Goal: Use online tool/utility: Use online tool/utility

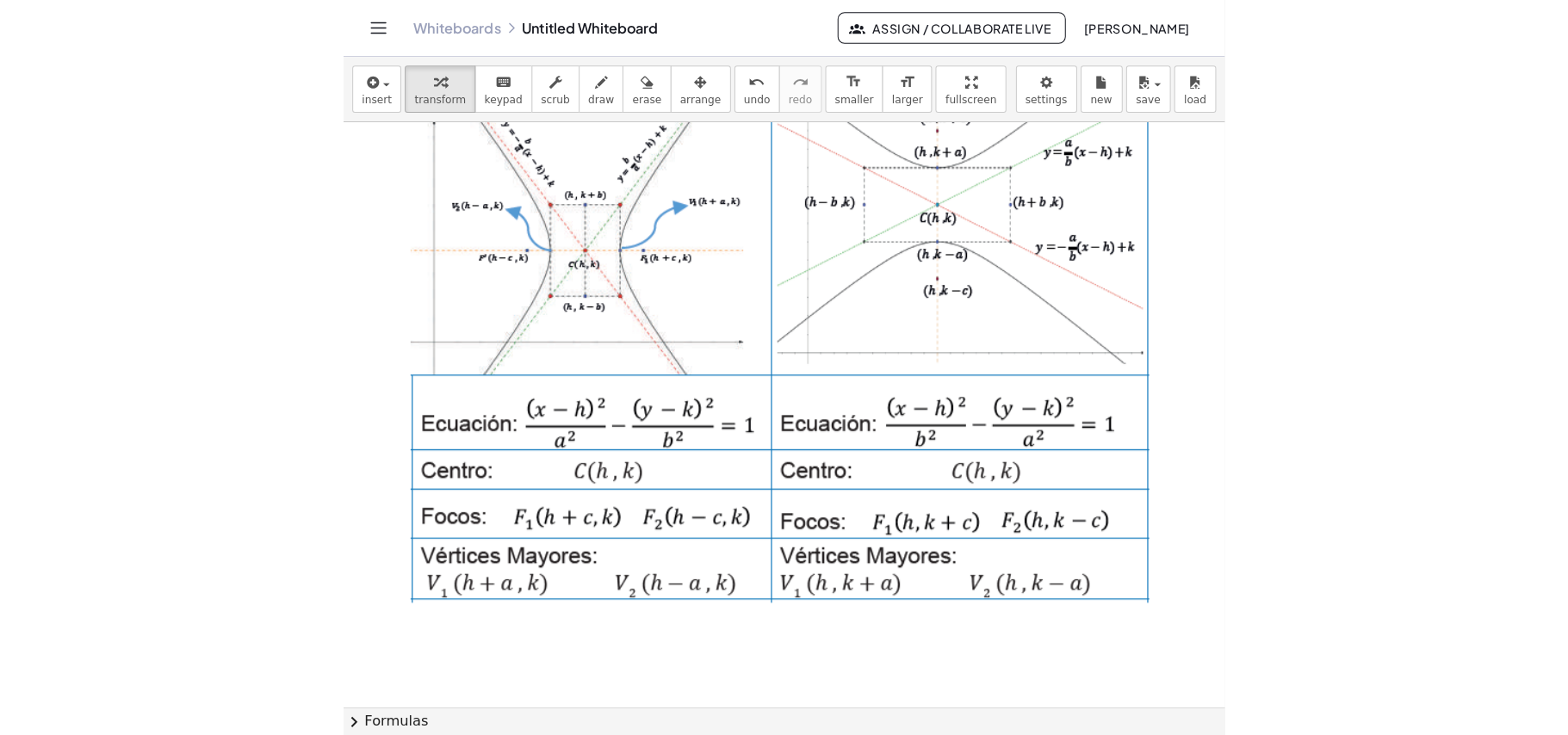
scroll to position [345, 0]
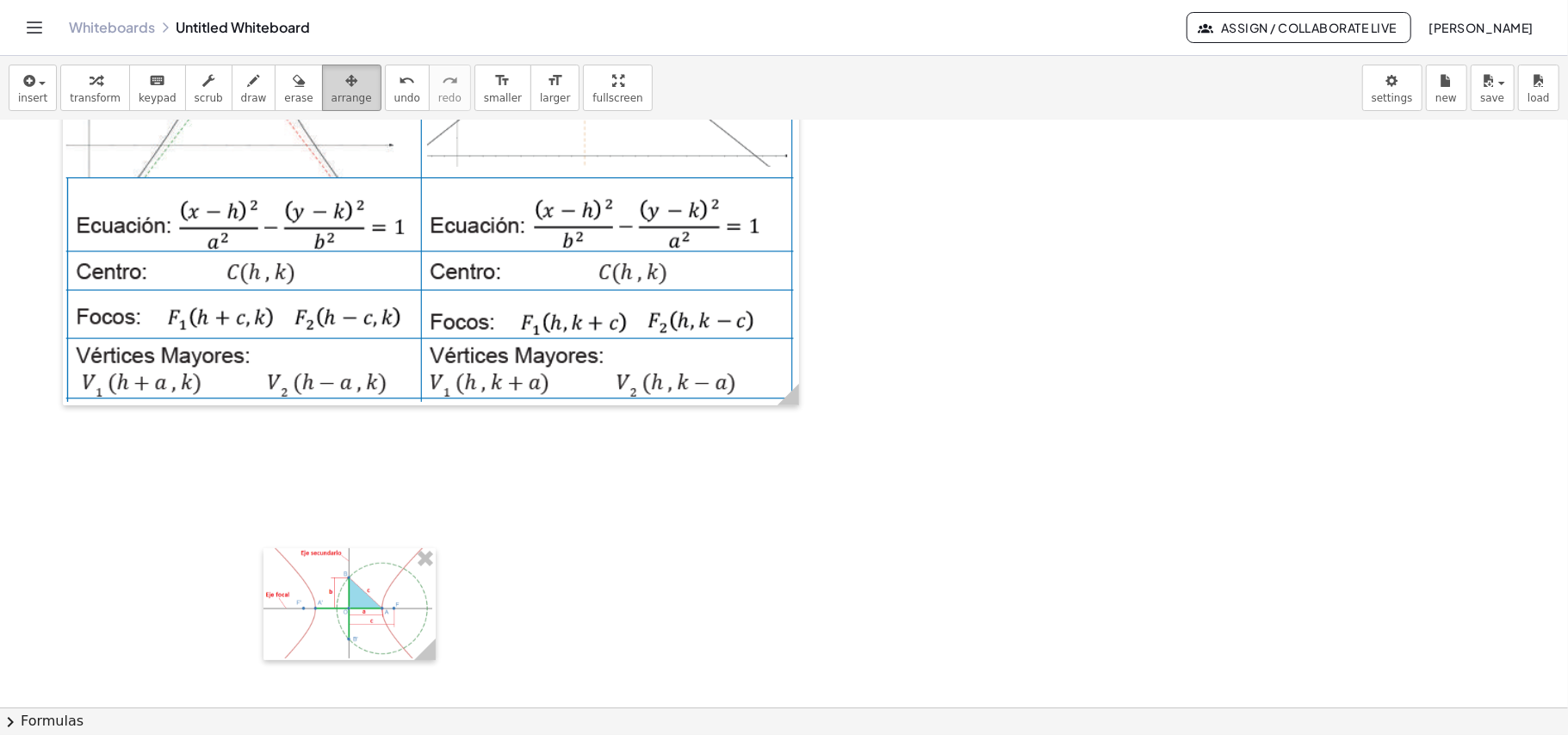
click at [346, 90] on icon "button" at bounding box center [352, 80] width 12 height 20
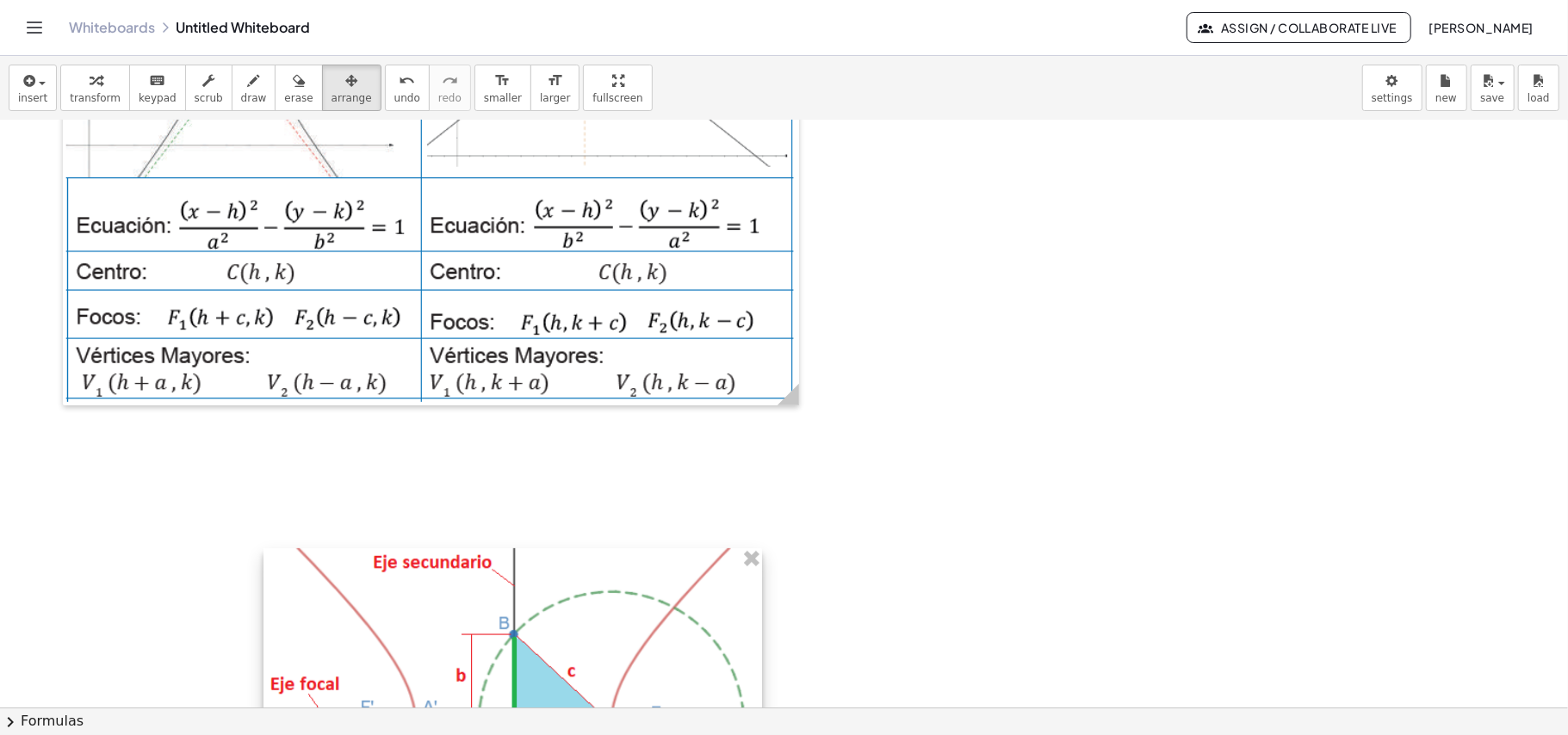
drag, startPoint x: 435, startPoint y: 657, endPoint x: 835, endPoint y: 722, distance: 405.2
click at [835, 722] on div "insert select one: Math Expression Function Text Youtube Video Graphing Geometr…" at bounding box center [784, 395] width 1568 height 679
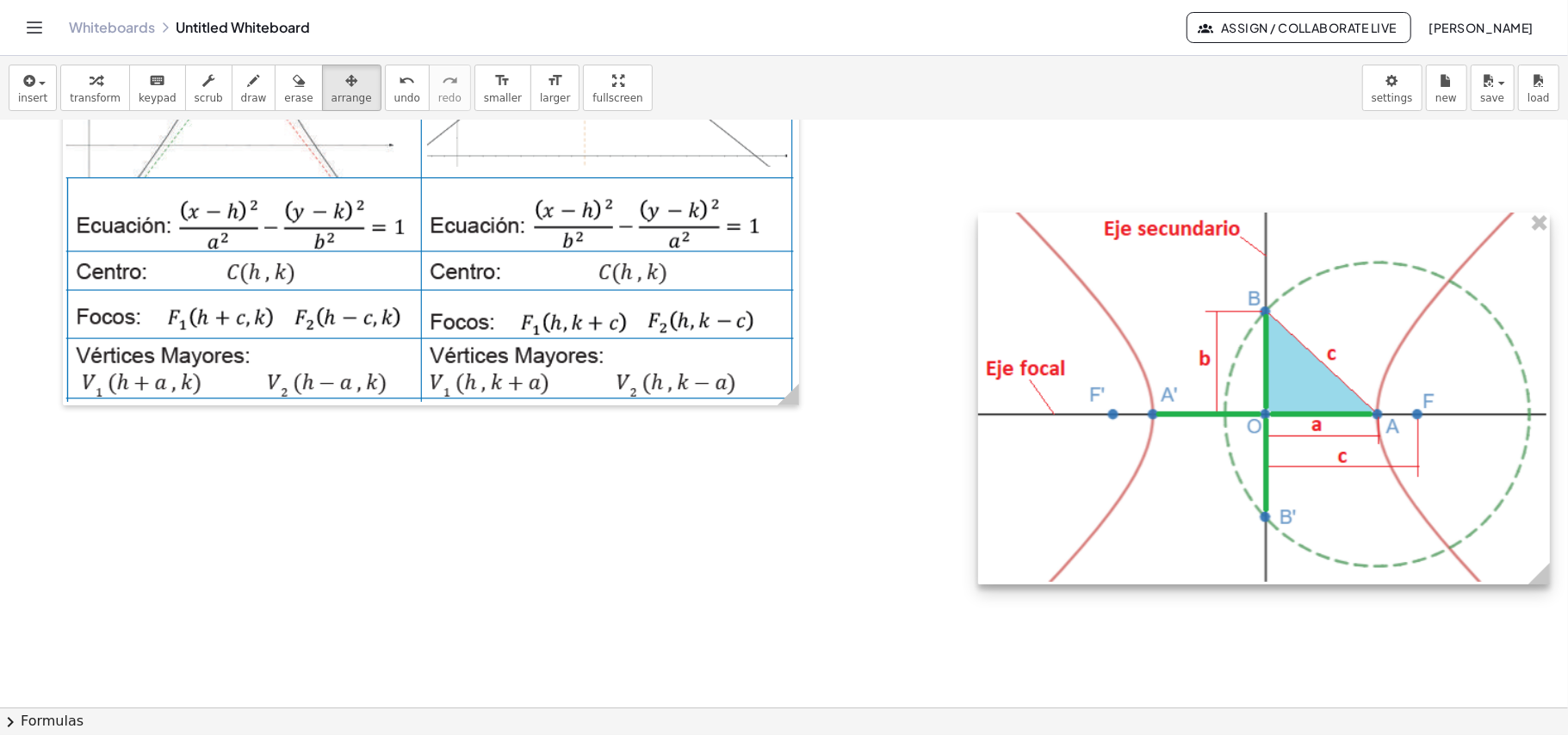
drag, startPoint x: 509, startPoint y: 639, endPoint x: 1199, endPoint y: 263, distance: 785.8
click at [1199, 263] on div at bounding box center [1264, 398] width 572 height 372
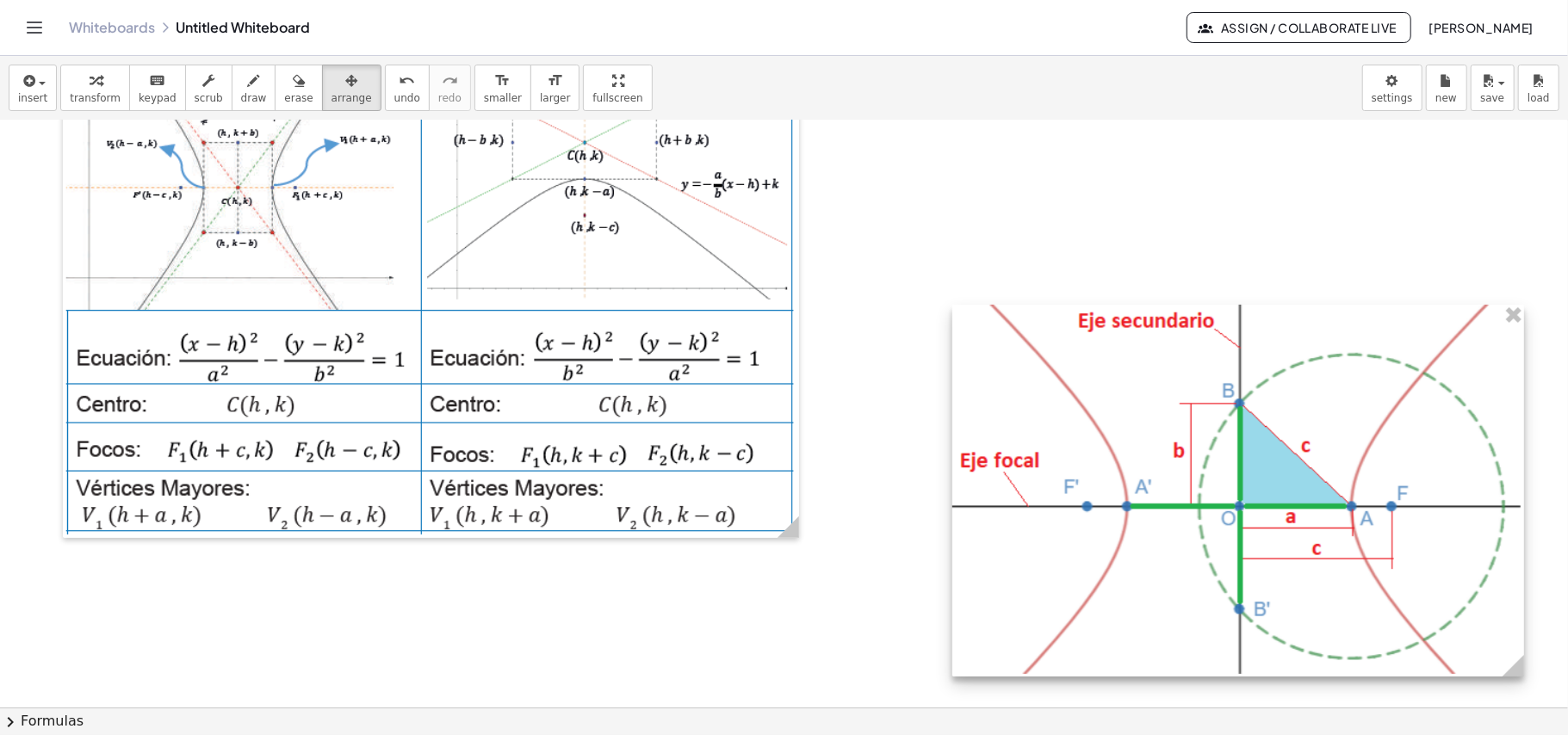
scroll to position [0, 0]
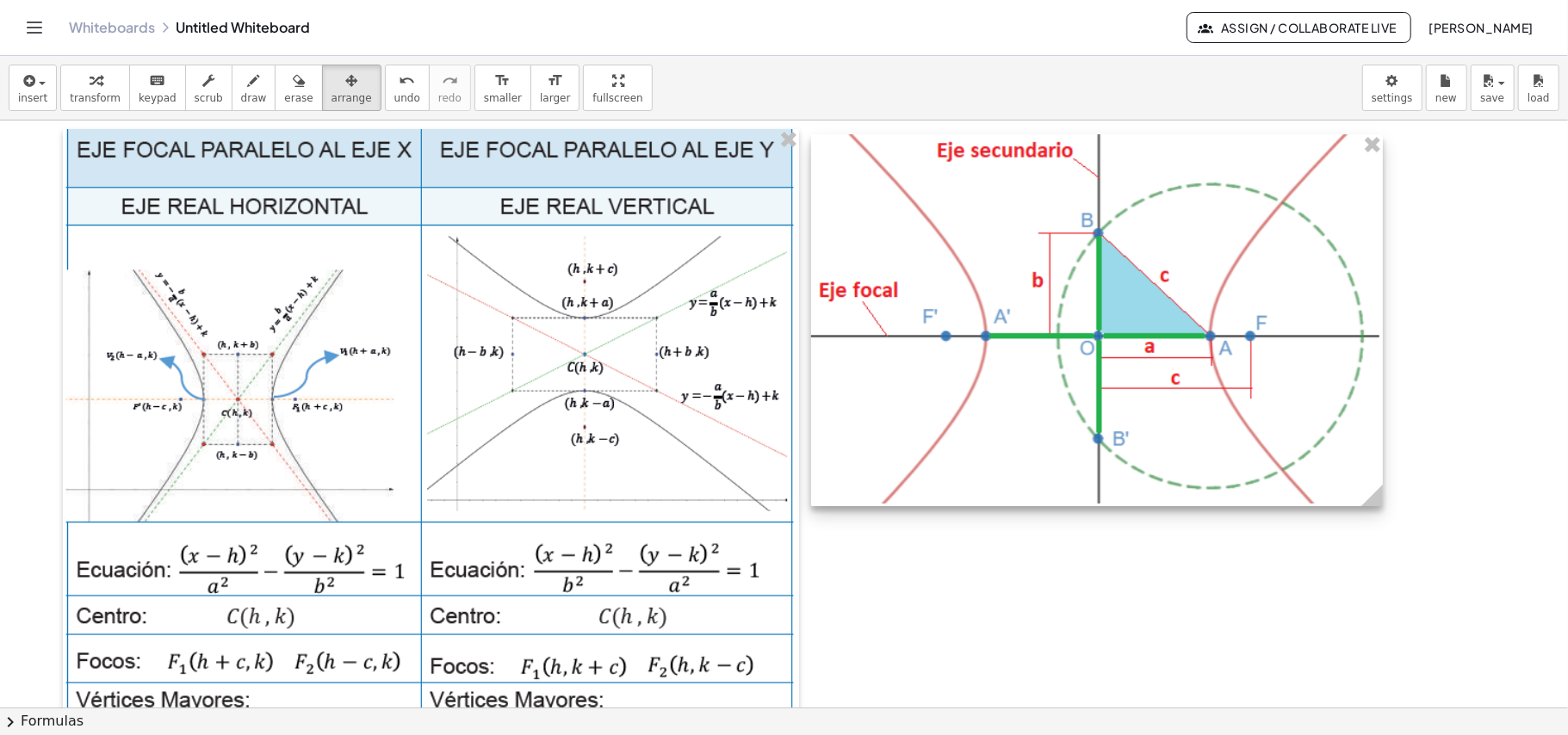
drag, startPoint x: 1110, startPoint y: 545, endPoint x: 969, endPoint y: 163, distance: 407.2
click at [969, 163] on div at bounding box center [1096, 320] width 572 height 372
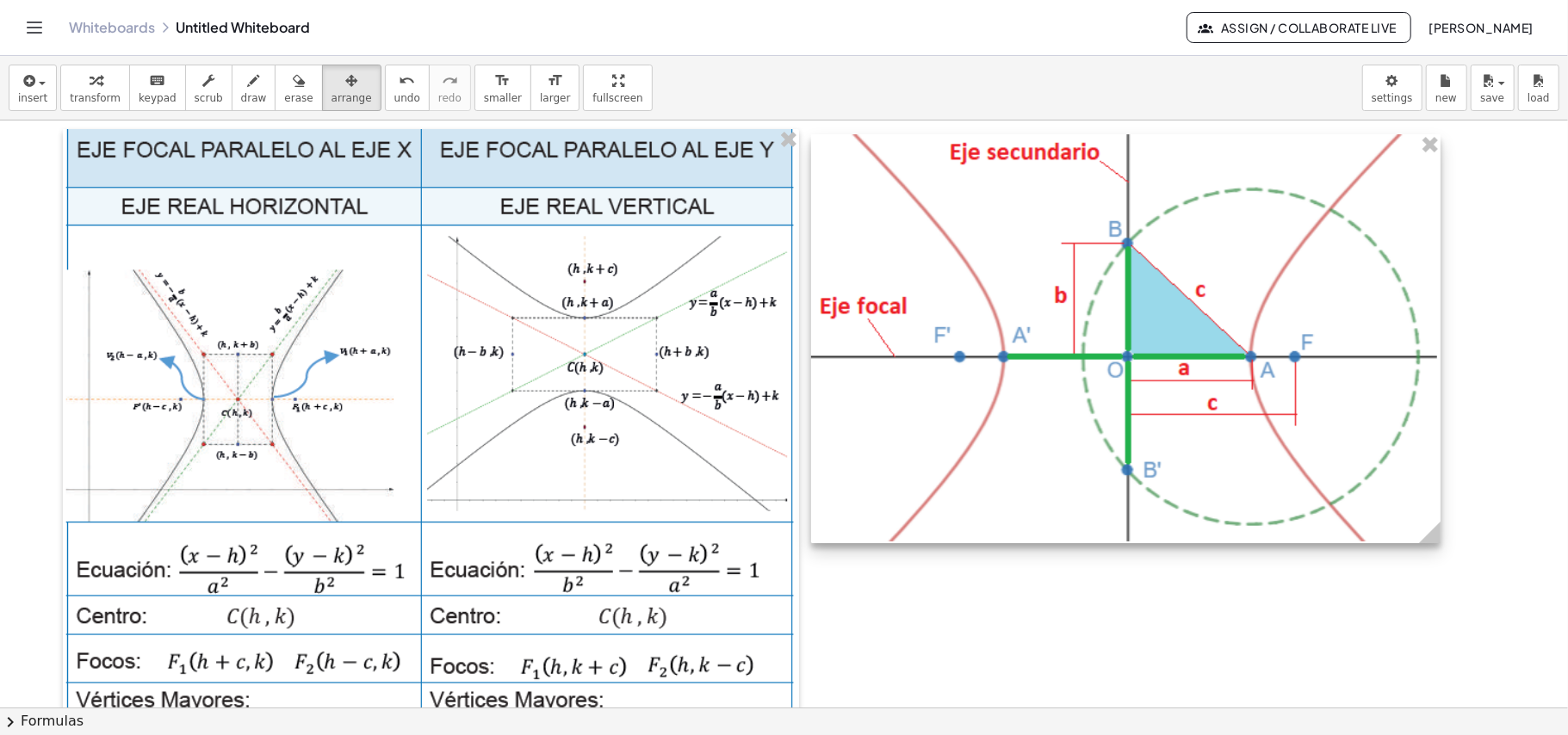
drag, startPoint x: 1371, startPoint y: 509, endPoint x: 1430, endPoint y: 511, distance: 59.0
click at [1430, 511] on div at bounding box center [1126, 338] width 629 height 409
click at [1241, 614] on div at bounding box center [784, 707] width 1568 height 1173
click at [1020, 642] on div at bounding box center [784, 707] width 1568 height 1173
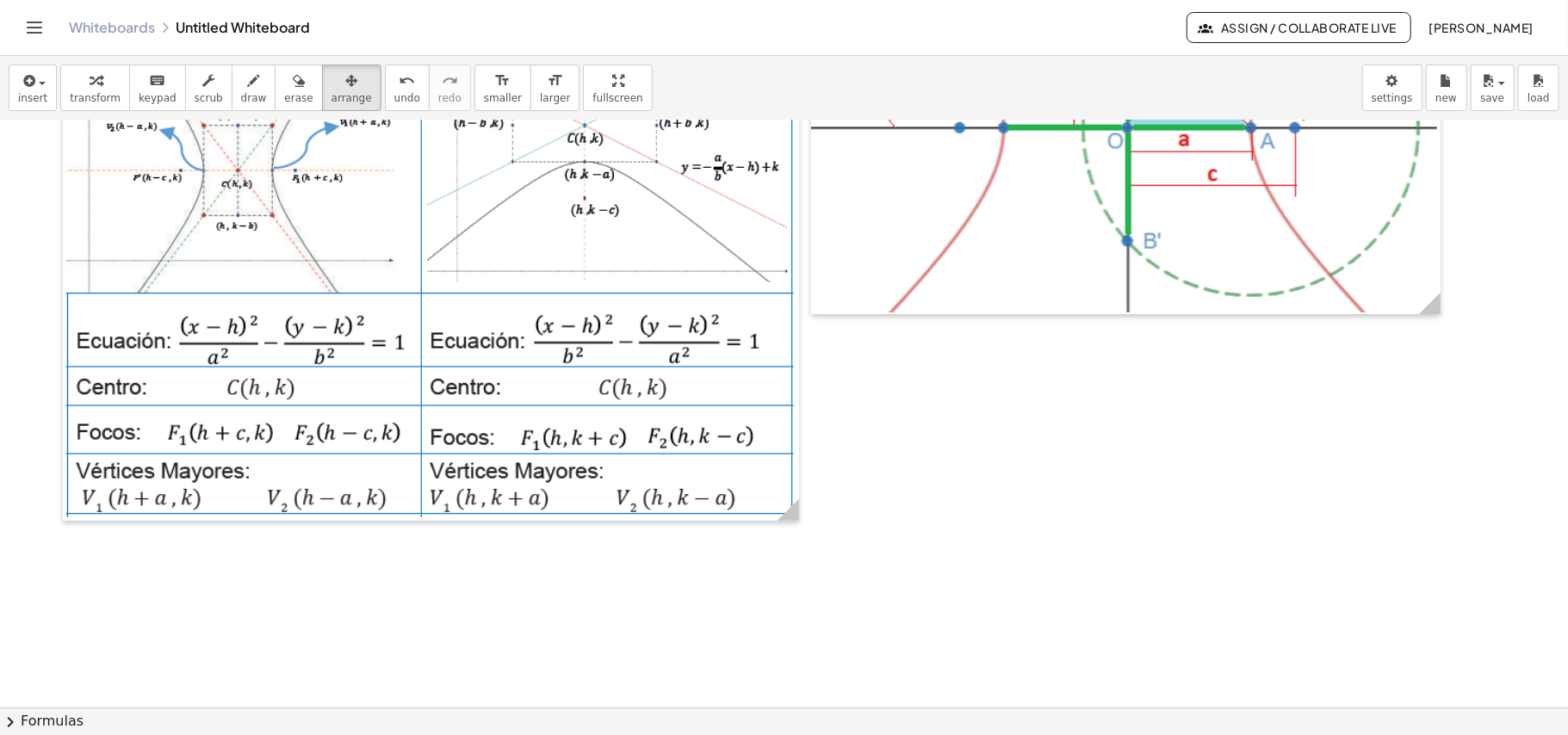
scroll to position [115, 0]
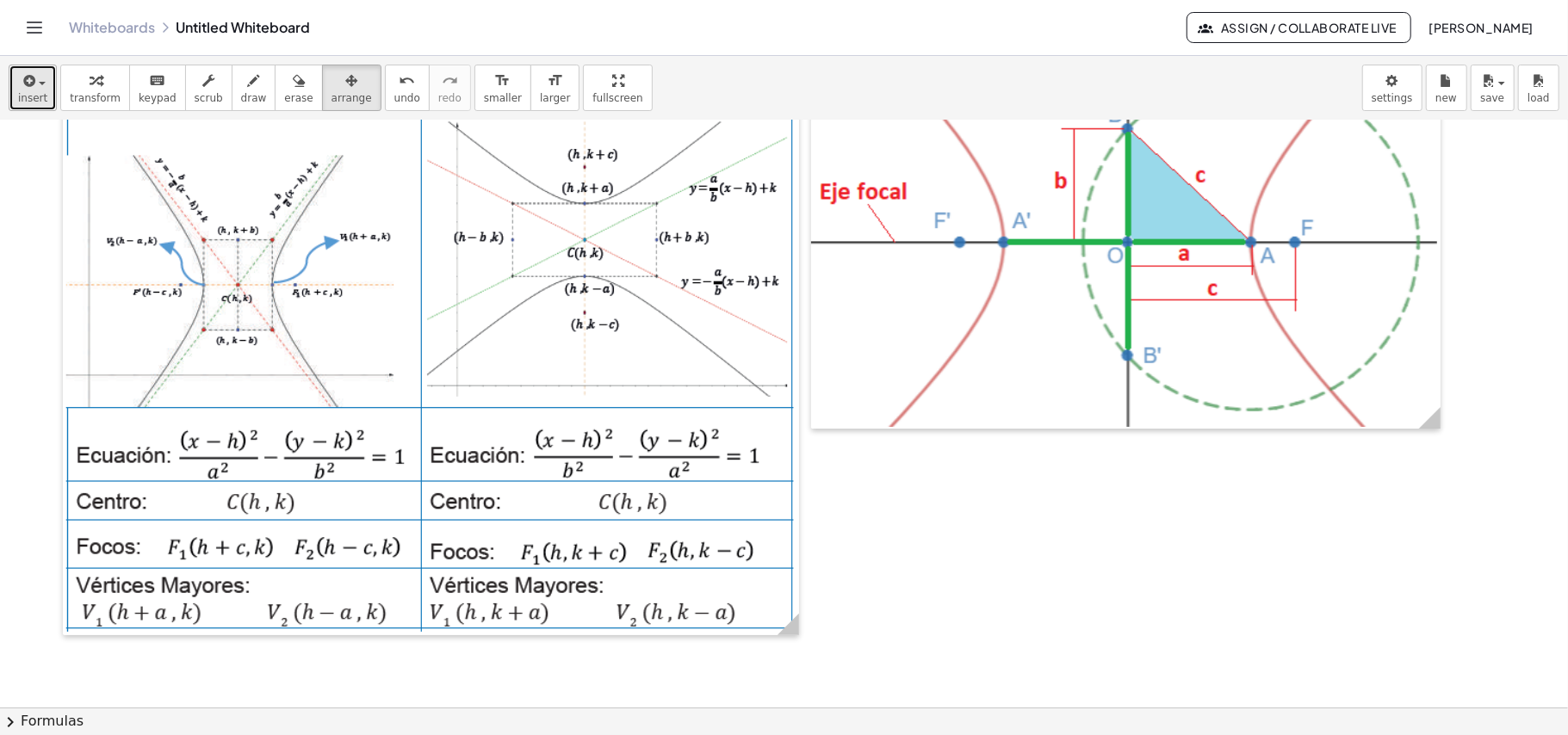
click at [32, 73] on icon "button" at bounding box center [27, 80] width 16 height 20
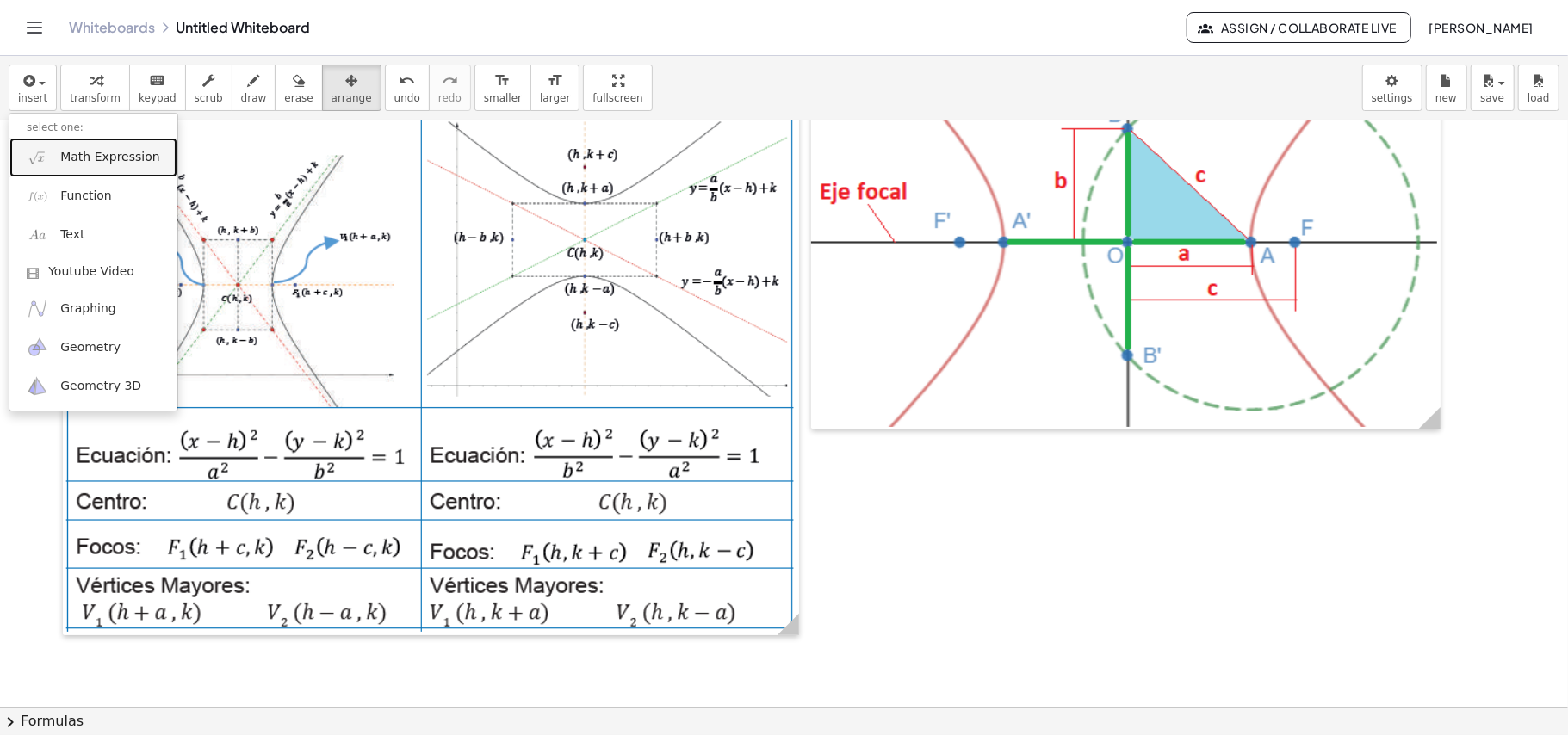
click at [100, 155] on span "Math Expression" at bounding box center [109, 158] width 99 height 18
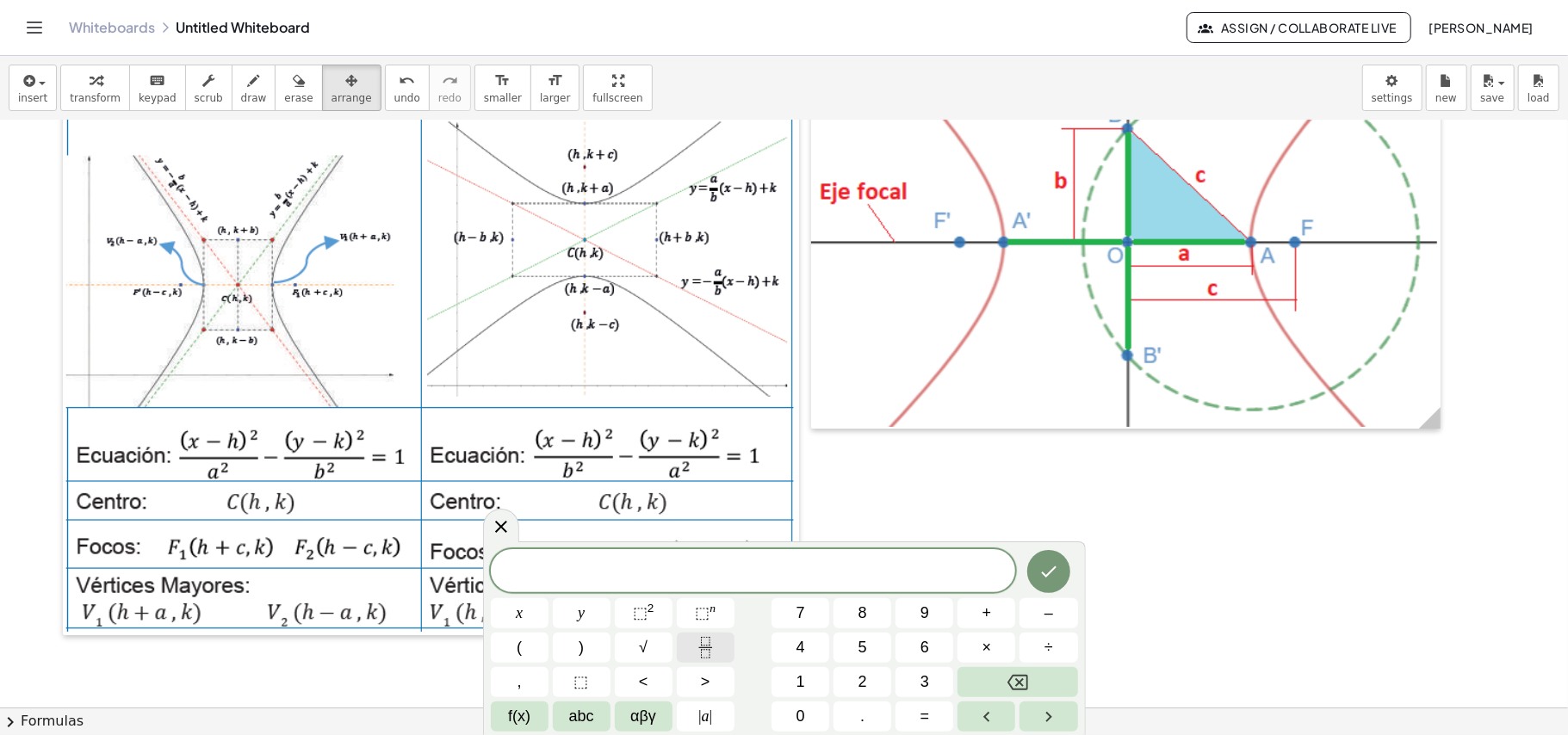
click at [714, 651] on icon "Fraction" at bounding box center [705, 648] width 21 height 21
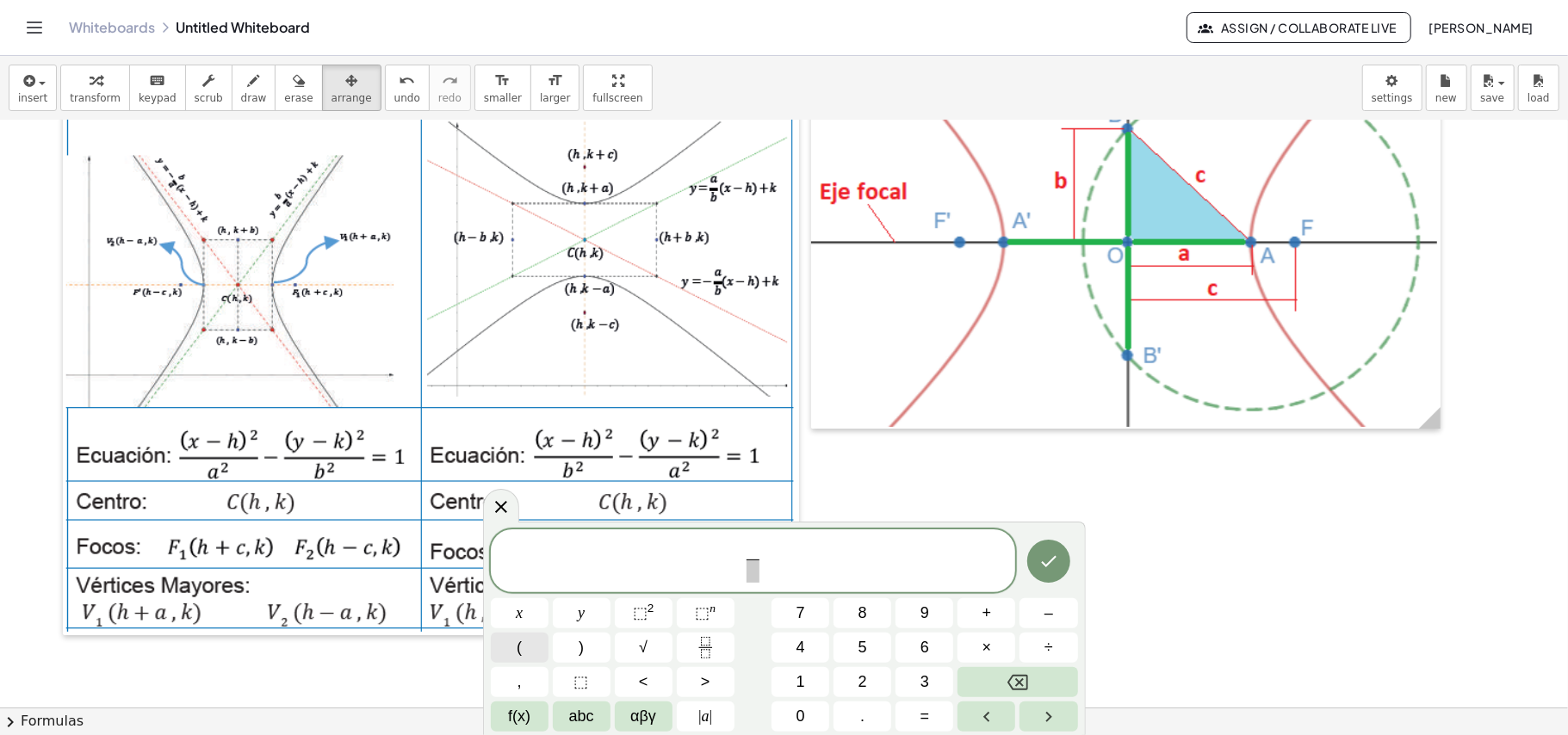
click at [503, 649] on button "(" at bounding box center [519, 648] width 57 height 30
click at [517, 614] on span "x" at bounding box center [519, 613] width 7 height 23
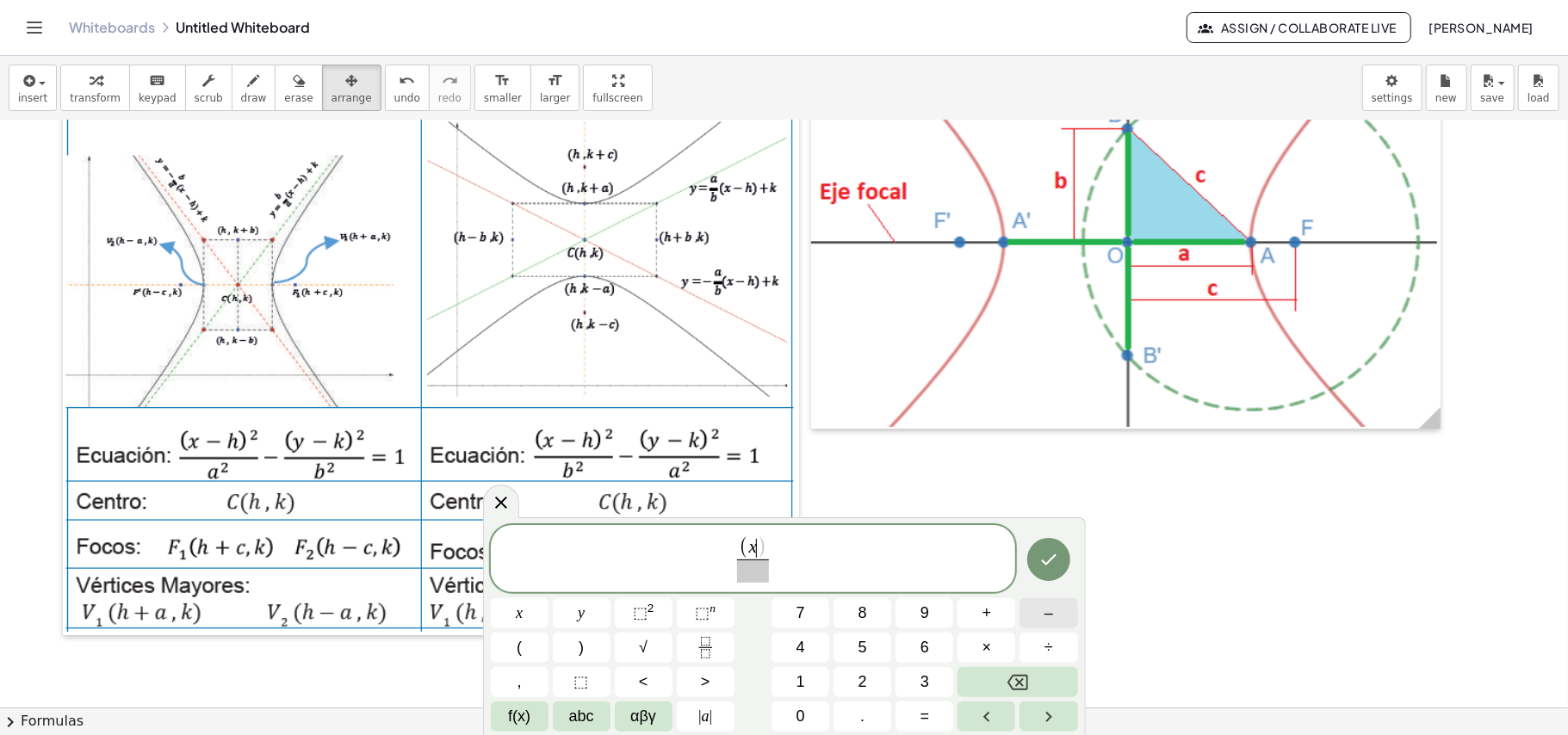
click at [1058, 620] on button "–" at bounding box center [1048, 613] width 57 height 30
click at [861, 680] on span "2" at bounding box center [863, 682] width 9 height 23
click at [591, 635] on button ")" at bounding box center [581, 648] width 57 height 30
click at [651, 605] on sup "2" at bounding box center [651, 608] width 7 height 13
click at [760, 573] on span at bounding box center [753, 571] width 71 height 23
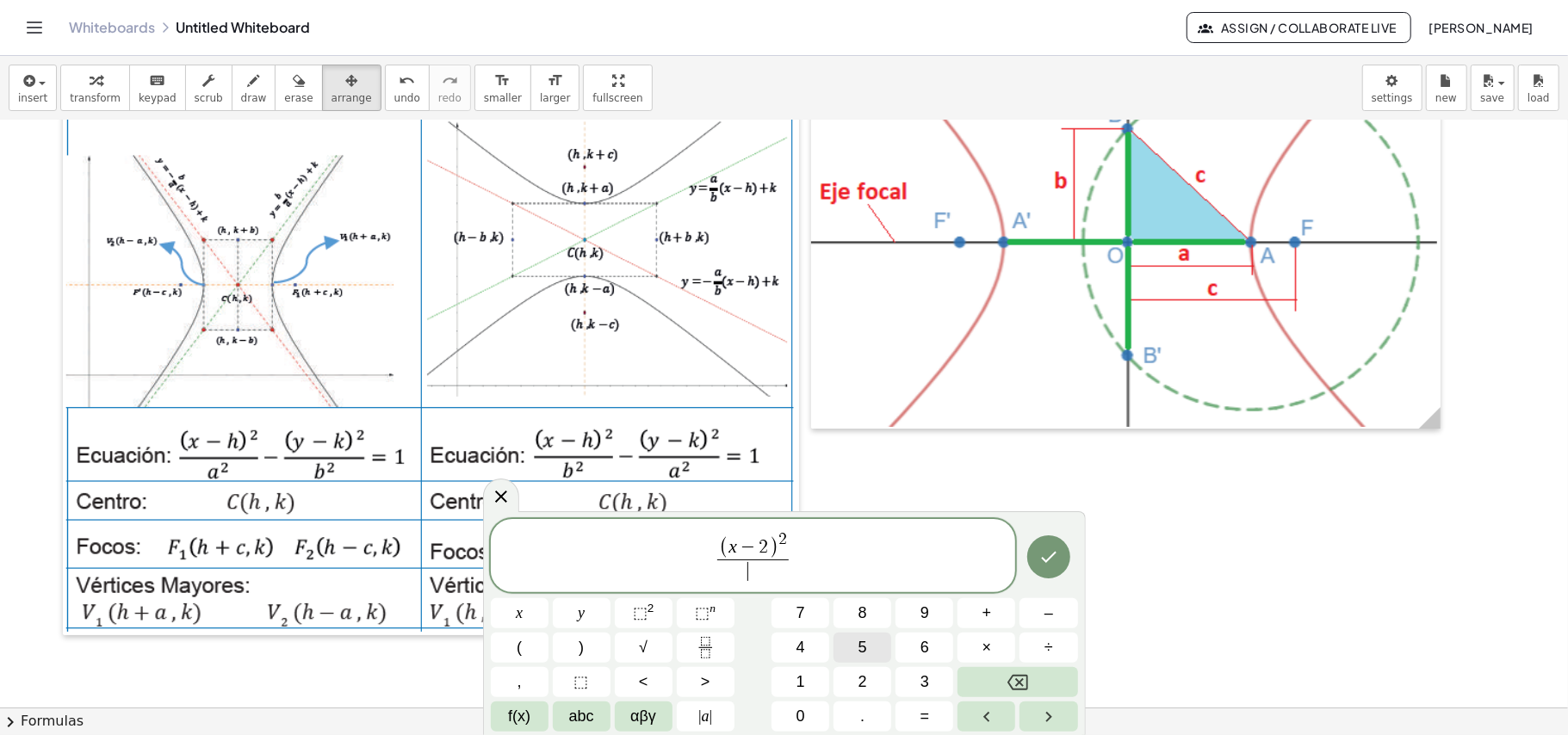
click at [873, 645] on button "5" at bounding box center [862, 648] width 57 height 30
click at [651, 607] on sup "2" at bounding box center [651, 608] width 7 height 13
click at [825, 558] on span "( x − 2 ) 2 5 2 ​ ​" at bounding box center [754, 553] width 525 height 63
click at [1052, 616] on span "–" at bounding box center [1049, 613] width 9 height 23
click at [725, 642] on button "Fraction" at bounding box center [705, 648] width 57 height 30
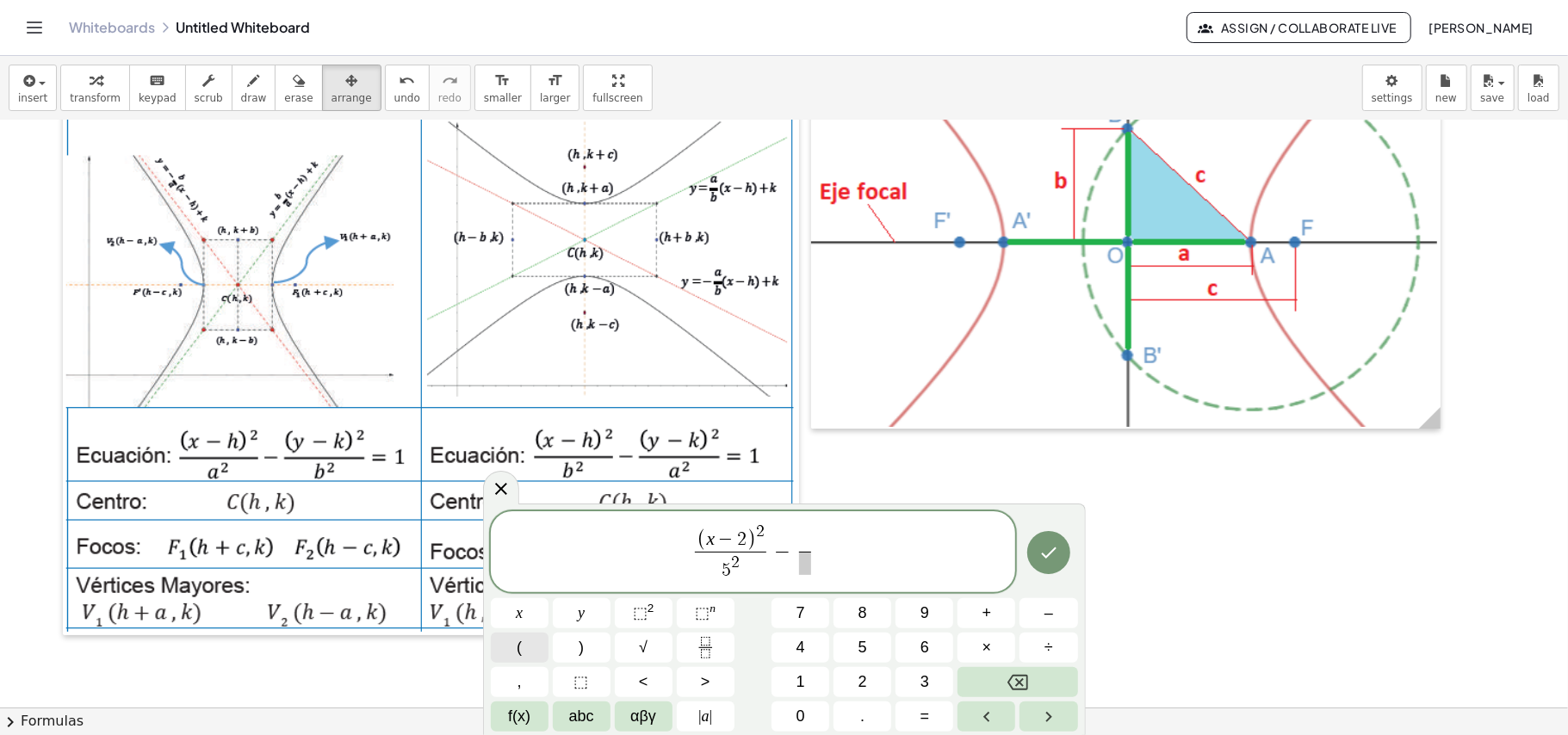
click at [517, 644] on span "(" at bounding box center [519, 648] width 5 height 23
click at [576, 610] on button "y" at bounding box center [581, 613] width 57 height 30
click at [1040, 614] on button "–" at bounding box center [1048, 613] width 57 height 30
click at [920, 646] on span "6" at bounding box center [925, 648] width 9 height 23
click at [585, 650] on button ")" at bounding box center [581, 648] width 57 height 30
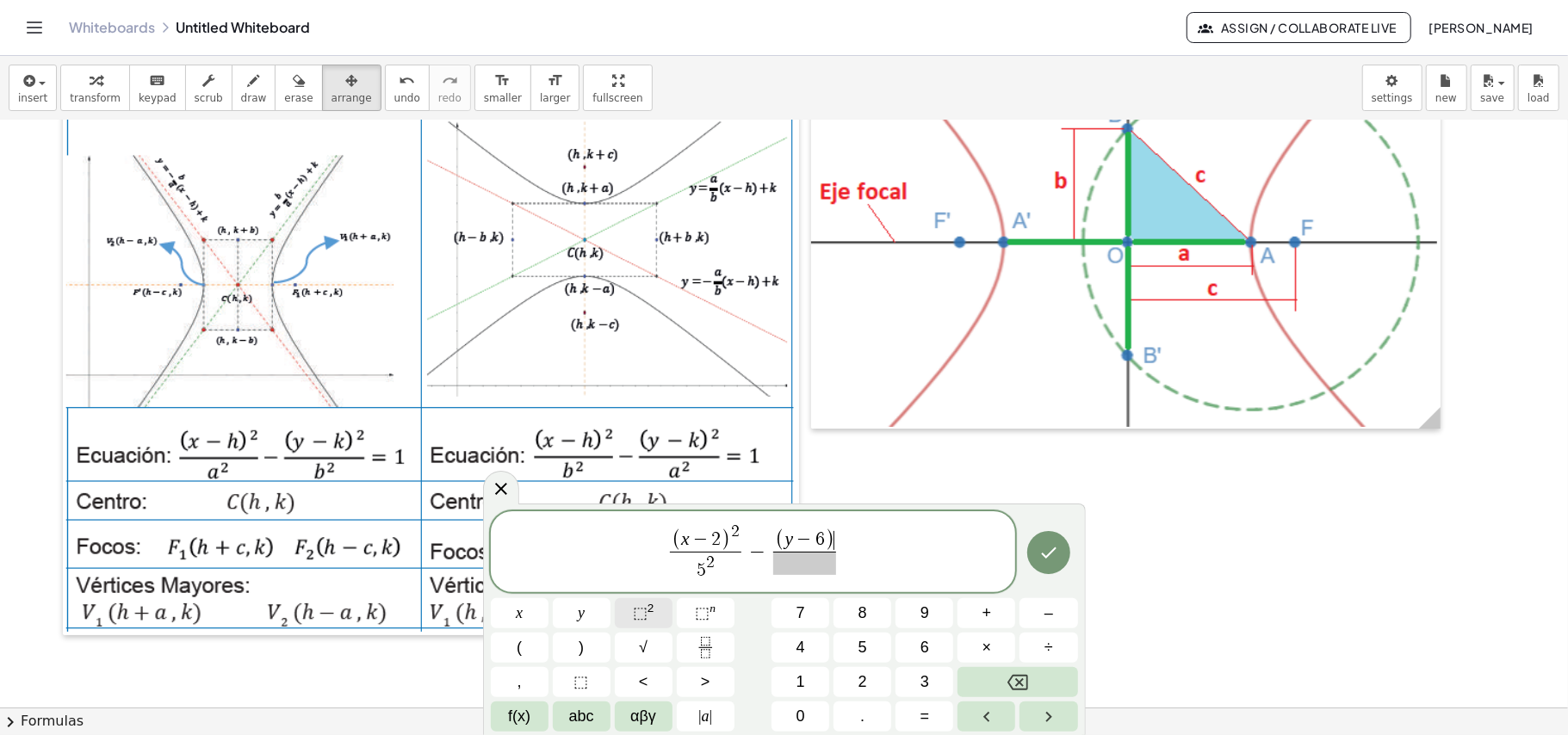
click at [635, 614] on span "⬚" at bounding box center [640, 613] width 15 height 18
click at [807, 575] on span "​" at bounding box center [804, 563] width 71 height 23
click at [797, 646] on span "4" at bounding box center [801, 648] width 9 height 23
click at [662, 603] on button "⬚ 2" at bounding box center [643, 613] width 57 height 30
click at [842, 554] on span "( y − 6 ) 2 4 2 ​ ​" at bounding box center [805, 553] width 79 height 59
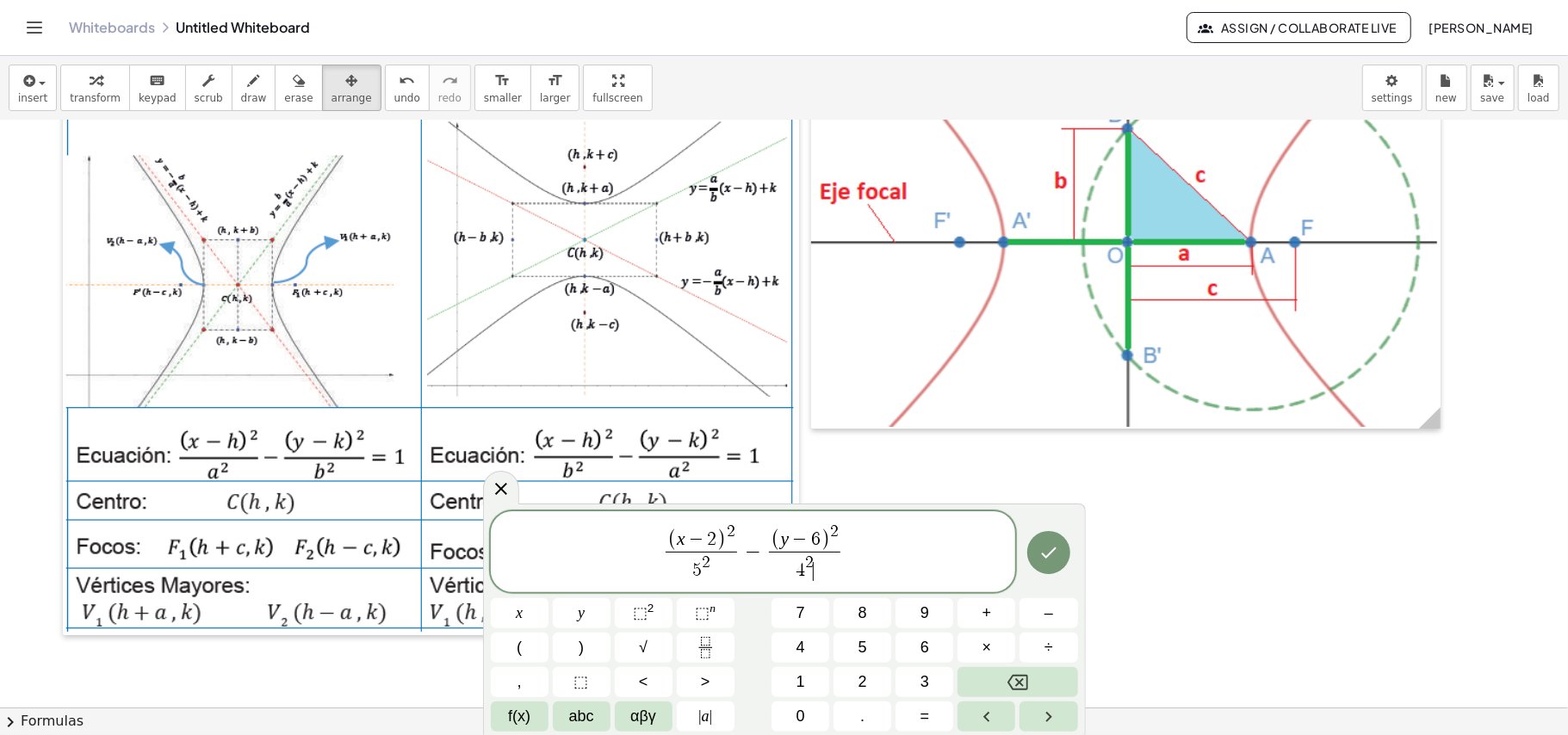
click at [903, 563] on span "( x − 2 ) 2 5 2 ​ − ( y − 6 ) 2 4 2 ​ ​" at bounding box center [754, 553] width 525 height 63
click at [920, 716] on span "=" at bounding box center [925, 716] width 10 height 23
click at [806, 684] on button "1" at bounding box center [799, 682] width 57 height 30
click at [1049, 558] on icon "Done" at bounding box center [1048, 552] width 20 height 20
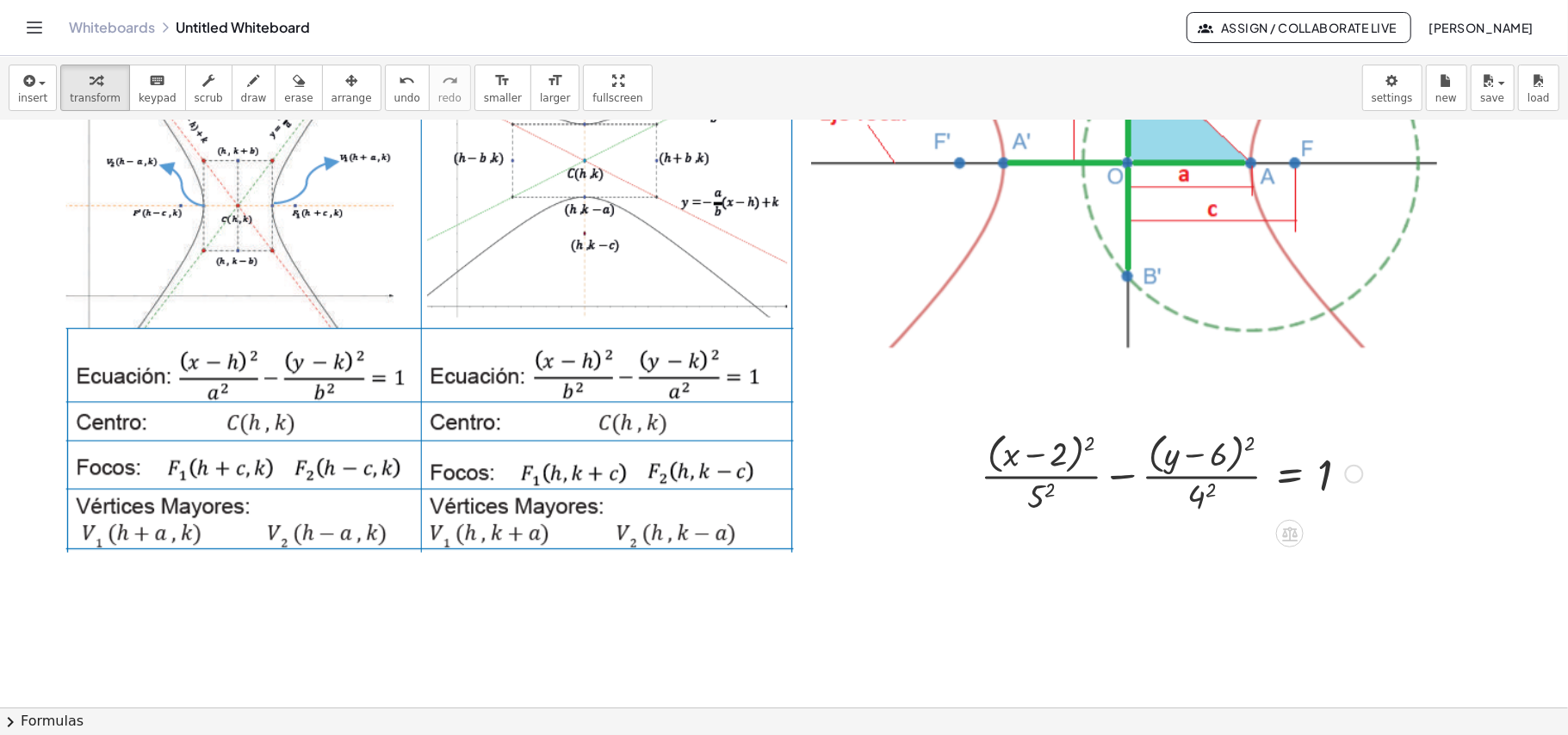
scroll to position [345, 0]
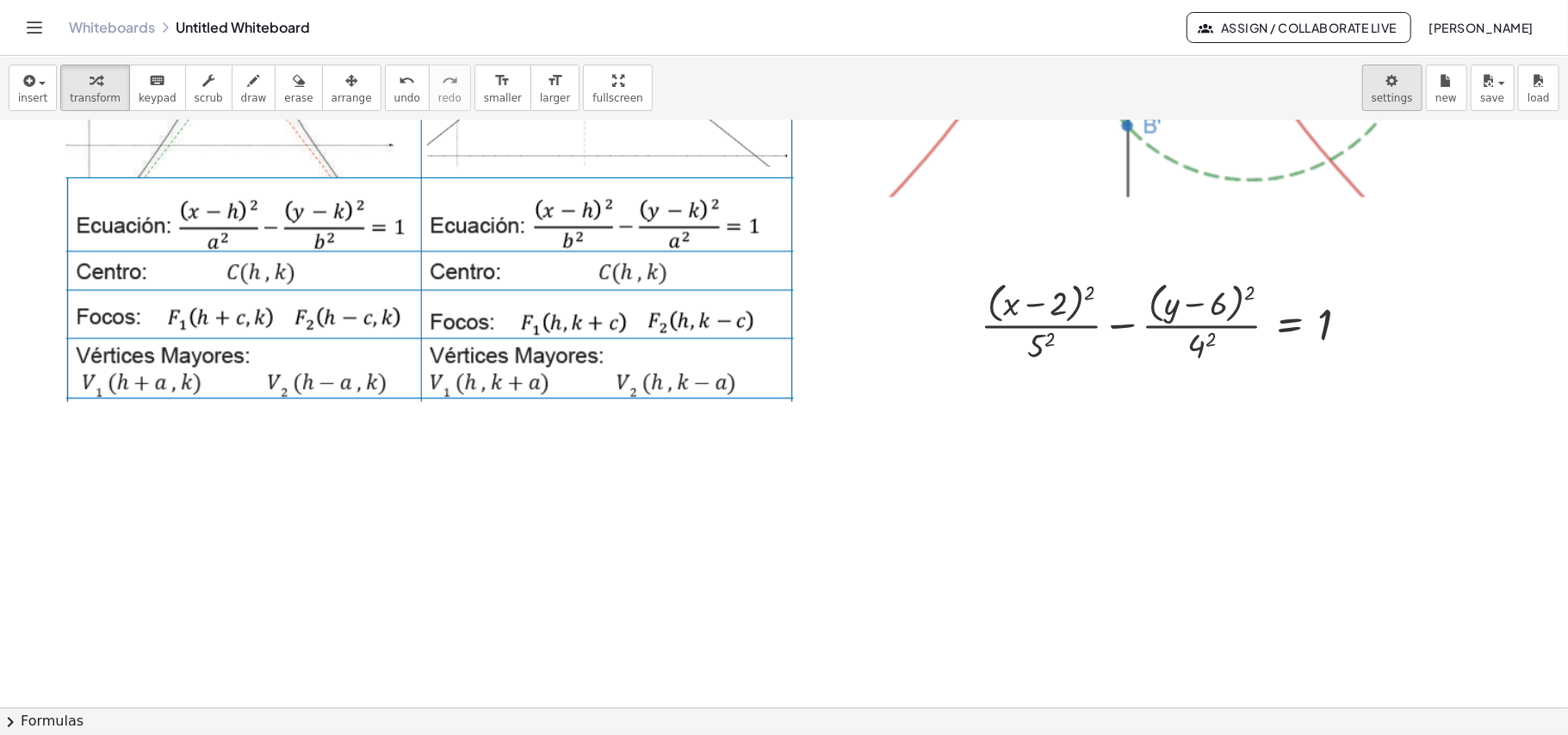
click at [1382, 86] on body "Graspable Math Activities Get Started Activity Bank Assigned Work Classes White…" at bounding box center [784, 368] width 1568 height 735
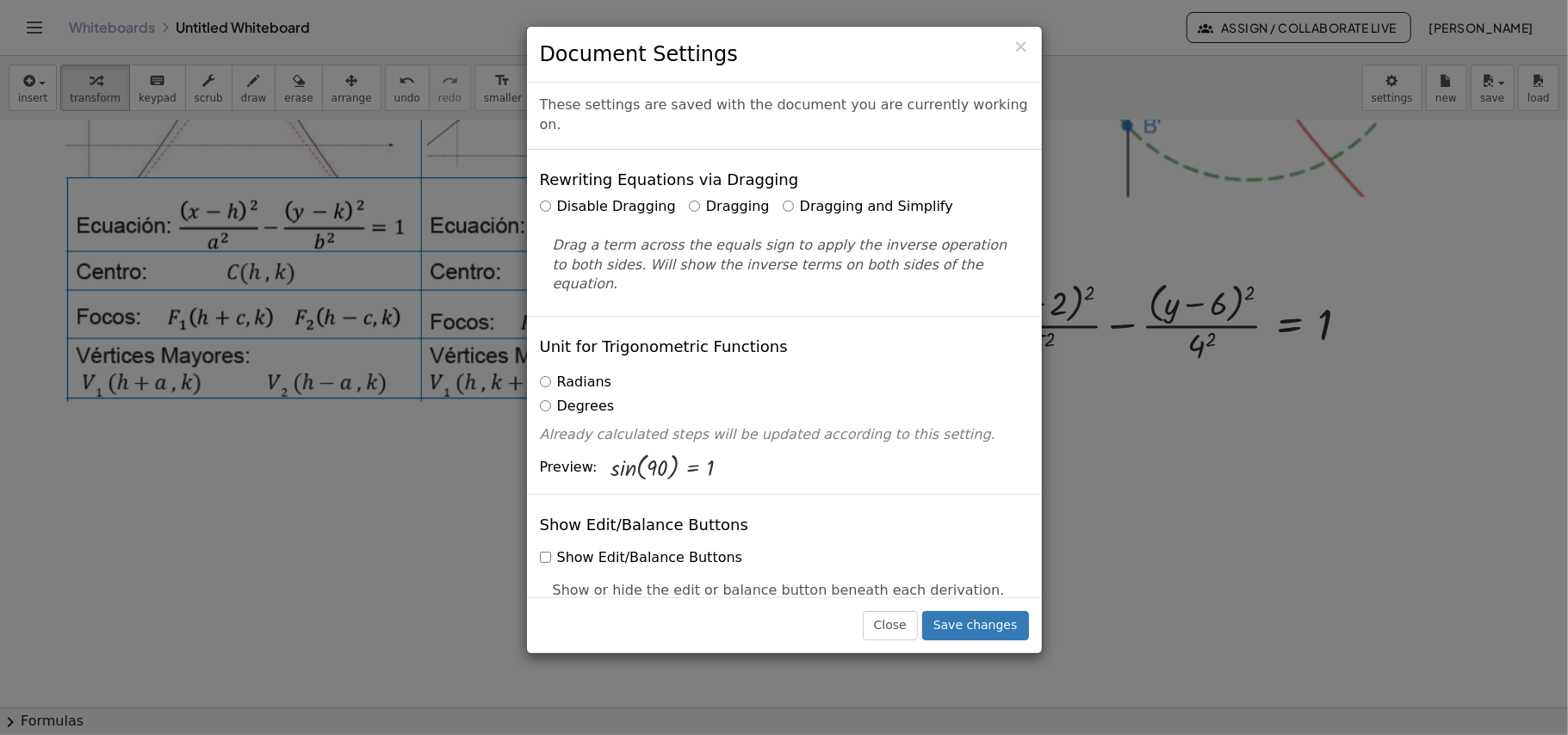
click at [841, 197] on label "Dragging and Simplify" at bounding box center [867, 207] width 170 height 19
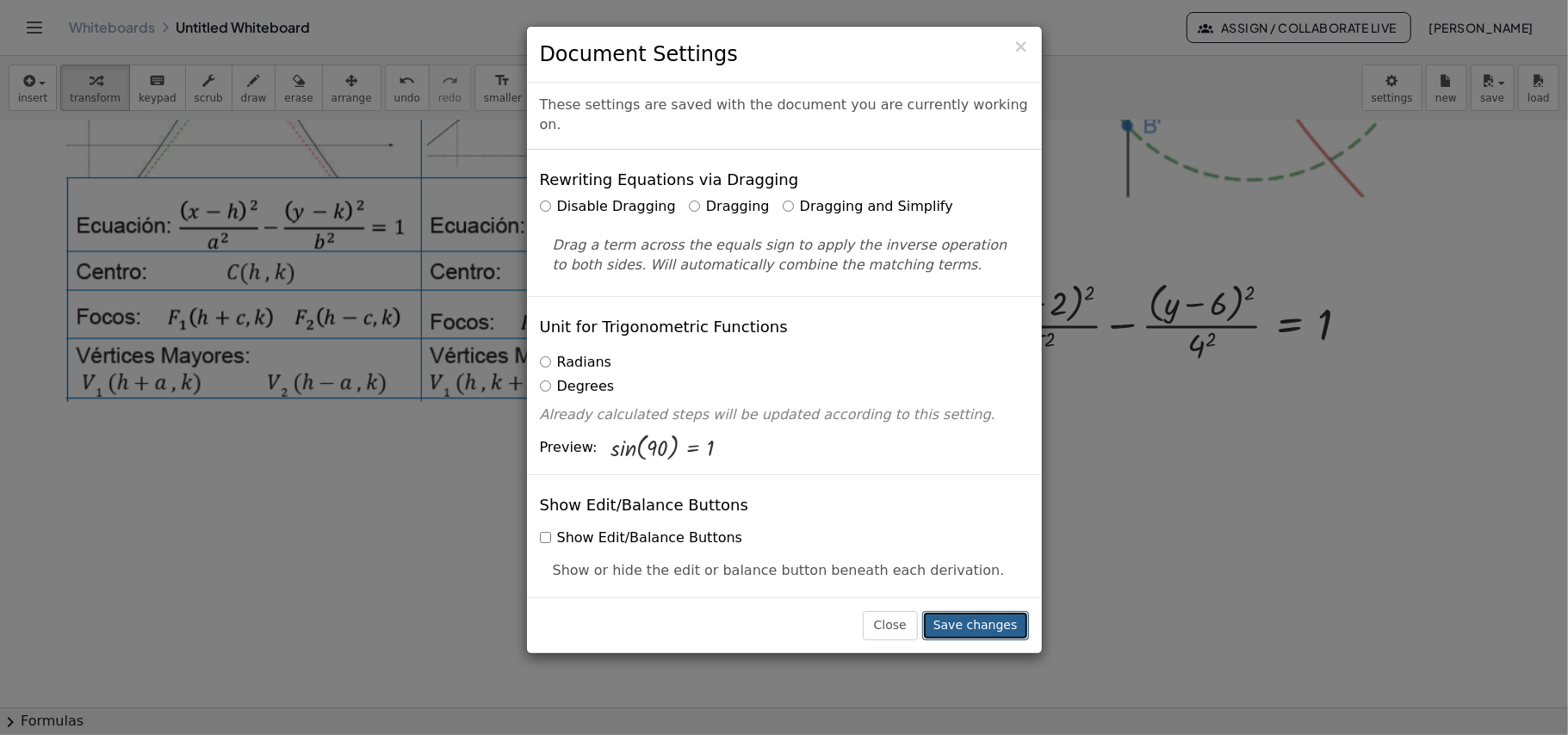
click at [969, 635] on button "Save changes" at bounding box center [975, 626] width 107 height 29
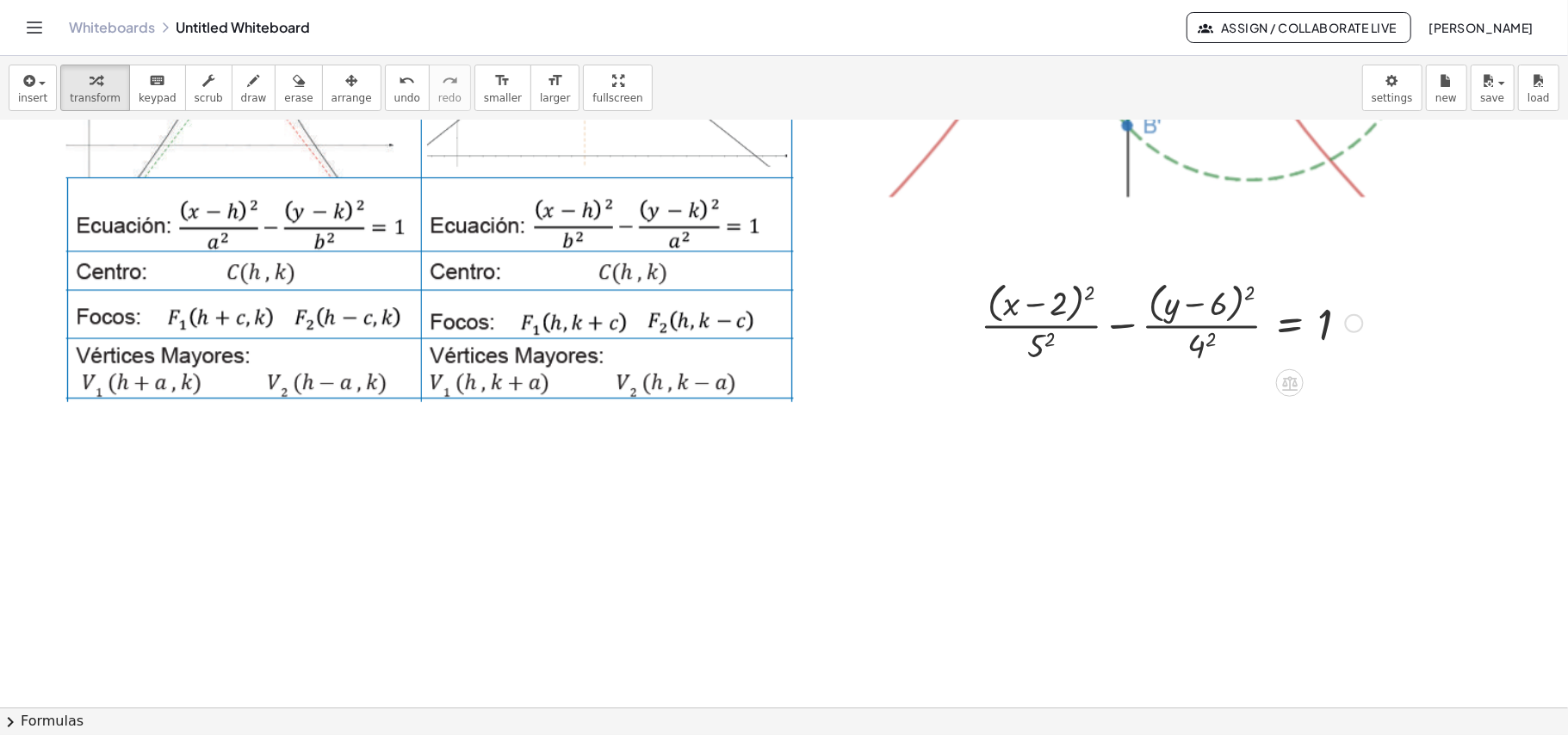
click at [1034, 304] on div at bounding box center [1171, 323] width 399 height 92
click at [1092, 290] on div at bounding box center [1171, 323] width 399 height 92
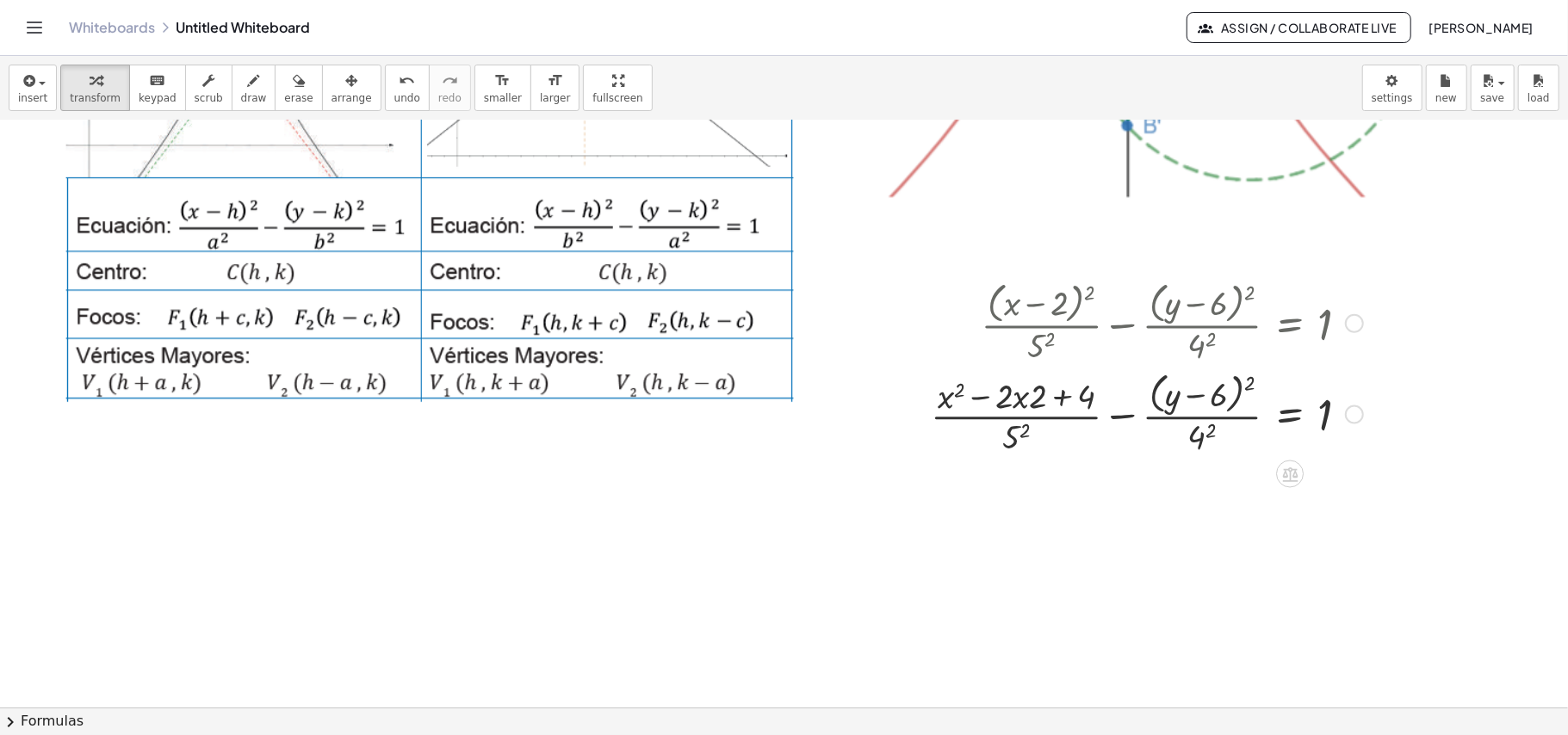
click at [1250, 384] on div at bounding box center [1147, 413] width 450 height 92
drag, startPoint x: 965, startPoint y: 396, endPoint x: 942, endPoint y: 397, distance: 23.0
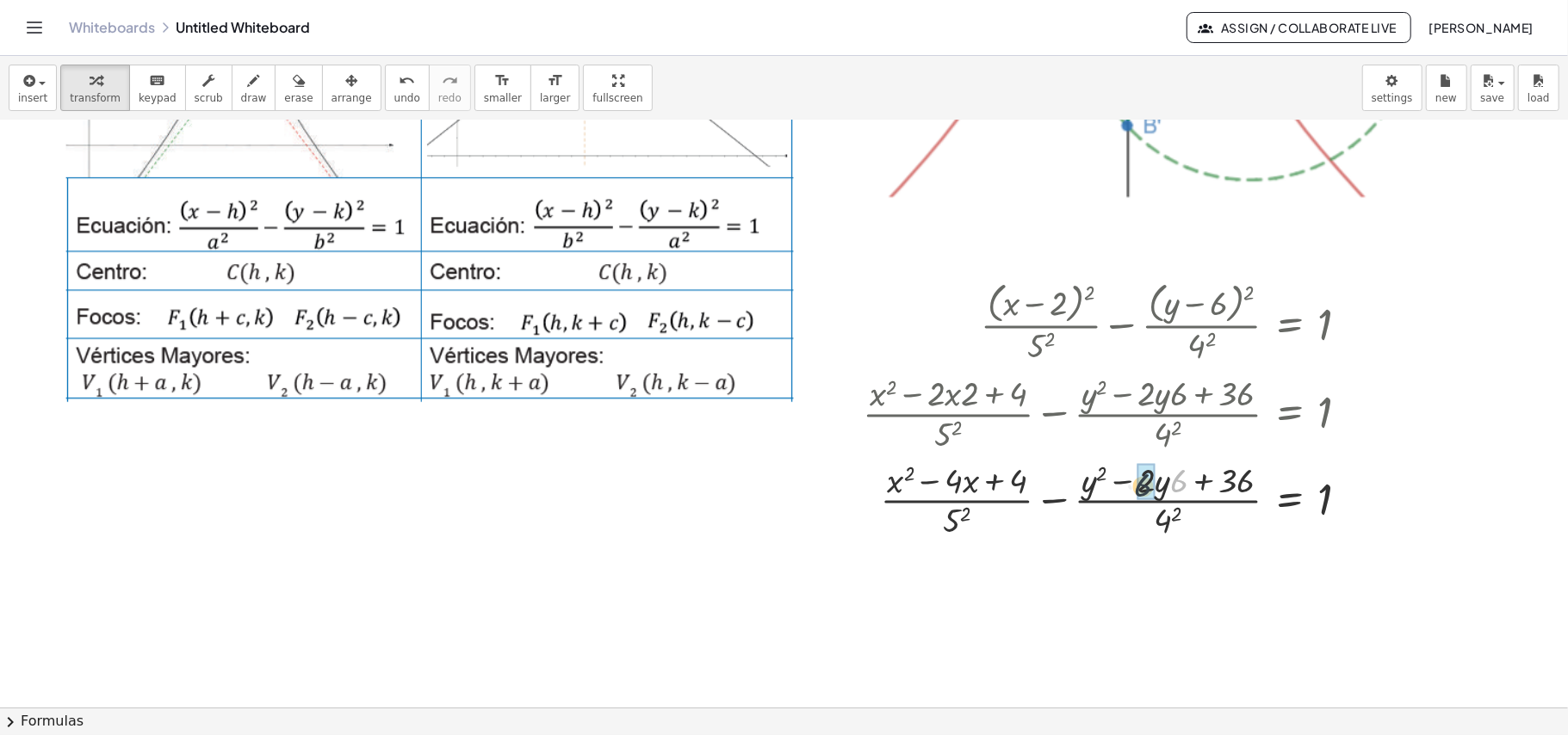
drag, startPoint x: 1185, startPoint y: 487, endPoint x: 1157, endPoint y: 489, distance: 28.1
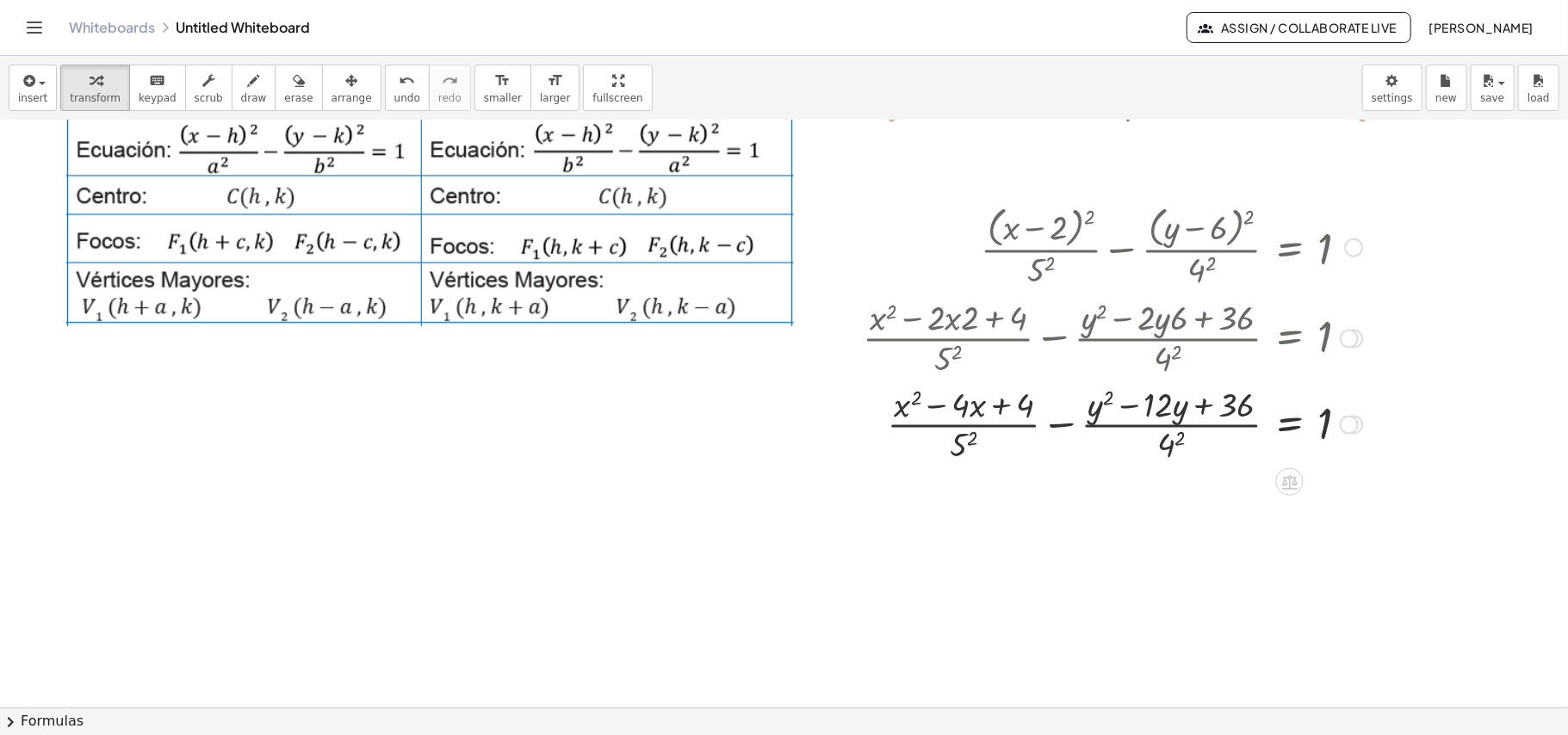
scroll to position [459, 0]
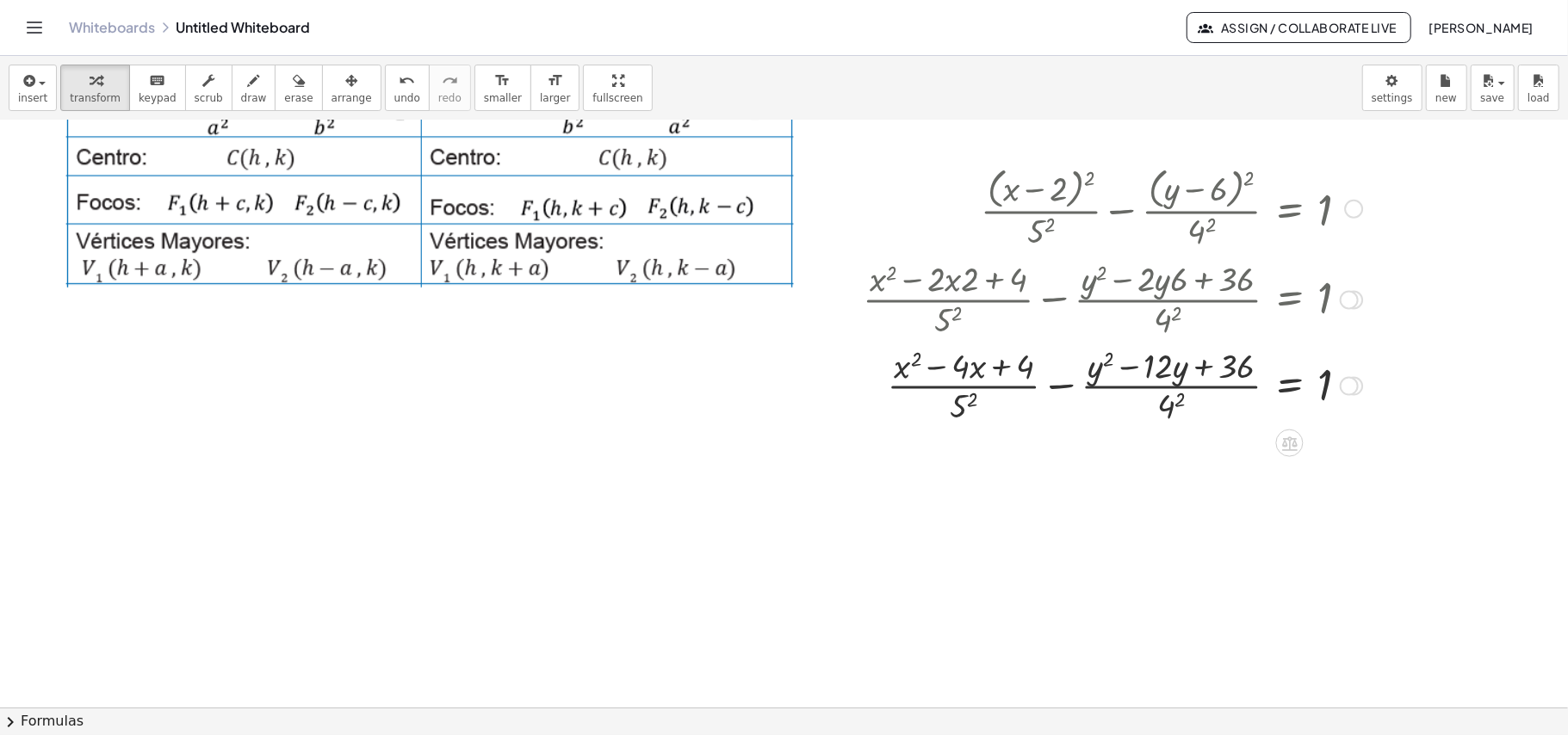
click at [959, 407] on div at bounding box center [1112, 385] width 516 height 86
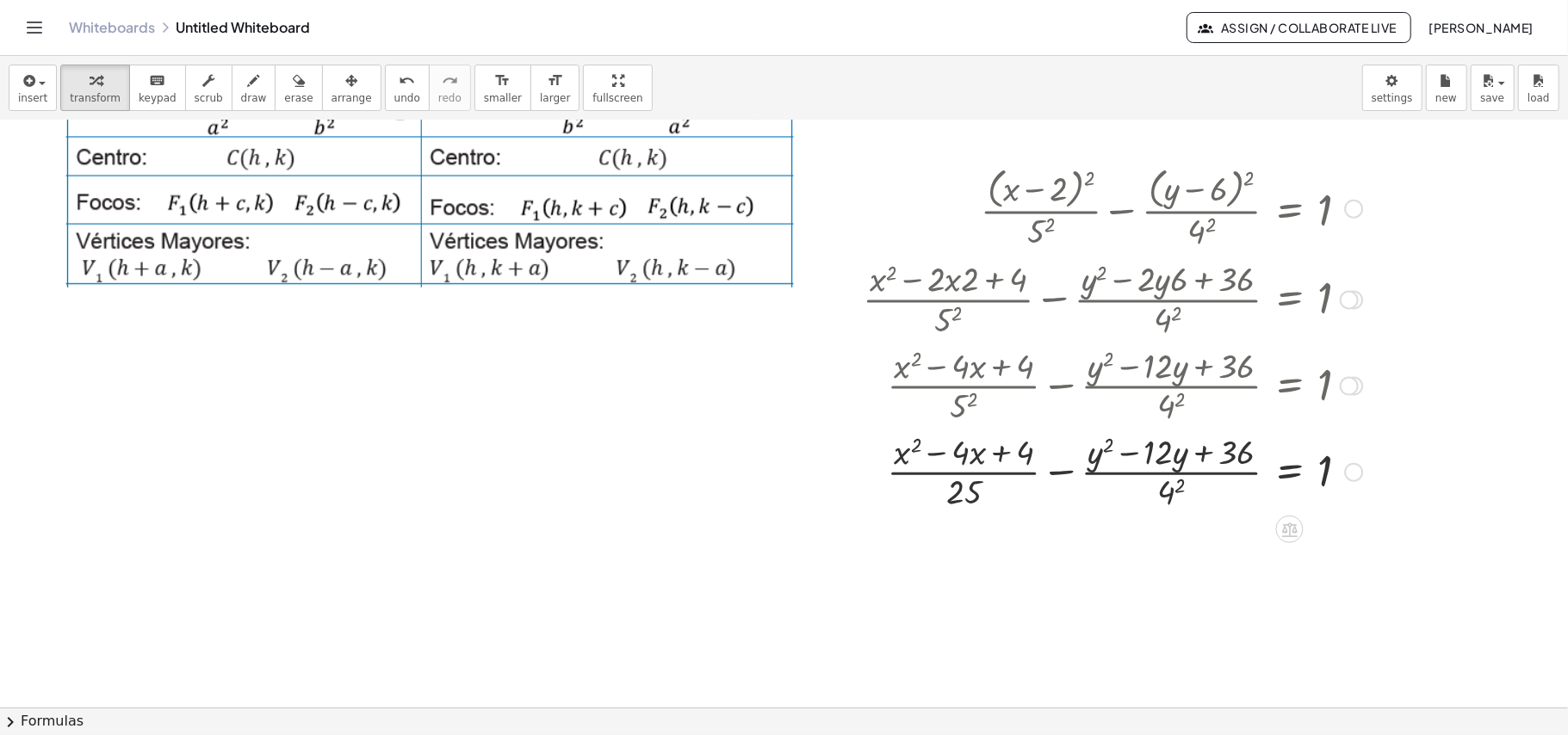
click at [1170, 490] on div at bounding box center [1112, 471] width 516 height 86
drag, startPoint x: 1158, startPoint y: 497, endPoint x: 1338, endPoint y: 490, distance: 180.1
click at [1355, 494] on div at bounding box center [1112, 471] width 516 height 86
drag, startPoint x: 1171, startPoint y: 494, endPoint x: 1324, endPoint y: 466, distance: 155.5
click at [1324, 466] on div at bounding box center [1112, 471] width 516 height 86
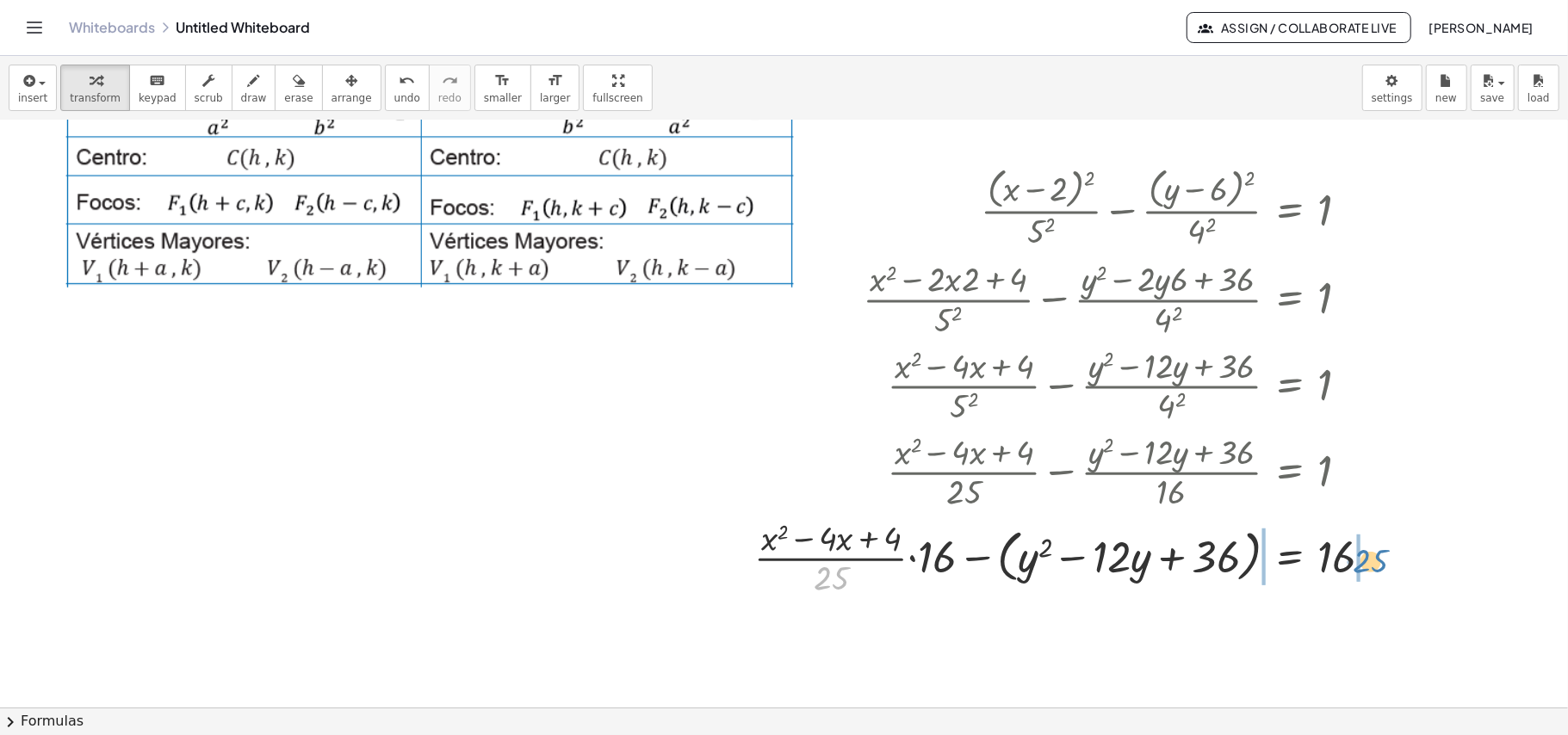
drag, startPoint x: 821, startPoint y: 583, endPoint x: 1360, endPoint y: 566, distance: 539.3
click at [1360, 566] on div at bounding box center [1070, 557] width 650 height 86
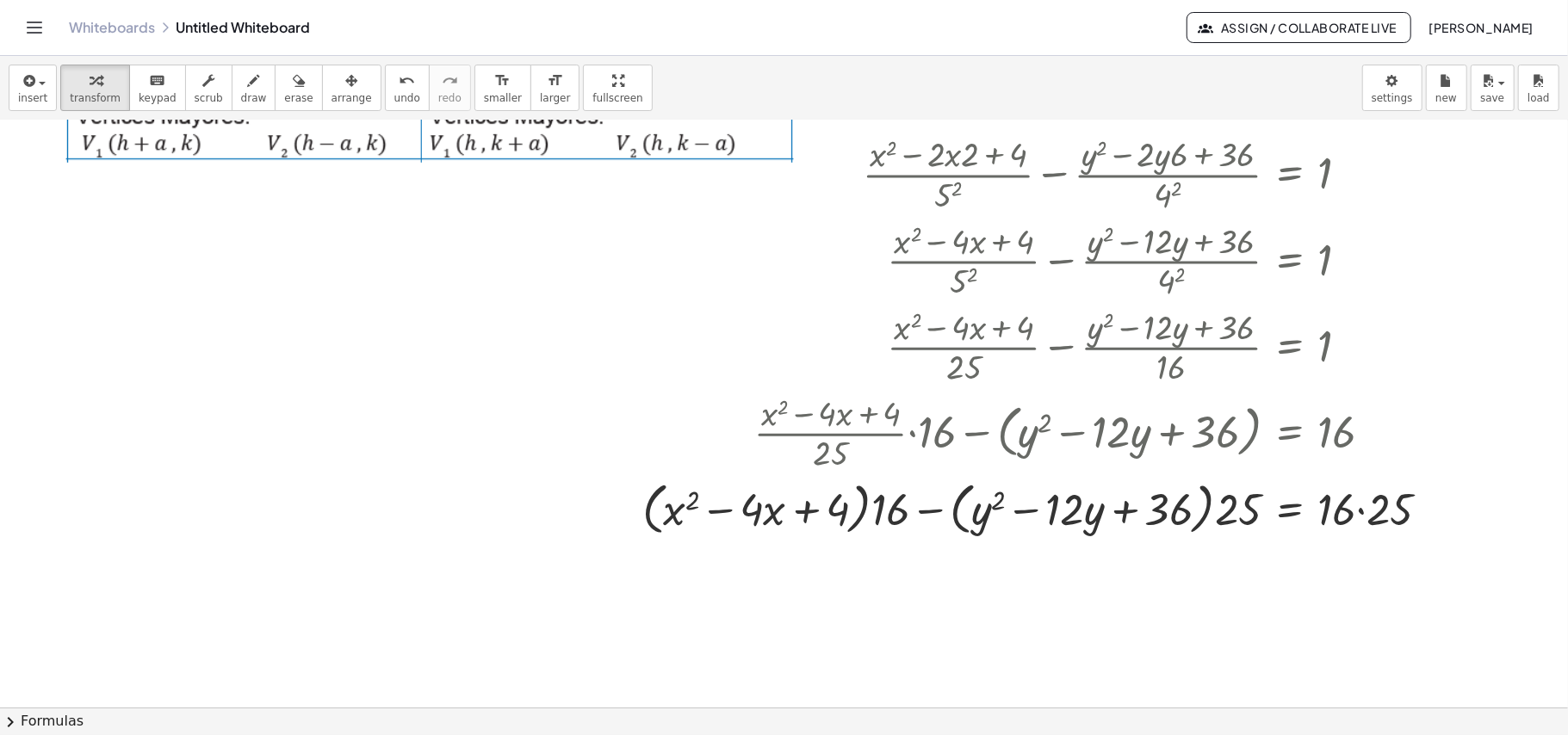
scroll to position [586, 0]
drag, startPoint x: 1235, startPoint y: 513, endPoint x: 951, endPoint y: 521, distance: 284.1
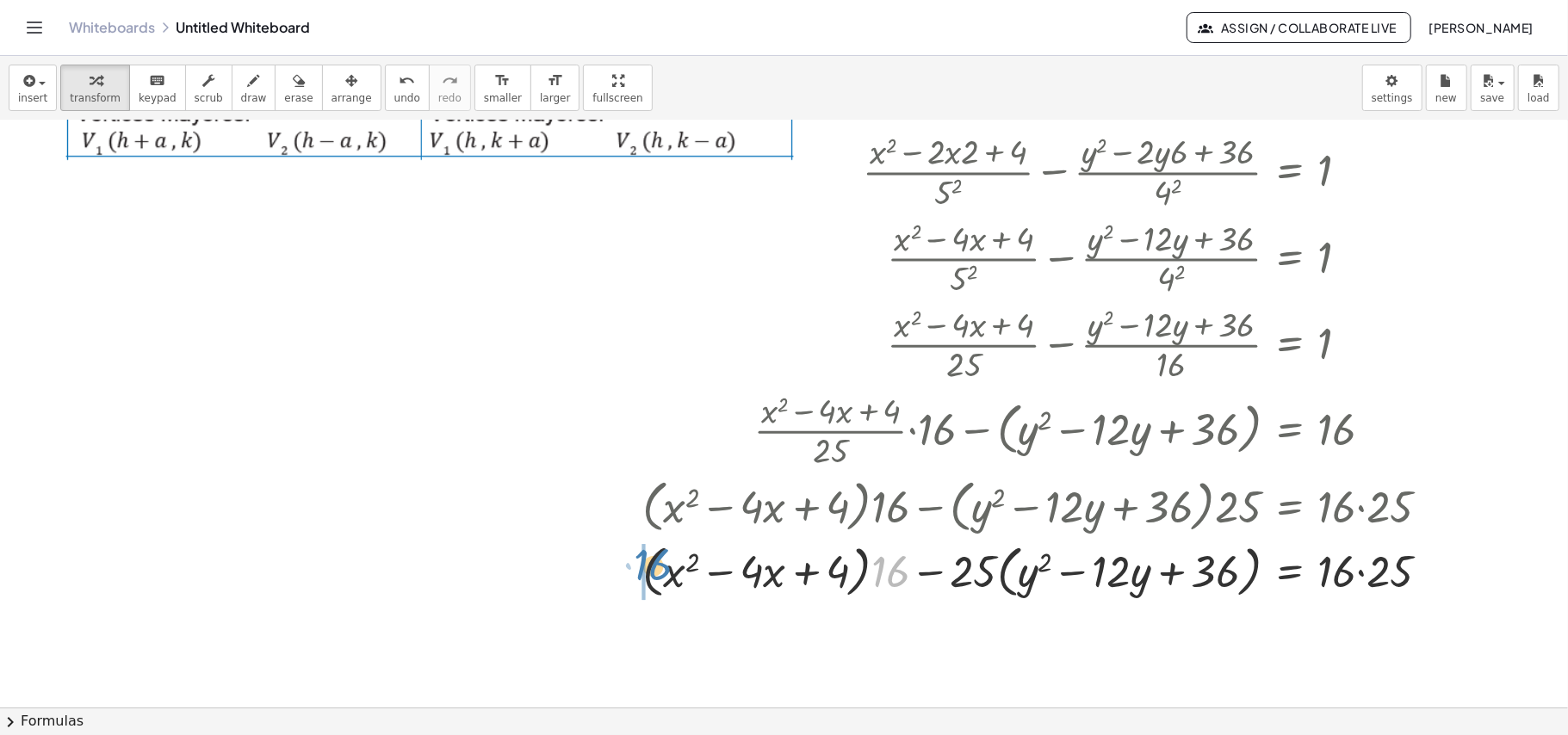
drag, startPoint x: 894, startPoint y: 568, endPoint x: 656, endPoint y: 561, distance: 238.1
click at [656, 561] on div at bounding box center [1043, 571] width 818 height 65
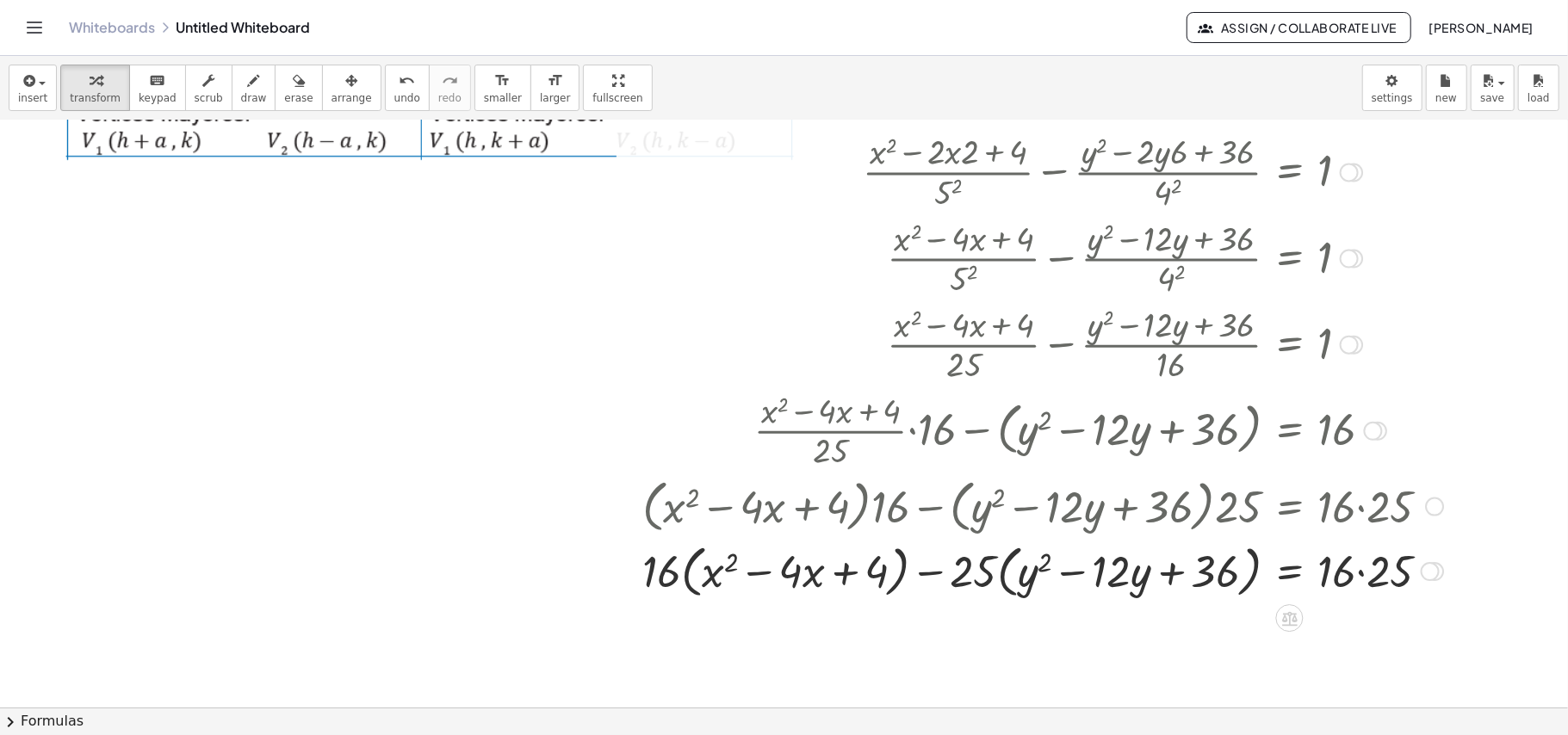
click at [988, 582] on div at bounding box center [1043, 571] width 818 height 65
click at [995, 576] on div at bounding box center [1043, 571] width 818 height 65
drag, startPoint x: 979, startPoint y: 579, endPoint x: 1024, endPoint y: 579, distance: 45.0
click at [1024, 579] on div at bounding box center [1043, 571] width 818 height 65
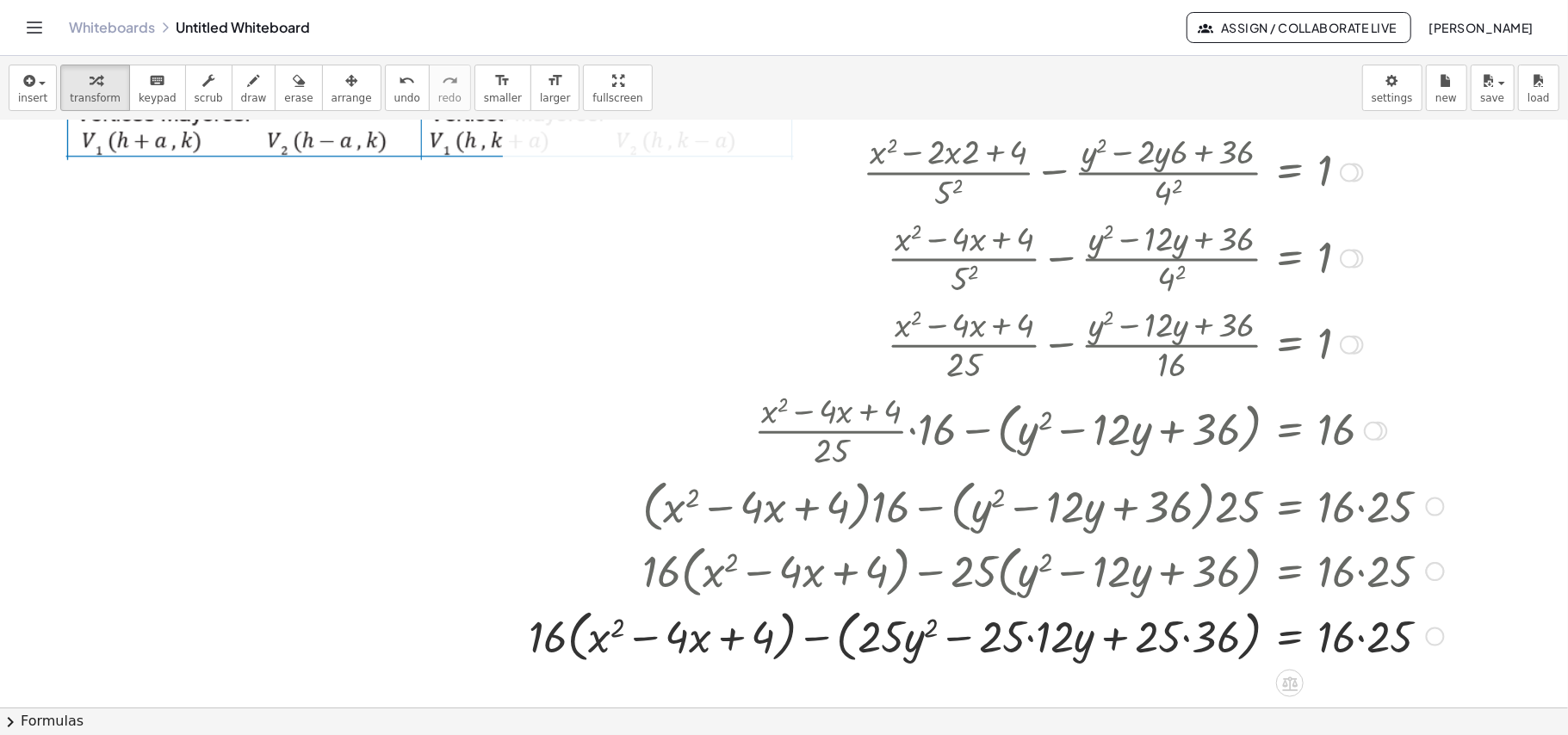
scroll to position [701, 0]
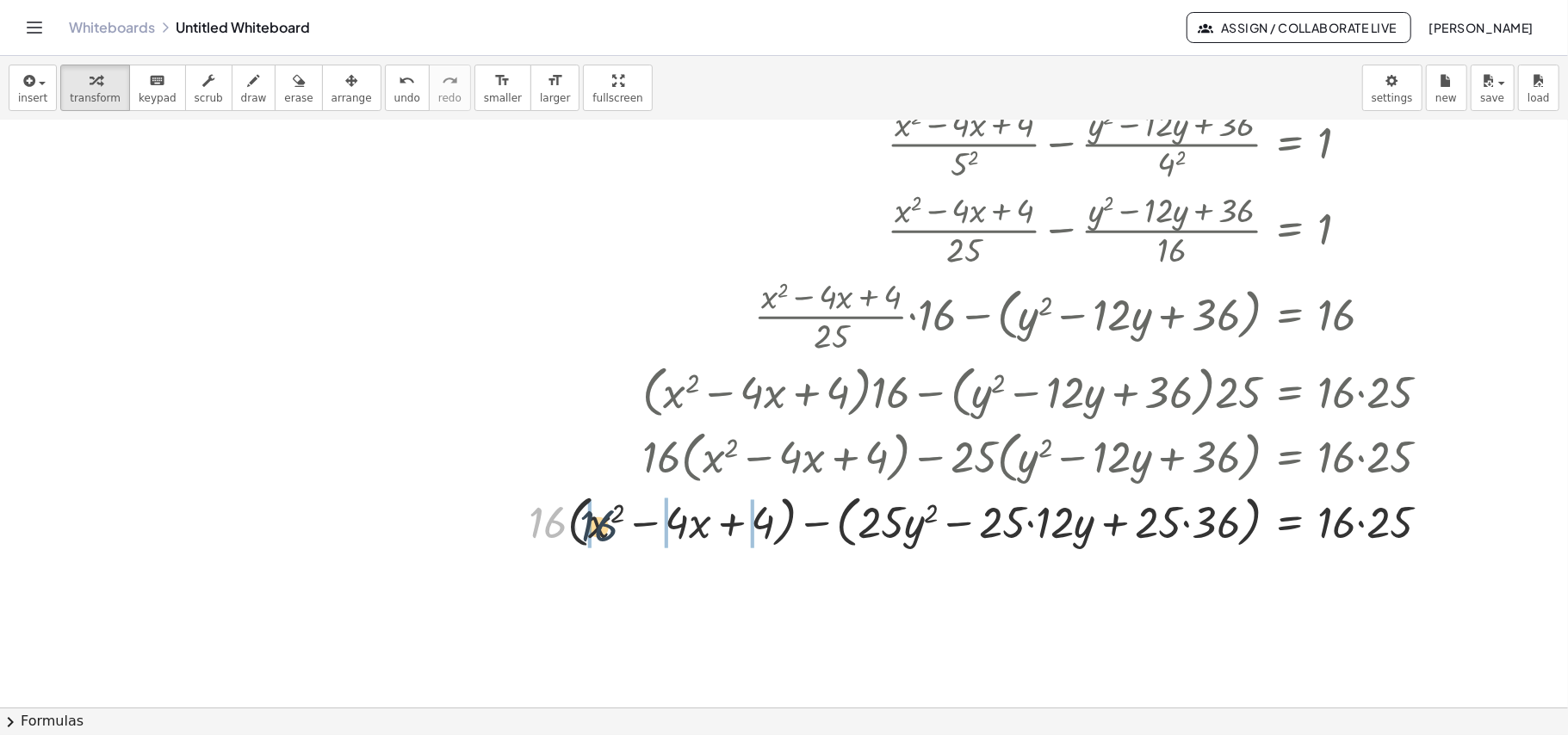
drag, startPoint x: 545, startPoint y: 522, endPoint x: 598, endPoint y: 525, distance: 53.1
click at [598, 525] on div at bounding box center [986, 521] width 933 height 65
click at [823, 524] on div at bounding box center [959, 521] width 987 height 65
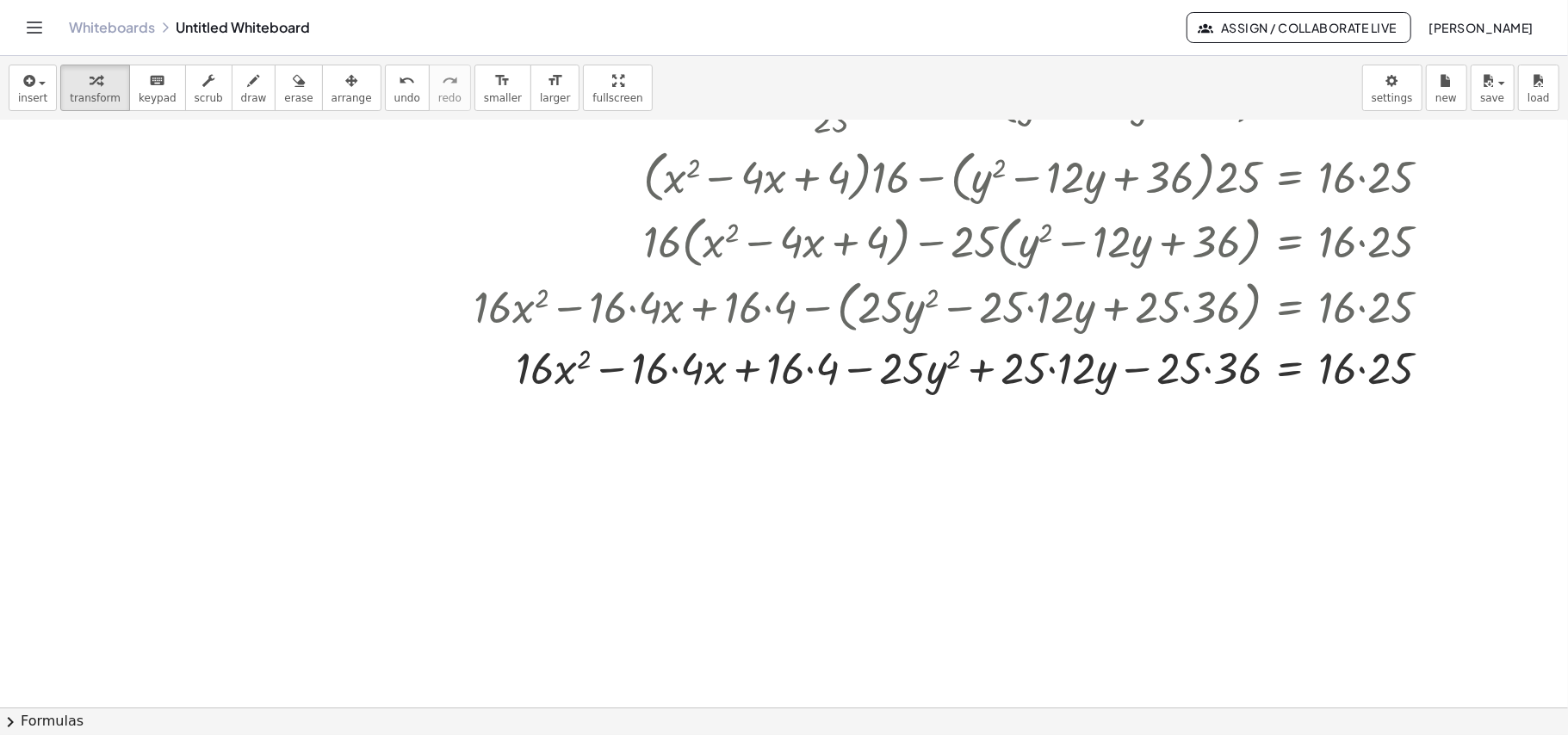
scroll to position [931, 0]
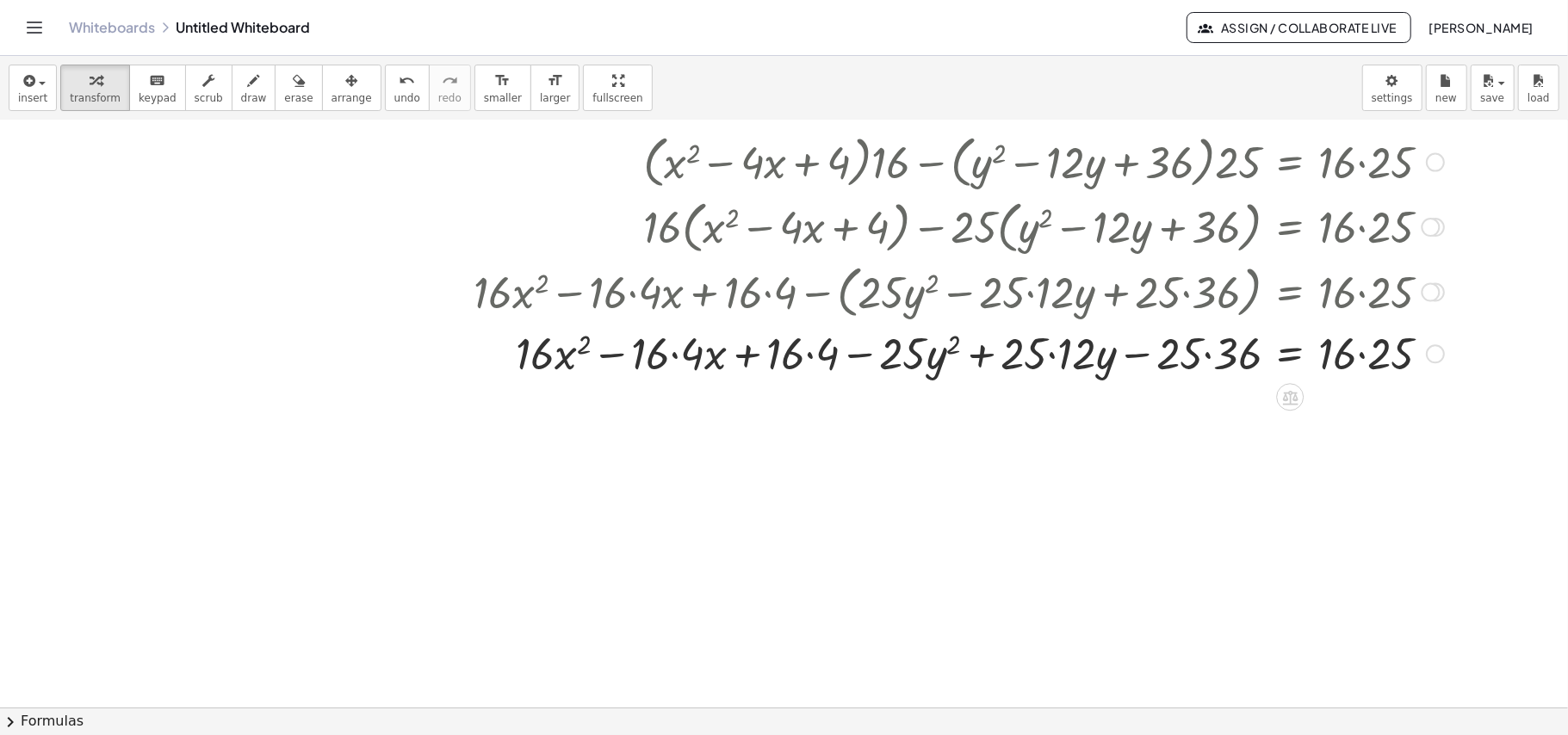
click at [673, 362] on div at bounding box center [959, 353] width 987 height 58
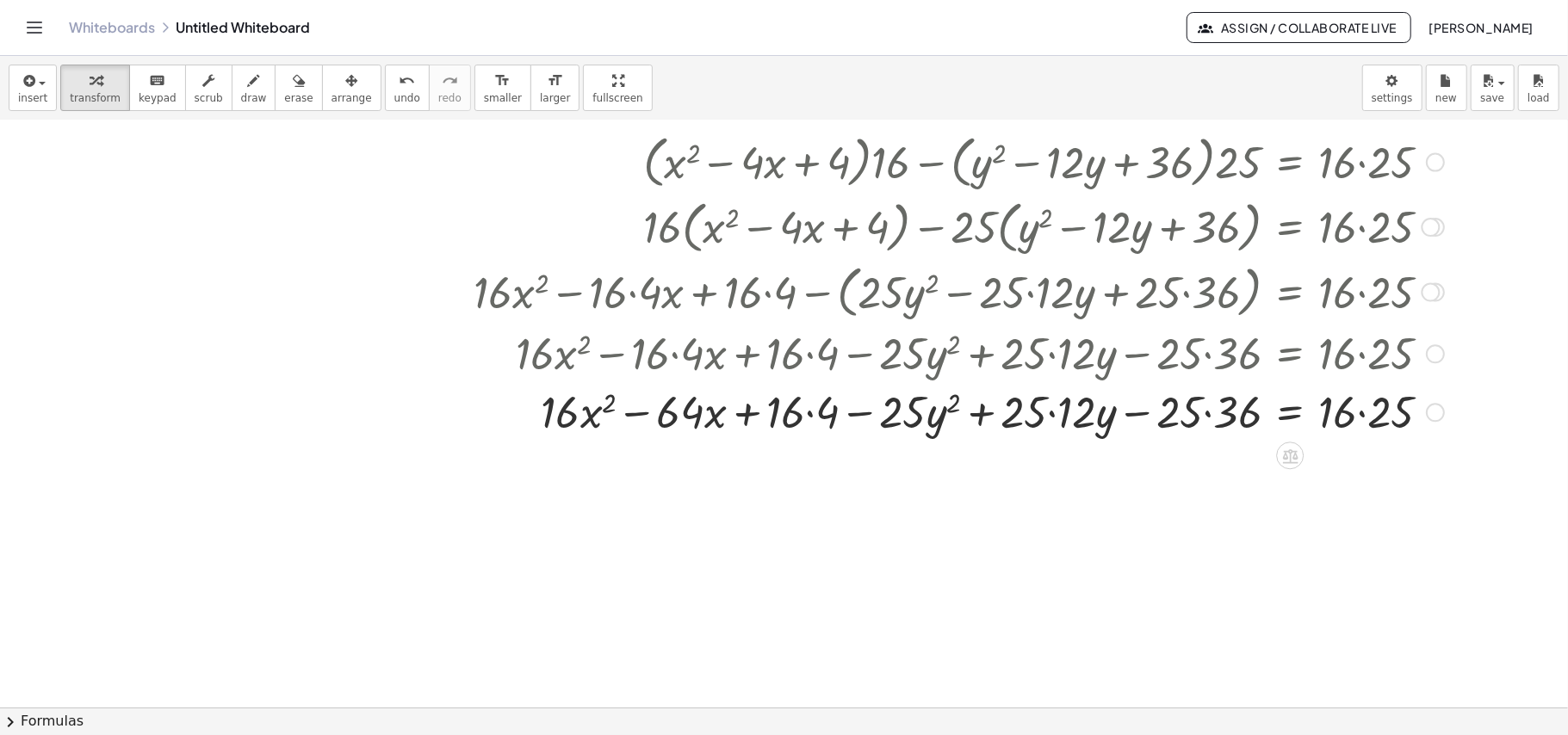
click at [810, 415] on div at bounding box center [959, 412] width 987 height 58
click at [1056, 419] on div at bounding box center [959, 412] width 987 height 58
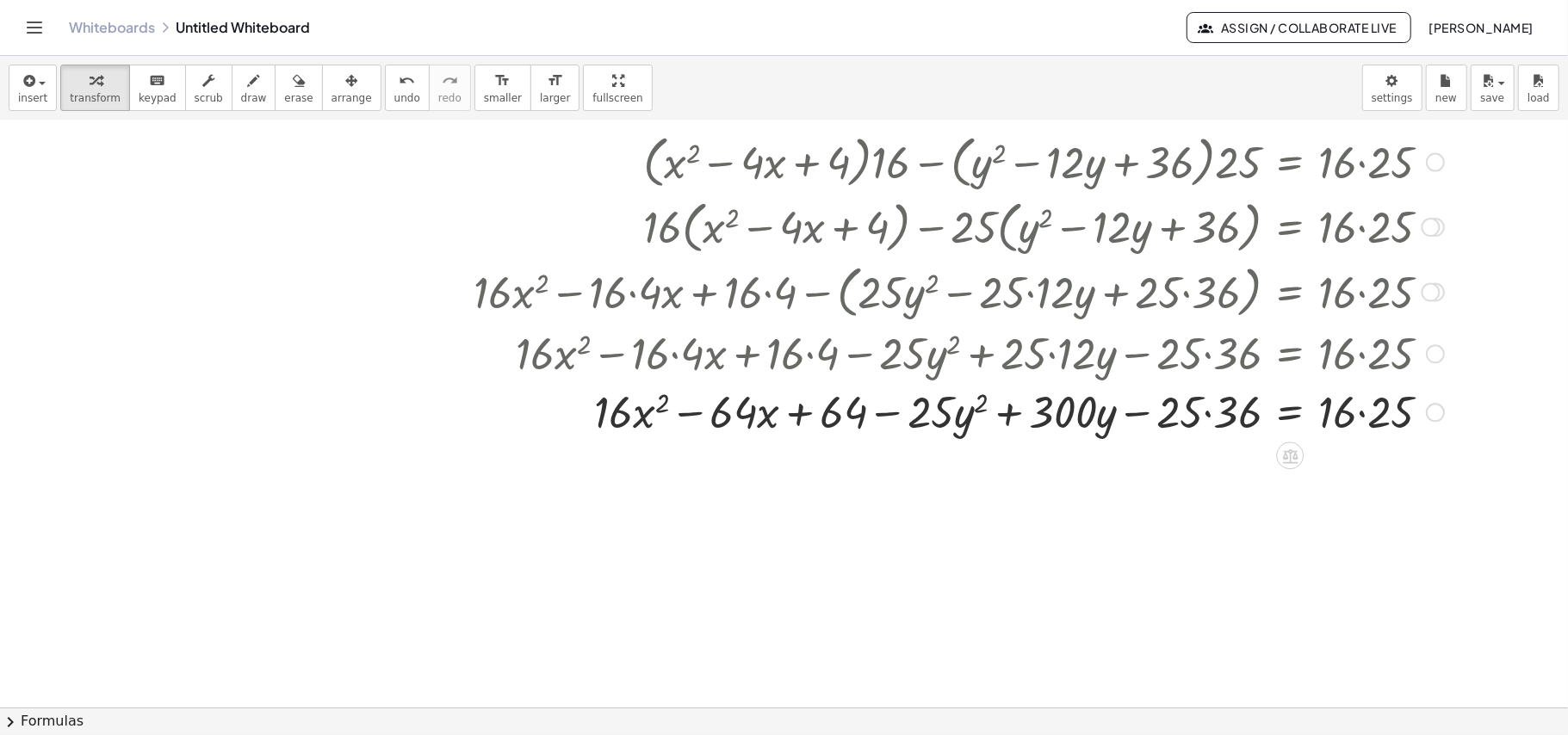
click at [1214, 424] on div at bounding box center [959, 412] width 987 height 58
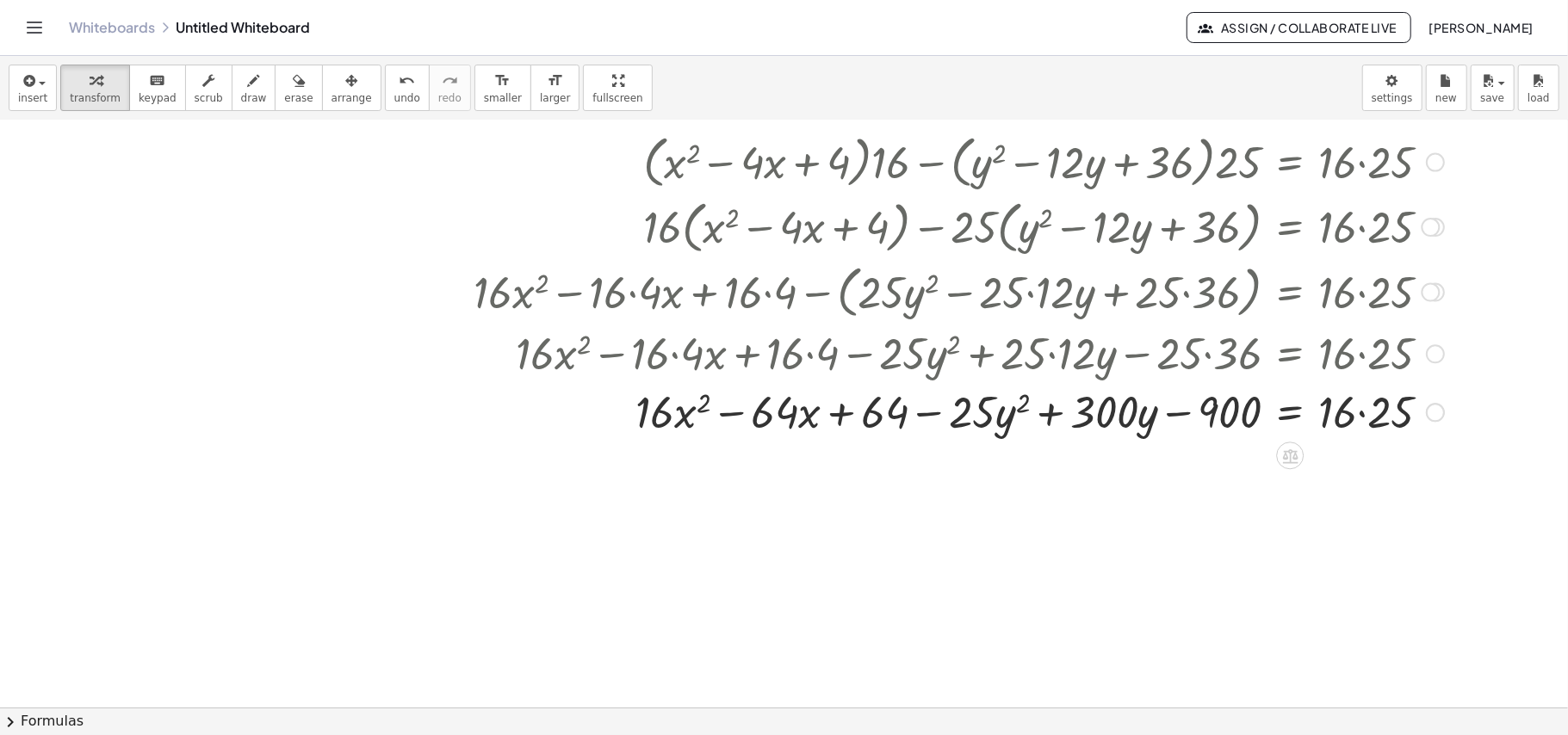
click at [1358, 411] on div at bounding box center [959, 412] width 987 height 58
drag, startPoint x: 1348, startPoint y: 413, endPoint x: 1275, endPoint y: 419, distance: 73.2
click at [1275, 419] on div at bounding box center [959, 412] width 987 height 58
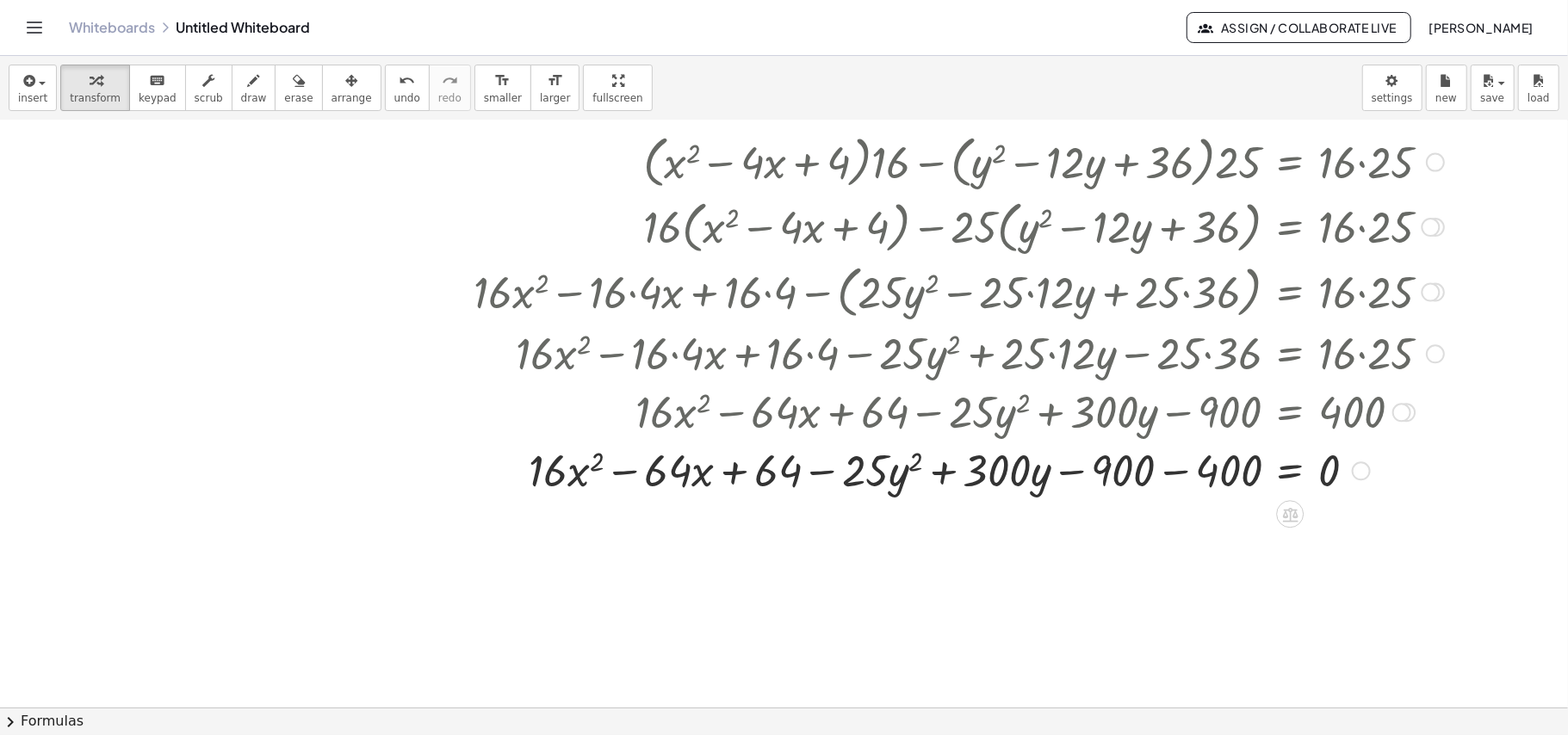
click at [1175, 475] on div at bounding box center [959, 470] width 987 height 58
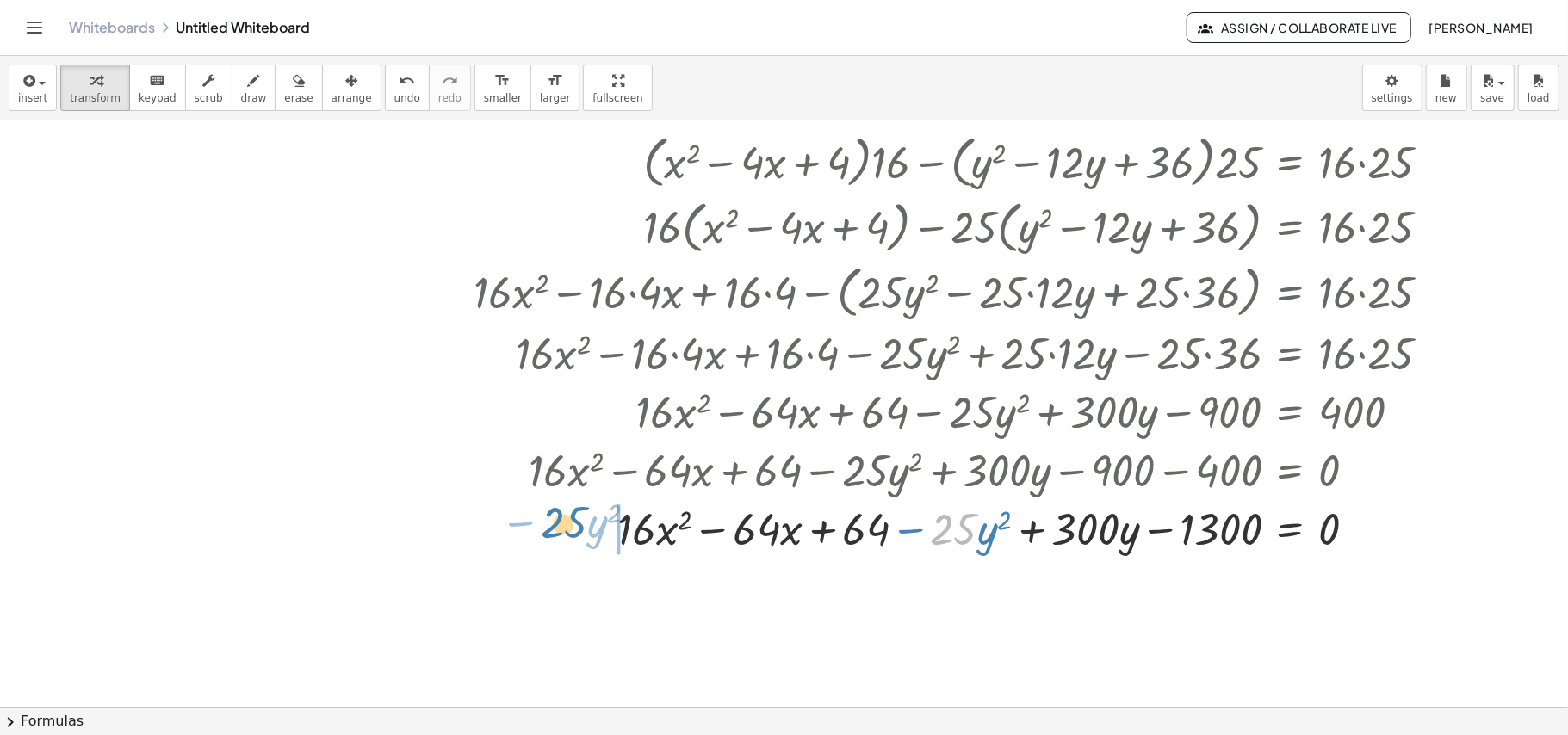
drag, startPoint x: 971, startPoint y: 538, endPoint x: 583, endPoint y: 532, distance: 388.0
click at [583, 532] on div at bounding box center [959, 529] width 987 height 58
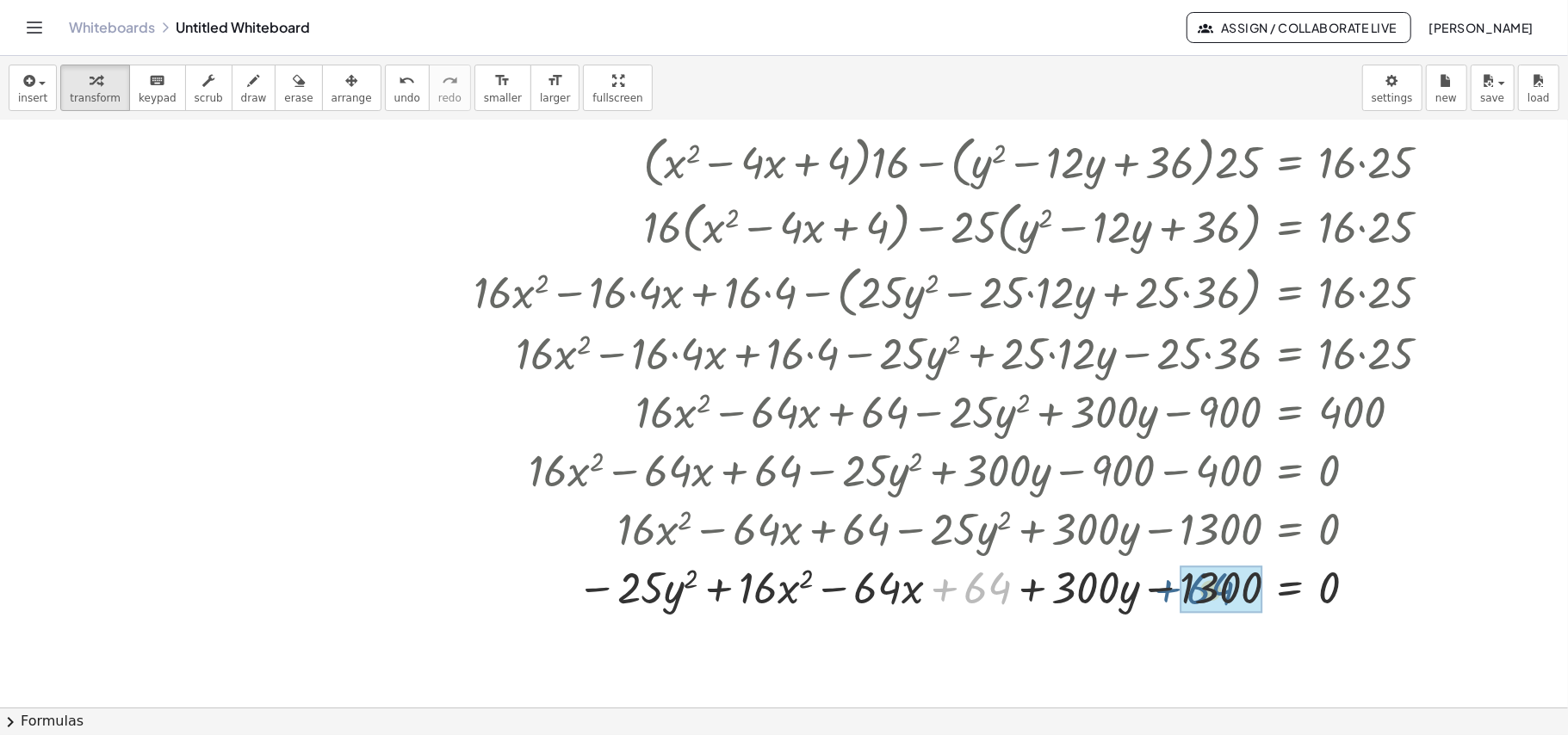
drag, startPoint x: 972, startPoint y: 589, endPoint x: 1197, endPoint y: 590, distance: 225.0
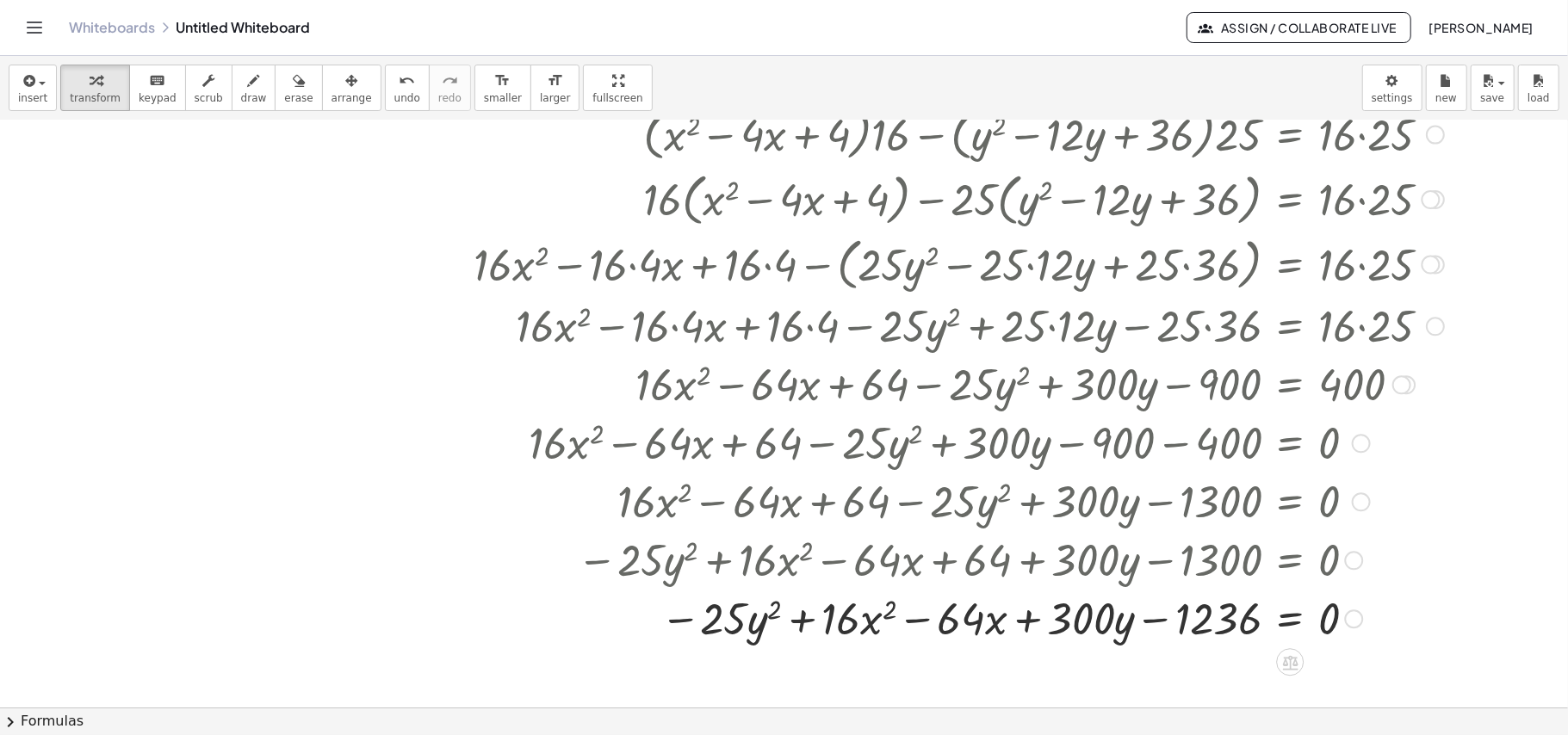
scroll to position [1161, 0]
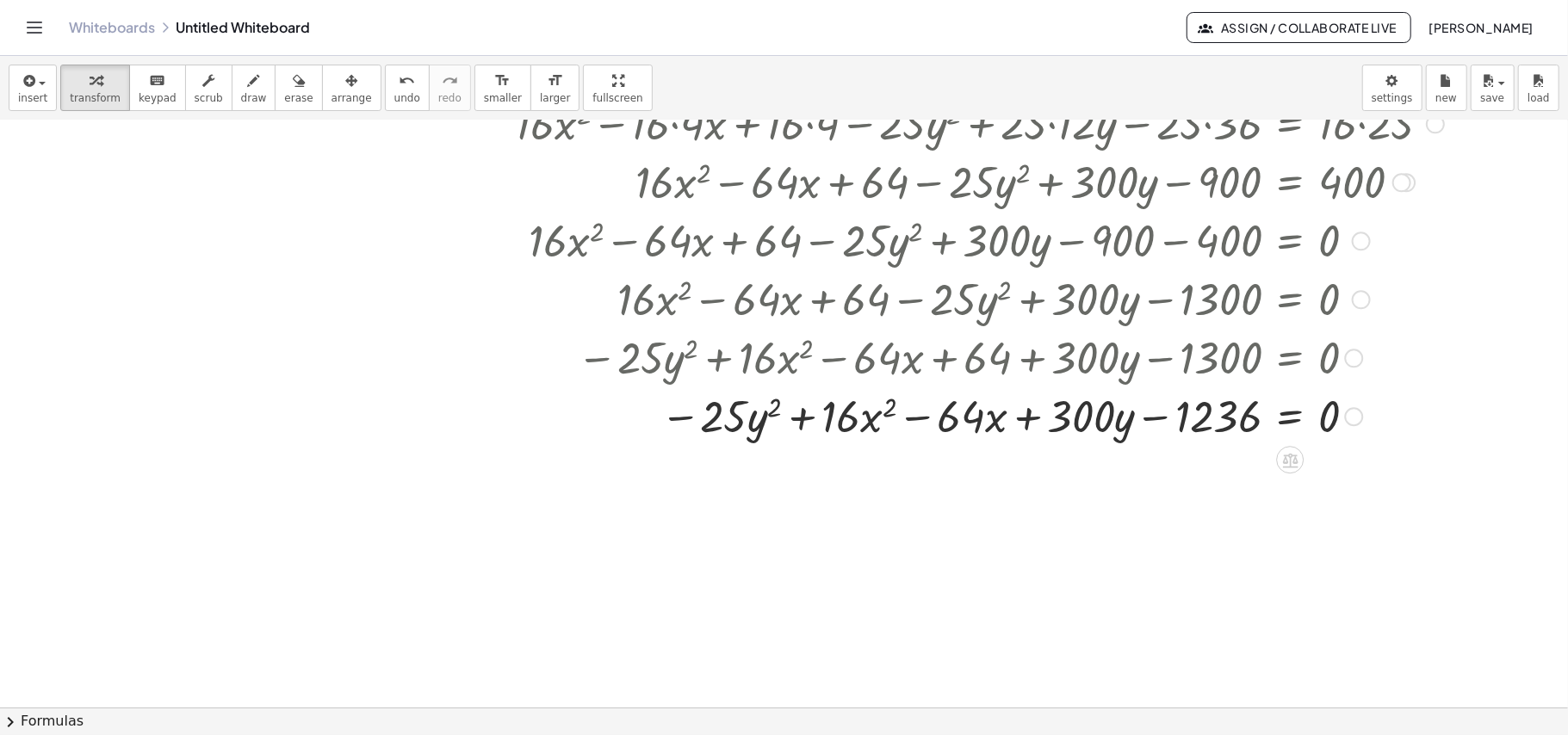
click at [696, 415] on div at bounding box center [959, 416] width 987 height 58
click at [1347, 415] on div at bounding box center [1354, 417] width 19 height 19
click at [1403, 410] on span "Copy line as LaTeX" at bounding box center [1443, 403] width 104 height 14
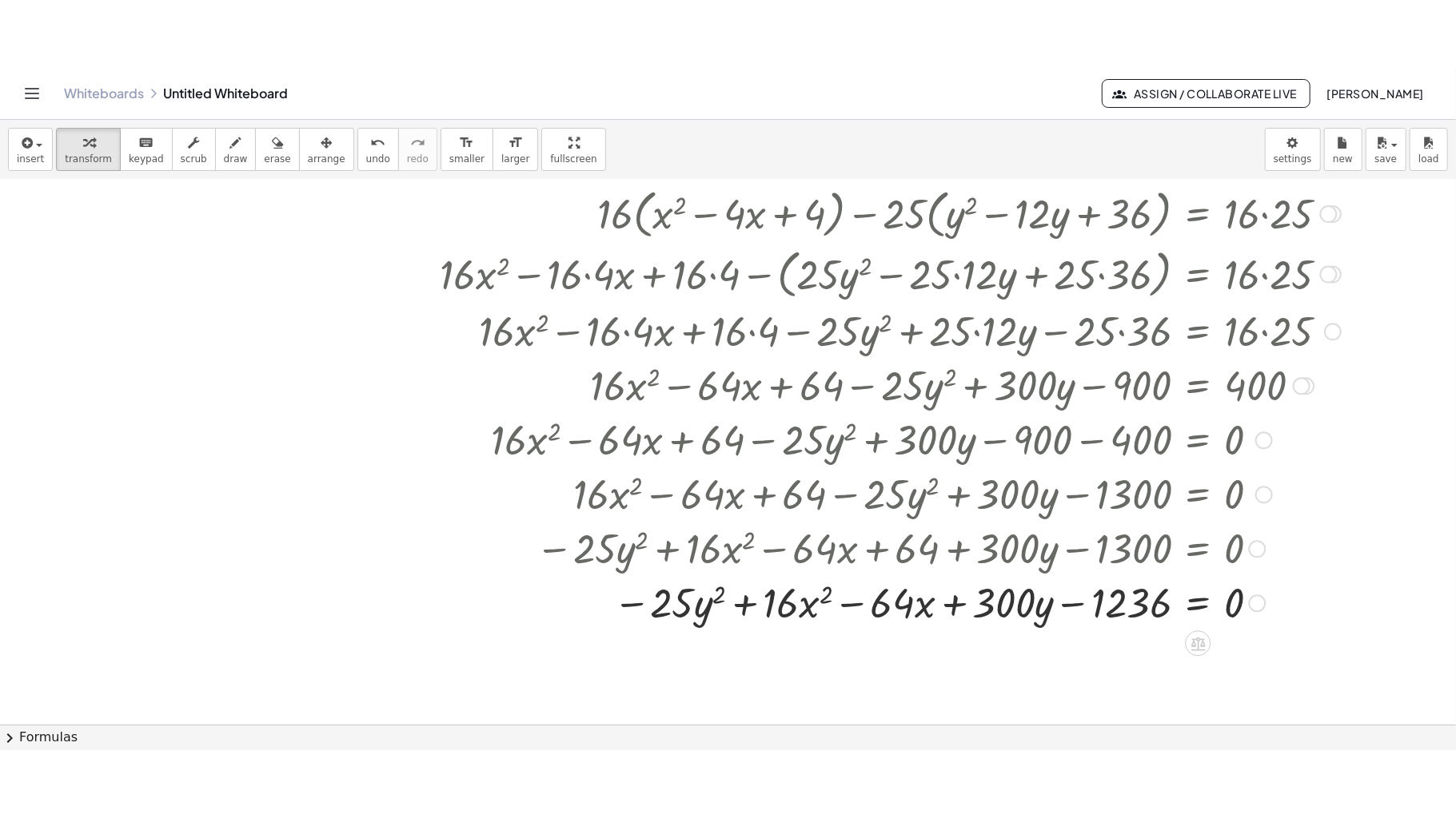
scroll to position [745, 0]
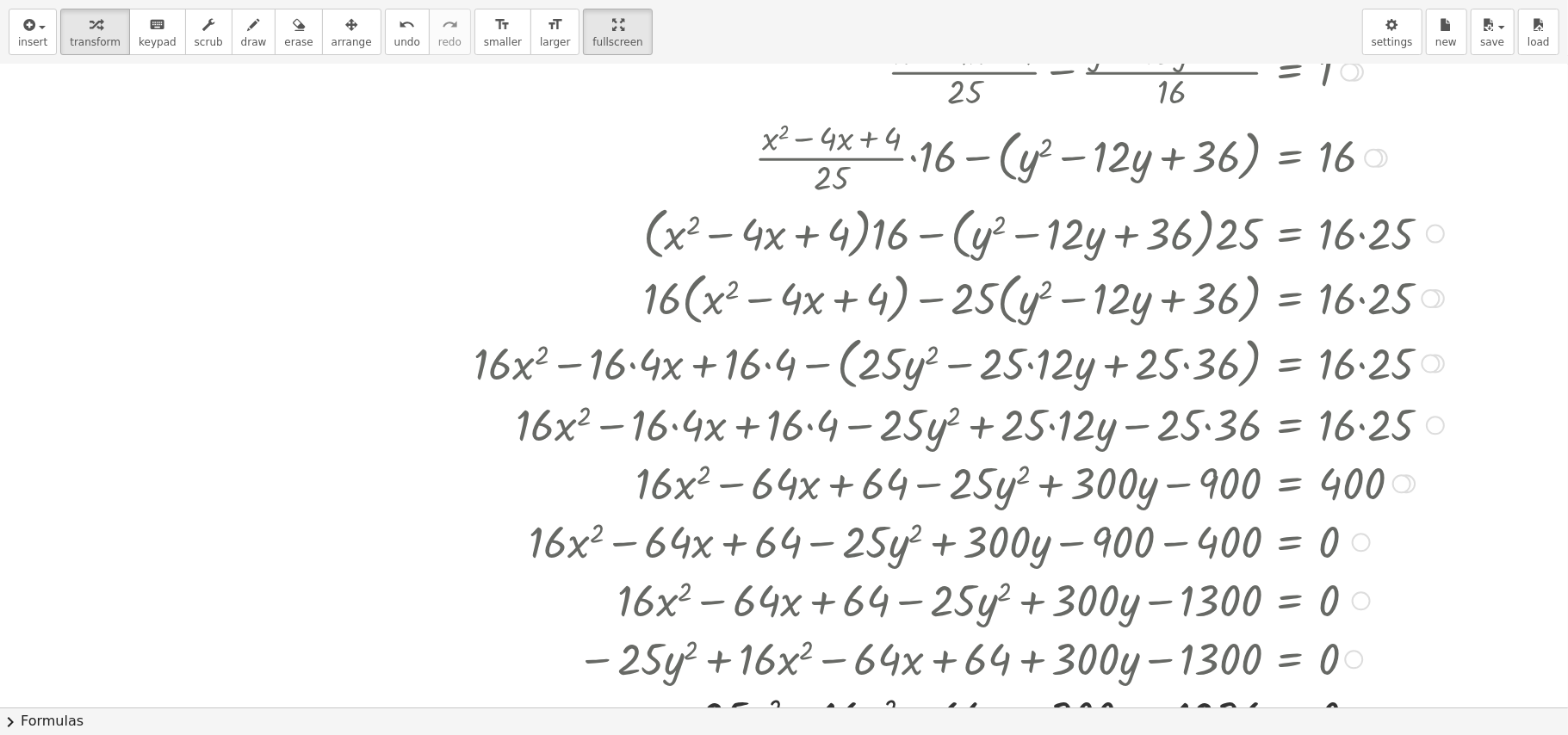
click at [580, 198] on div "insert select one: Math Expression Function Text Youtube Video Graphing Geometr…" at bounding box center [784, 368] width 1568 height 735
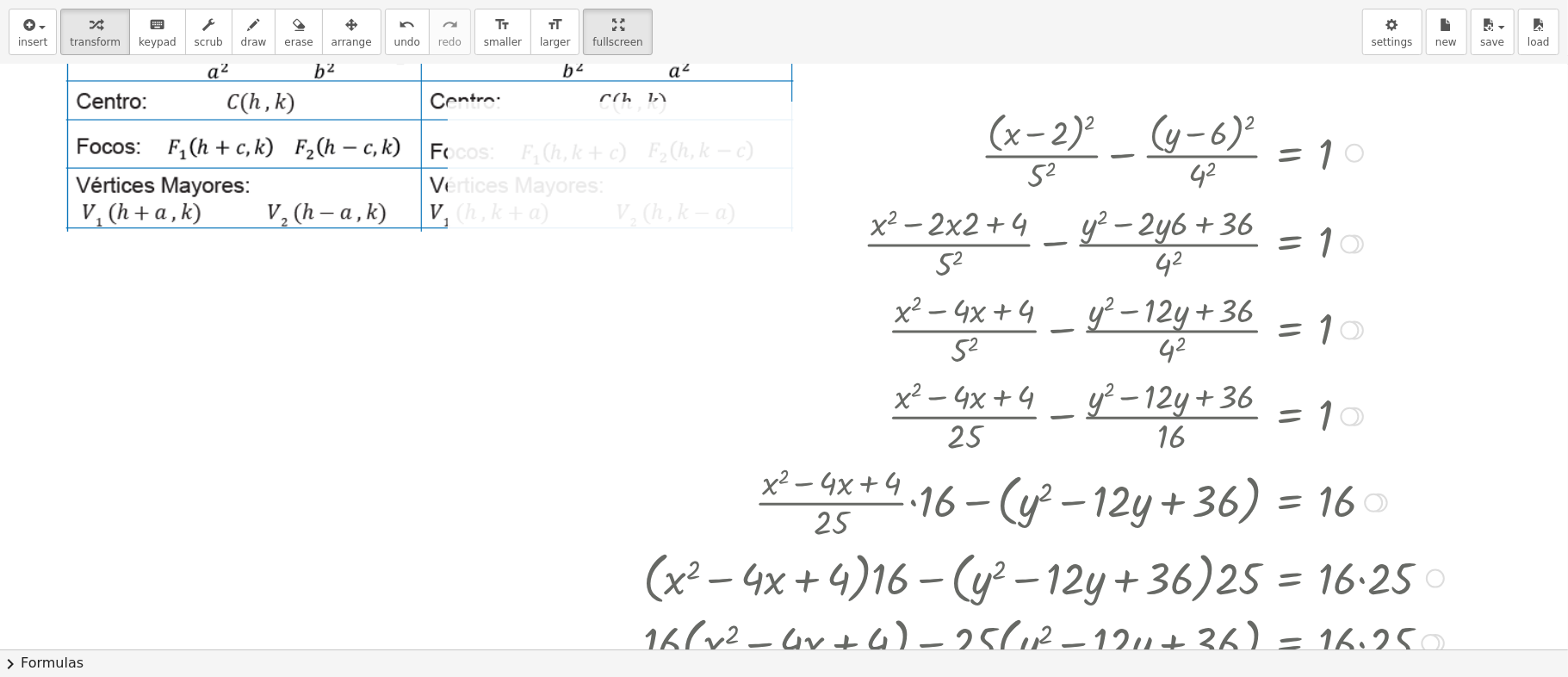
scroll to position [115, 0]
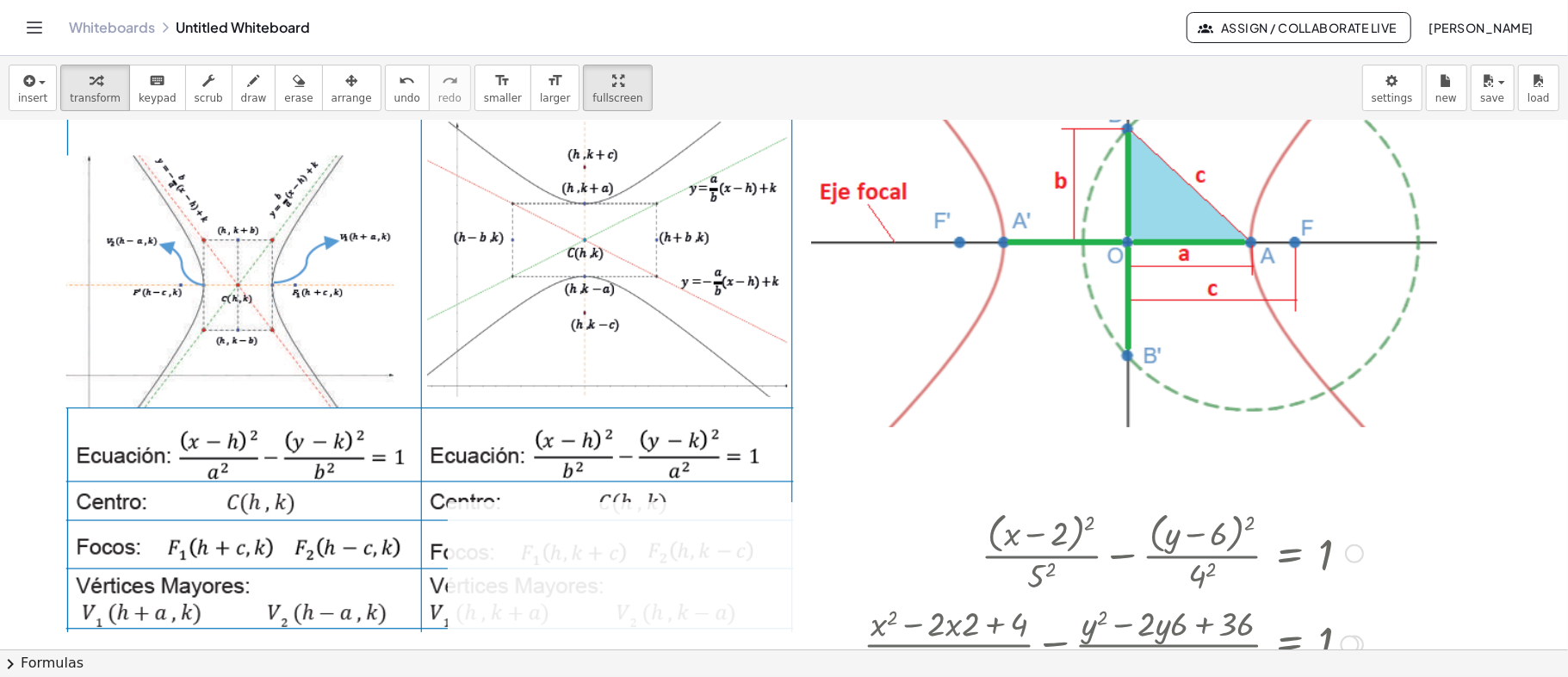
click at [1219, 555] on div at bounding box center [959, 552] width 987 height 92
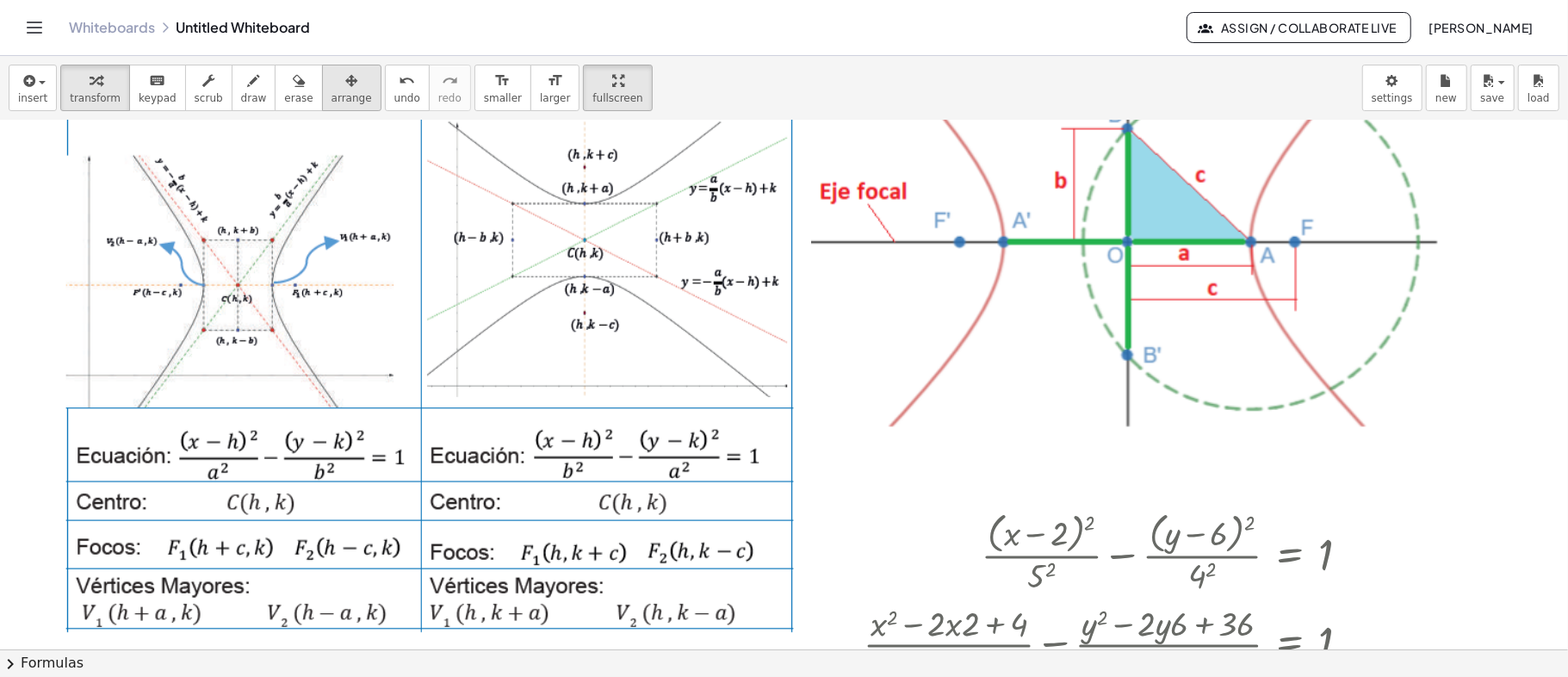
click at [322, 90] on button "arrange" at bounding box center [351, 87] width 59 height 47
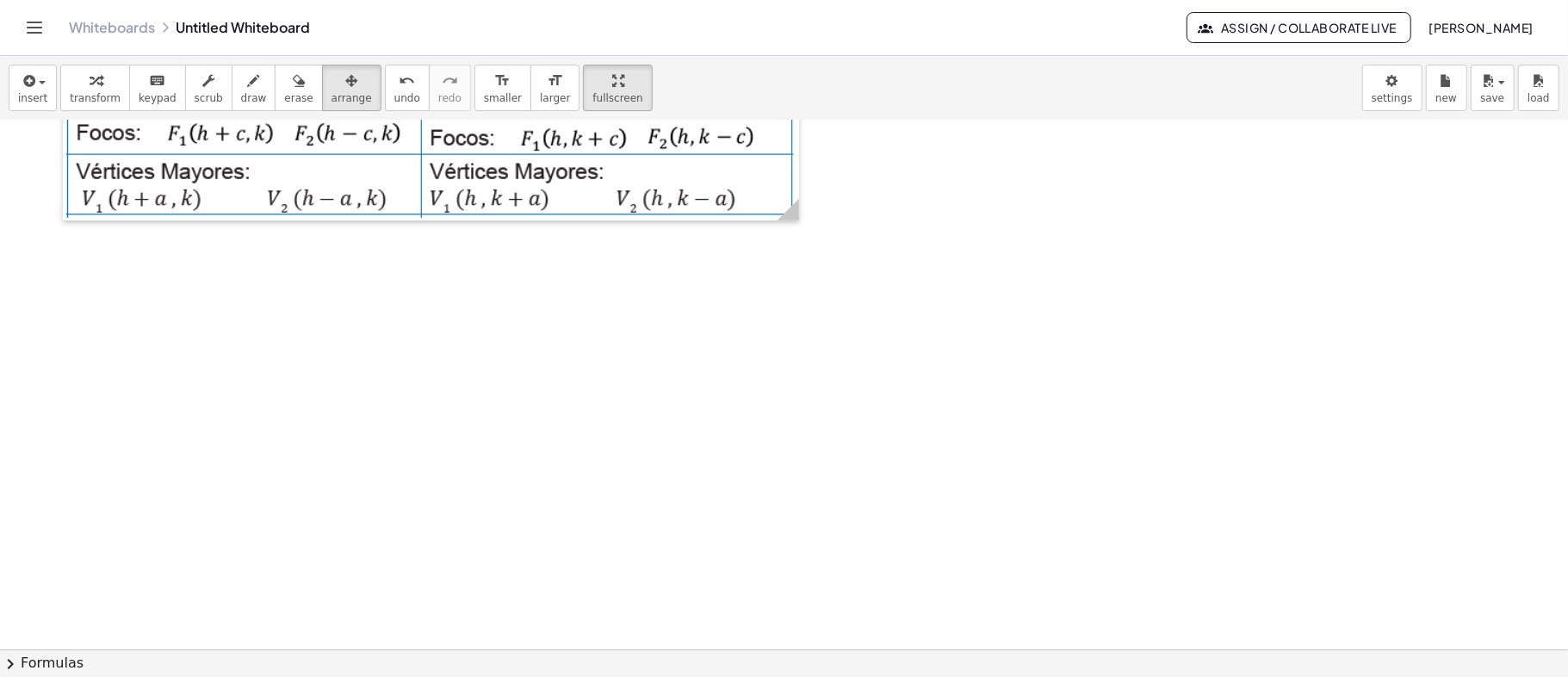
scroll to position [0, 0]
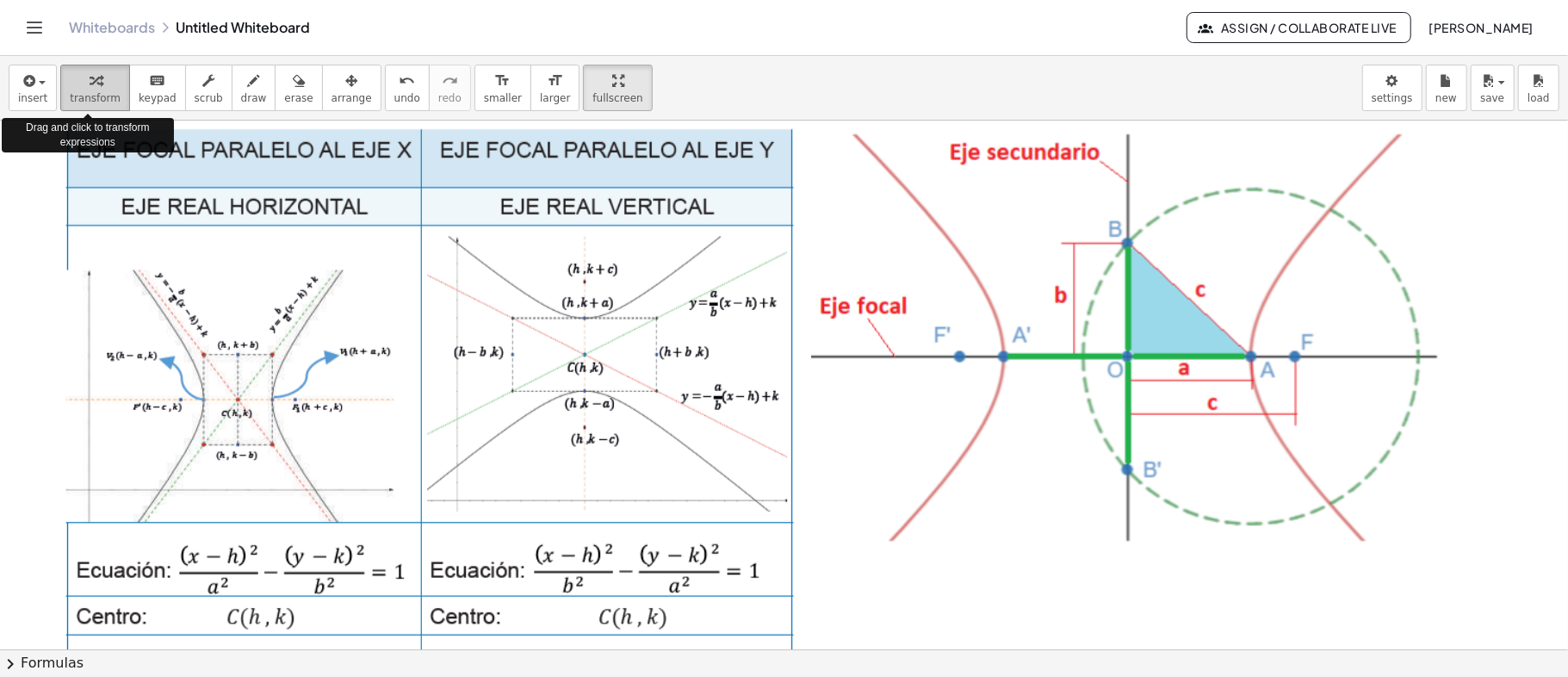
click at [90, 84] on icon "button" at bounding box center [96, 80] width 12 height 20
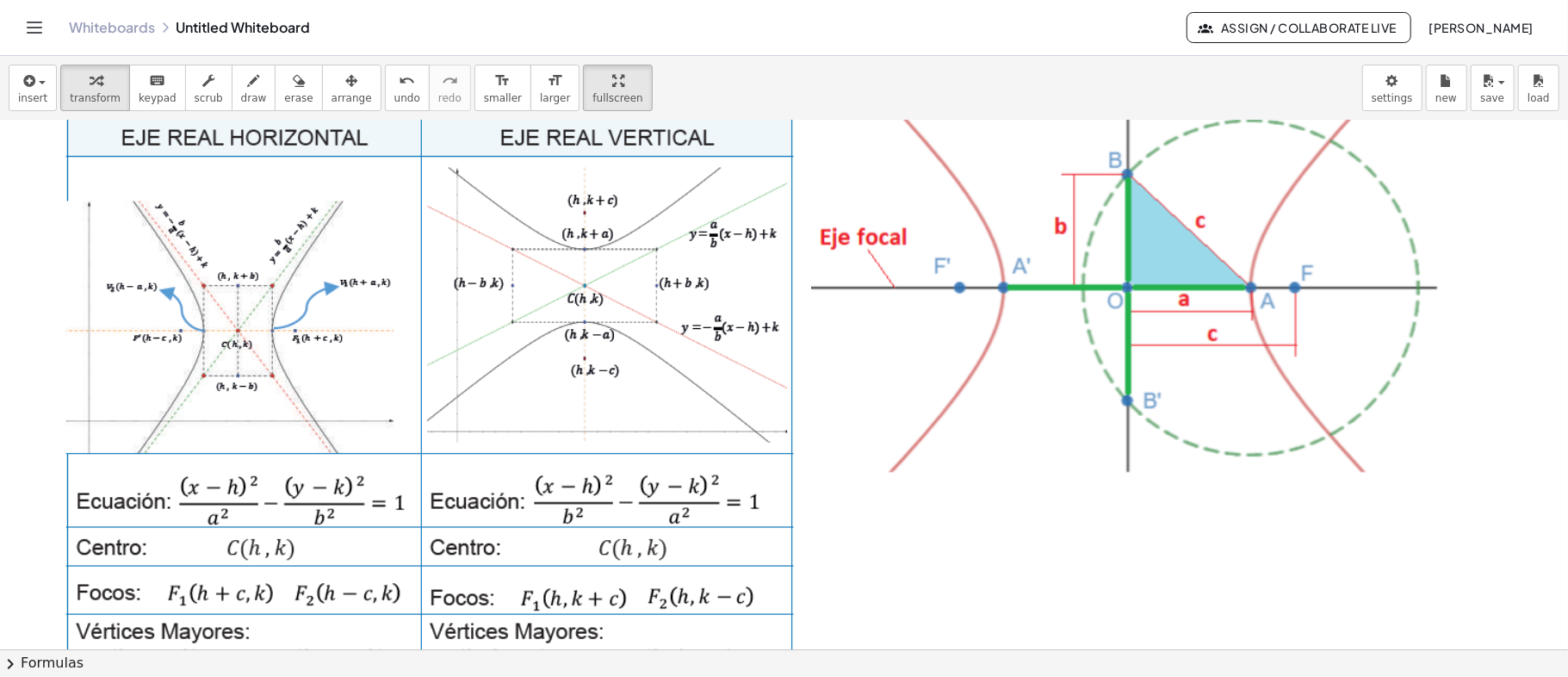
scroll to position [115, 0]
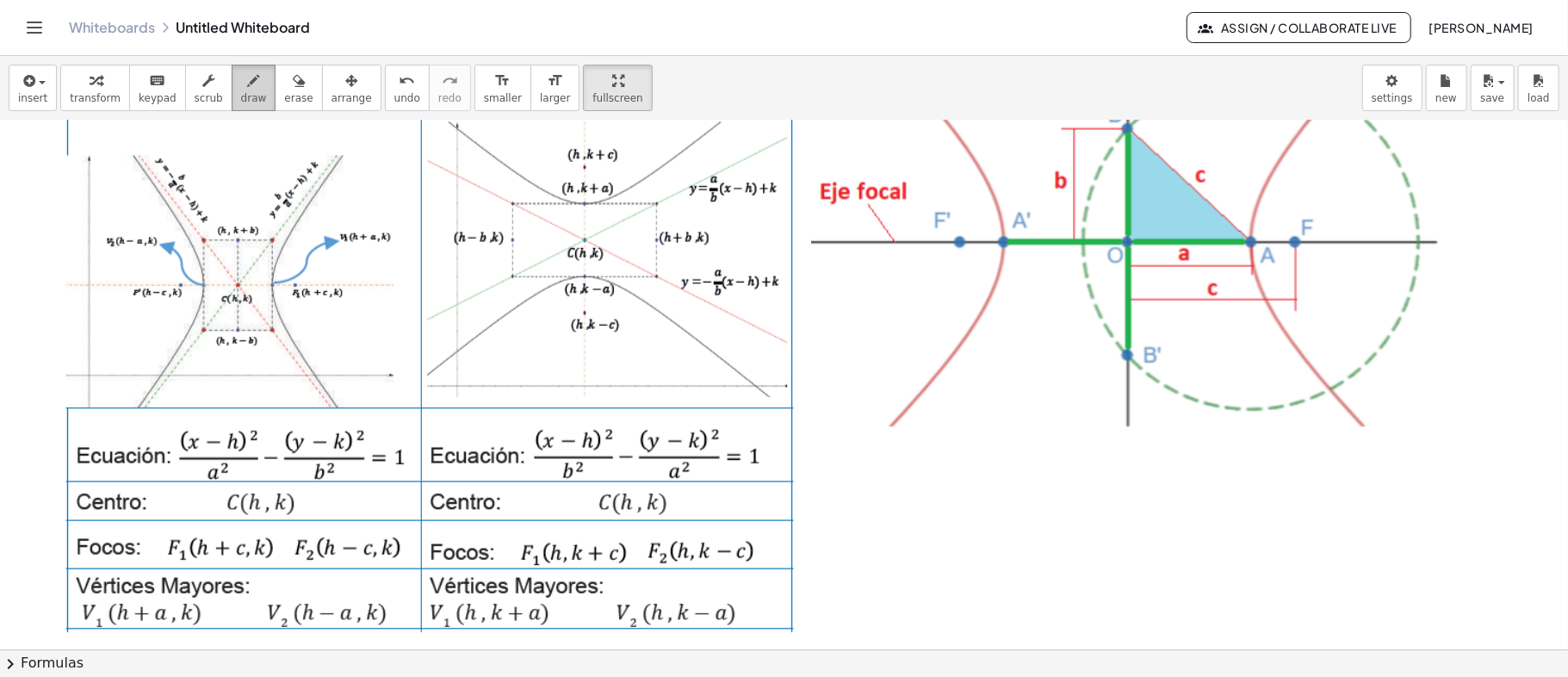
click at [242, 85] on div "button" at bounding box center [254, 79] width 26 height 20
drag, startPoint x: 211, startPoint y: 457, endPoint x: 198, endPoint y: 463, distance: 14.3
click at [198, 463] on div at bounding box center [784, 535] width 1568 height 1058
drag, startPoint x: 310, startPoint y: 470, endPoint x: 328, endPoint y: 457, distance: 22.2
click at [328, 457] on div at bounding box center [784, 535] width 1568 height 1058
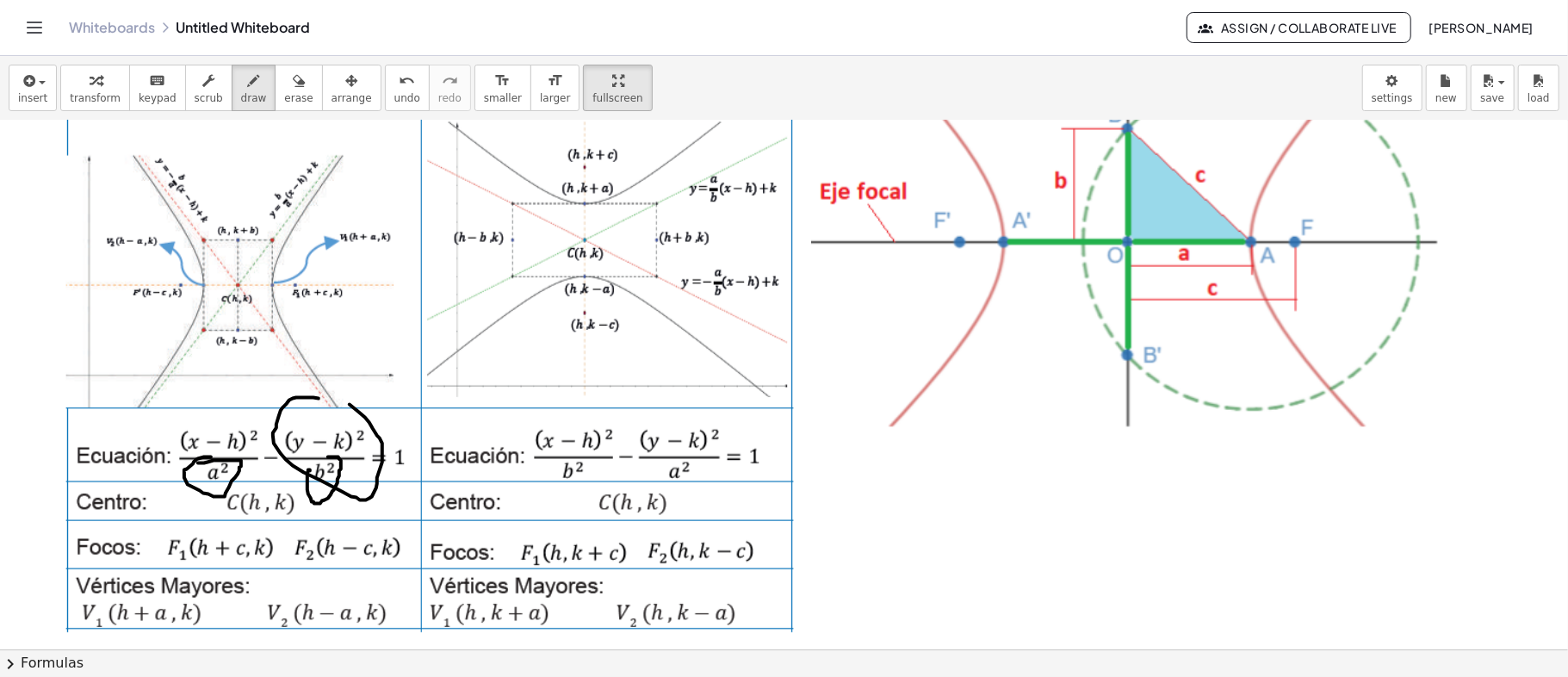
drag, startPoint x: 300, startPoint y: 397, endPoint x: 242, endPoint y: 401, distance: 58.1
click at [303, 396] on div at bounding box center [784, 535] width 1568 height 1058
drag, startPoint x: 186, startPoint y: 407, endPoint x: 152, endPoint y: 417, distance: 35.4
click at [156, 403] on div at bounding box center [784, 535] width 1568 height 1058
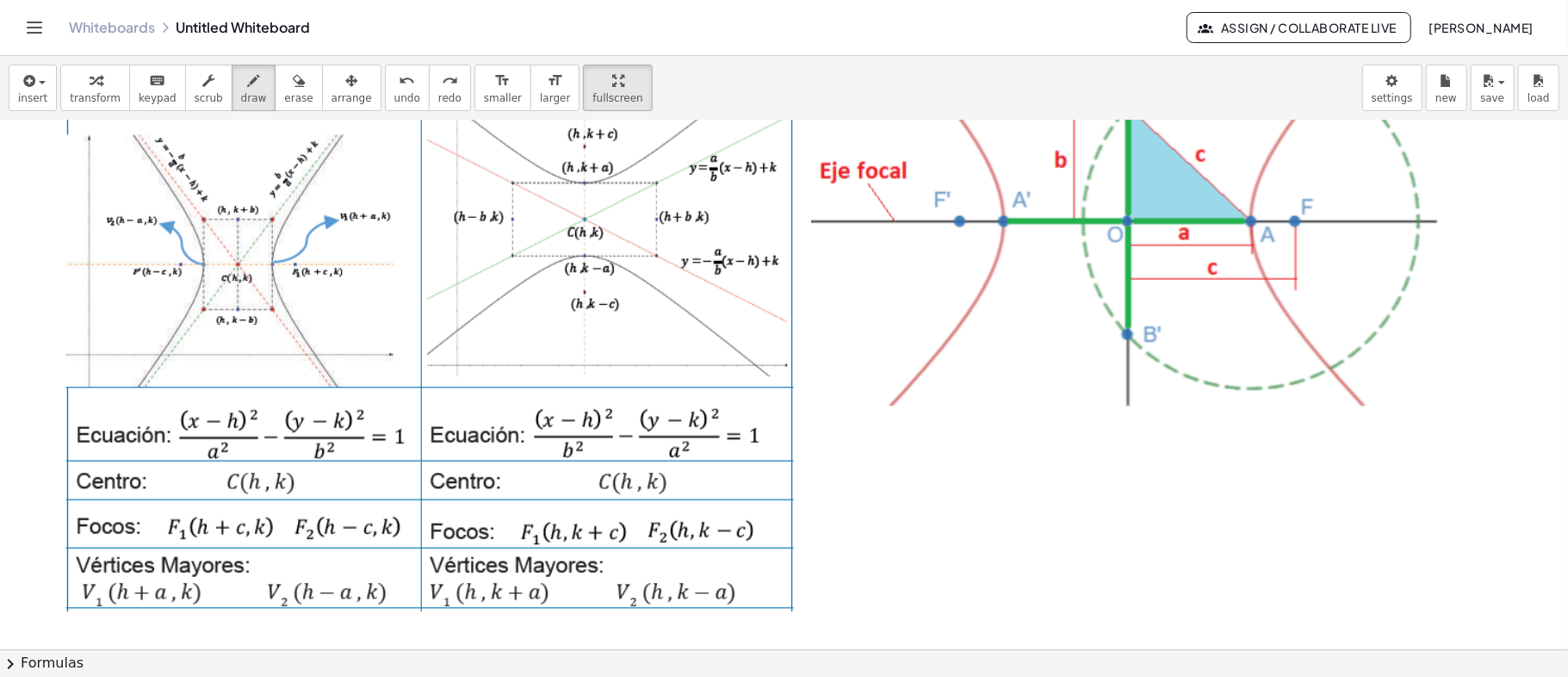
scroll to position [229, 0]
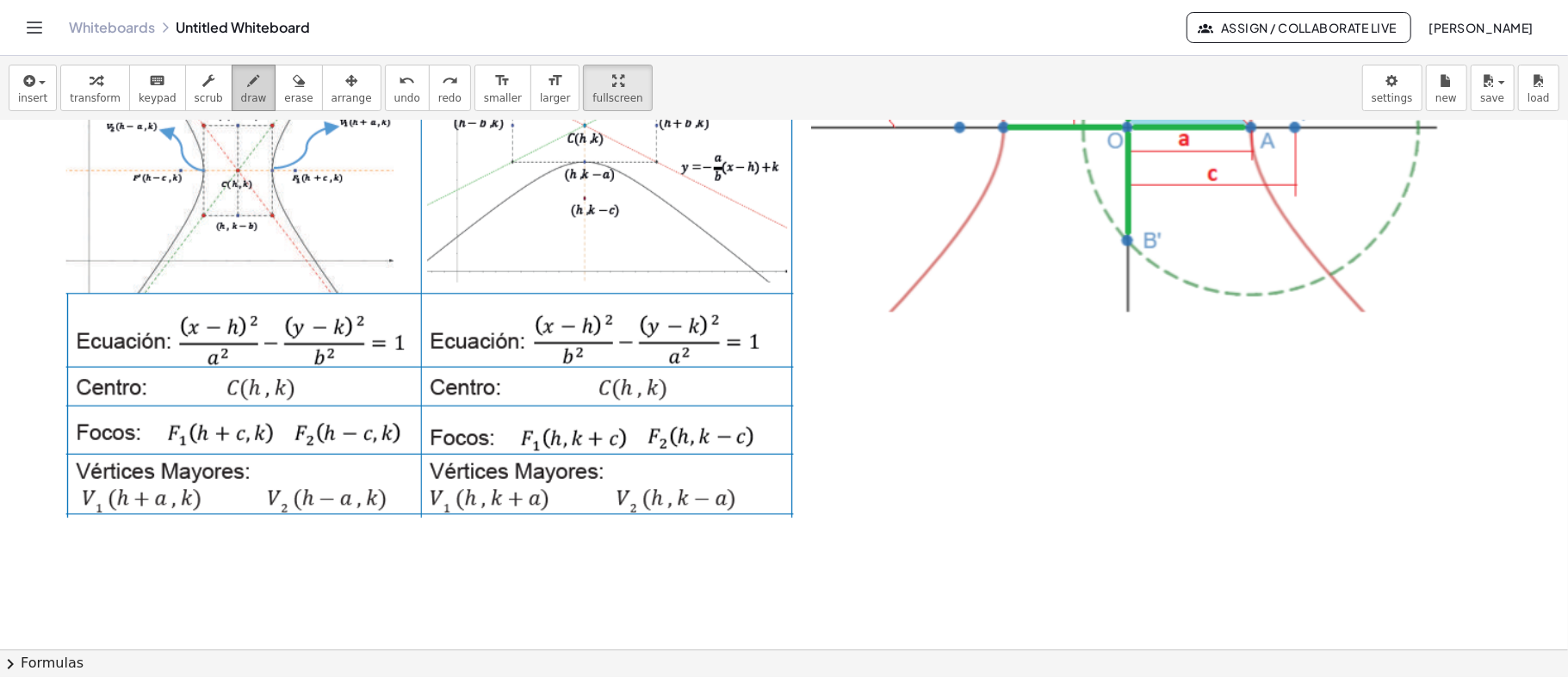
click at [242, 93] on span "draw" at bounding box center [254, 99] width 26 height 12
drag, startPoint x: 74, startPoint y: 355, endPoint x: 401, endPoint y: 361, distance: 327.1
click at [401, 363] on div at bounding box center [784, 420] width 1568 height 1058
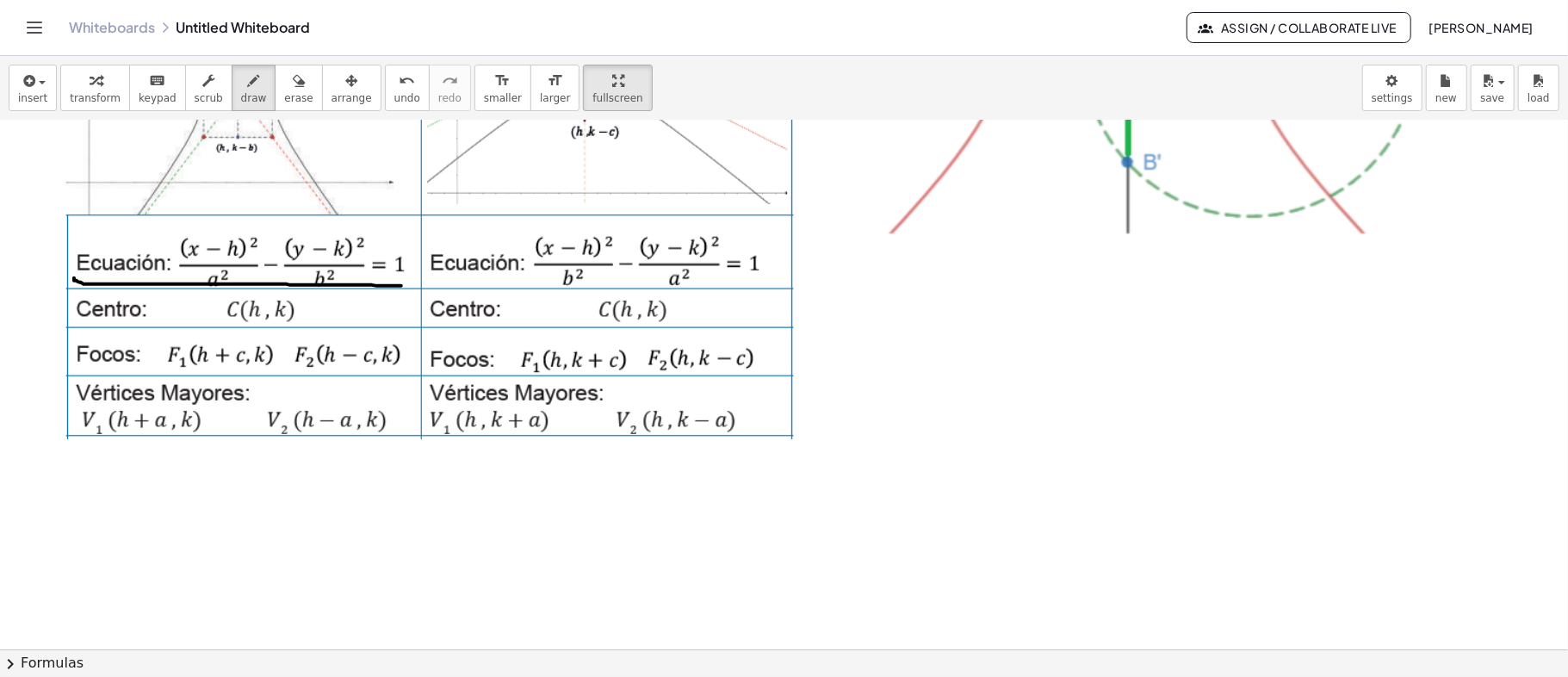
scroll to position [345, 0]
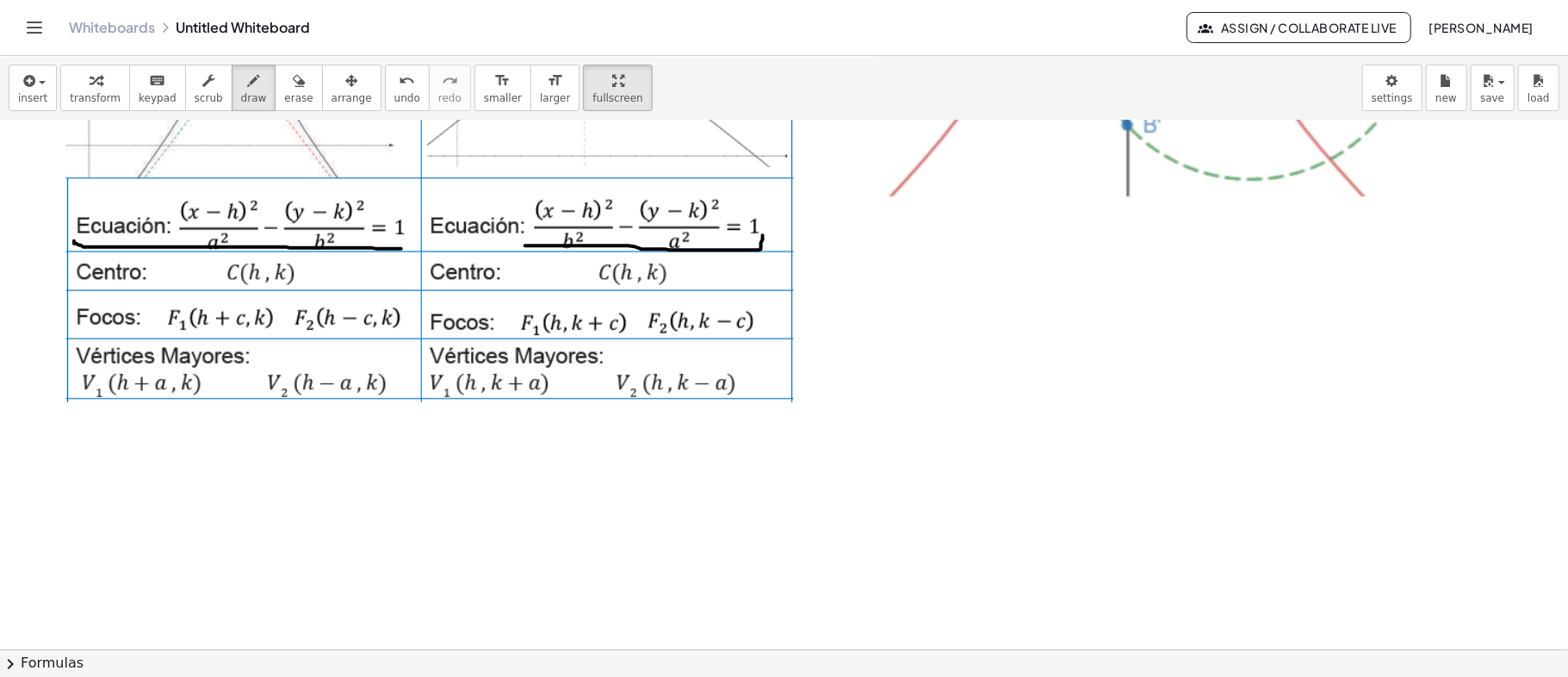
drag, startPoint x: 527, startPoint y: 245, endPoint x: 763, endPoint y: 235, distance: 236.2
click at [763, 235] on div at bounding box center [784, 305] width 1568 height 1058
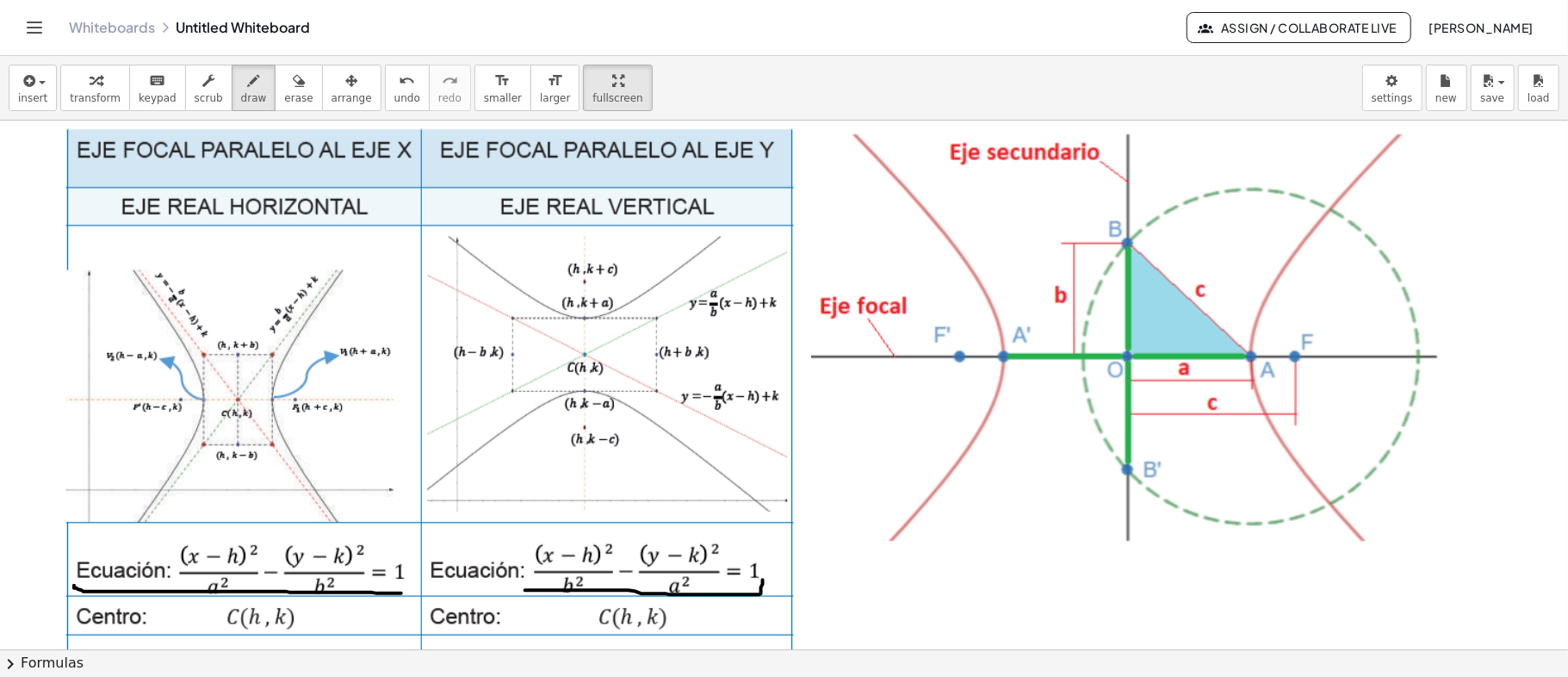
scroll to position [229, 0]
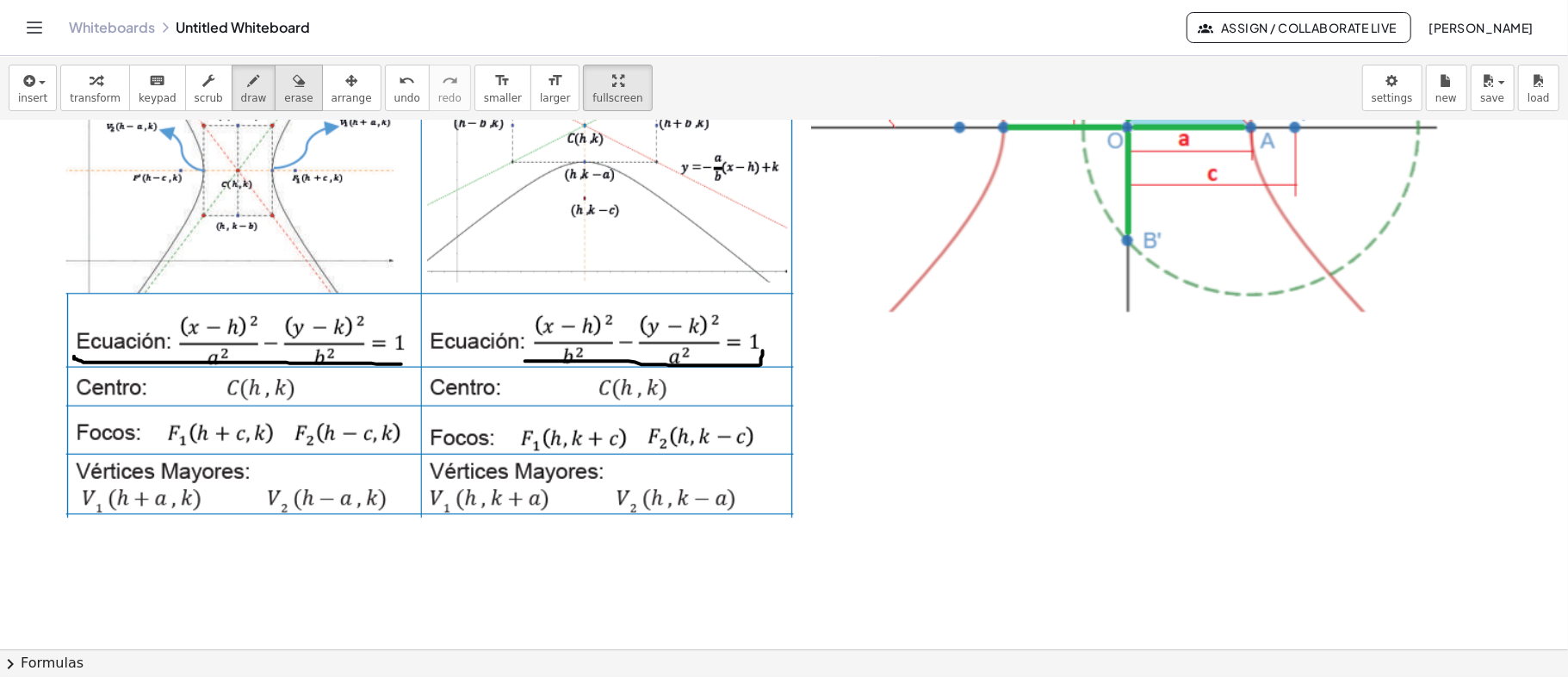
click at [284, 88] on div "button" at bounding box center [298, 79] width 28 height 20
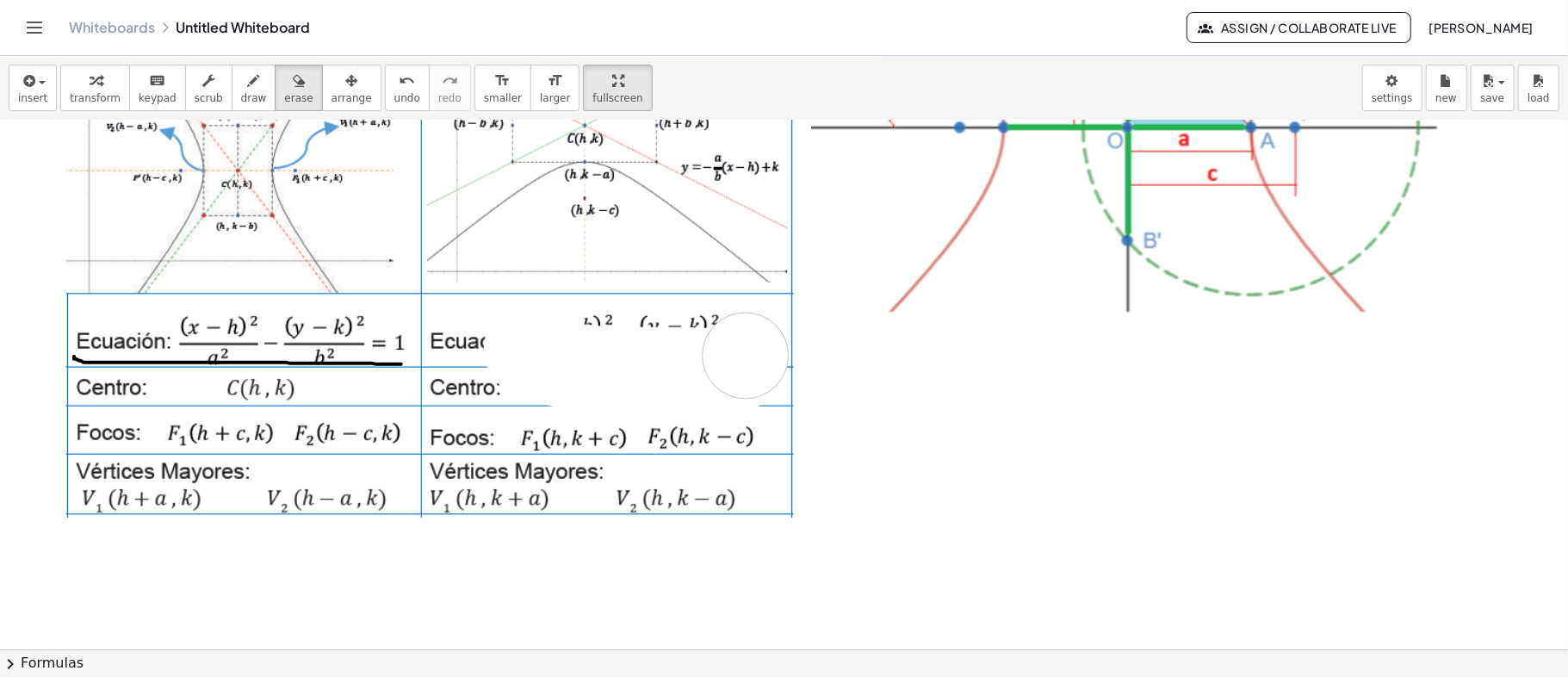
drag, startPoint x: 527, startPoint y: 348, endPoint x: 598, endPoint y: 376, distance: 76.3
click at [746, 352] on div at bounding box center [784, 420] width 1568 height 1058
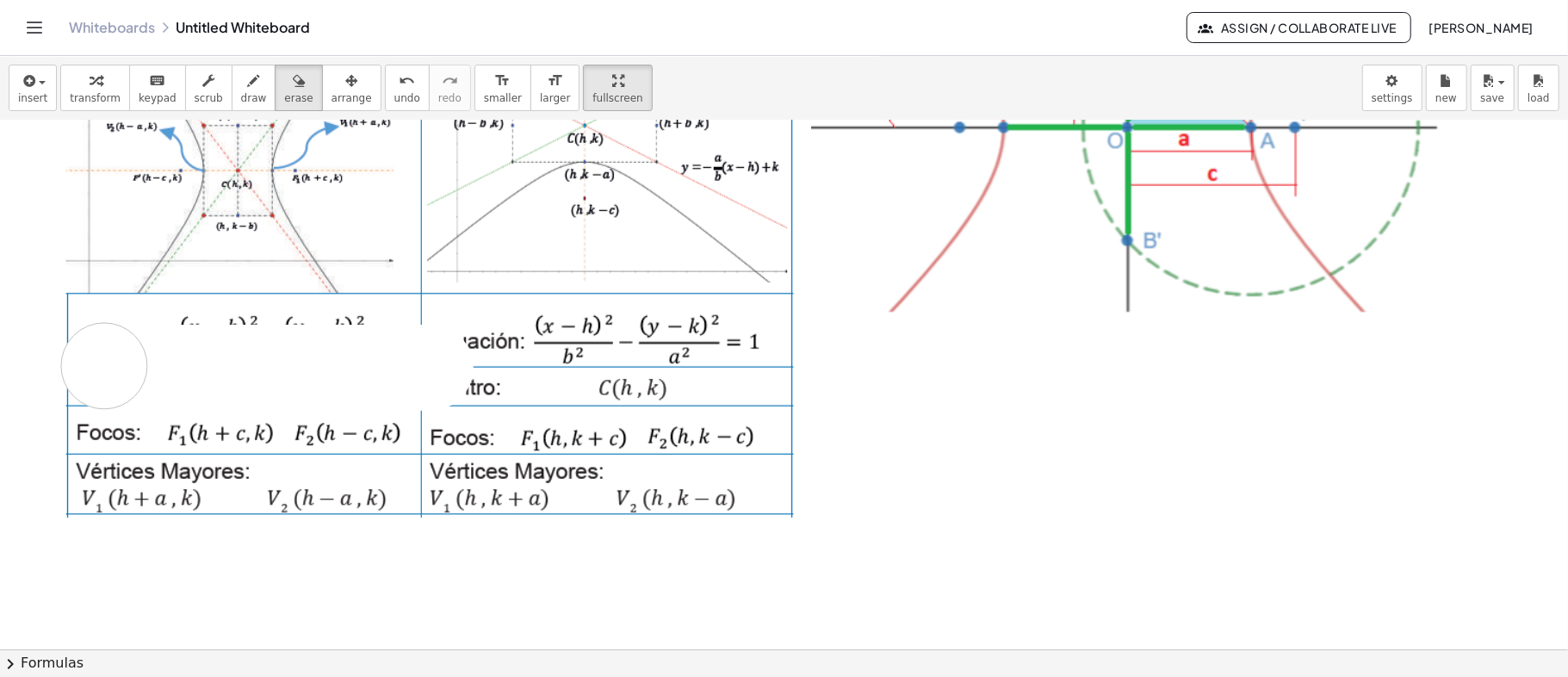
drag, startPoint x: 430, startPoint y: 367, endPoint x: 79, endPoint y: 362, distance: 351.0
click at [79, 362] on div at bounding box center [784, 420] width 1568 height 1058
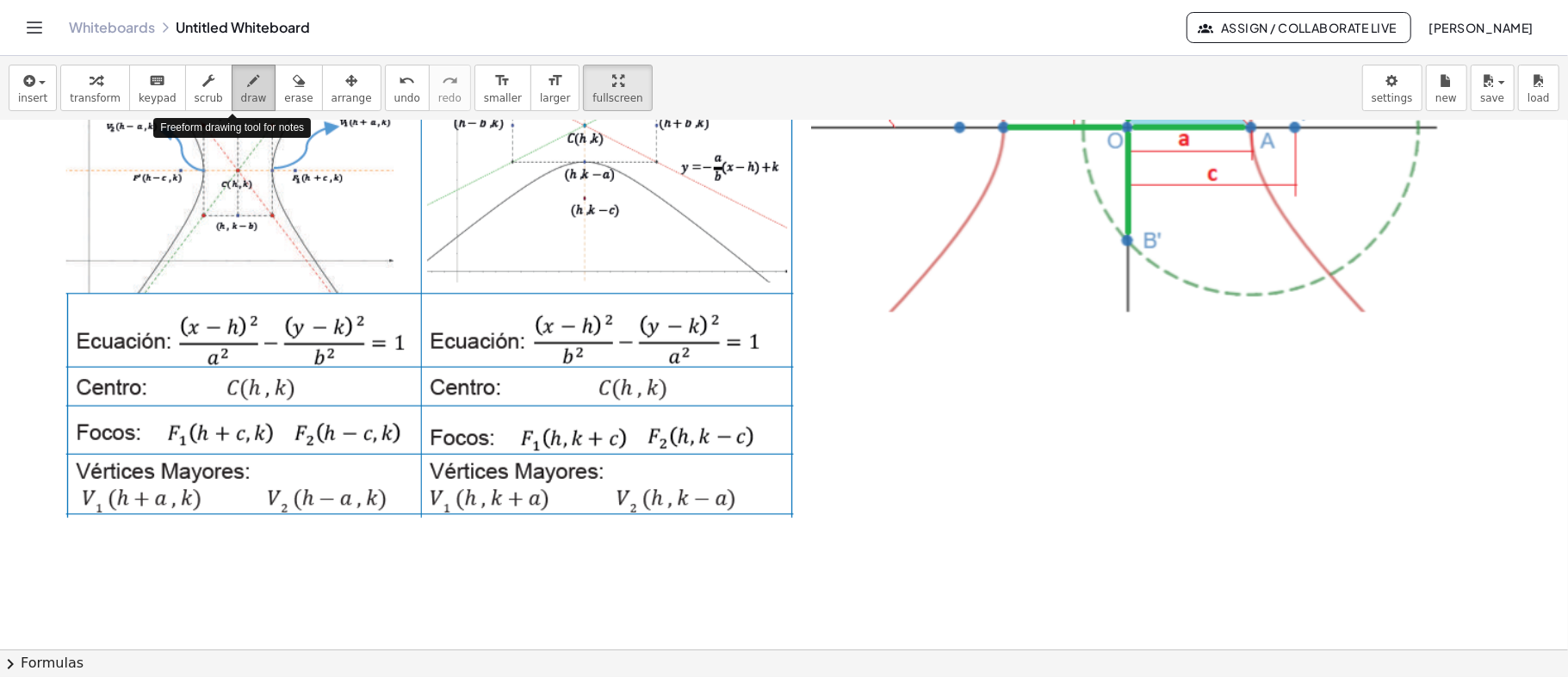
click at [248, 84] on icon "button" at bounding box center [254, 80] width 12 height 20
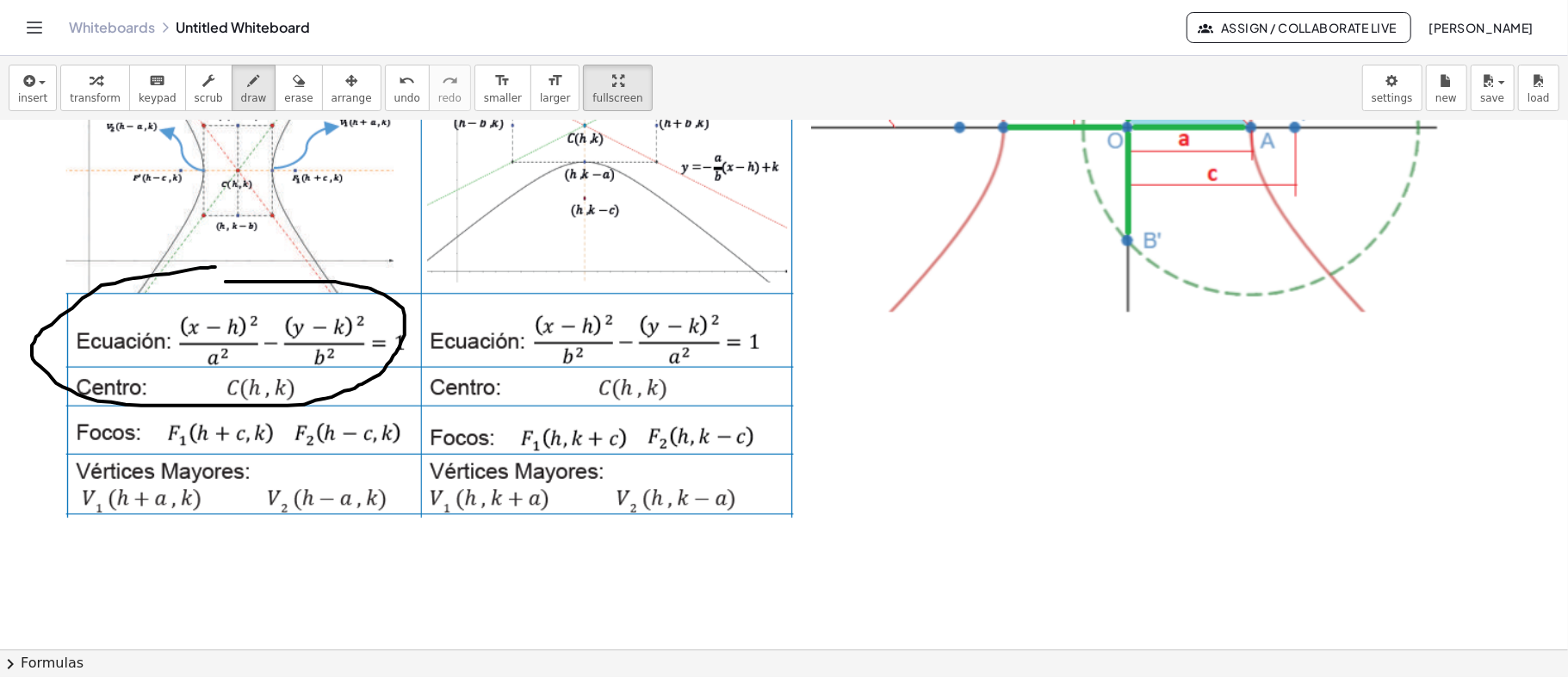
drag, startPoint x: 215, startPoint y: 266, endPoint x: 93, endPoint y: 276, distance: 122.4
click at [105, 279] on div at bounding box center [784, 420] width 1568 height 1058
click at [293, 91] on icon "button" at bounding box center [299, 80] width 12 height 20
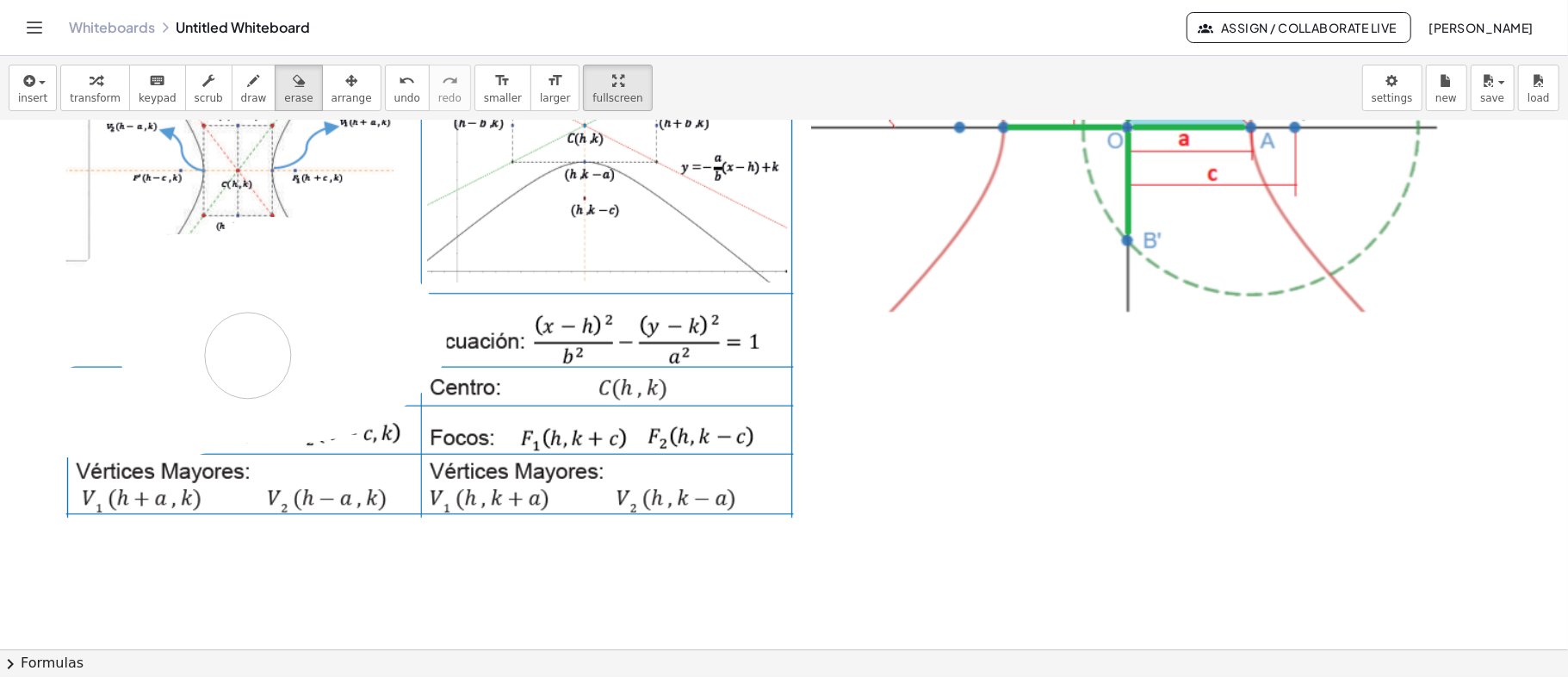
drag, startPoint x: 118, startPoint y: 290, endPoint x: 248, endPoint y: 354, distance: 144.9
click at [248, 354] on div at bounding box center [784, 420] width 1568 height 1058
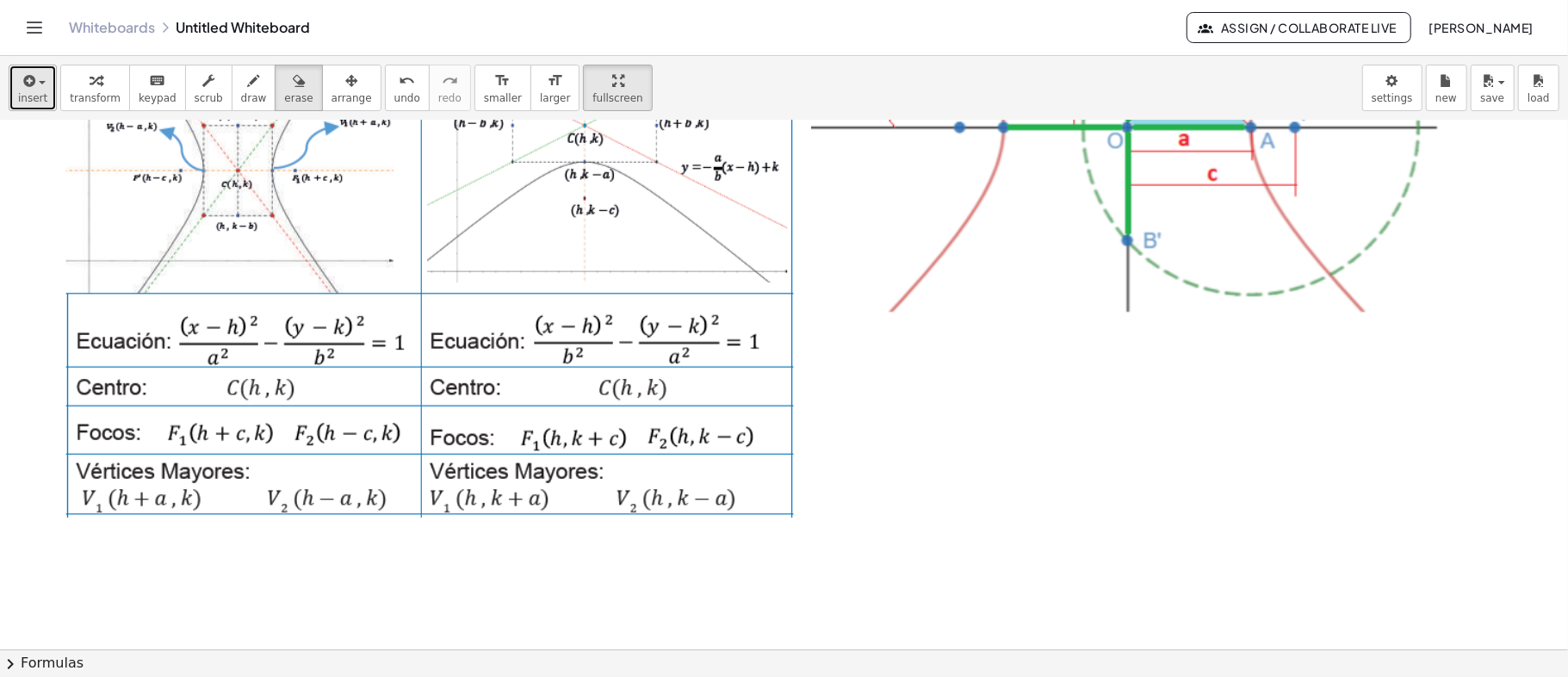
click at [39, 86] on div "button" at bounding box center [33, 79] width 29 height 20
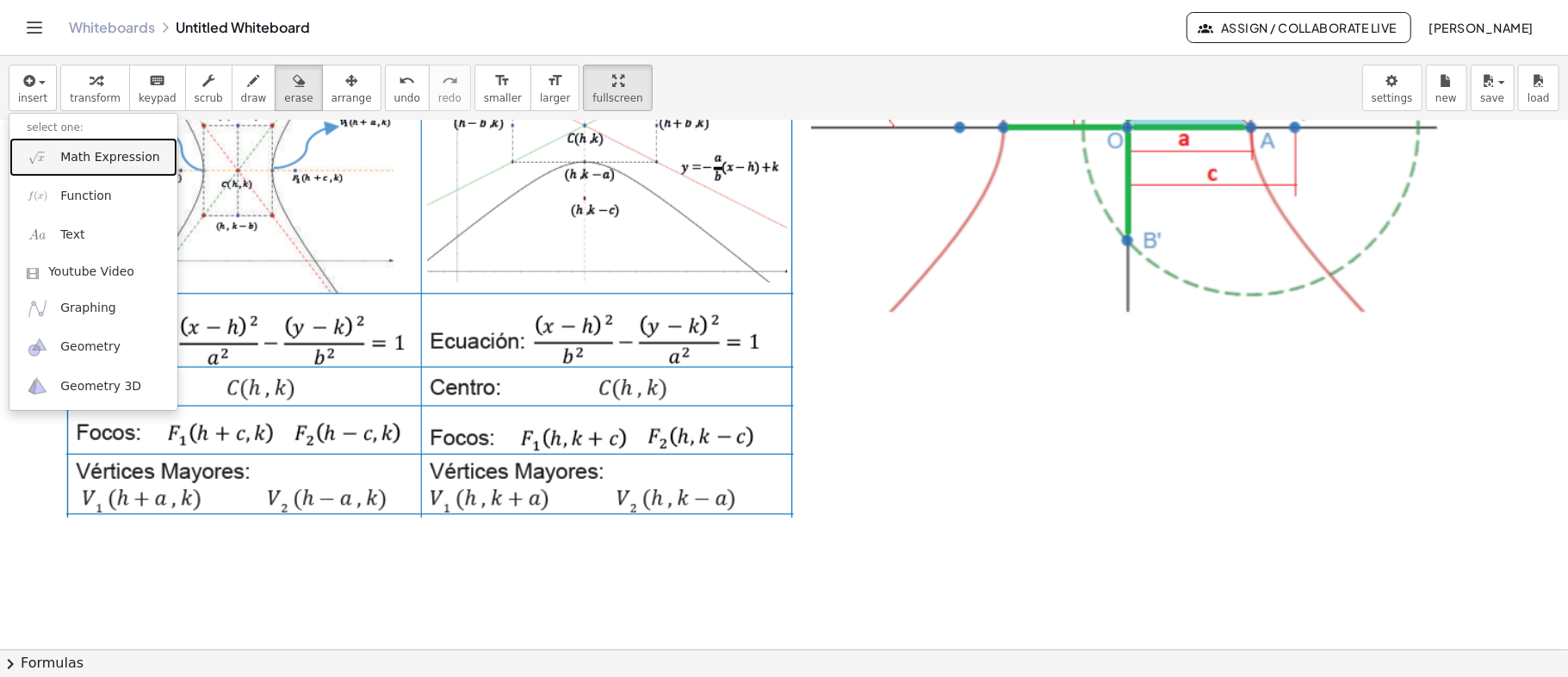
click at [94, 146] on link "Math Expression" at bounding box center [93, 157] width 167 height 39
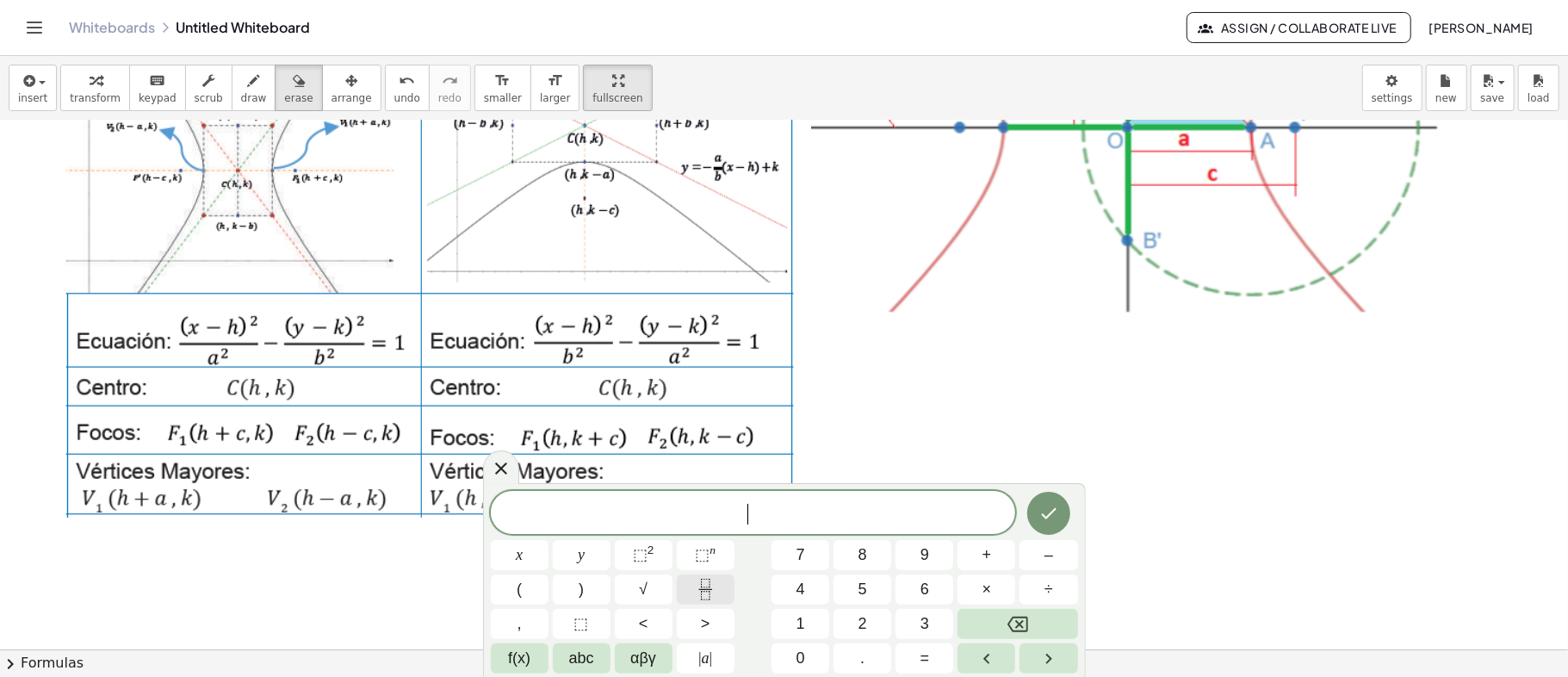
click at [714, 587] on icon "Fraction" at bounding box center [705, 589] width 21 height 21
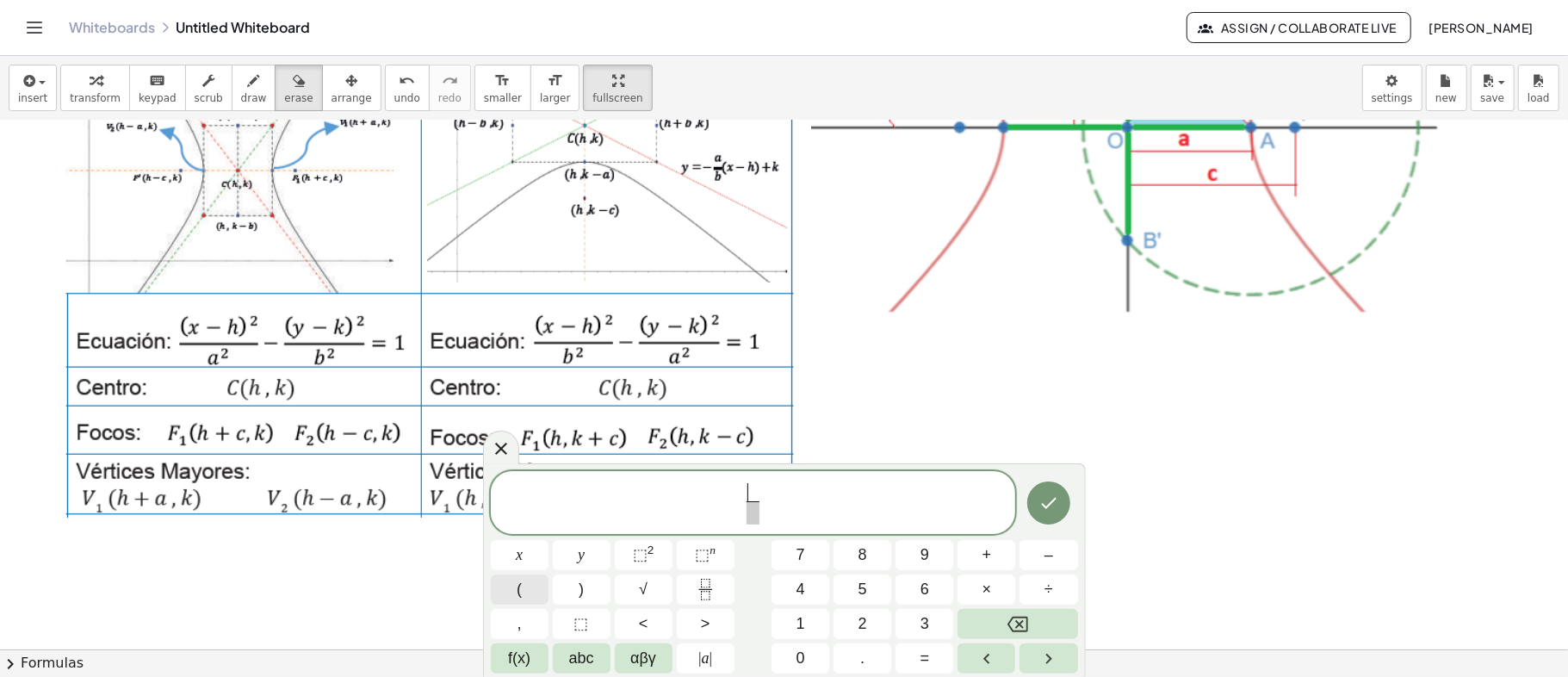
click at [524, 580] on button "(" at bounding box center [519, 590] width 57 height 30
click at [516, 555] on span "x" at bounding box center [519, 554] width 7 height 23
click at [1056, 551] on button "–" at bounding box center [1048, 555] width 57 height 30
click at [806, 646] on button "0" at bounding box center [799, 658] width 57 height 30
click at [576, 589] on button ")" at bounding box center [581, 590] width 57 height 30
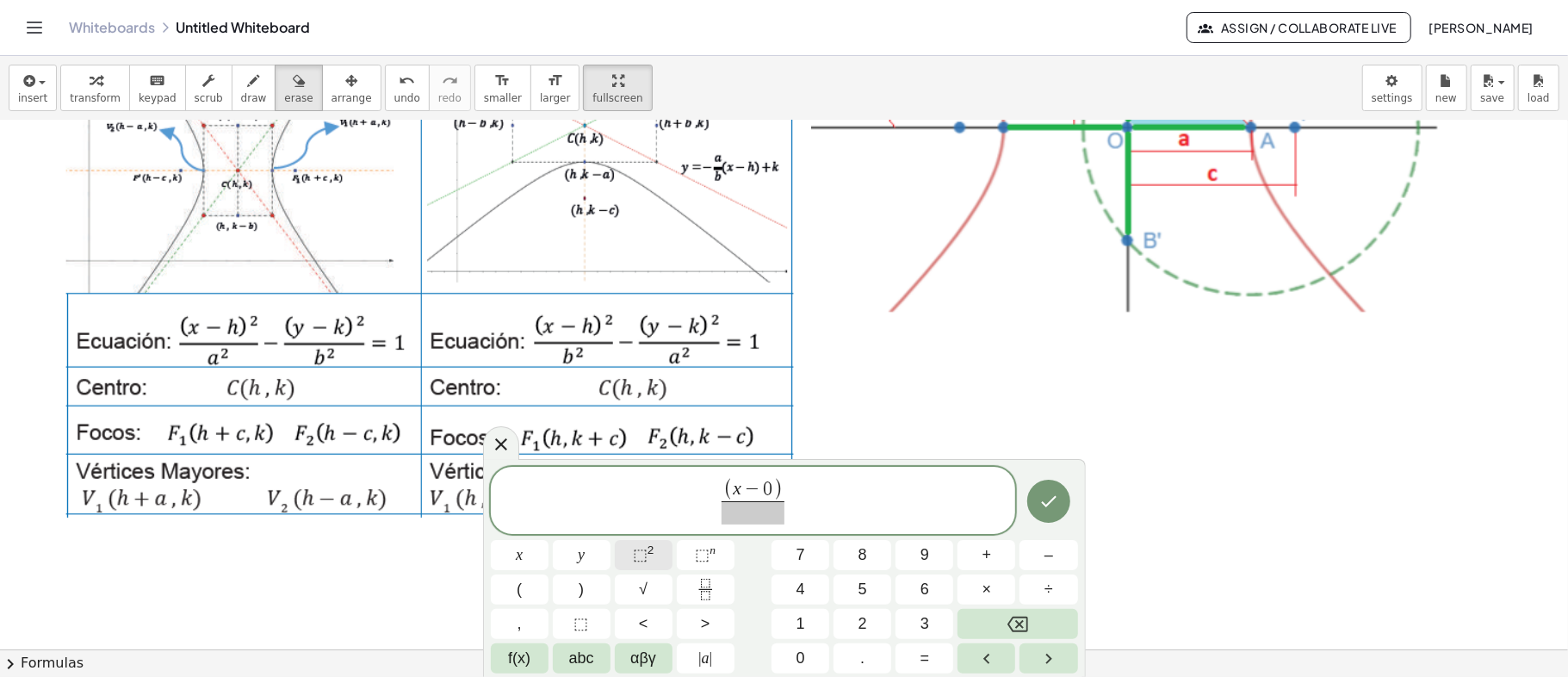
click at [637, 554] on span "⬚" at bounding box center [640, 554] width 15 height 18
click at [747, 513] on span at bounding box center [753, 513] width 71 height 23
click at [528, 592] on button "(" at bounding box center [519, 590] width 57 height 30
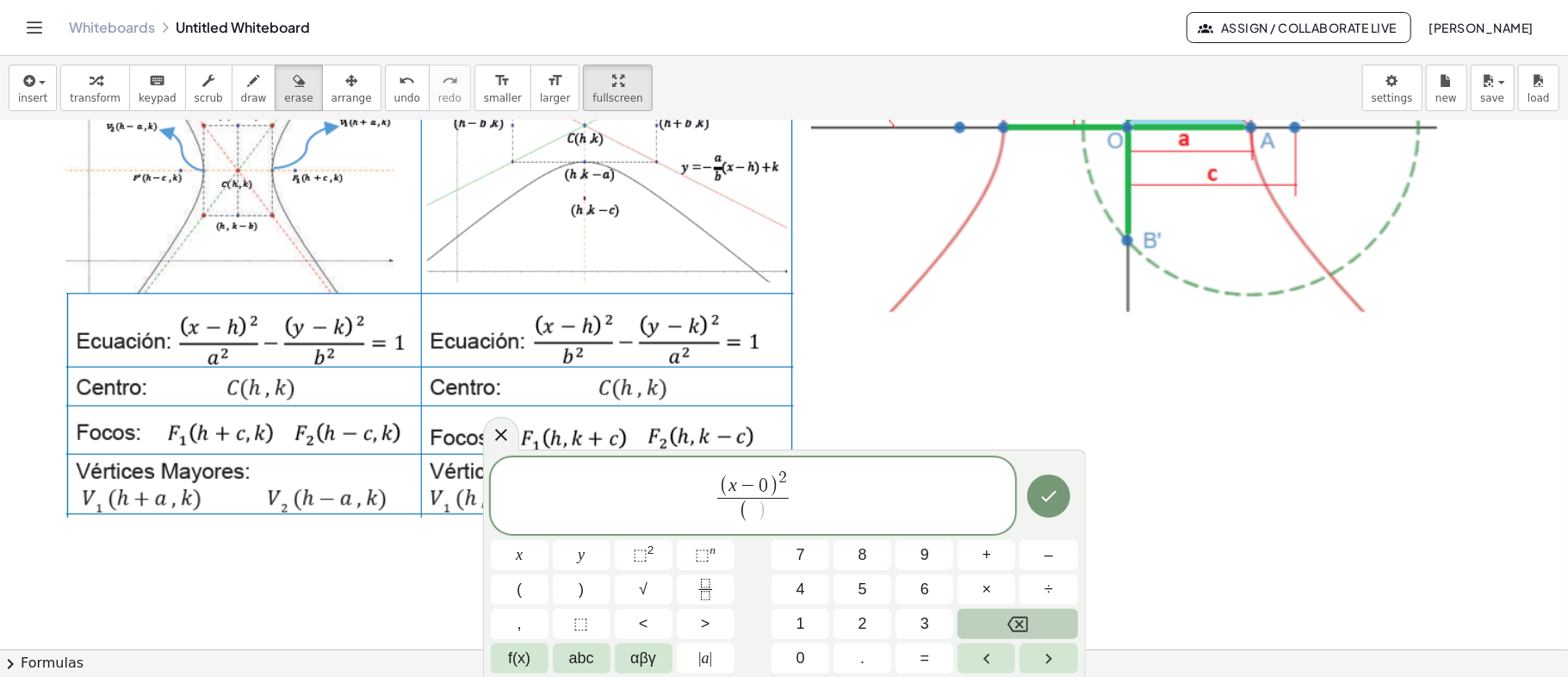
click at [993, 621] on button "Backspace" at bounding box center [1017, 624] width 120 height 30
click at [926, 616] on span "3" at bounding box center [925, 624] width 9 height 23
click at [870, 651] on button "." at bounding box center [862, 658] width 57 height 30
click at [854, 577] on button "5" at bounding box center [862, 590] width 57 height 30
click at [639, 551] on span "⬚" at bounding box center [640, 554] width 15 height 18
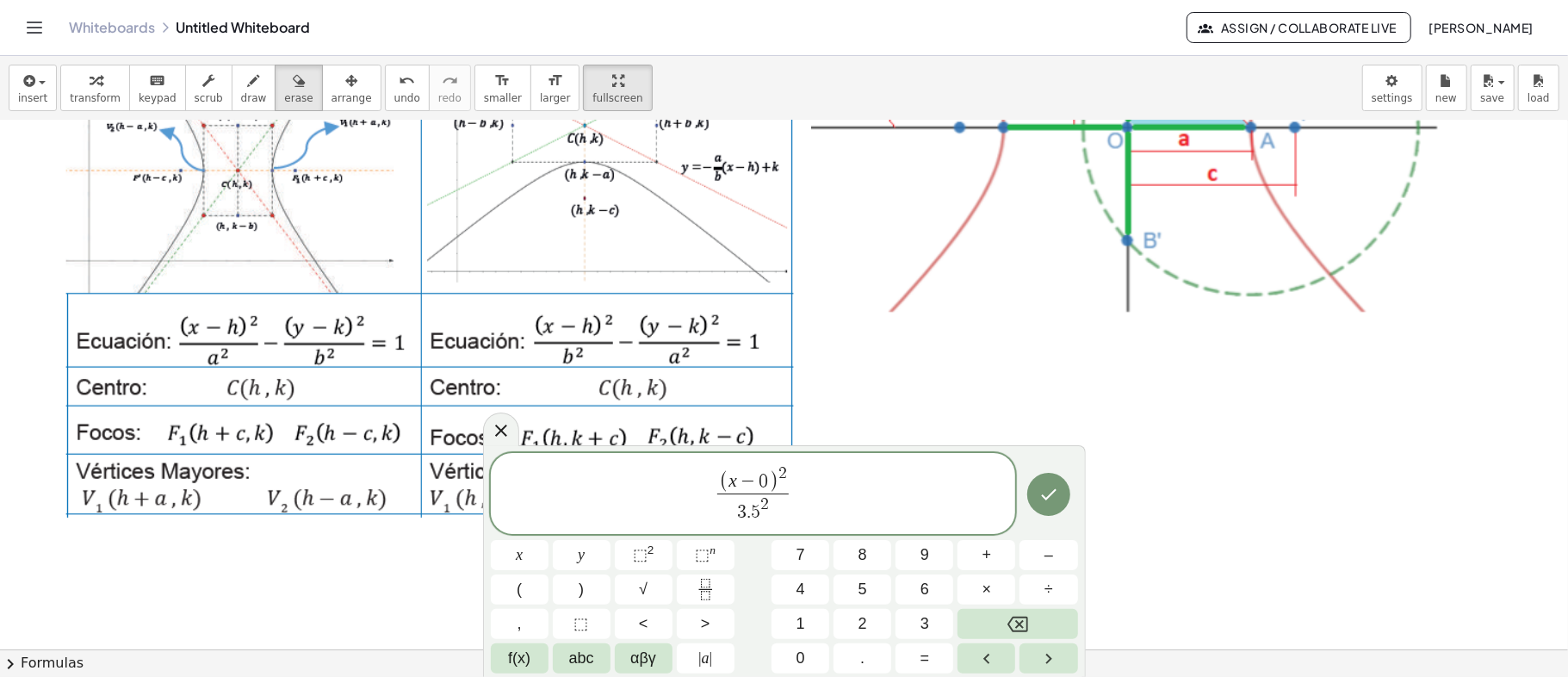
click at [804, 502] on span "( x − 0 ) 2 3 . 5 2 ​ ​" at bounding box center [754, 495] width 525 height 63
click at [1047, 562] on span "–" at bounding box center [1049, 554] width 9 height 23
click at [700, 586] on icon "Fraction" at bounding box center [705, 589] width 21 height 21
click at [517, 580] on span "(" at bounding box center [519, 589] width 5 height 23
click at [583, 556] on span "y" at bounding box center [581, 554] width 7 height 23
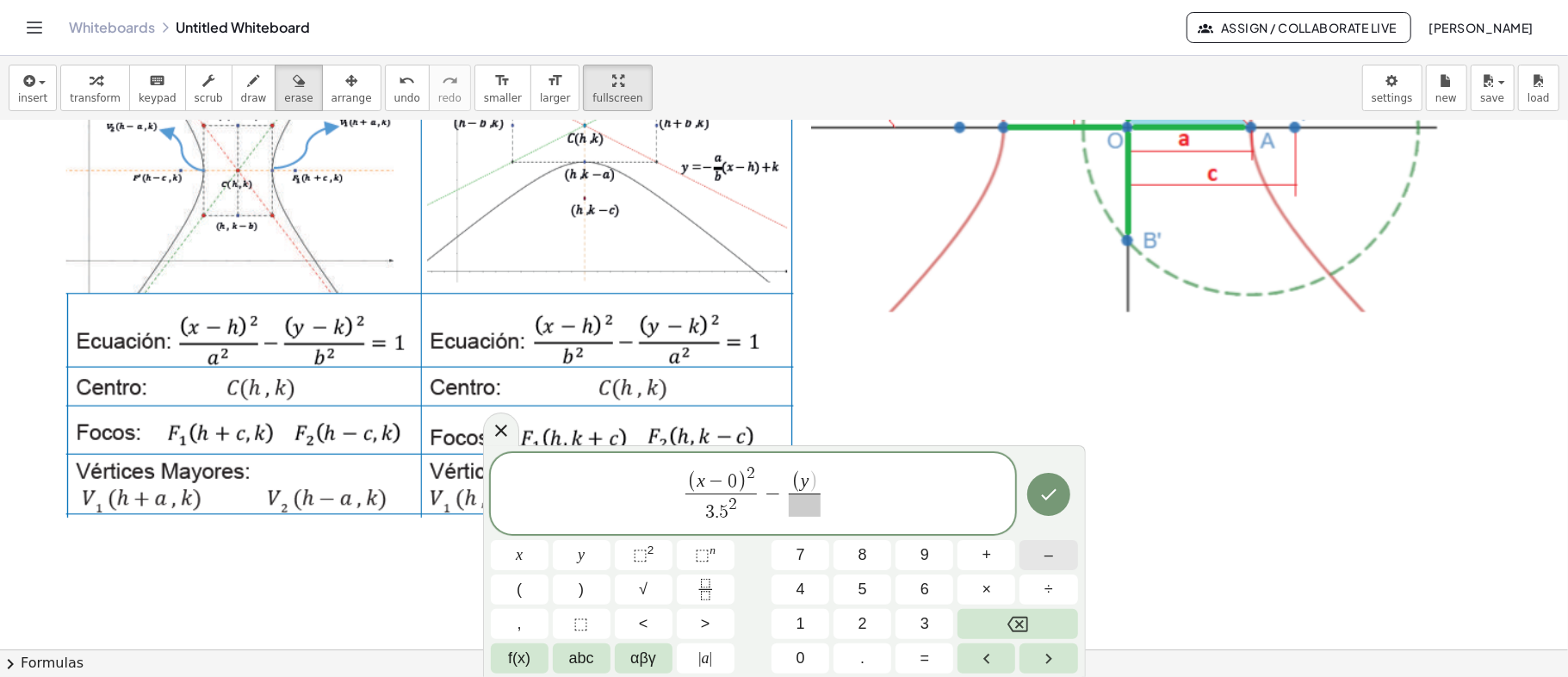
click at [1048, 559] on span "–" at bounding box center [1049, 554] width 9 height 23
click at [925, 616] on span "3" at bounding box center [925, 624] width 9 height 23
click at [591, 587] on button ")" at bounding box center [581, 590] width 57 height 30
click at [646, 556] on span "⬚" at bounding box center [640, 554] width 15 height 18
click at [800, 511] on span at bounding box center [804, 505] width 71 height 23
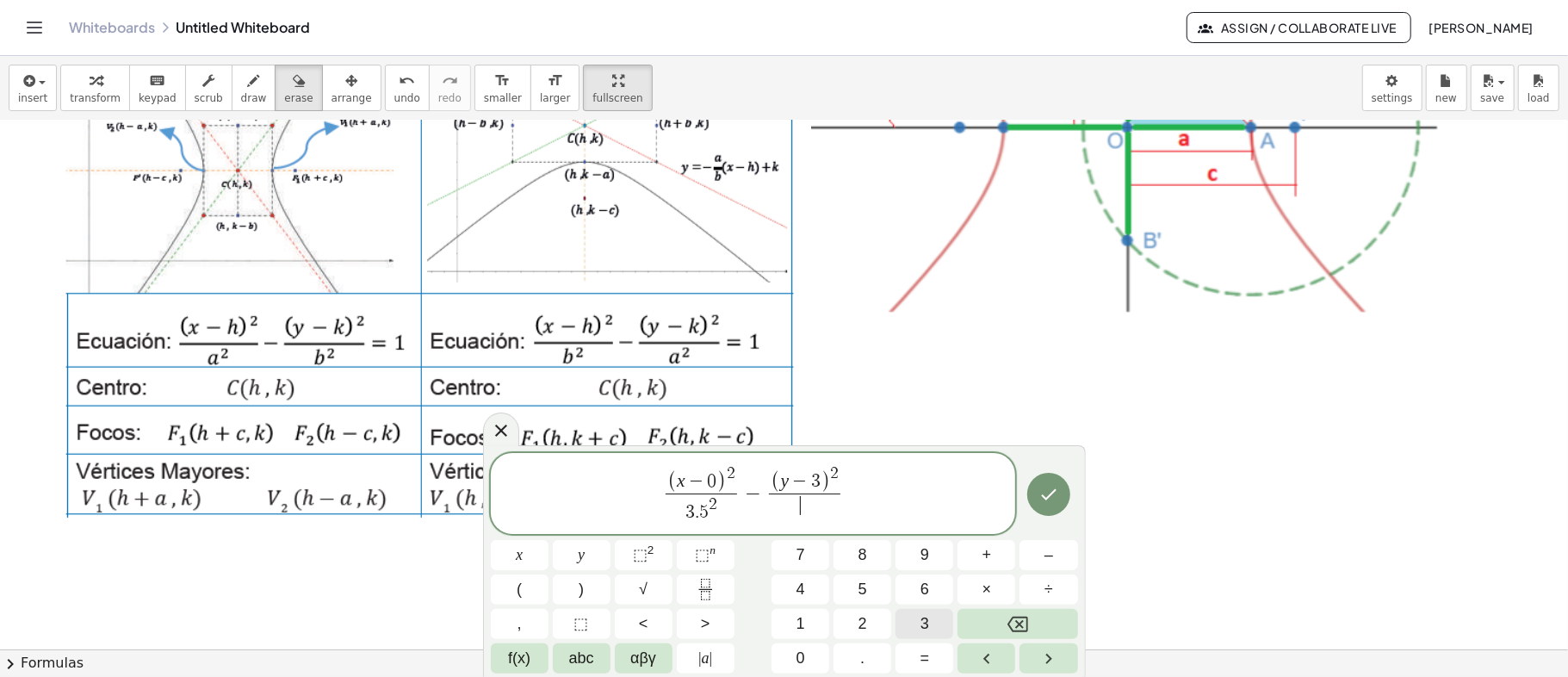
click at [912, 624] on button "3" at bounding box center [924, 624] width 57 height 30
click at [870, 655] on button "." at bounding box center [862, 658] width 57 height 30
click at [854, 584] on button "5" at bounding box center [862, 590] width 57 height 30
click at [638, 549] on span "⬚" at bounding box center [640, 554] width 15 height 18
click at [865, 502] on span "( x − 0 ) 2 3 . 5 2 ​ − ( y − 3 ) 2 3 . 5 2 ​ ​" at bounding box center [754, 495] width 525 height 63
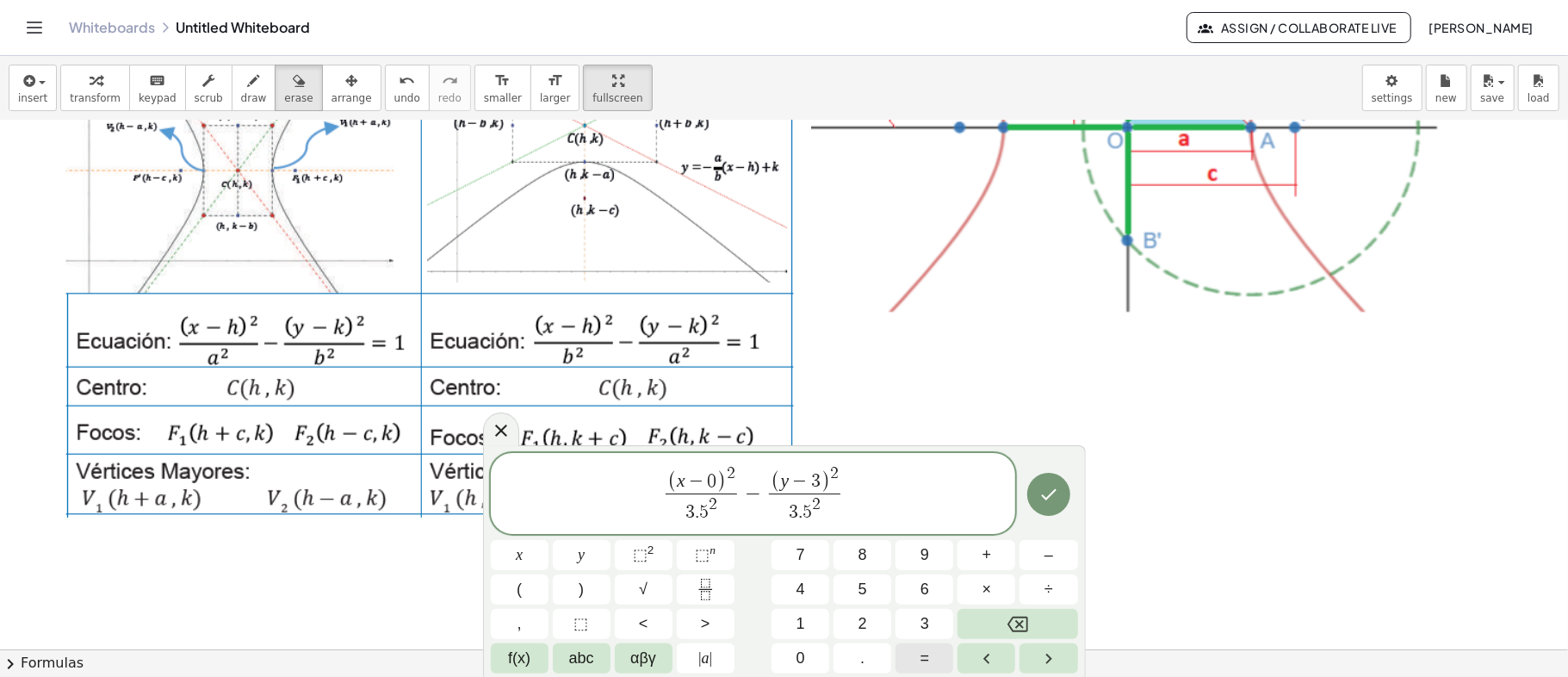
click at [934, 650] on button "=" at bounding box center [924, 658] width 57 height 30
click at [809, 623] on button "1" at bounding box center [799, 624] width 57 height 30
click at [1047, 498] on icon "Done" at bounding box center [1049, 495] width 16 height 11
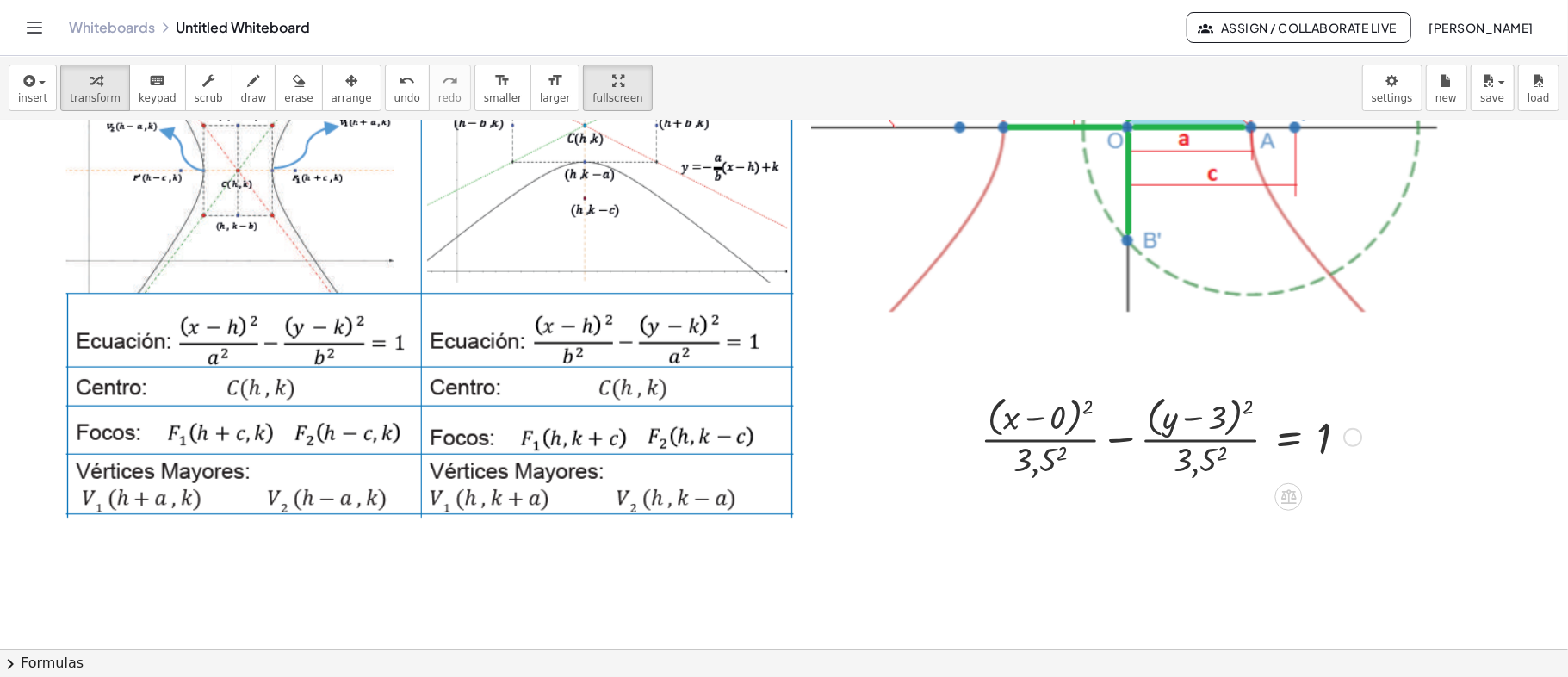
click at [1037, 468] on div at bounding box center [1170, 436] width 398 height 92
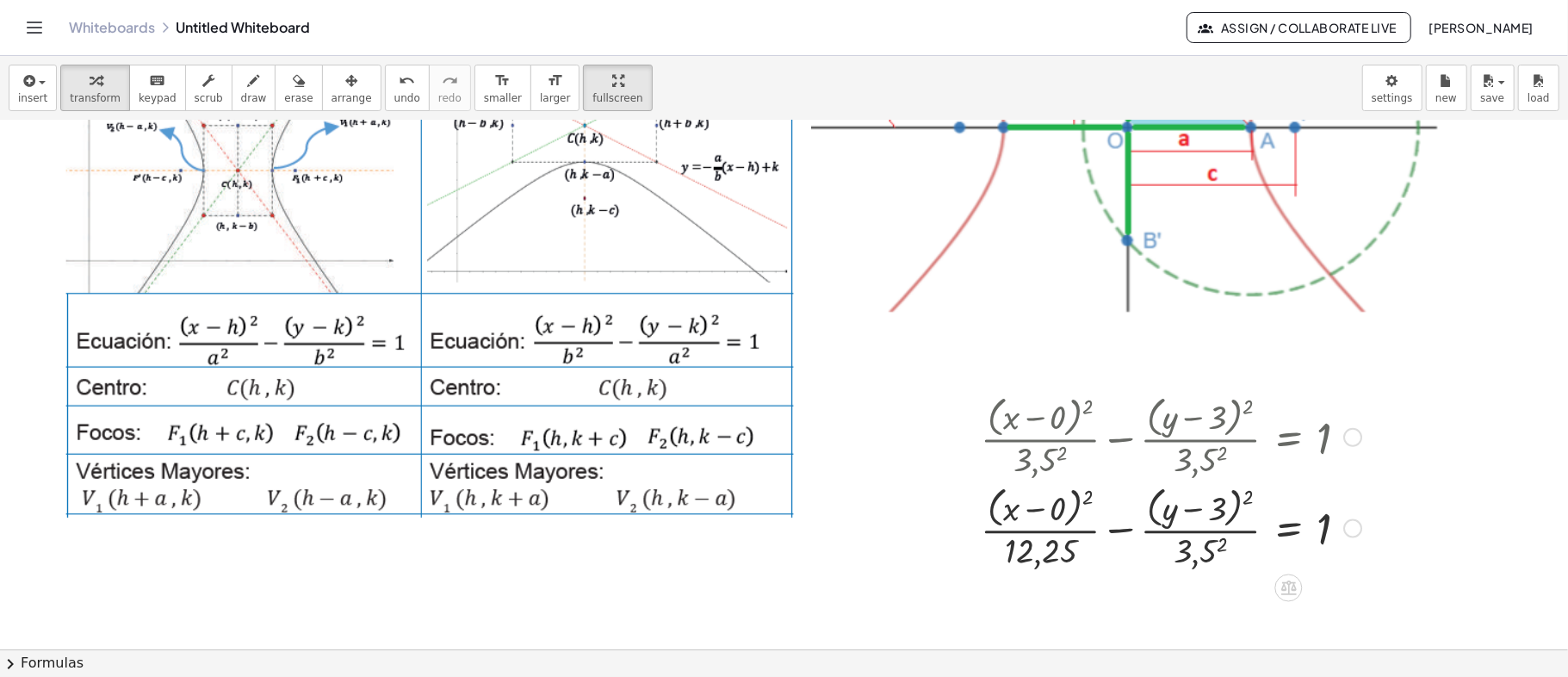
click at [1199, 559] on div at bounding box center [1170, 527] width 398 height 92
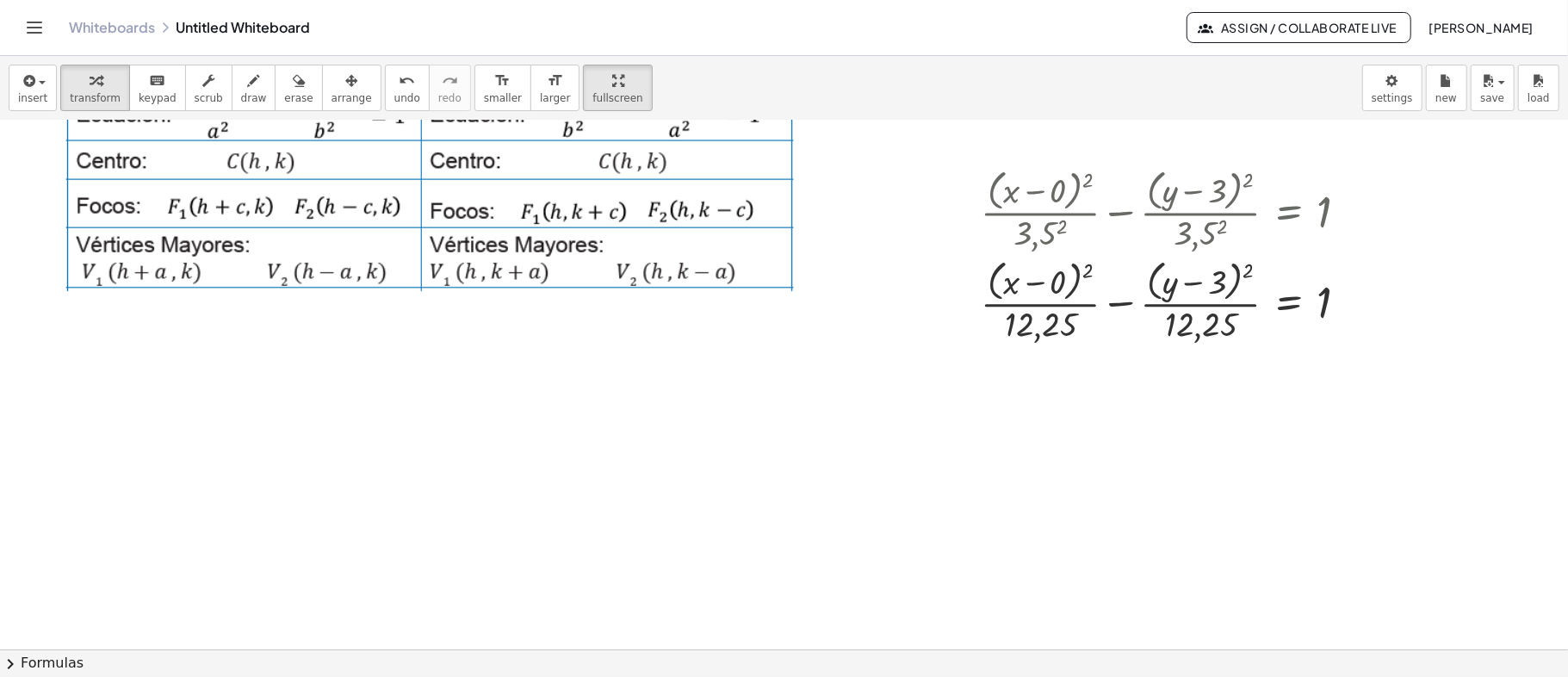
scroll to position [529, 0]
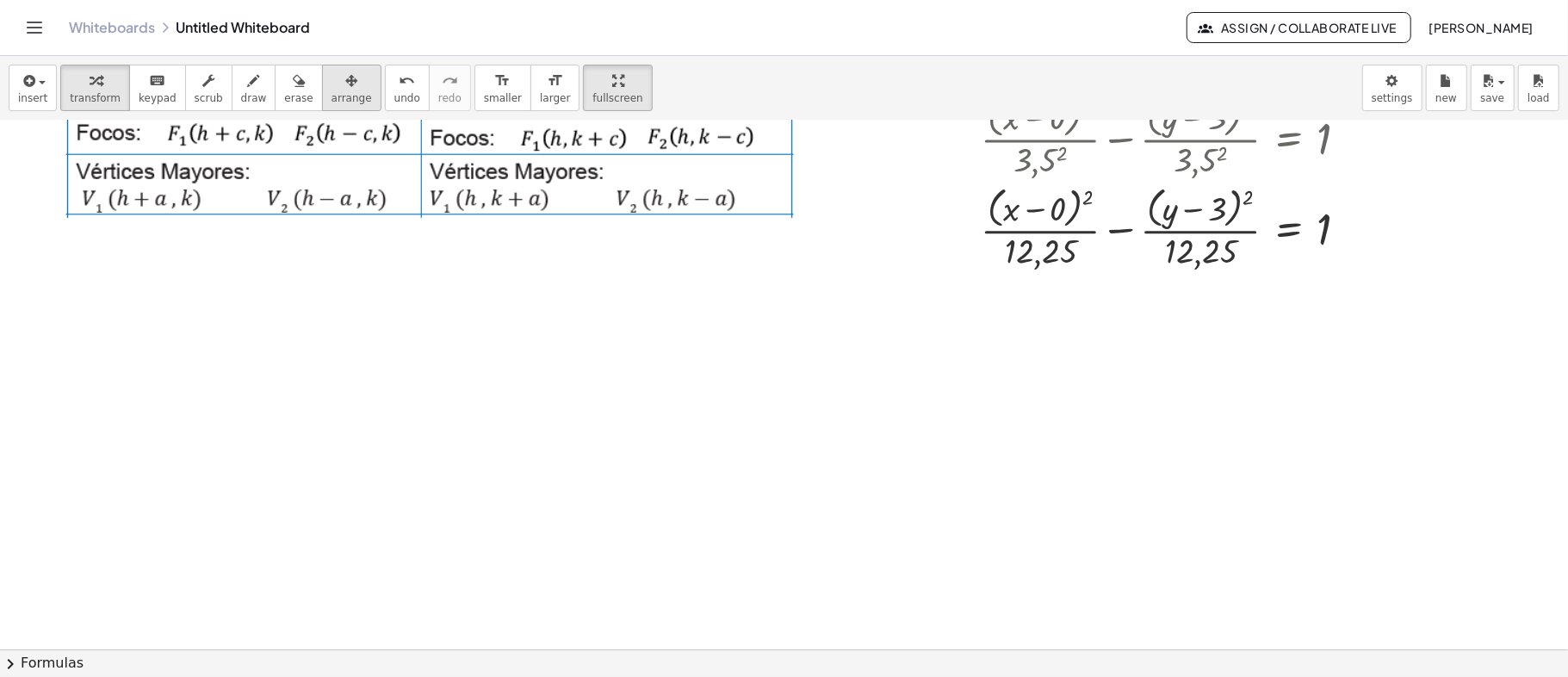
click at [331, 101] on span "arrange" at bounding box center [352, 99] width 41 height 12
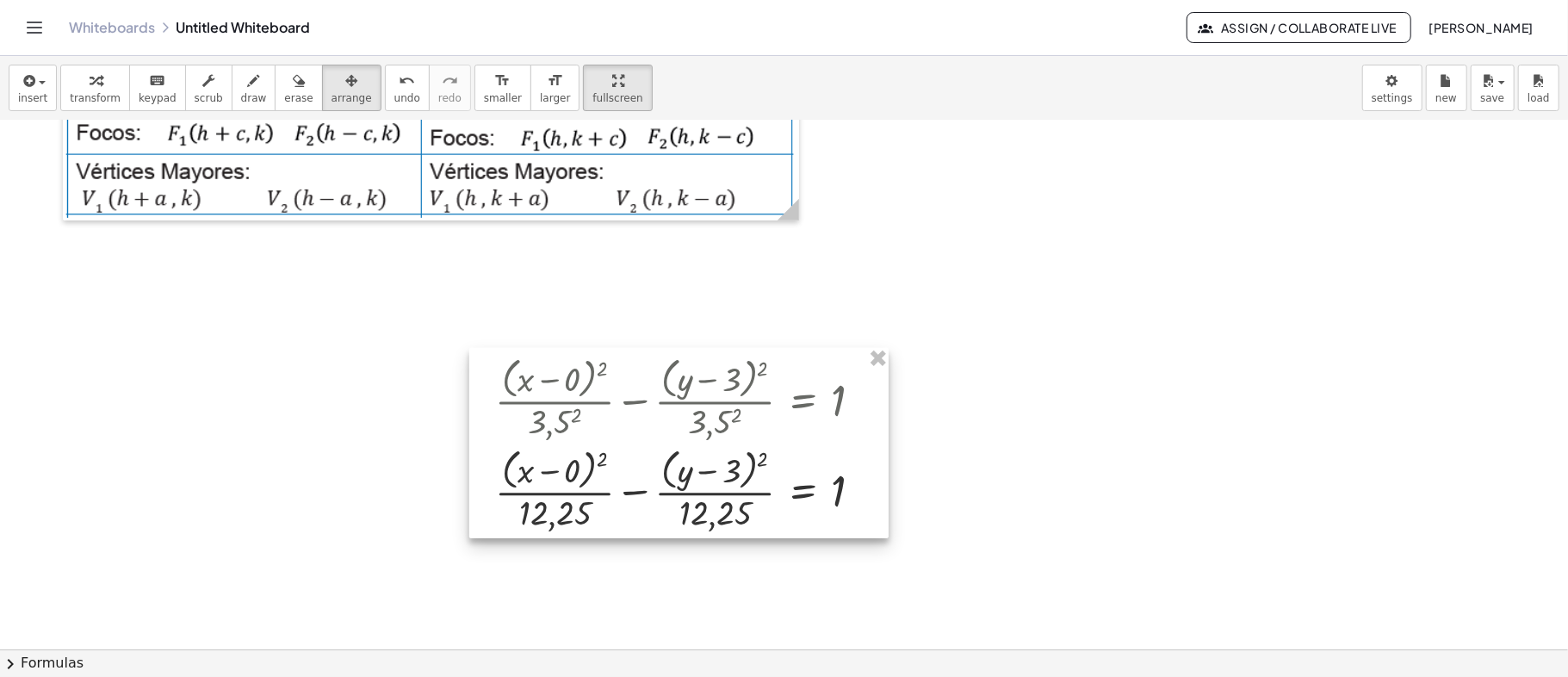
drag, startPoint x: 1148, startPoint y: 219, endPoint x: 680, endPoint y: 457, distance: 525.0
click at [680, 457] on div at bounding box center [679, 443] width 420 height 191
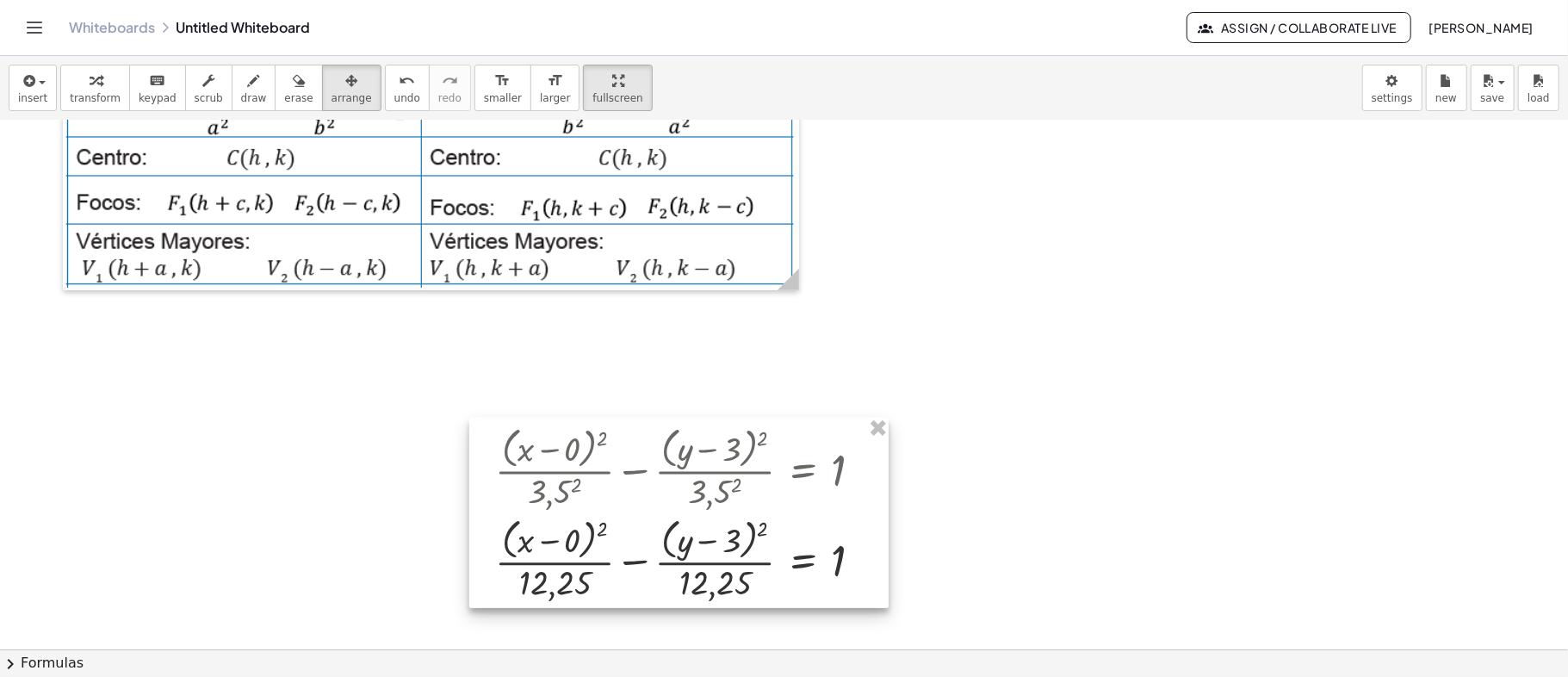
scroll to position [574, 0]
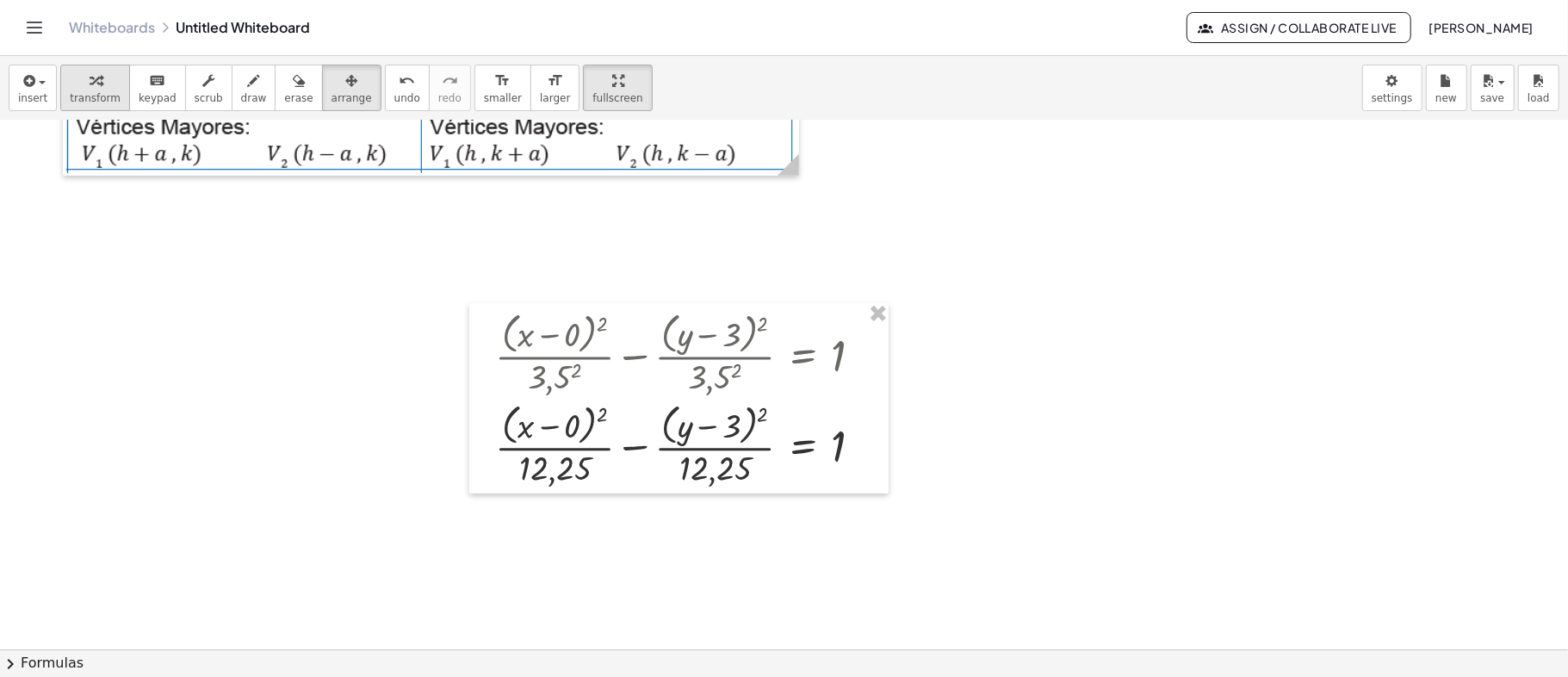
click at [90, 72] on icon "button" at bounding box center [96, 80] width 12 height 20
click at [603, 414] on div at bounding box center [685, 444] width 398 height 92
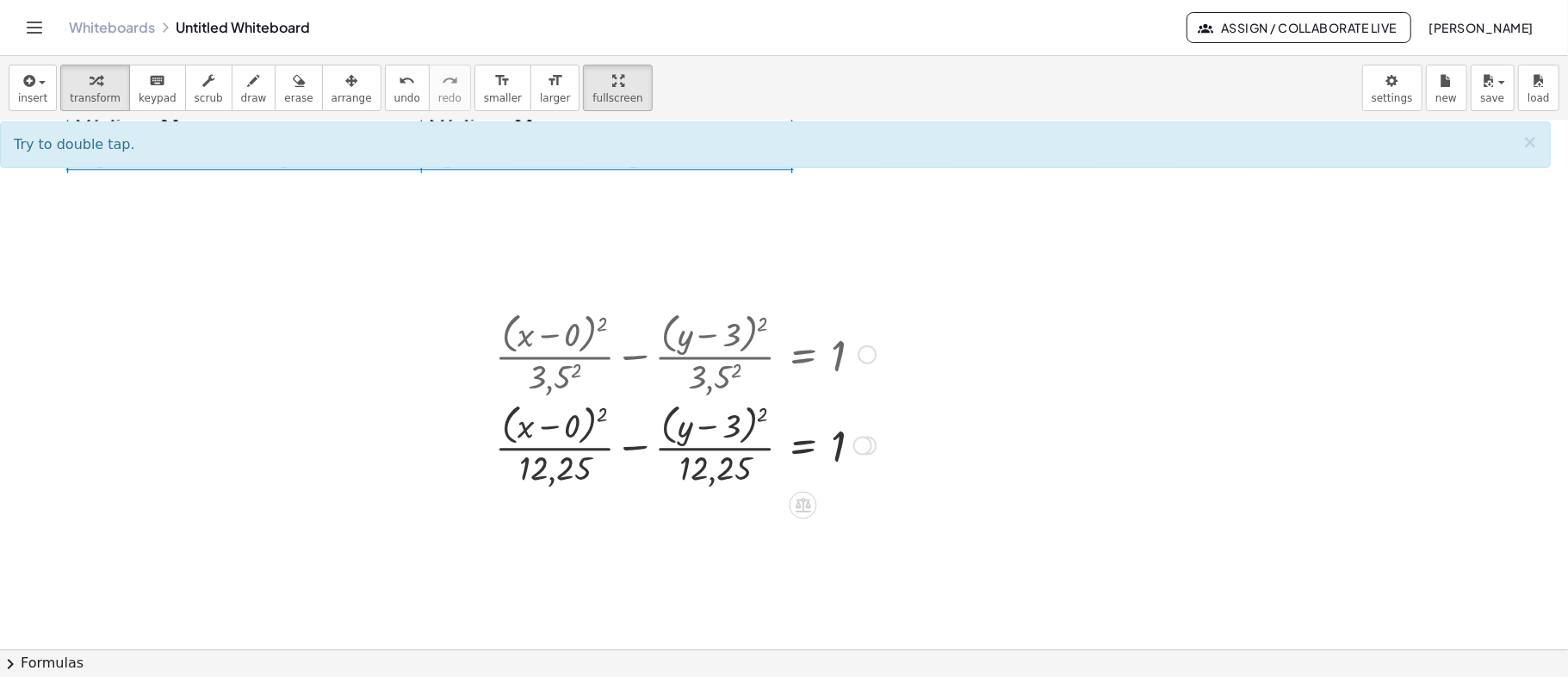
click at [603, 414] on div at bounding box center [685, 444] width 398 height 92
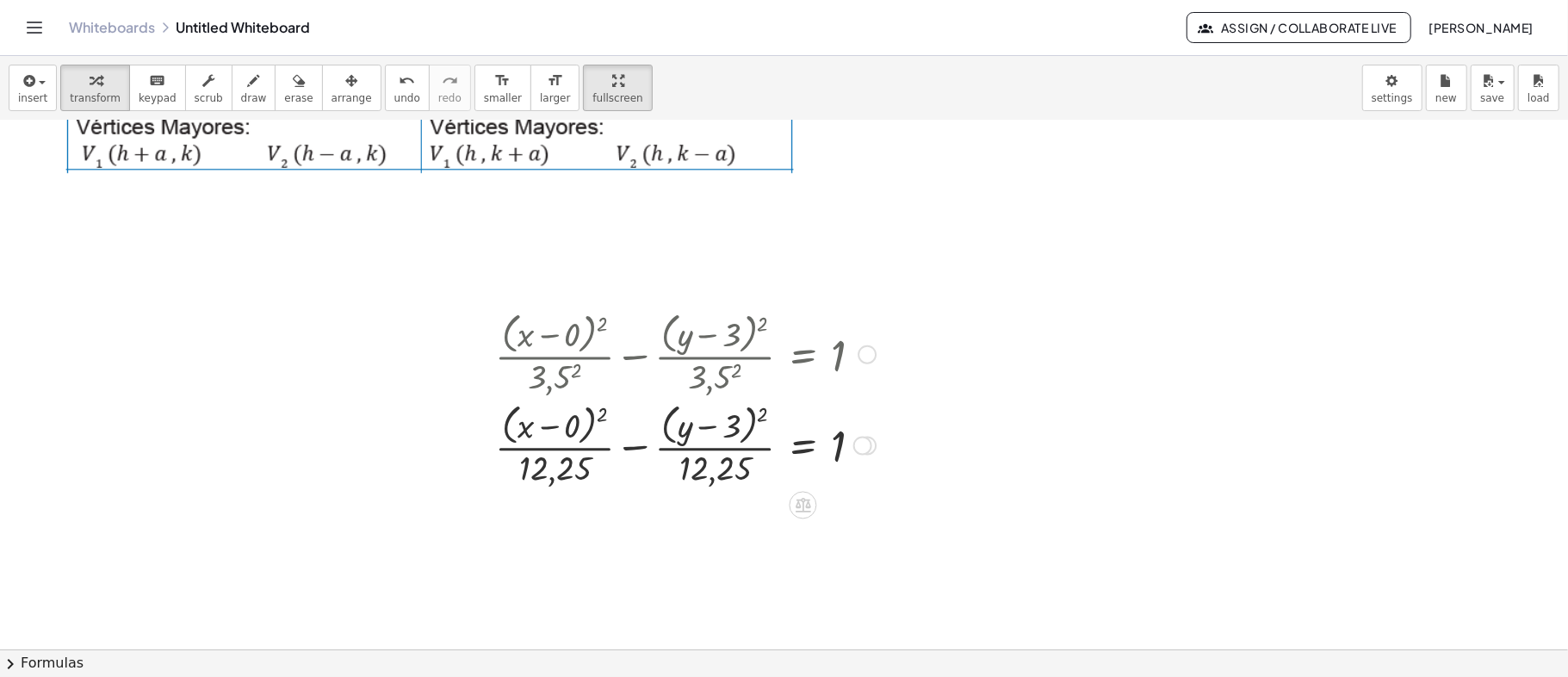
click at [603, 414] on div at bounding box center [685, 444] width 398 height 92
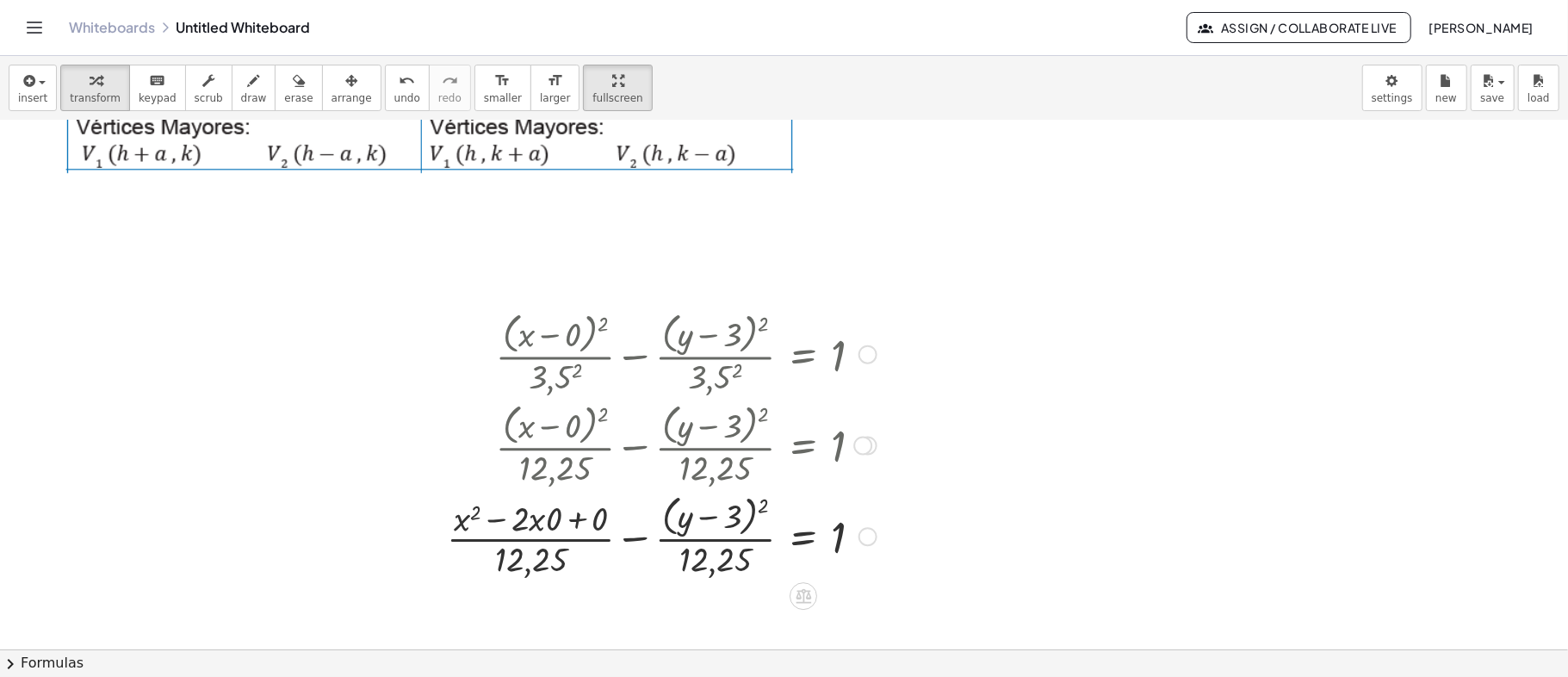
click at [763, 502] on div at bounding box center [661, 535] width 447 height 92
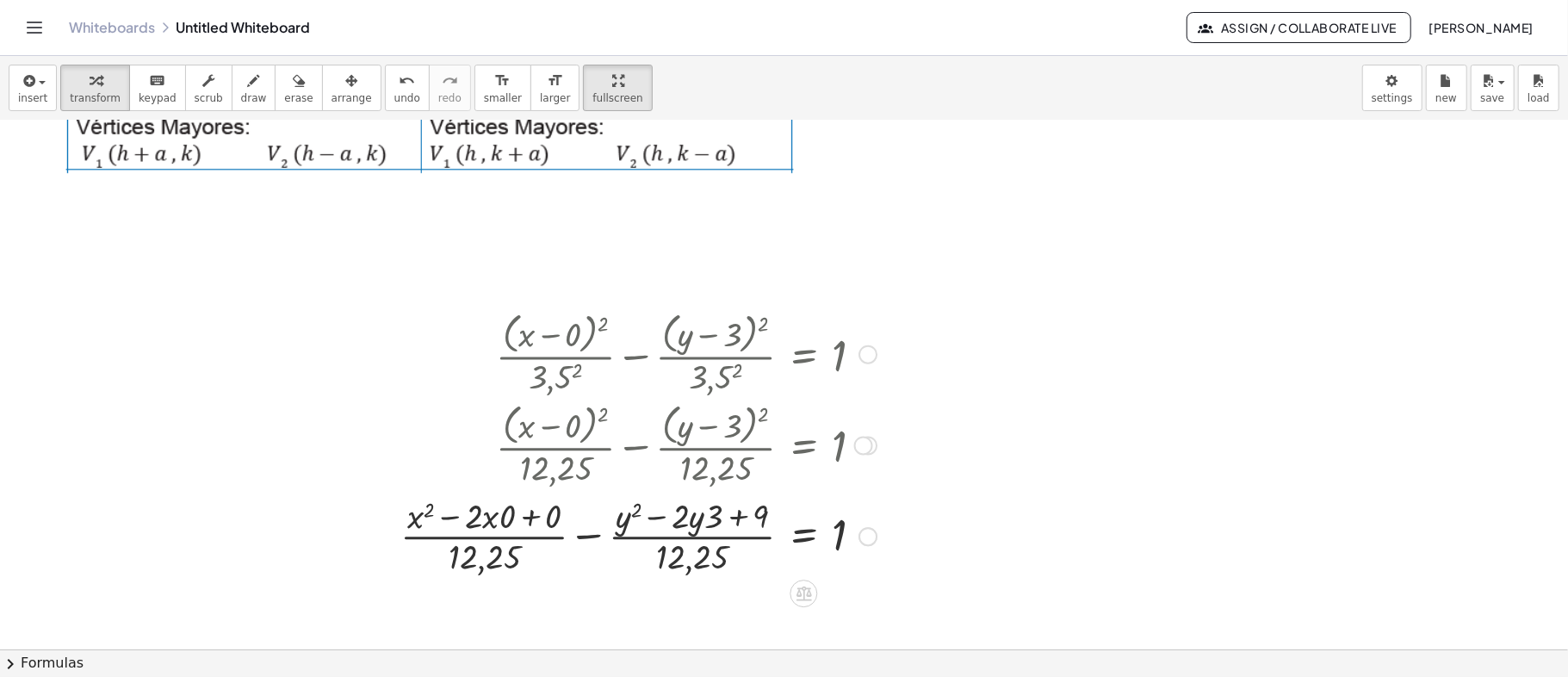
scroll to position [689, 0]
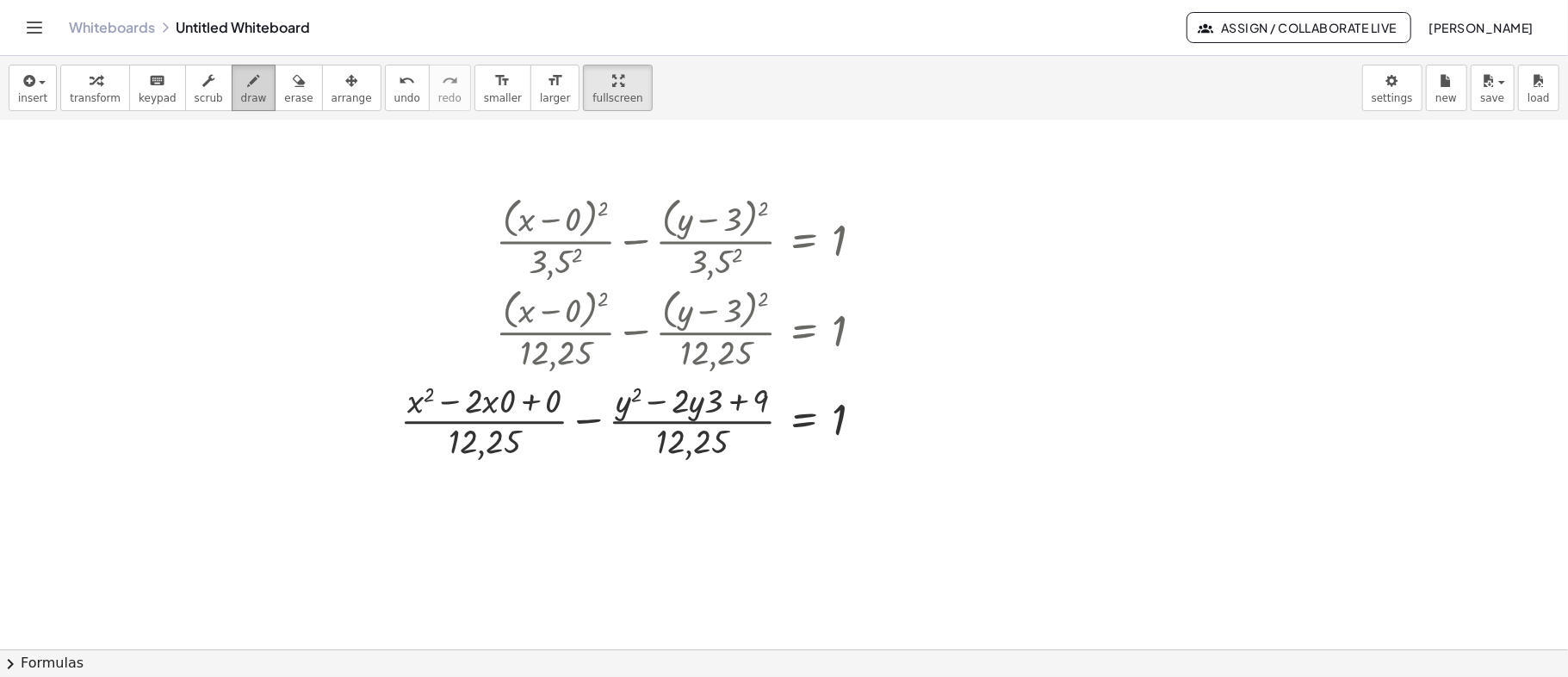
click at [248, 80] on icon "button" at bounding box center [254, 80] width 12 height 20
click at [624, 350] on div at bounding box center [784, 225] width 1568 height 1587
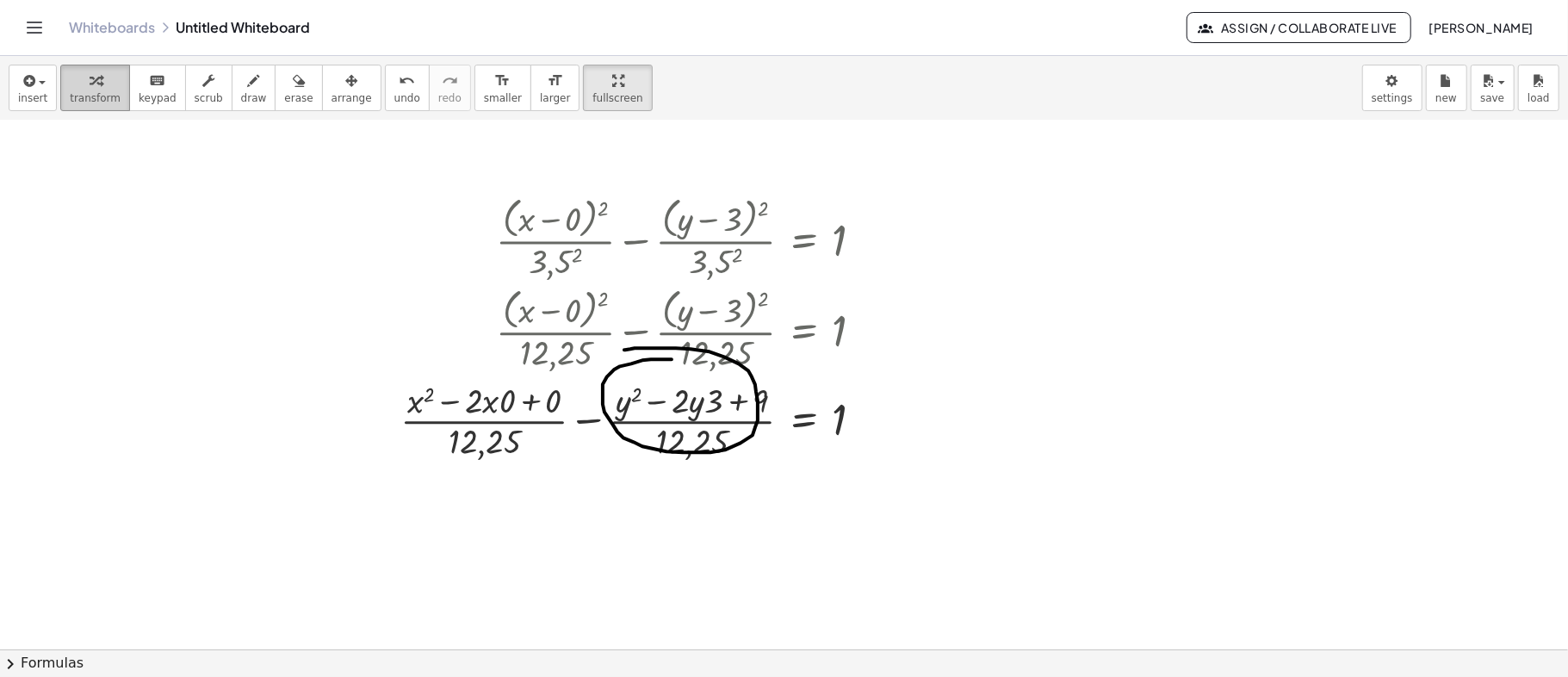
click at [100, 93] on span "transform" at bounding box center [95, 99] width 51 height 12
click at [284, 93] on span "erase" at bounding box center [298, 99] width 28 height 12
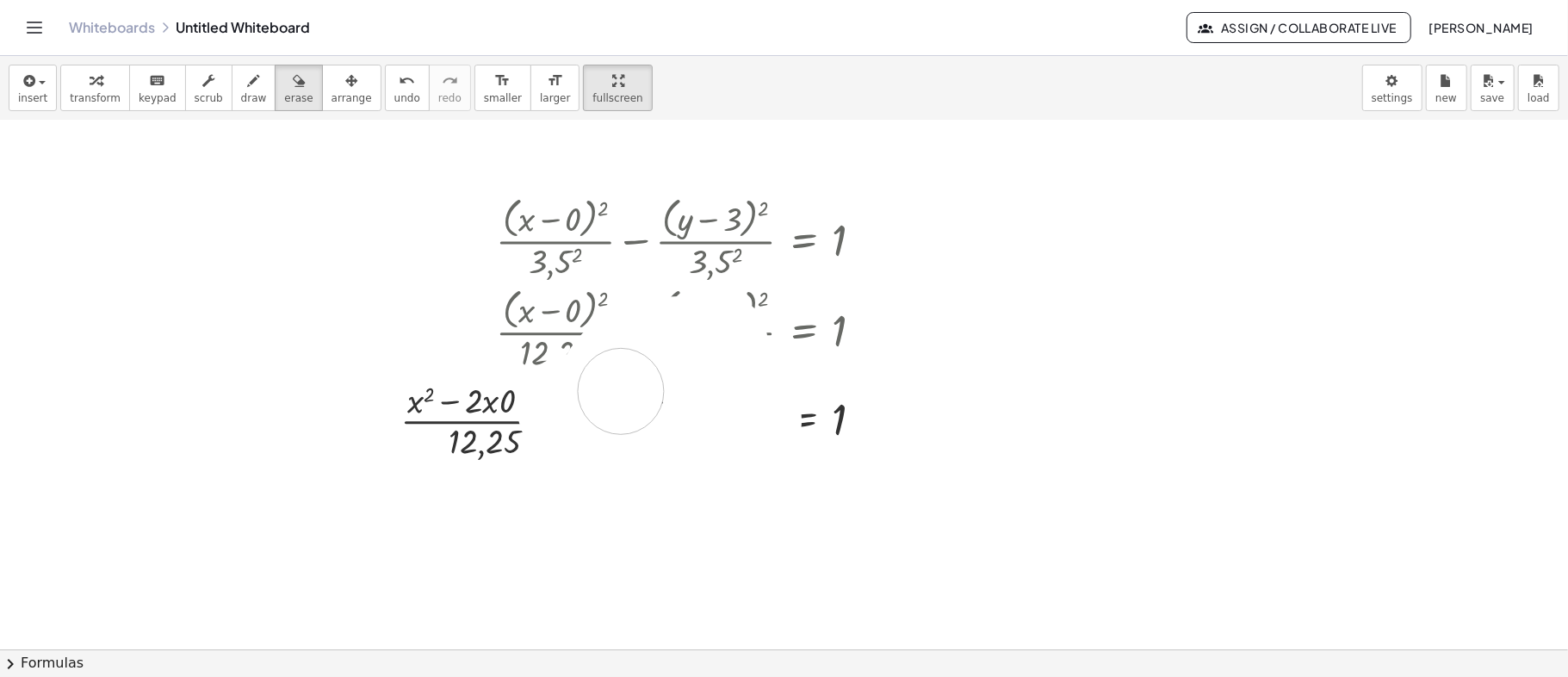
drag, startPoint x: 613, startPoint y: 363, endPoint x: 661, endPoint y: 412, distance: 68.6
click at [661, 412] on div at bounding box center [784, 225] width 1568 height 1587
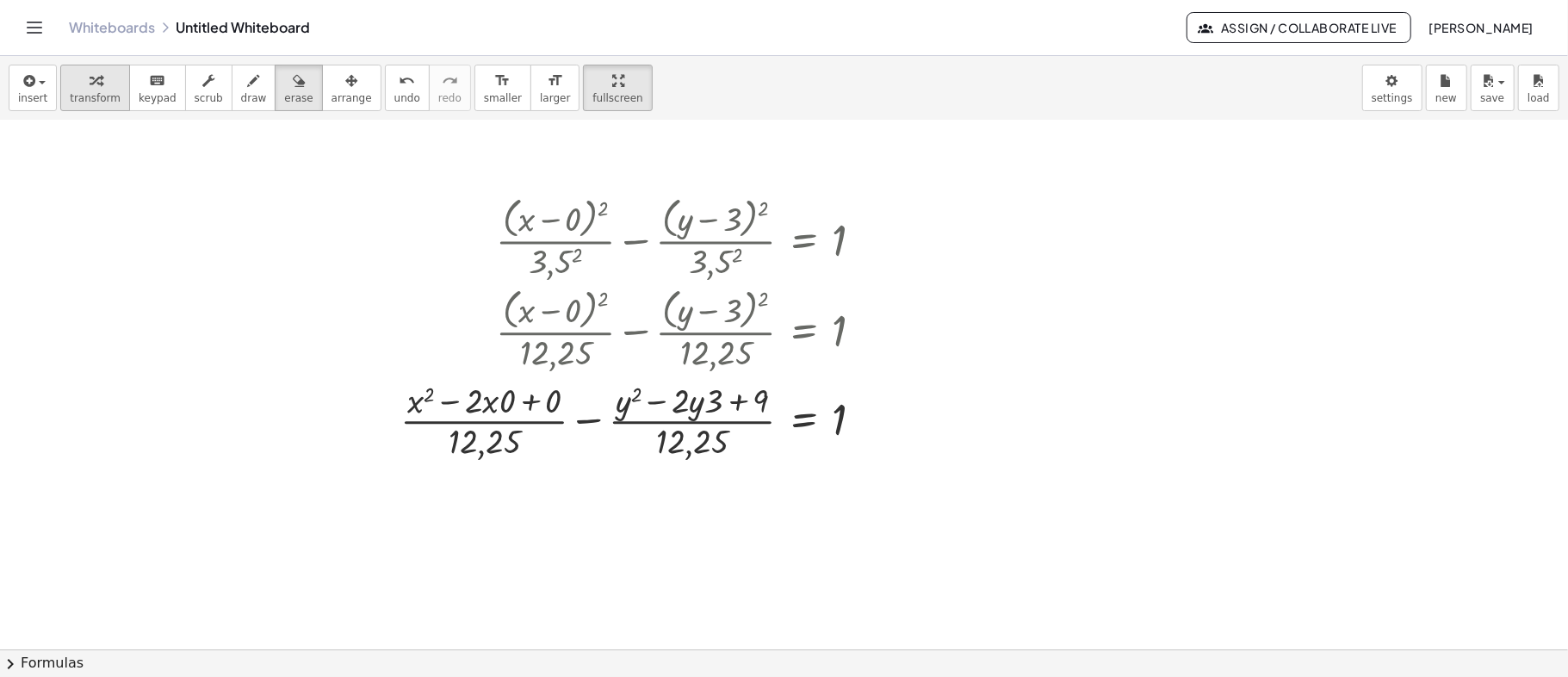
click at [76, 93] on span "transform" at bounding box center [95, 99] width 51 height 12
drag, startPoint x: 508, startPoint y: 400, endPoint x: 477, endPoint y: 384, distance: 34.9
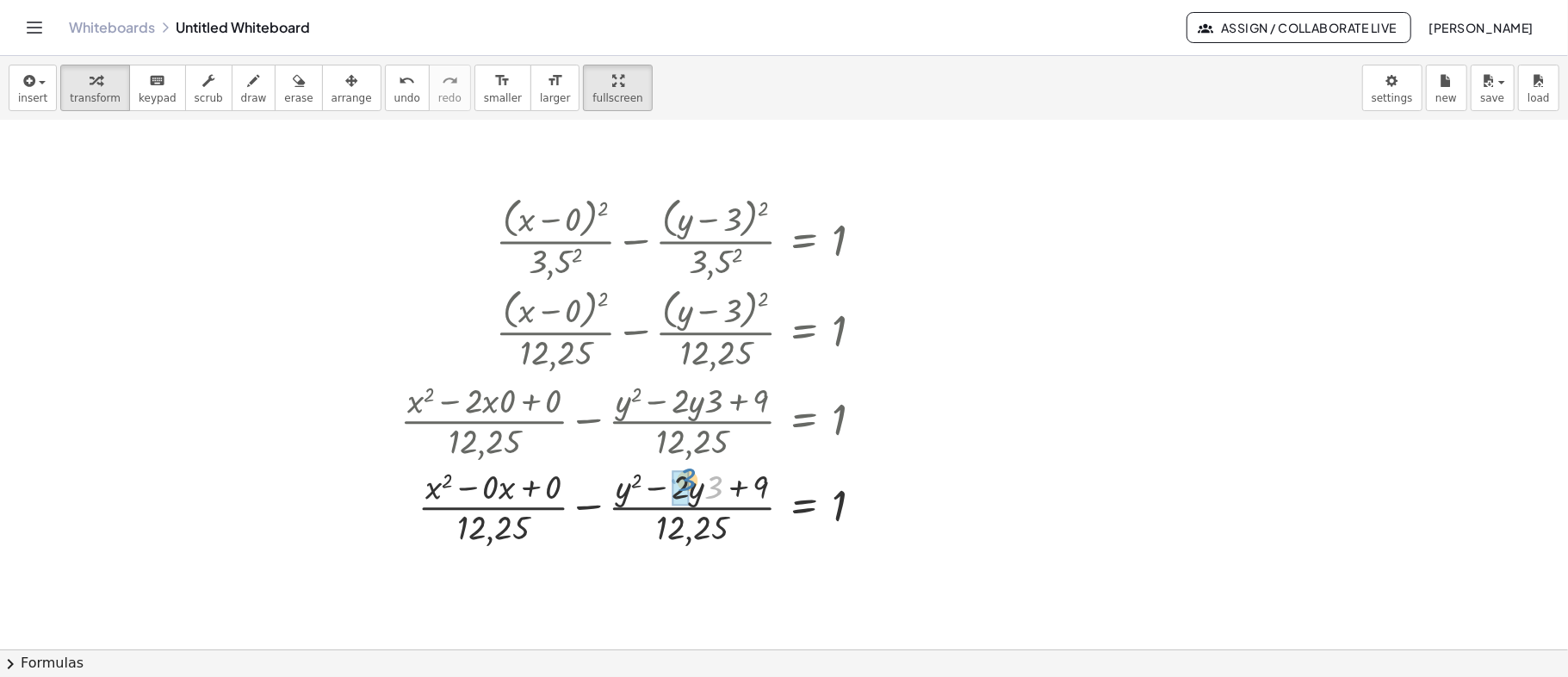
drag, startPoint x: 715, startPoint y: 490, endPoint x: 687, endPoint y: 482, distance: 29.1
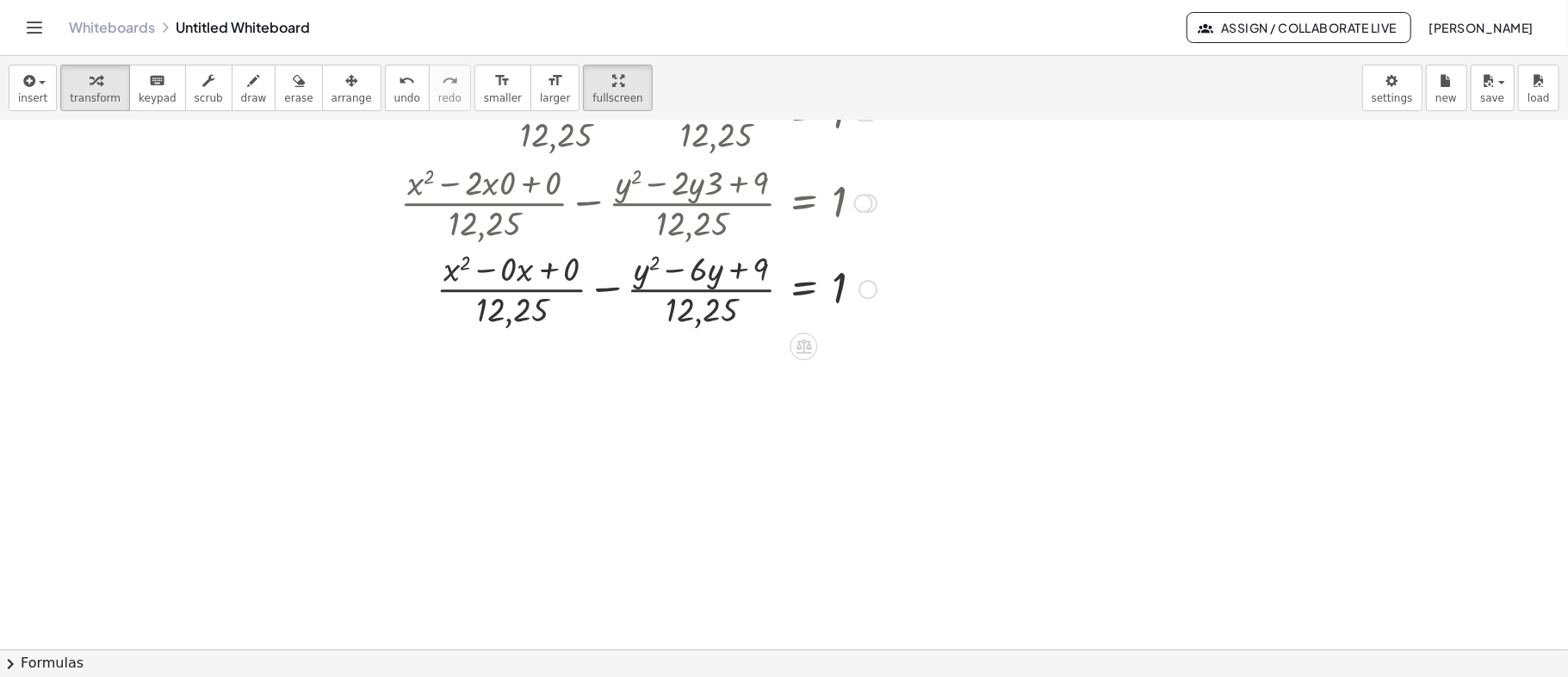
scroll to position [918, 0]
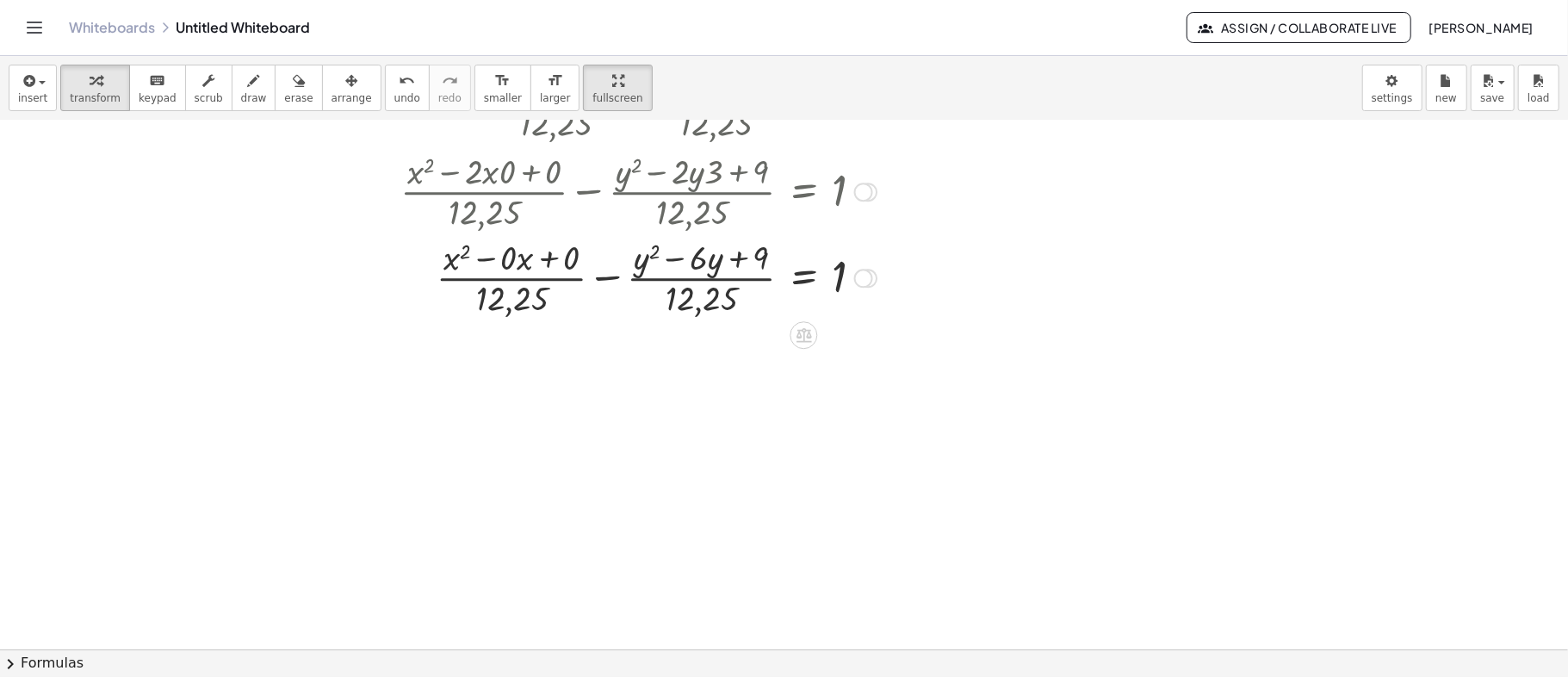
click at [510, 253] on div at bounding box center [638, 277] width 494 height 86
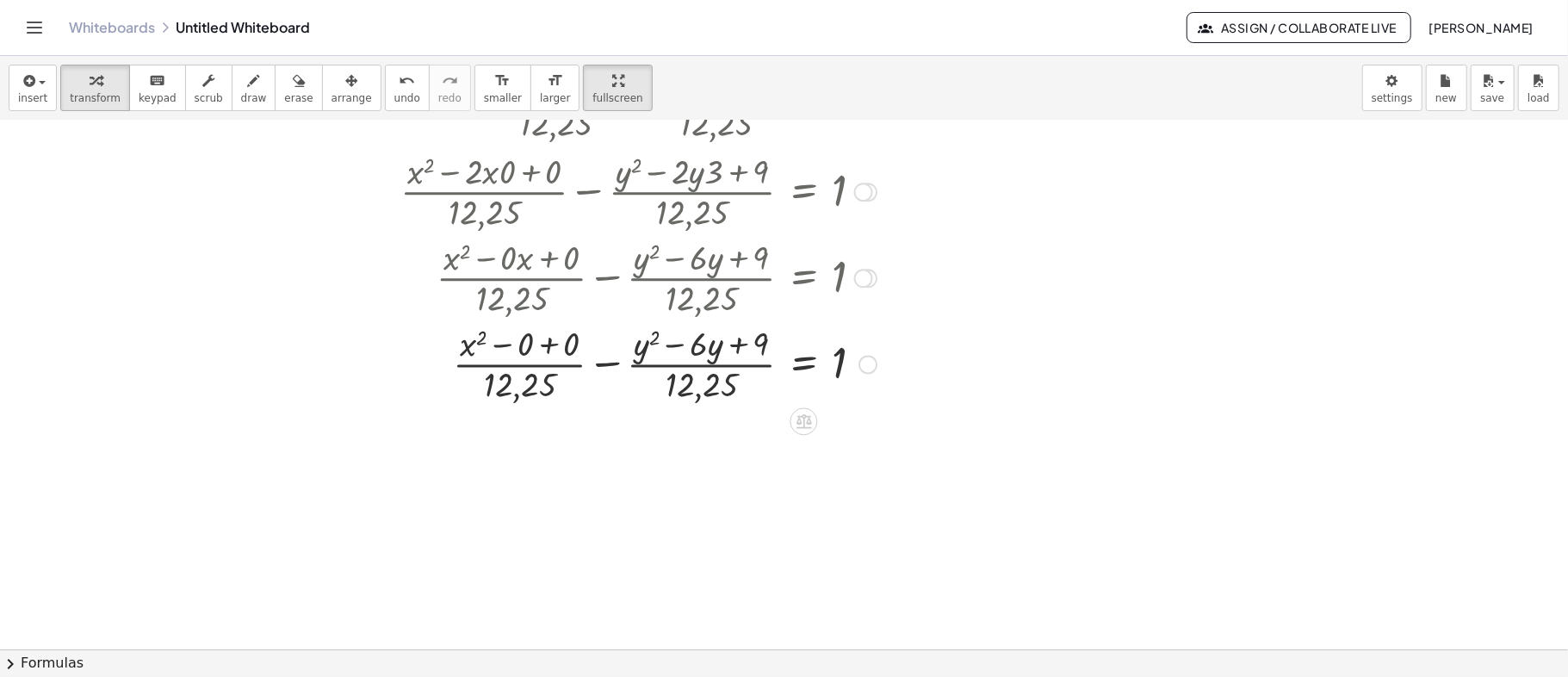
click at [551, 346] on div at bounding box center [638, 362] width 494 height 86
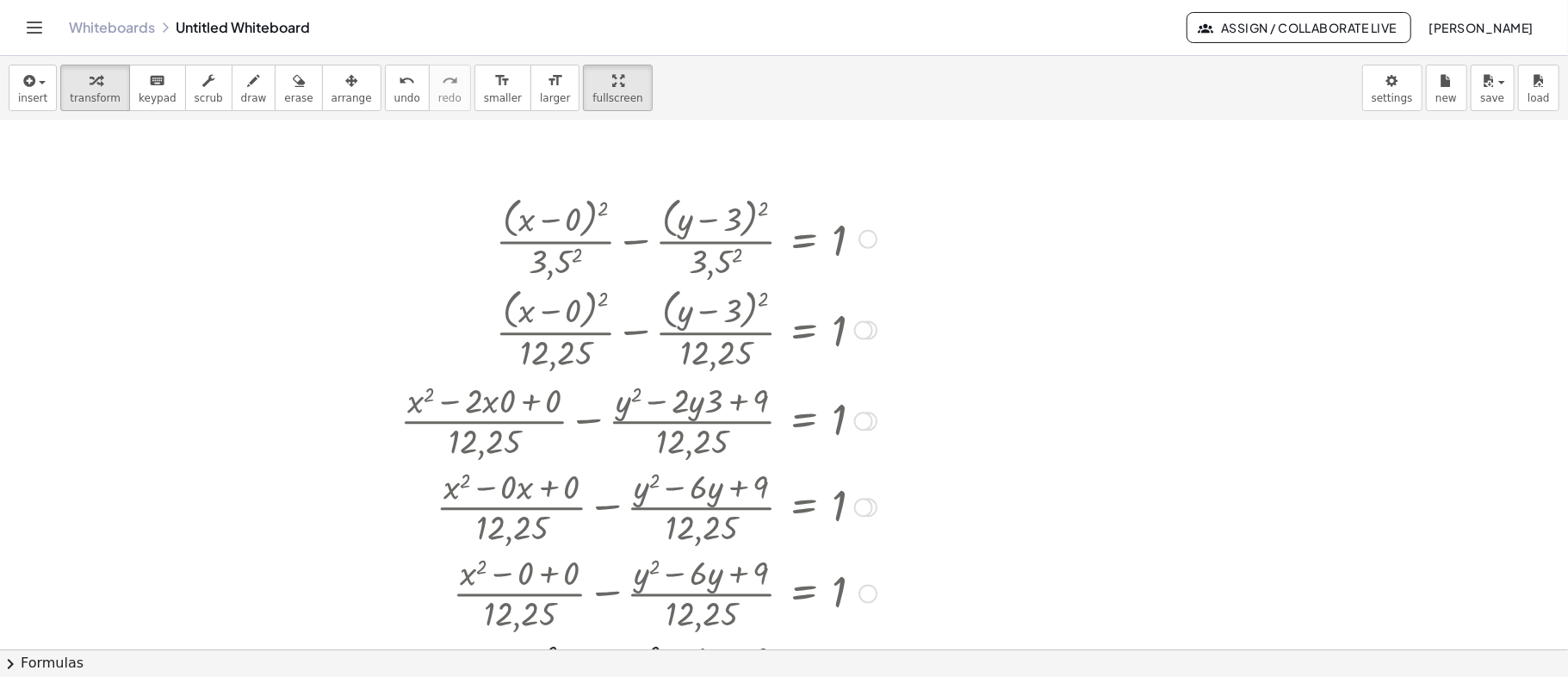
scroll to position [803, 0]
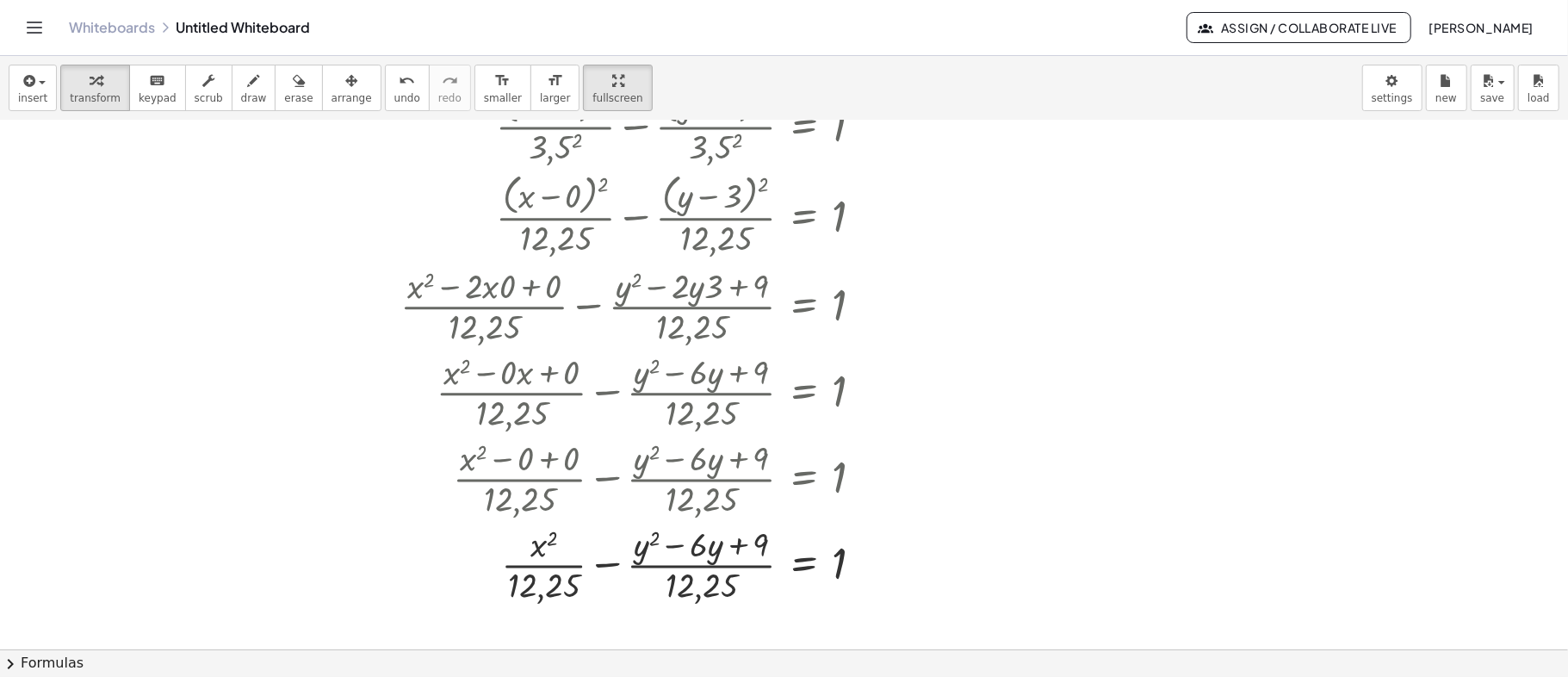
click at [83, 652] on button "chevron_right Formulas" at bounding box center [784, 663] width 1568 height 27
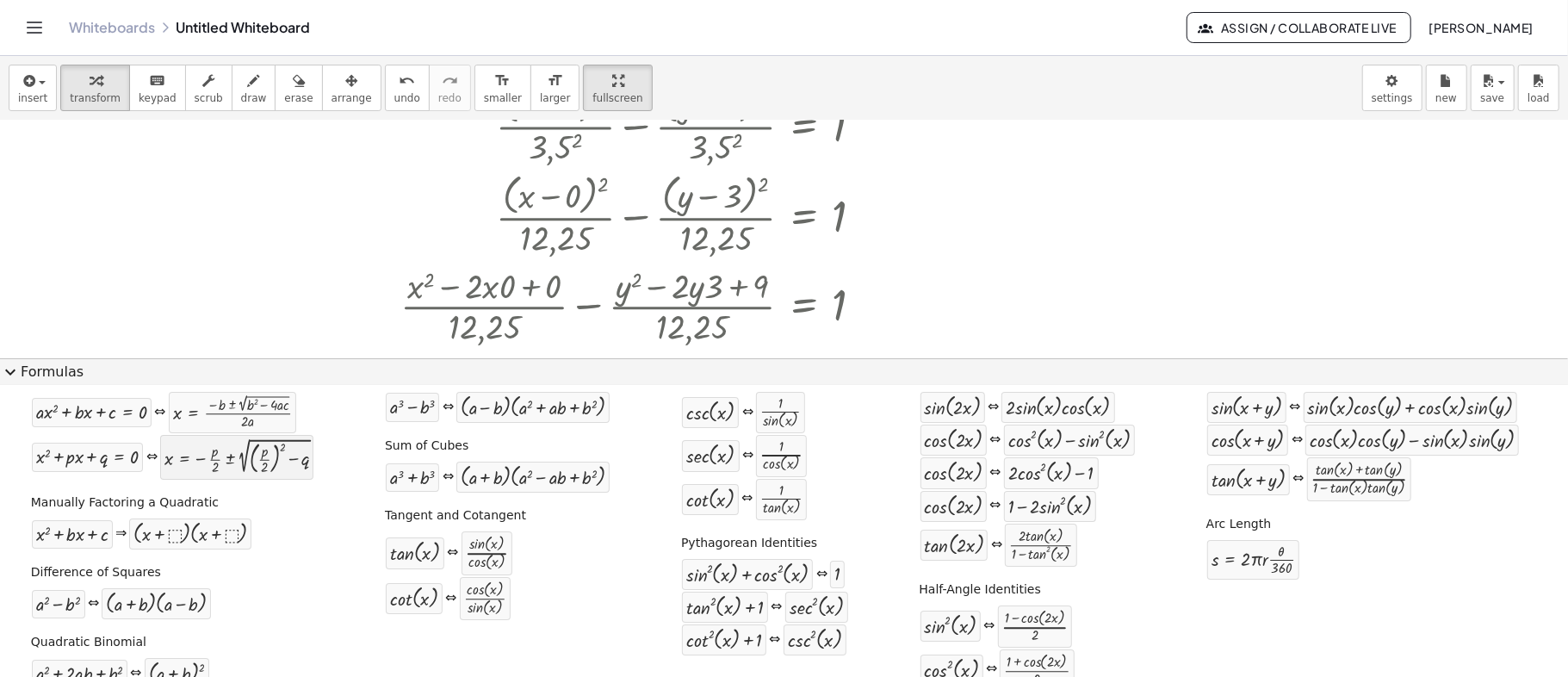
scroll to position [83, 0]
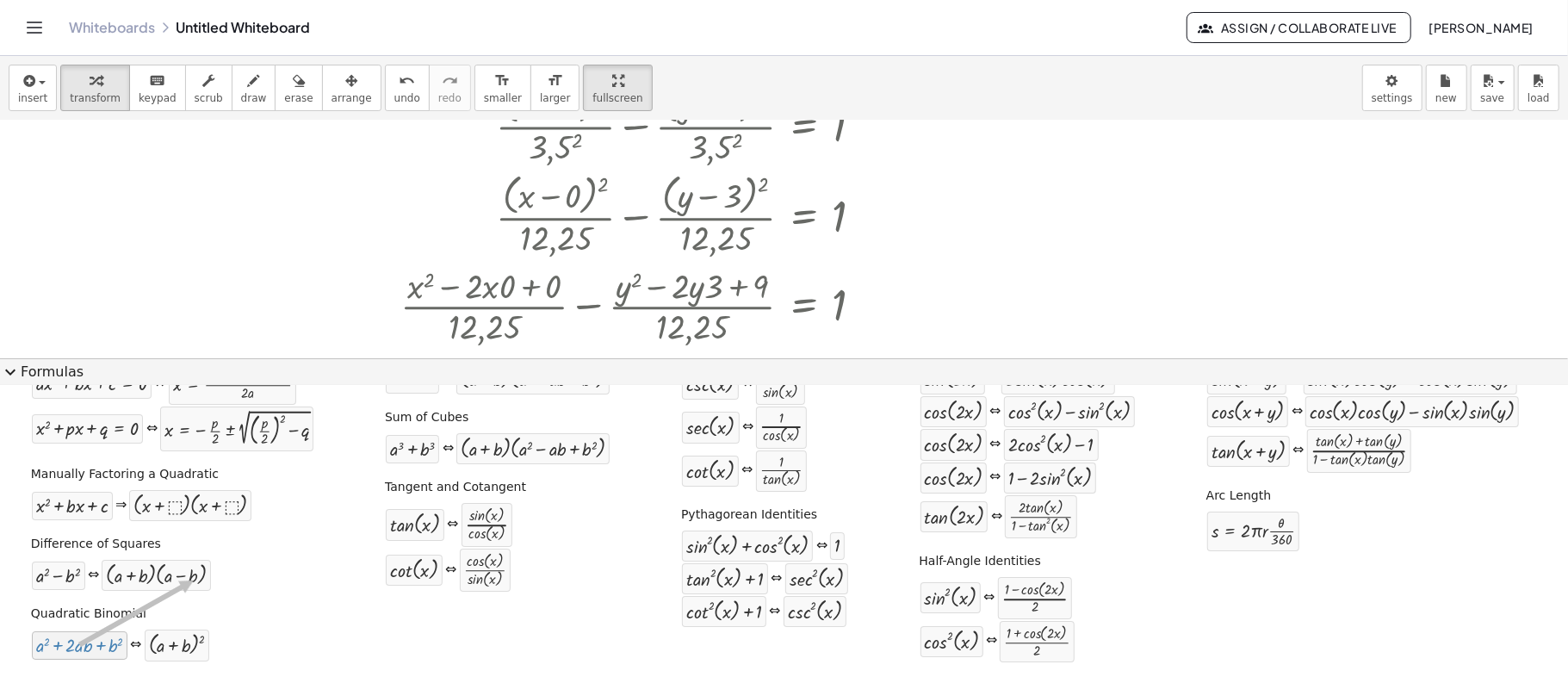
drag, startPoint x: 104, startPoint y: 646, endPoint x: 176, endPoint y: 611, distance: 80.1
drag, startPoint x: 190, startPoint y: 651, endPoint x: 583, endPoint y: 194, distance: 602.7
click at [583, 194] on div "insert select one: Math Expression Function Text Youtube Video Graphing Geometr…" at bounding box center [784, 366] width 1568 height 621
click at [1529, 374] on button "expand_more Formulas" at bounding box center [784, 371] width 1568 height 27
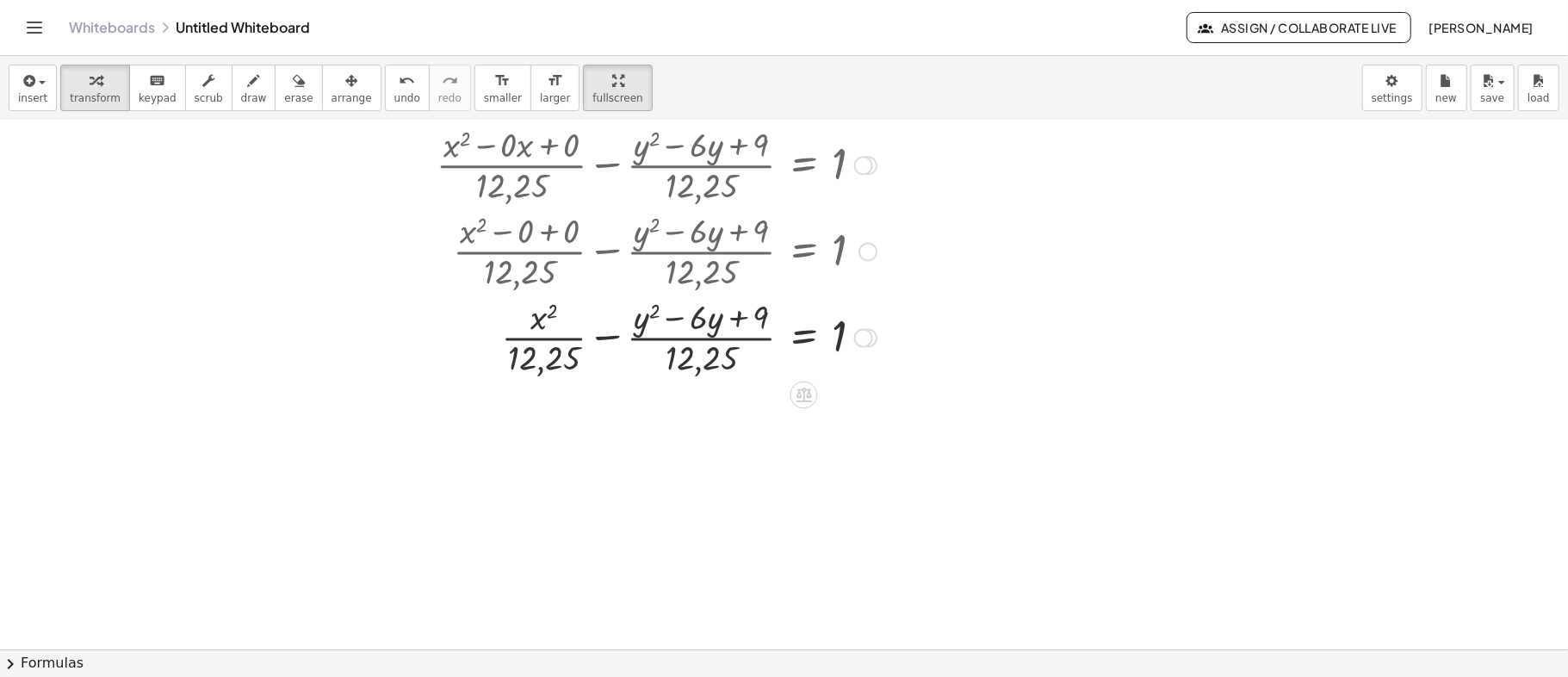
scroll to position [1033, 0]
click at [248, 90] on icon "button" at bounding box center [254, 80] width 12 height 20
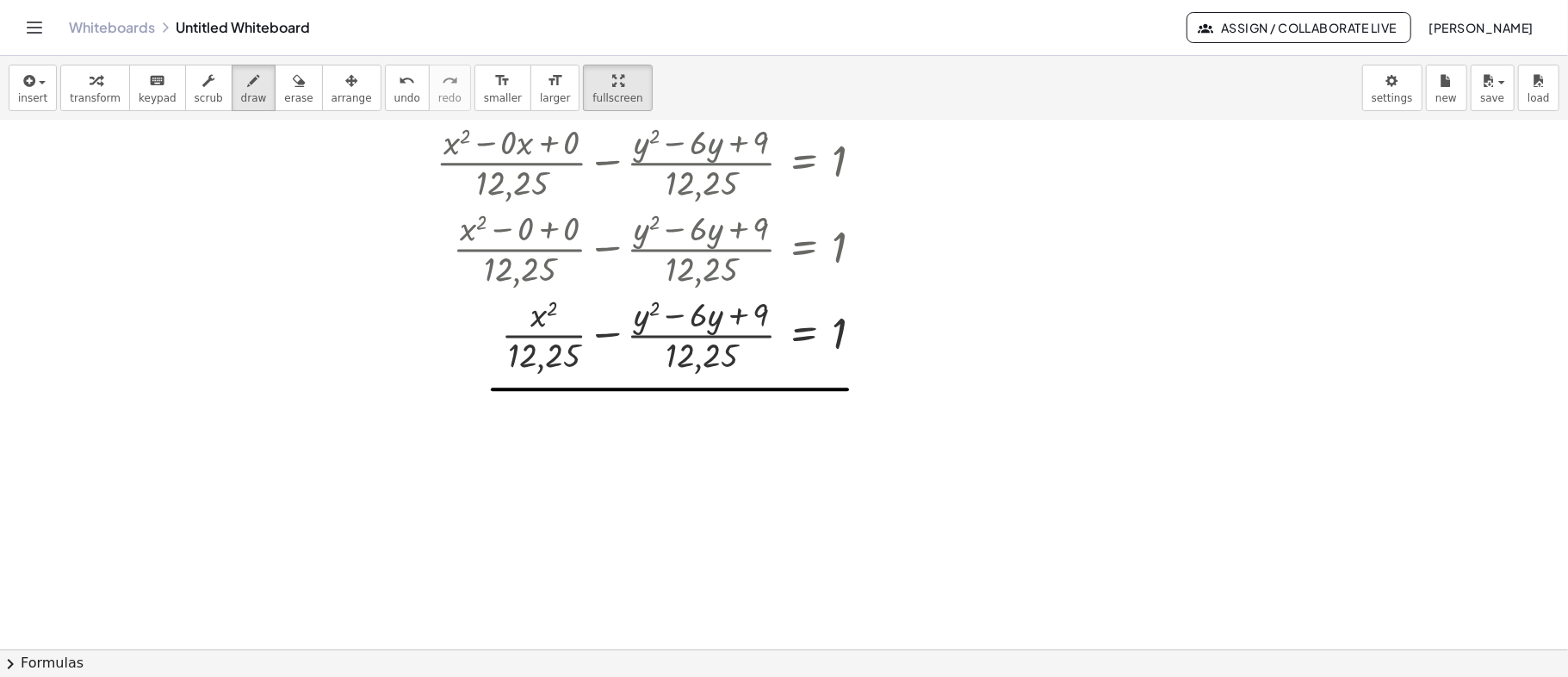
drag, startPoint x: 493, startPoint y: 390, endPoint x: 847, endPoint y: 390, distance: 354.0
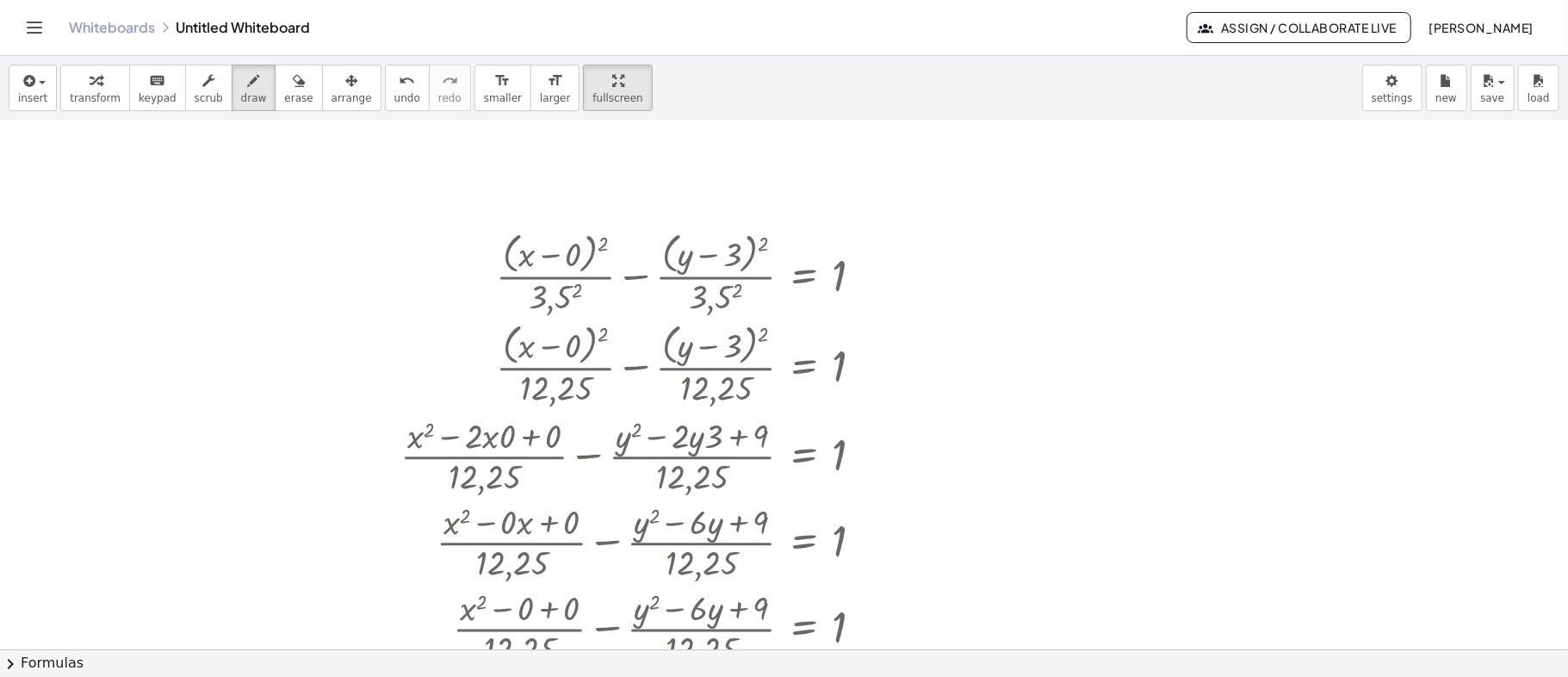
scroll to position [689, 0]
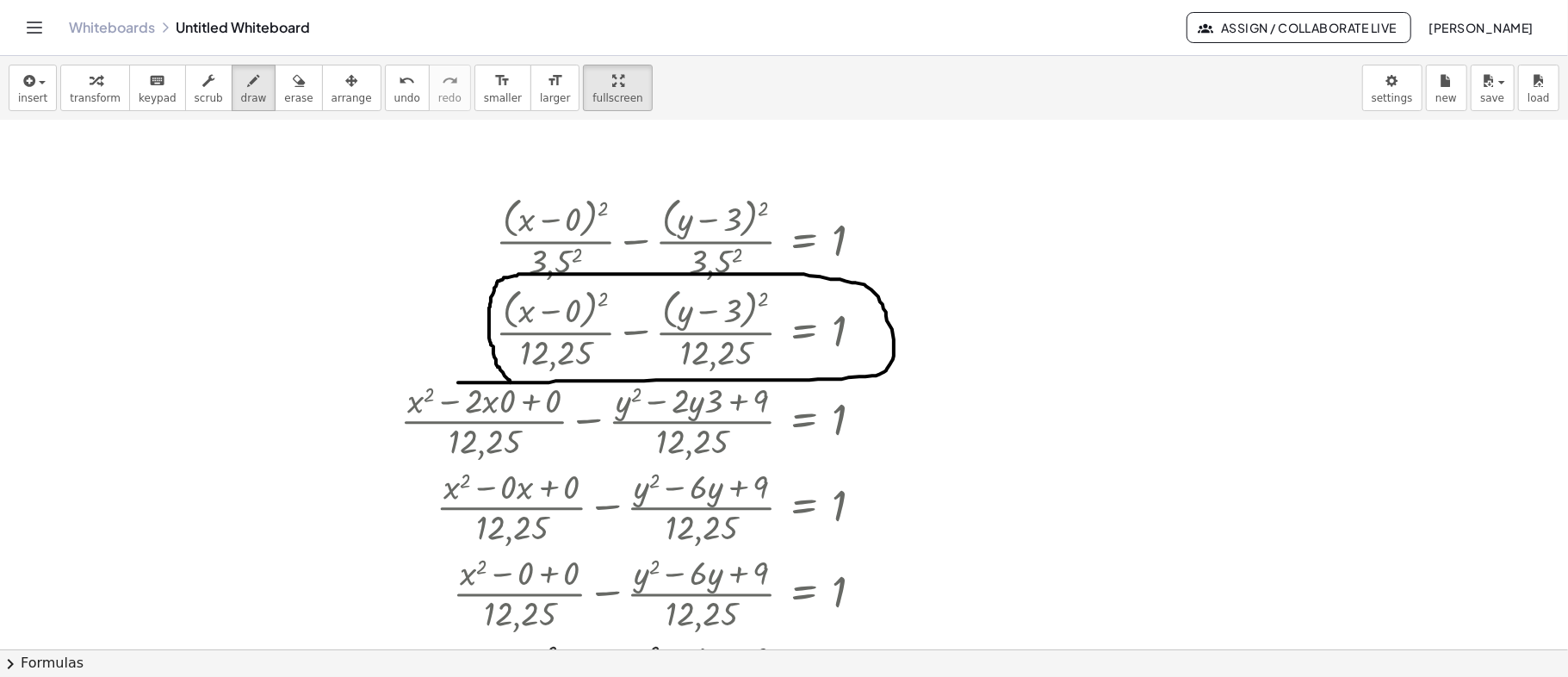
drag, startPoint x: 458, startPoint y: 383, endPoint x: 510, endPoint y: 383, distance: 52.0
click at [510, 383] on div at bounding box center [784, 225] width 1568 height 1587
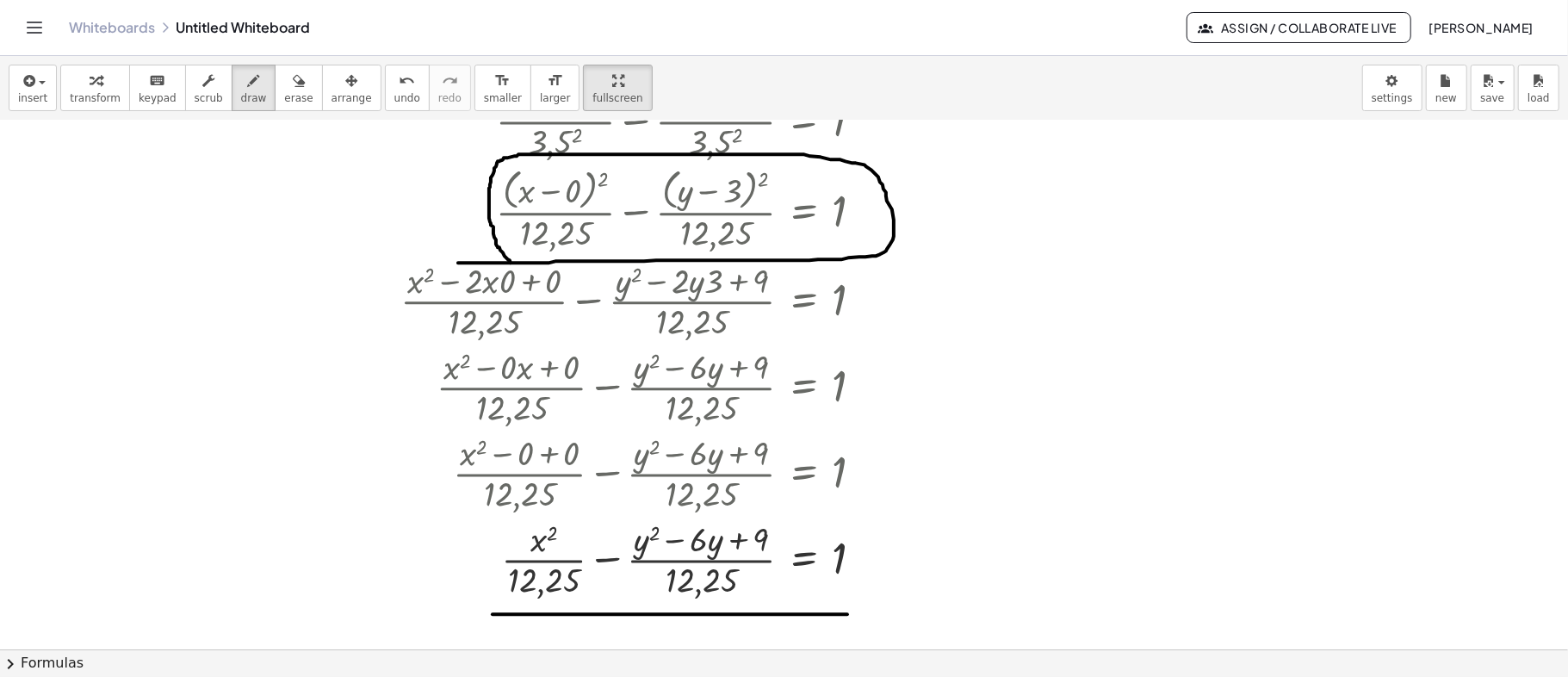
scroll to position [918, 0]
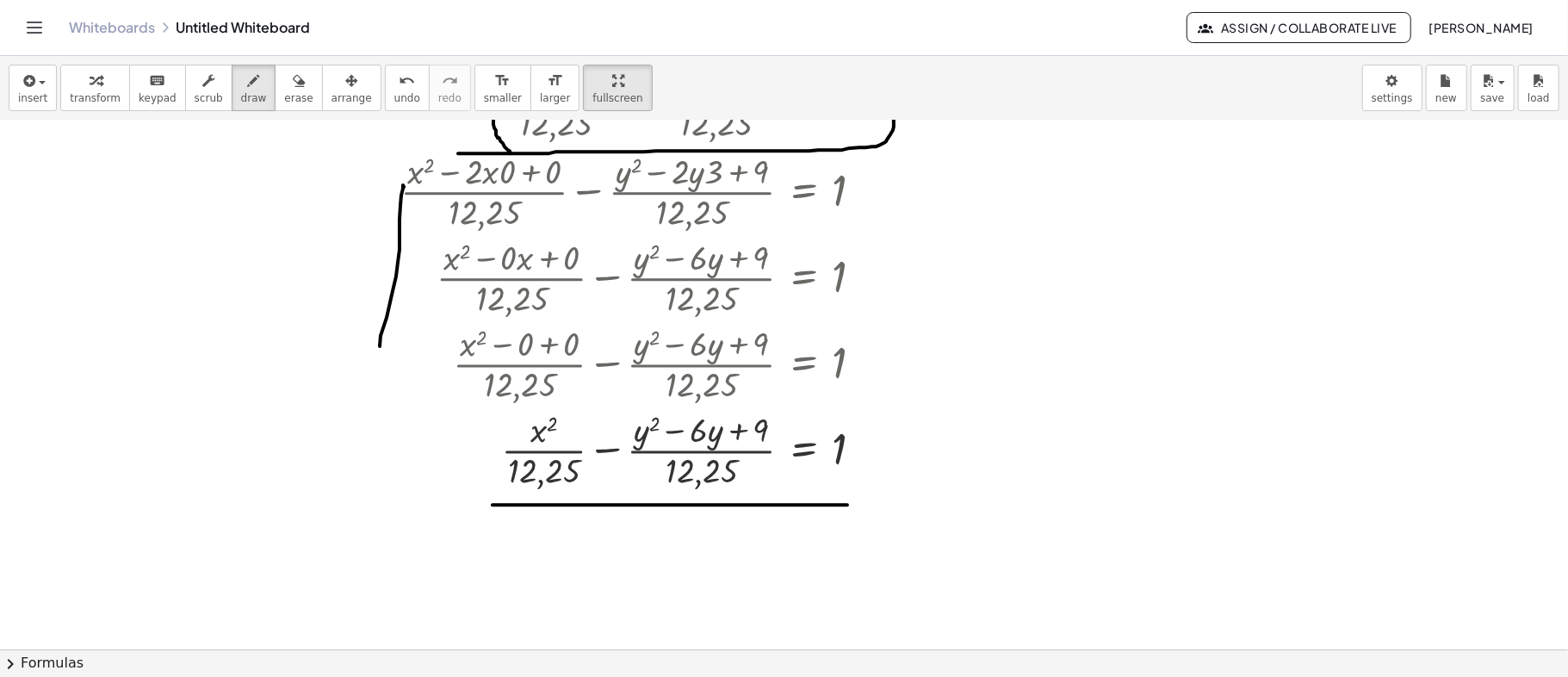
drag, startPoint x: 404, startPoint y: 186, endPoint x: 374, endPoint y: 392, distance: 208.2
drag, startPoint x: 349, startPoint y: 373, endPoint x: 370, endPoint y: 418, distance: 49.7
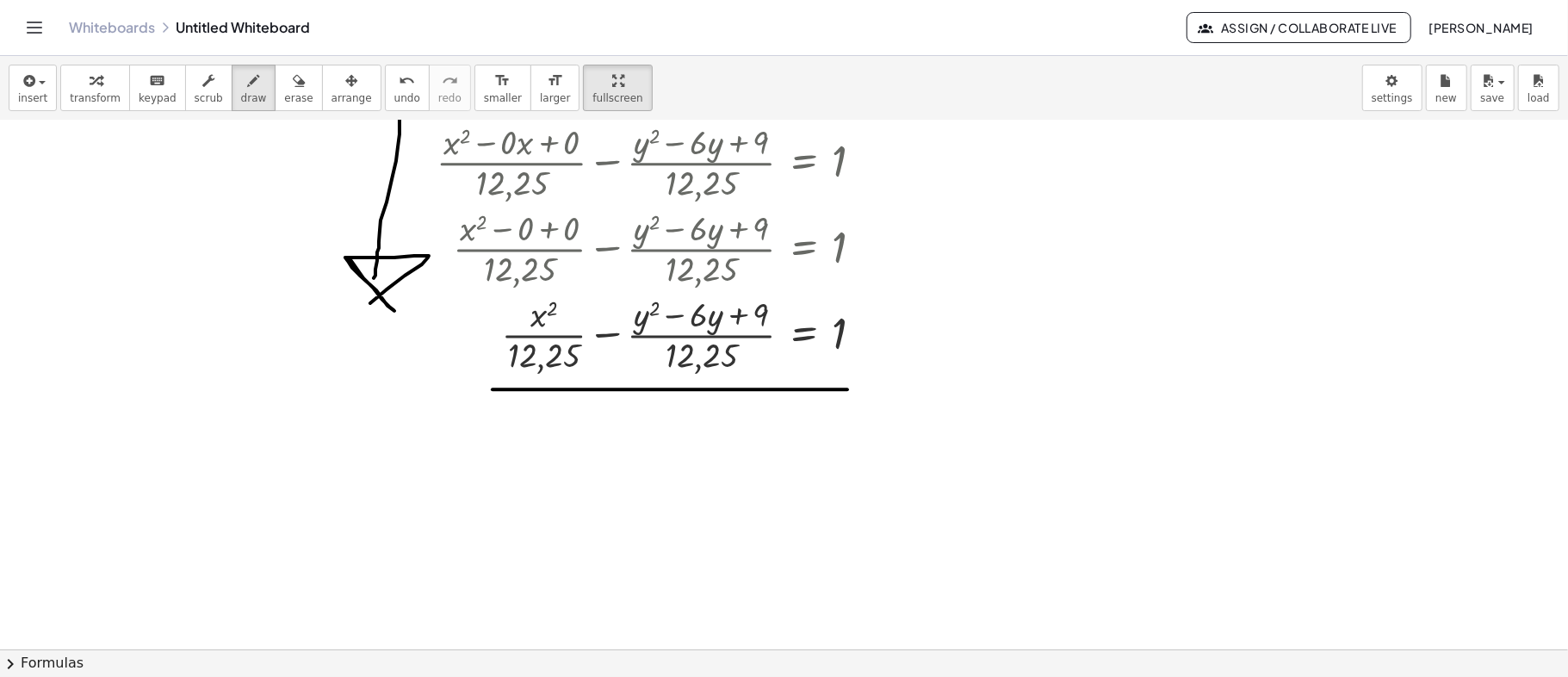
scroll to position [803, 0]
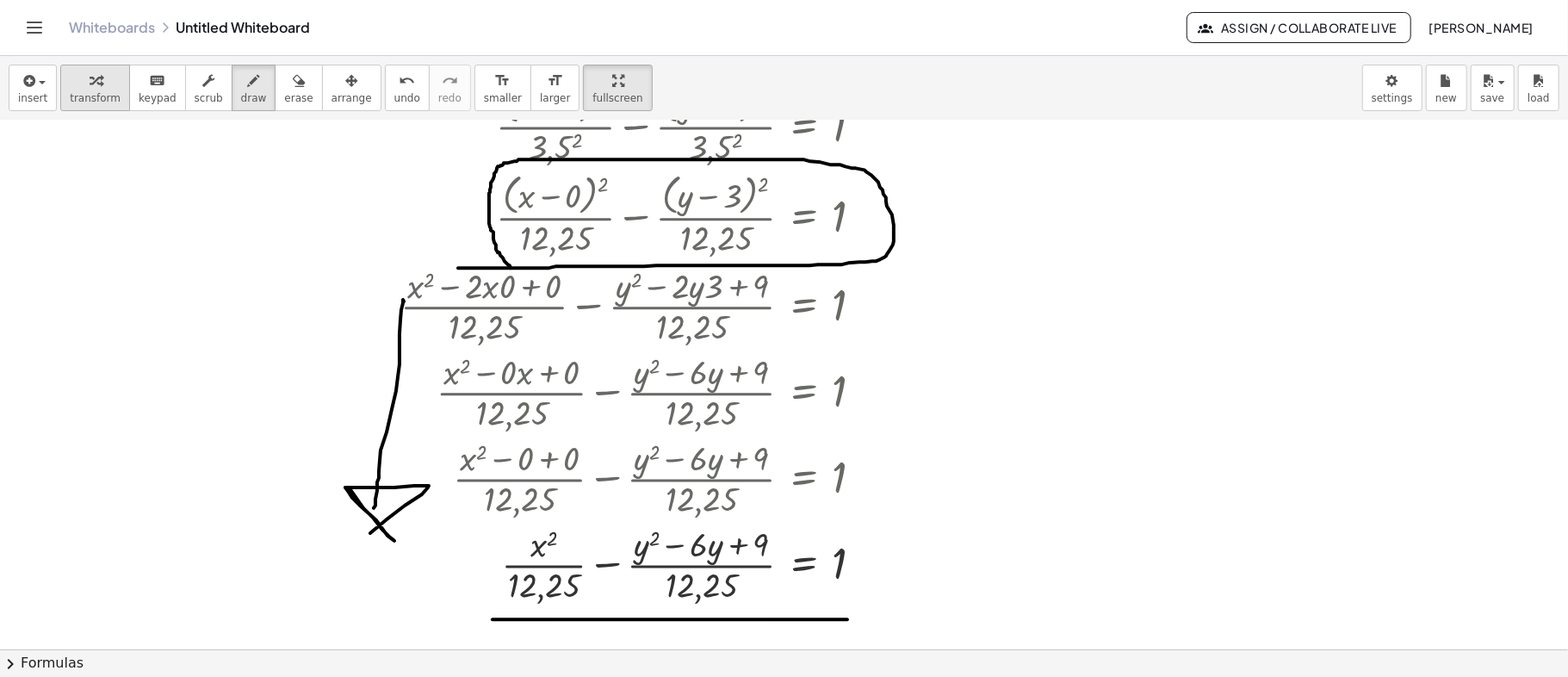
click at [98, 84] on div "button" at bounding box center [95, 79] width 51 height 20
click at [284, 94] on span "erase" at bounding box center [298, 99] width 28 height 12
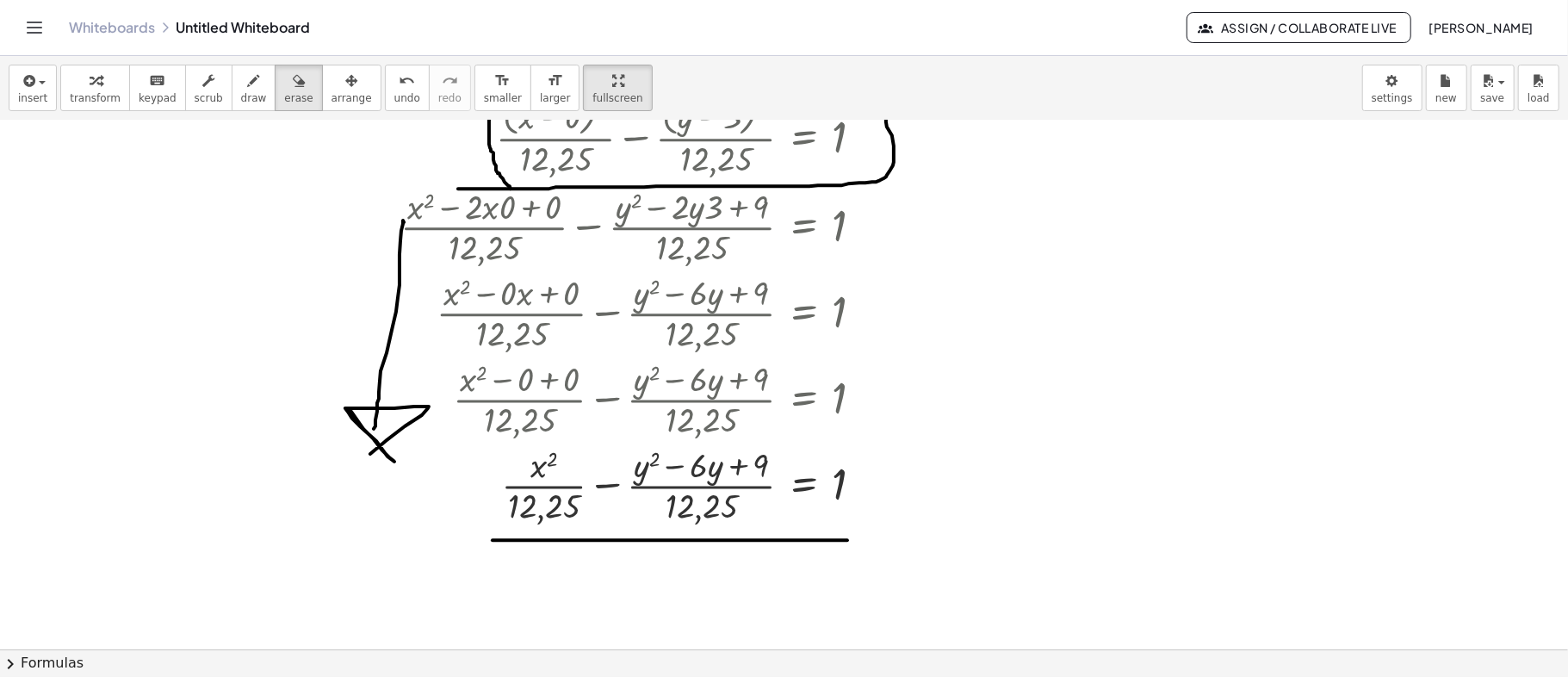
scroll to position [918, 0]
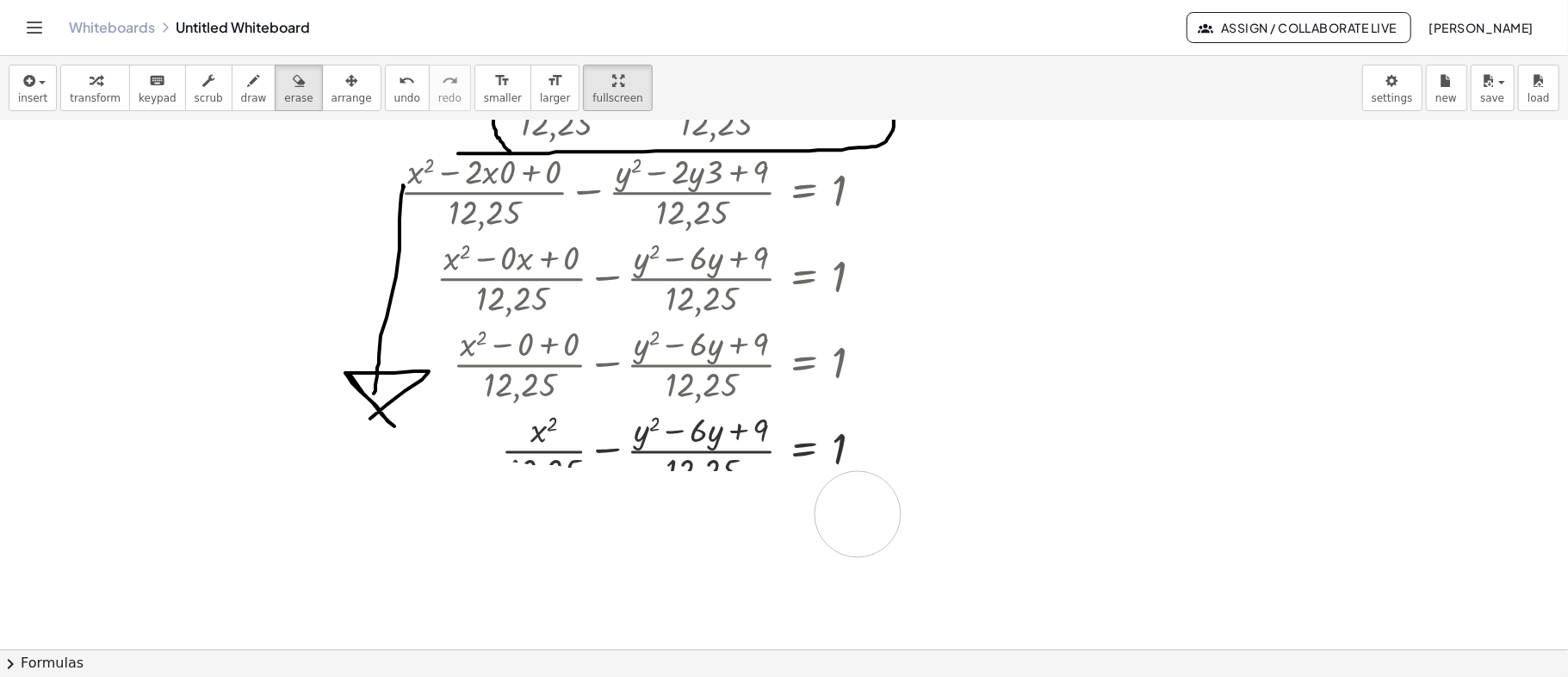
drag, startPoint x: 484, startPoint y: 501, endPoint x: 858, endPoint y: 513, distance: 374.2
click at [242, 86] on div "button" at bounding box center [254, 79] width 26 height 20
drag, startPoint x: 342, startPoint y: 476, endPoint x: 435, endPoint y: 476, distance: 93.0
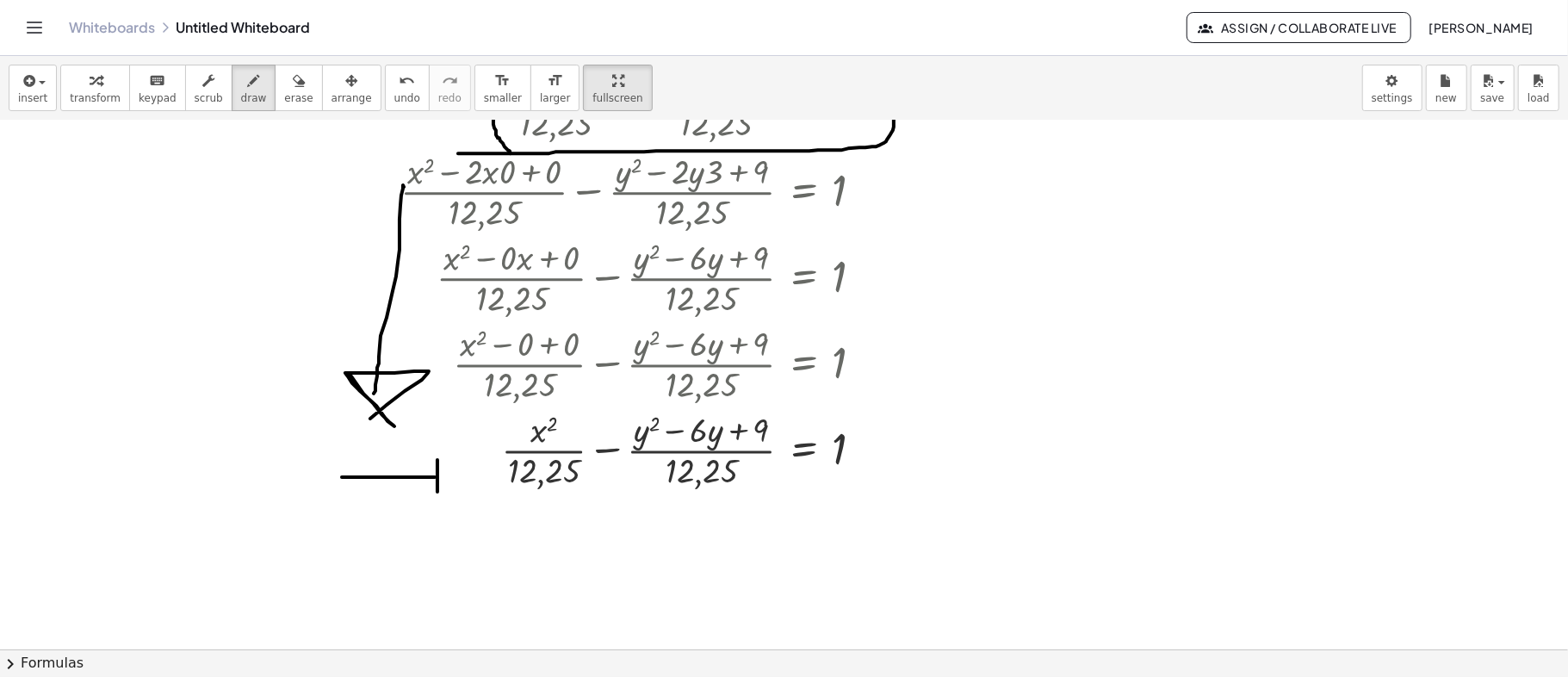
drag, startPoint x: 437, startPoint y: 459, endPoint x: 428, endPoint y: 453, distance: 10.8
drag, startPoint x: 428, startPoint y: 453, endPoint x: 441, endPoint y: 490, distance: 39.2
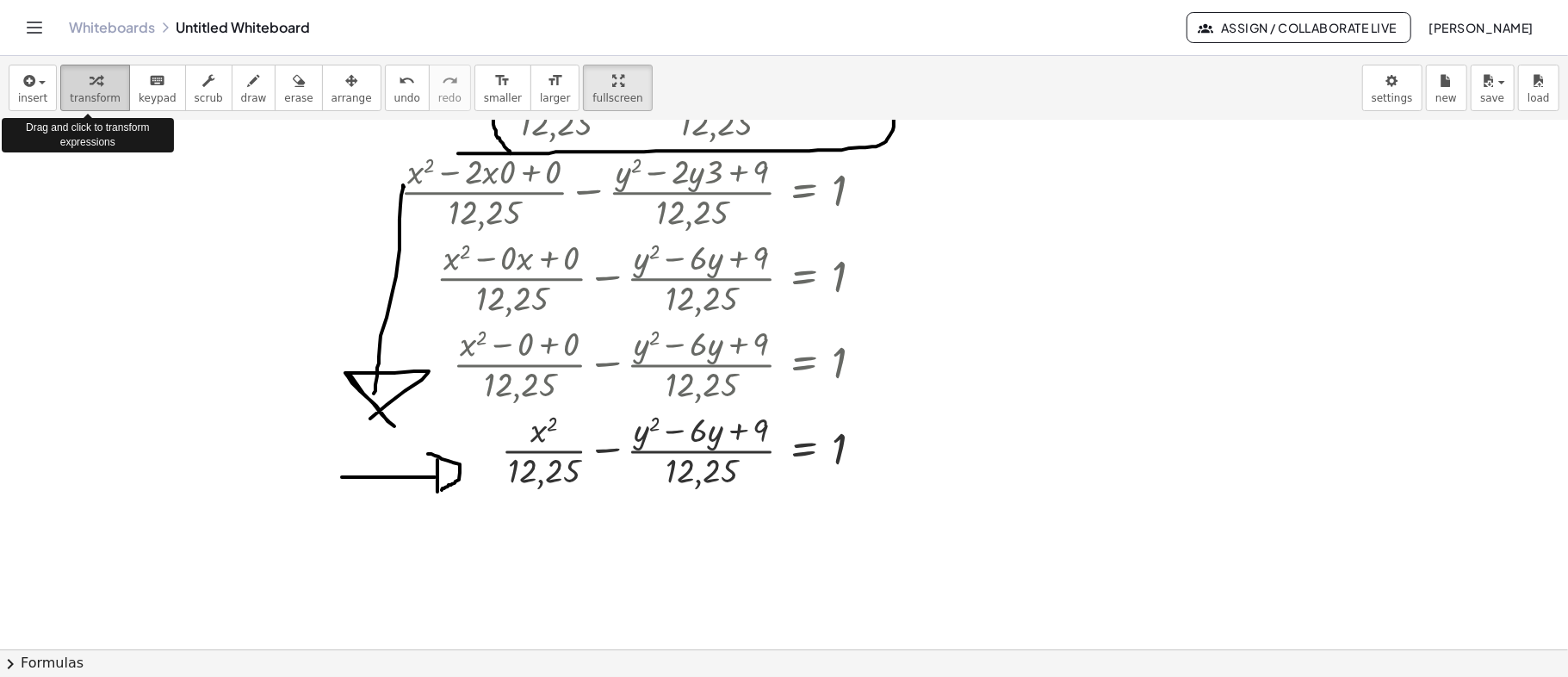
click at [103, 84] on div "button" at bounding box center [95, 79] width 51 height 20
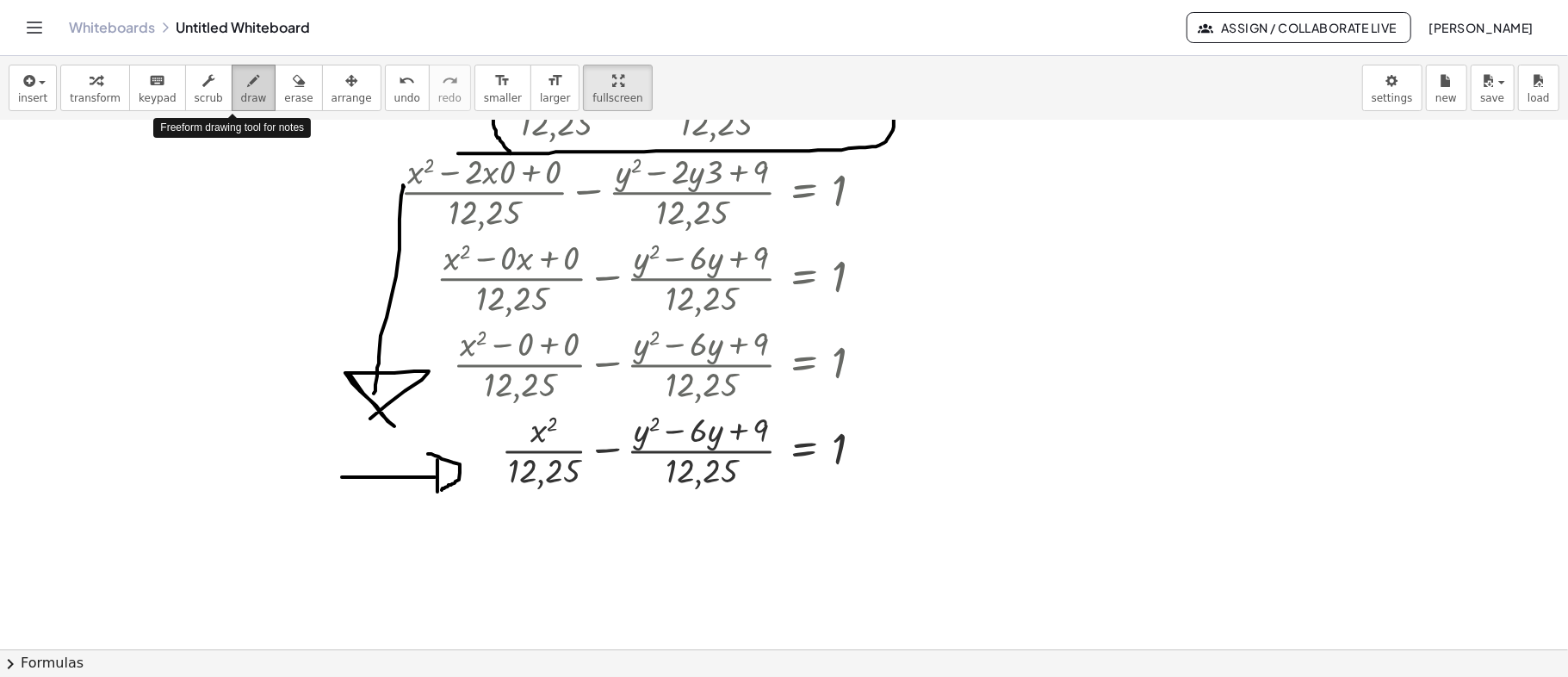
click at [240, 90] on button "draw" at bounding box center [254, 87] width 45 height 47
click at [90, 88] on icon "button" at bounding box center [96, 80] width 12 height 20
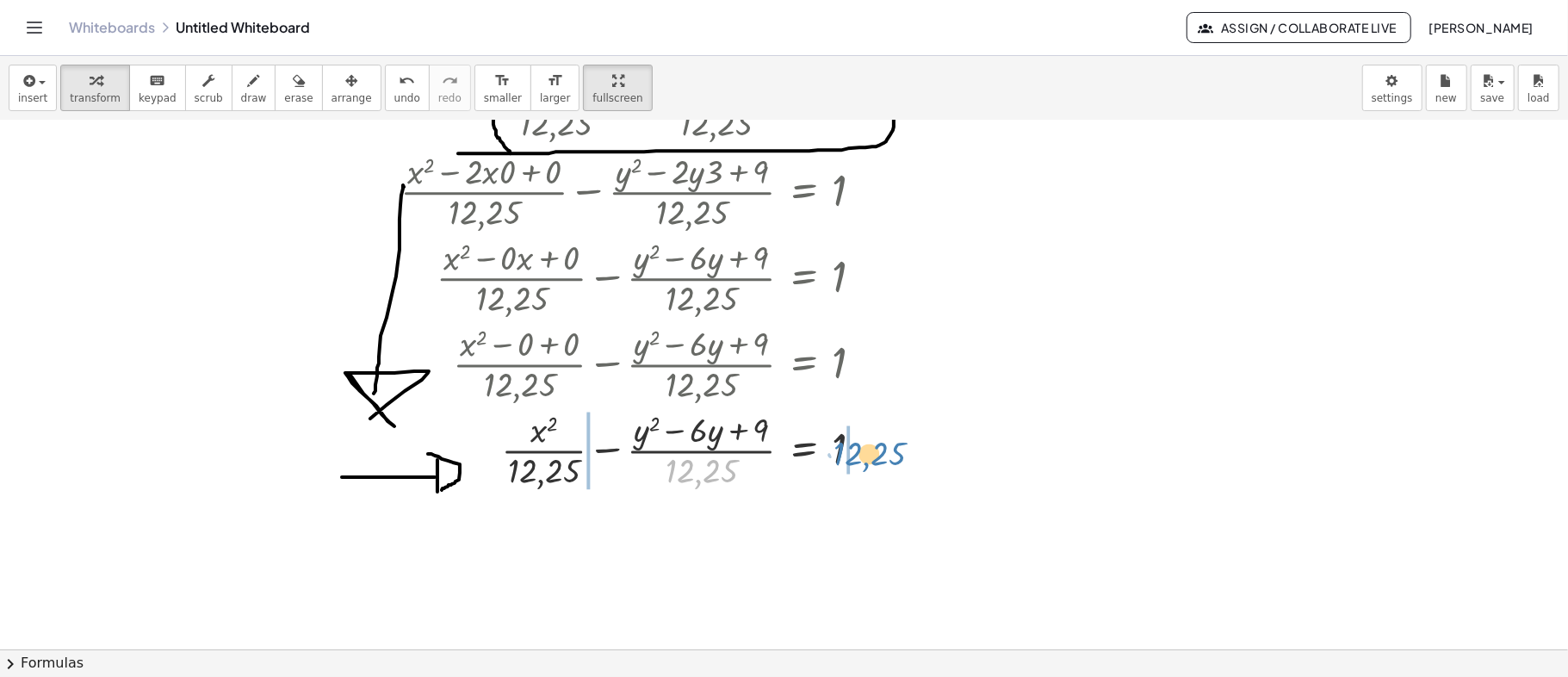
drag, startPoint x: 703, startPoint y: 472, endPoint x: 872, endPoint y: 456, distance: 169.8
click at [872, 456] on div at bounding box center [638, 450] width 494 height 86
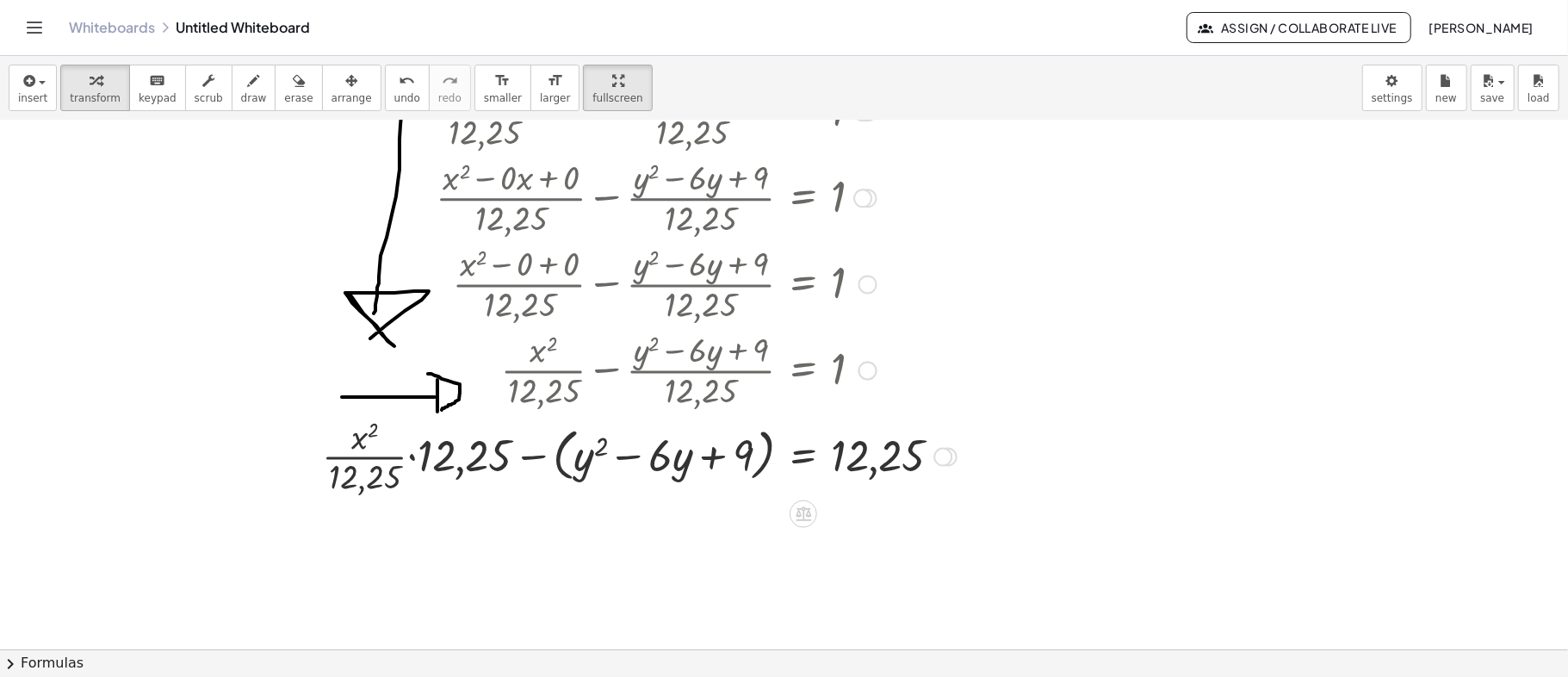
scroll to position [1033, 0]
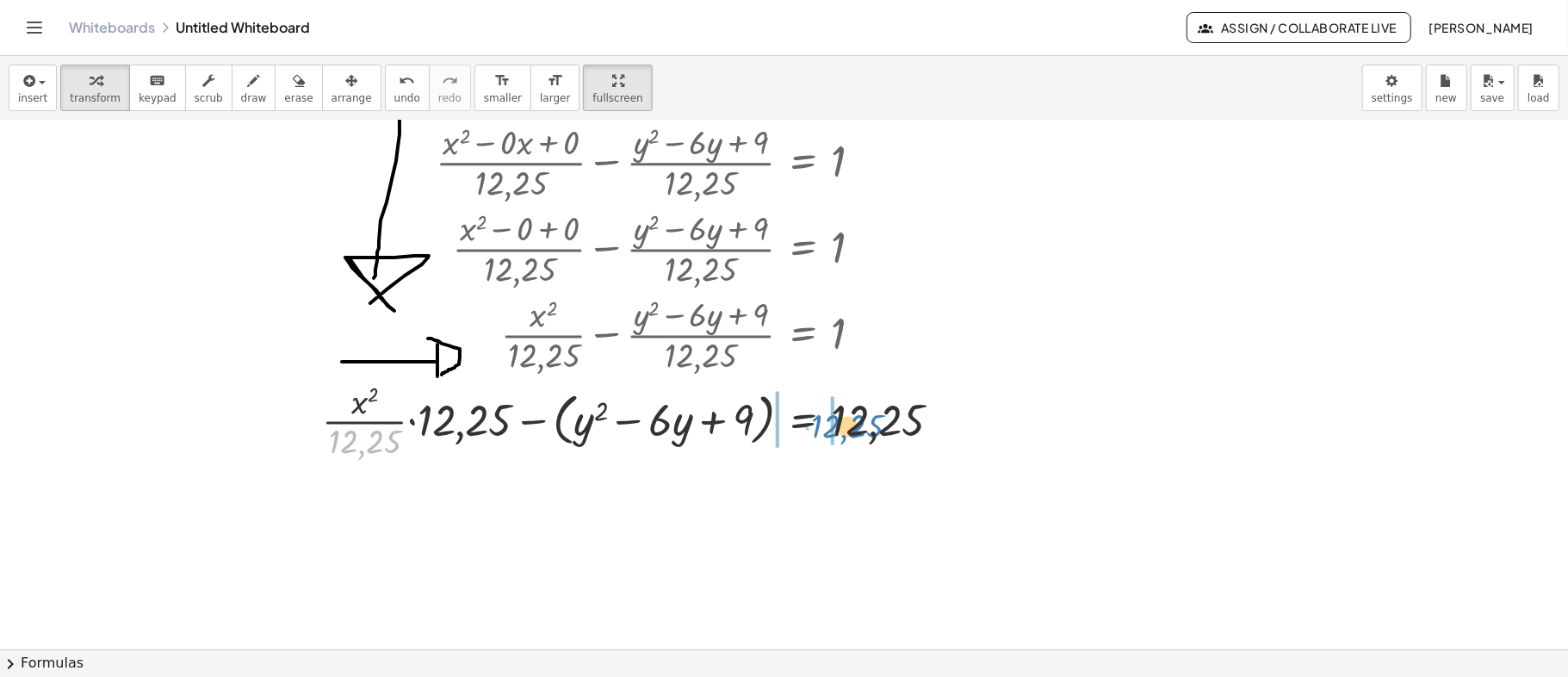
drag, startPoint x: 374, startPoint y: 444, endPoint x: 856, endPoint y: 428, distance: 482.3
click at [856, 428] on div at bounding box center [639, 420] width 651 height 86
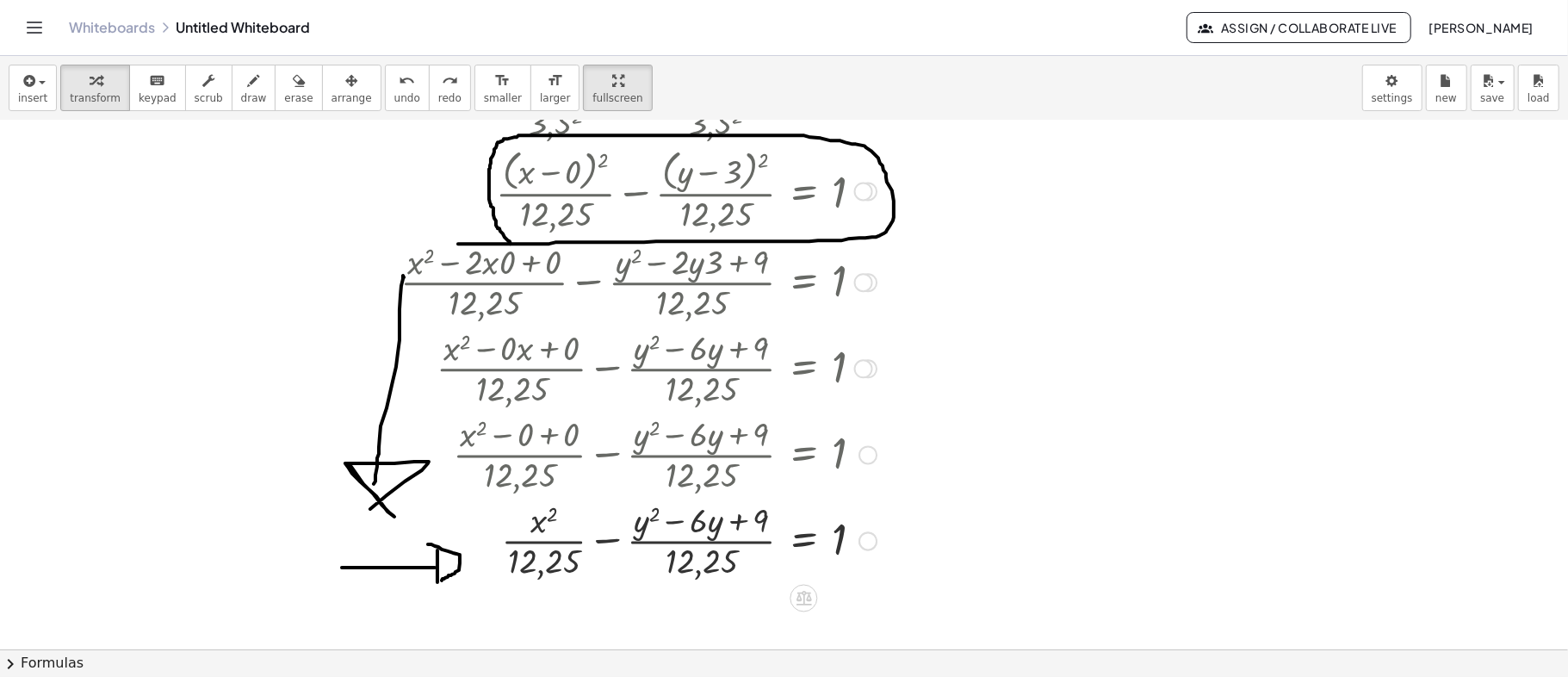
scroll to position [1058, 0]
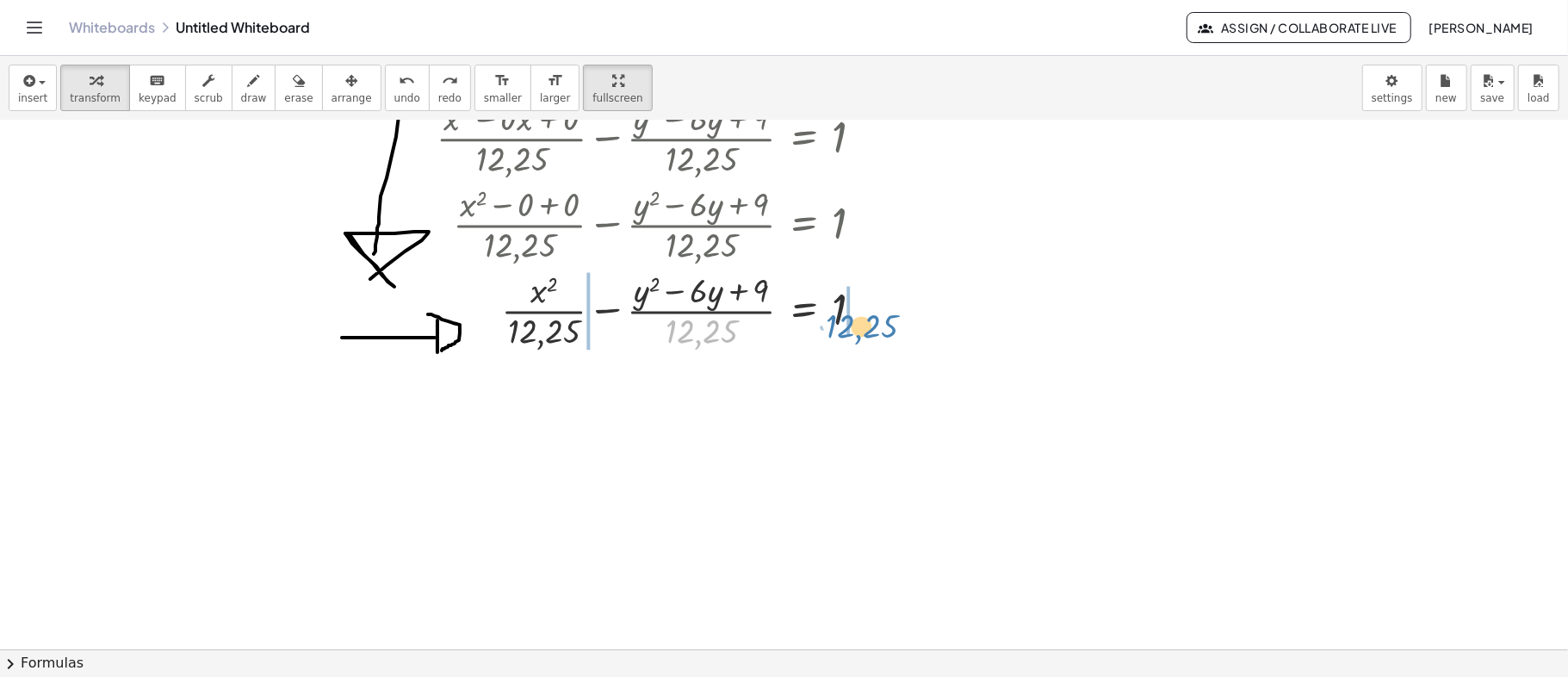
drag, startPoint x: 686, startPoint y: 332, endPoint x: 845, endPoint y: 327, distance: 159.1
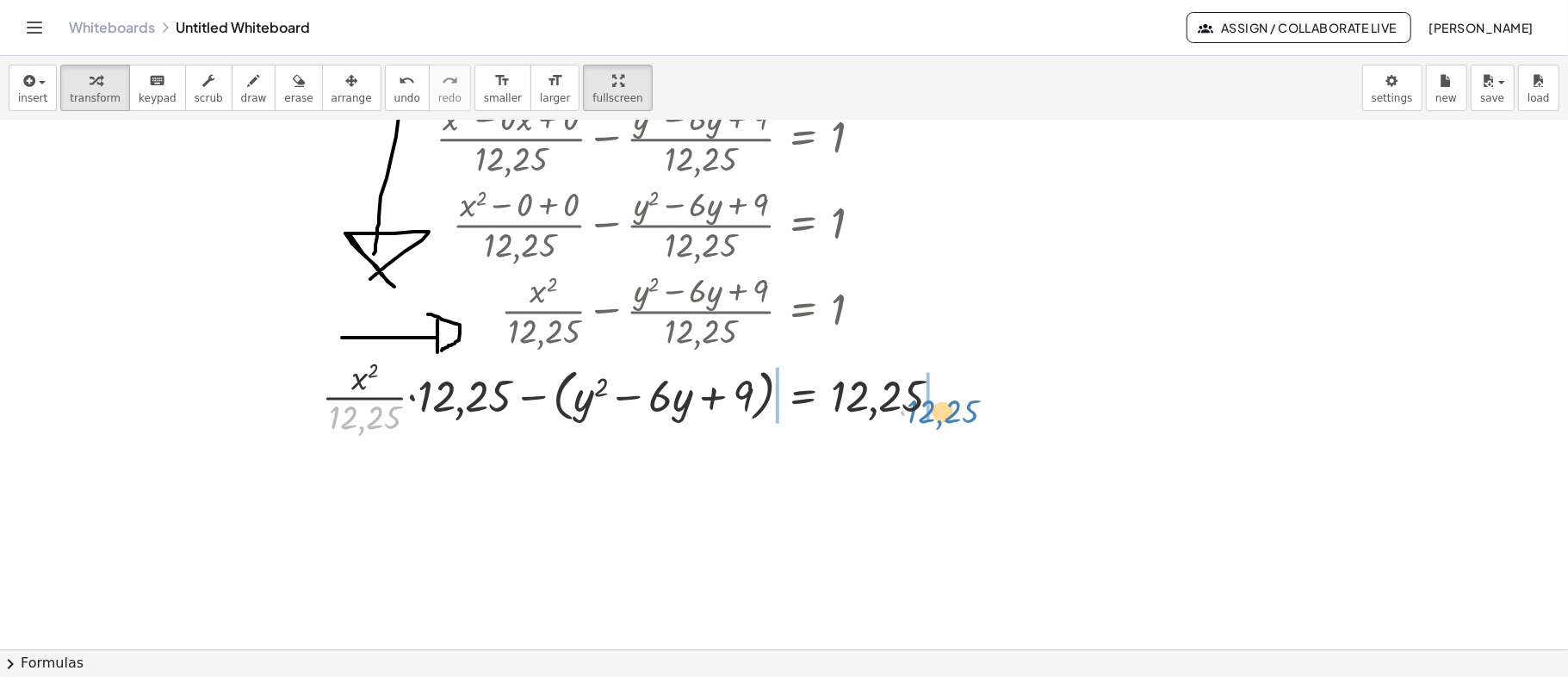
drag, startPoint x: 369, startPoint y: 424, endPoint x: 947, endPoint y: 418, distance: 578.0
click at [947, 418] on div at bounding box center [639, 397] width 651 height 86
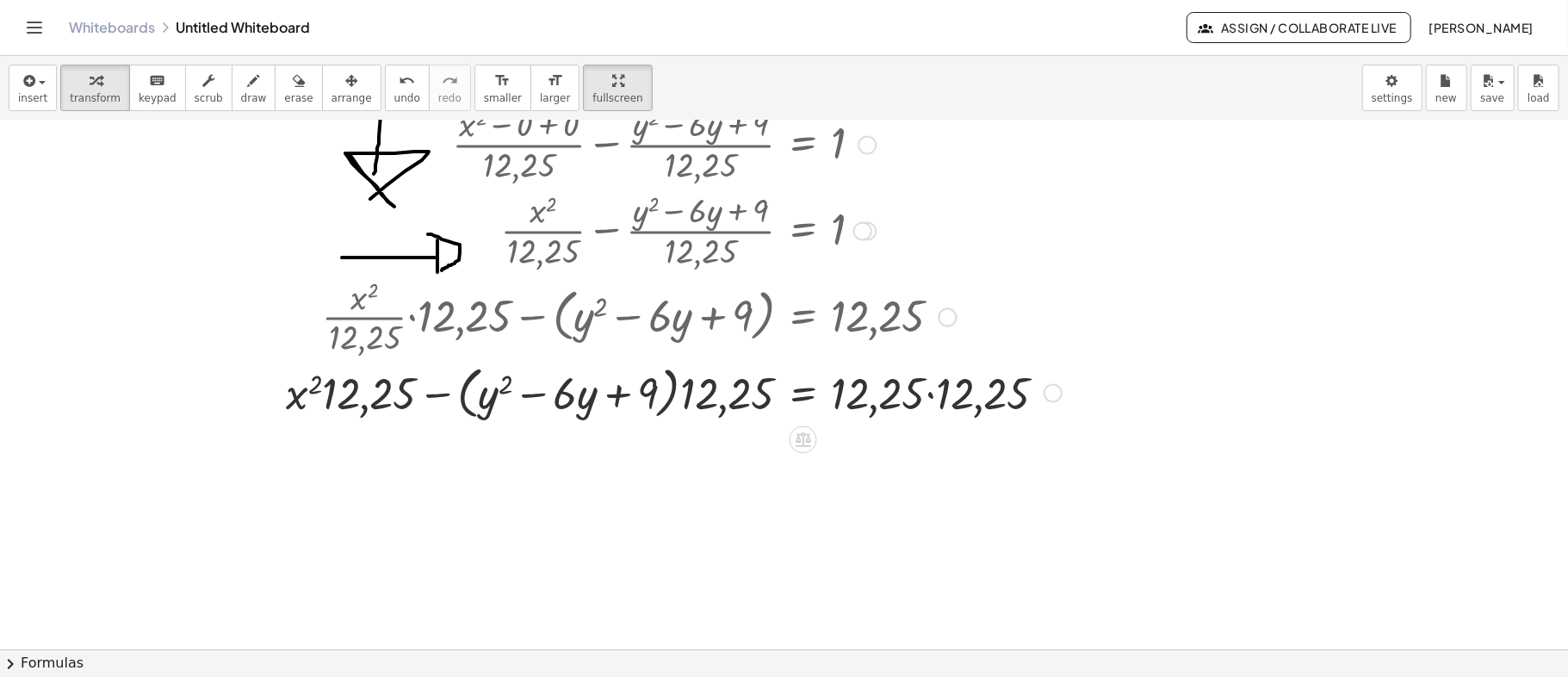
scroll to position [1172, 0]
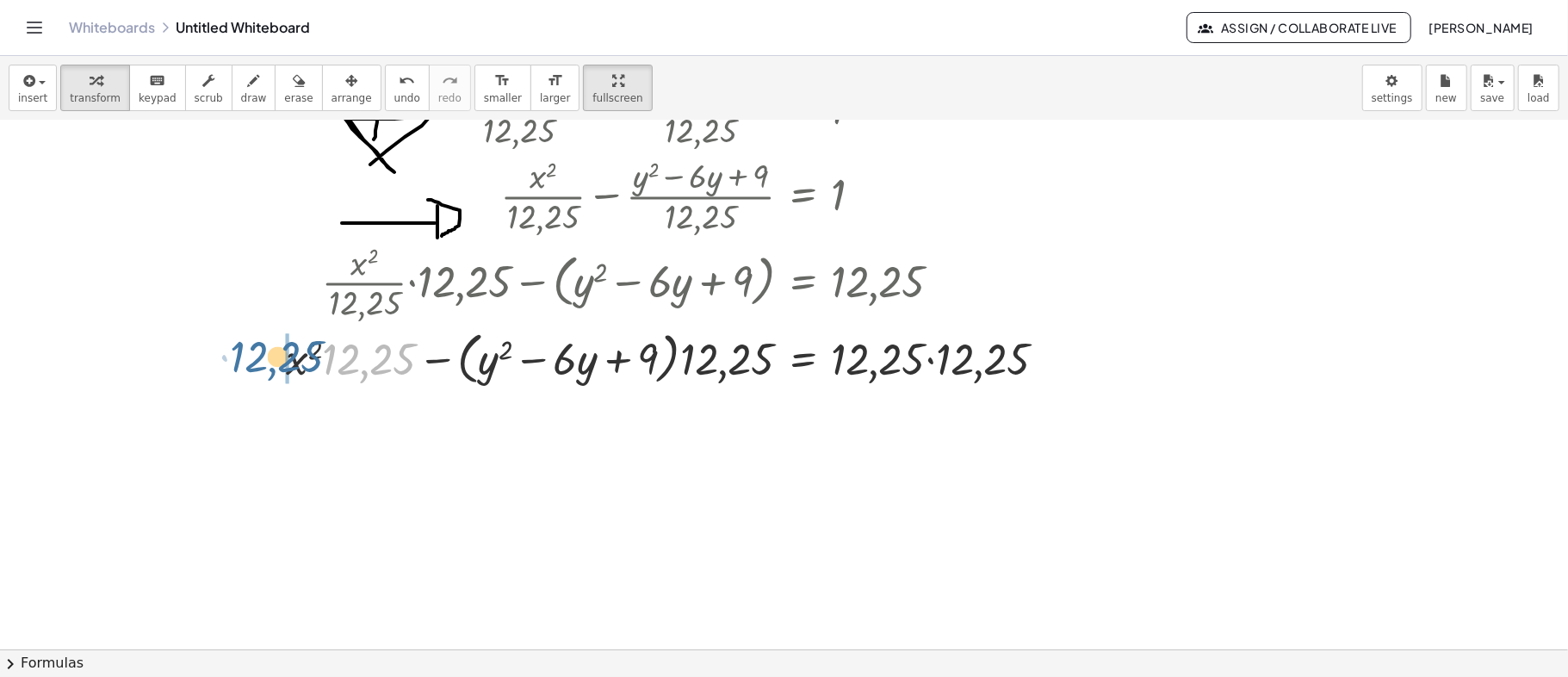
drag, startPoint x: 345, startPoint y: 362, endPoint x: 252, endPoint y: 360, distance: 93.0
click at [252, 360] on div "+ · ( + x − 0 ) 2 · 3,5 2 − · ( + y − 3 ) 2 · 3,5 2 = 1 + · ( + x − 0 ) 2 · 12,…" at bounding box center [784, 6] width 1568 height 2116
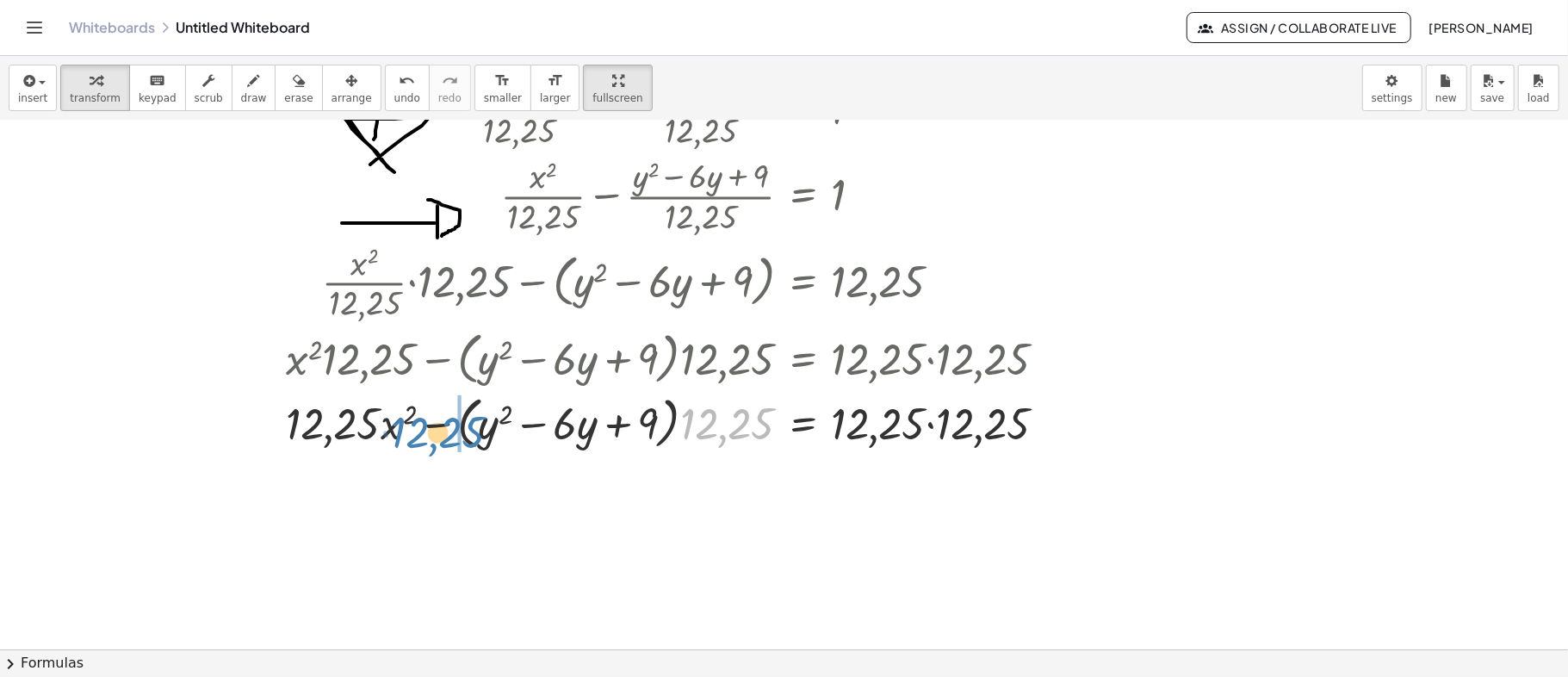
drag, startPoint x: 731, startPoint y: 428, endPoint x: 442, endPoint y: 435, distance: 289.1
click at [442, 435] on div at bounding box center [674, 422] width 793 height 65
click at [927, 428] on div at bounding box center [674, 422] width 793 height 65
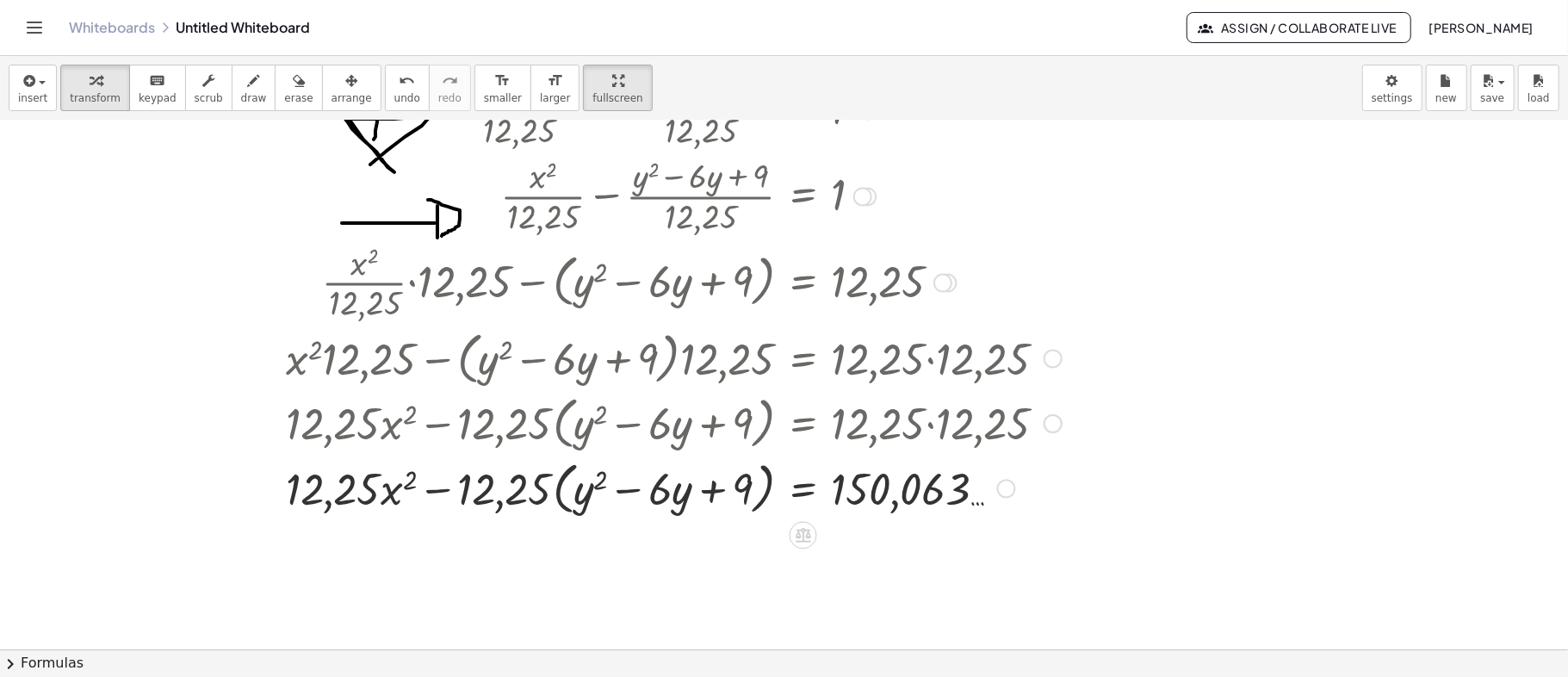
scroll to position [1287, 0]
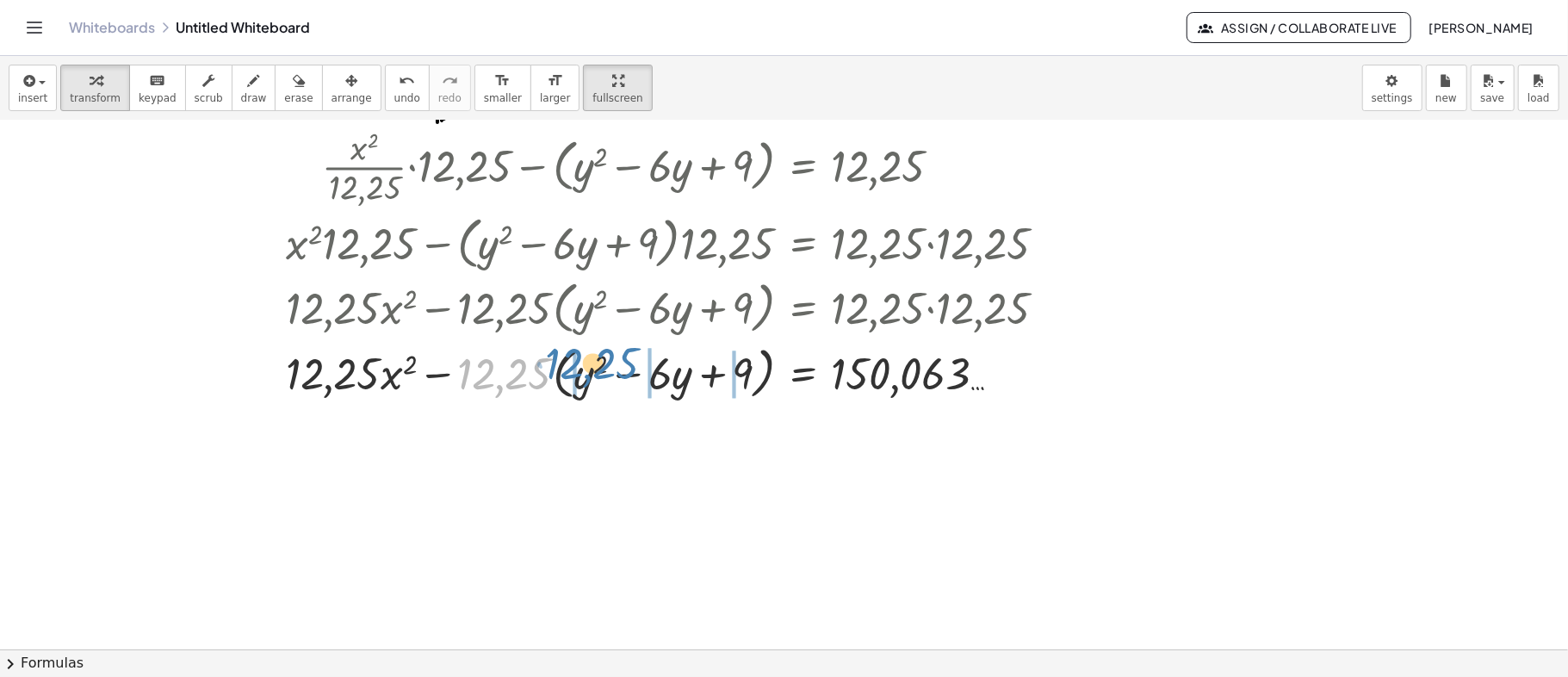
drag, startPoint x: 482, startPoint y: 374, endPoint x: 570, endPoint y: 363, distance: 88.7
click at [570, 363] on div at bounding box center [674, 372] width 793 height 65
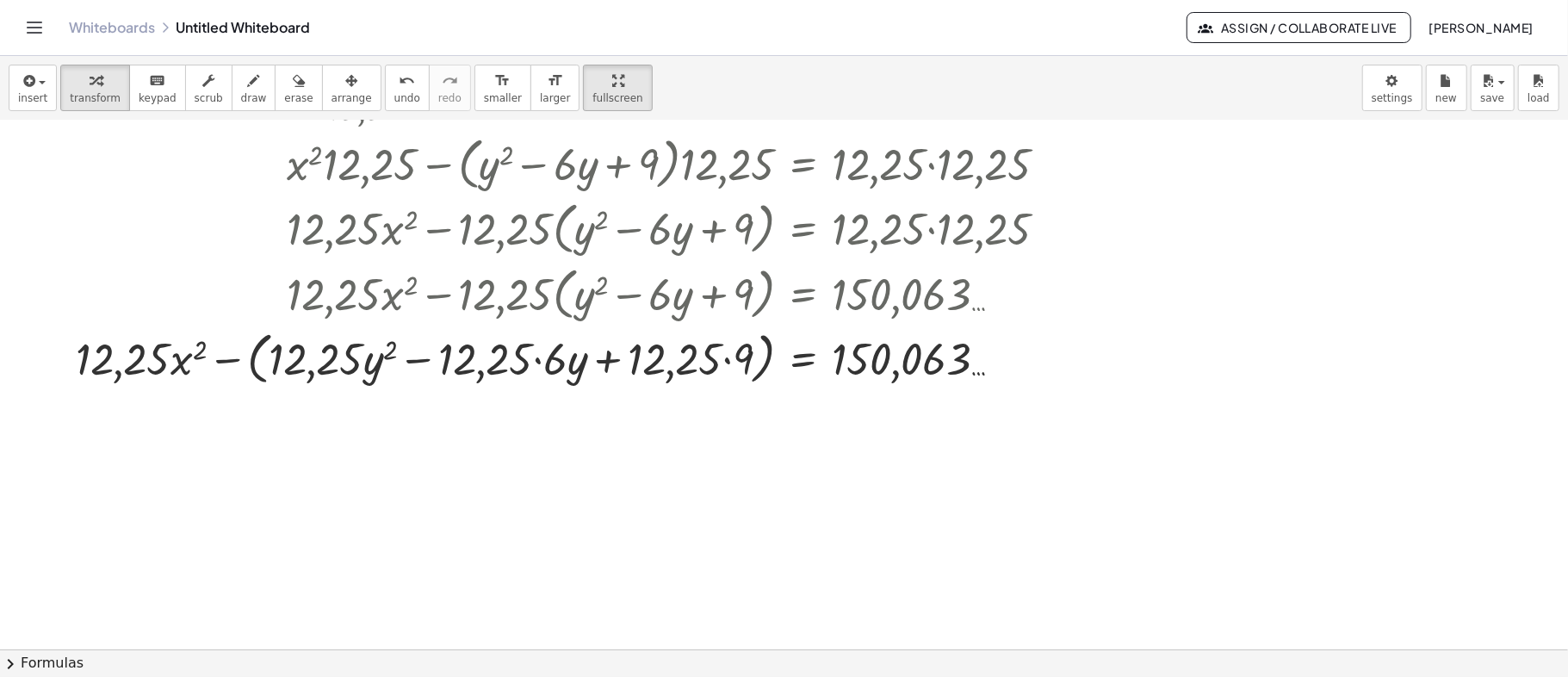
scroll to position [1402, 0]
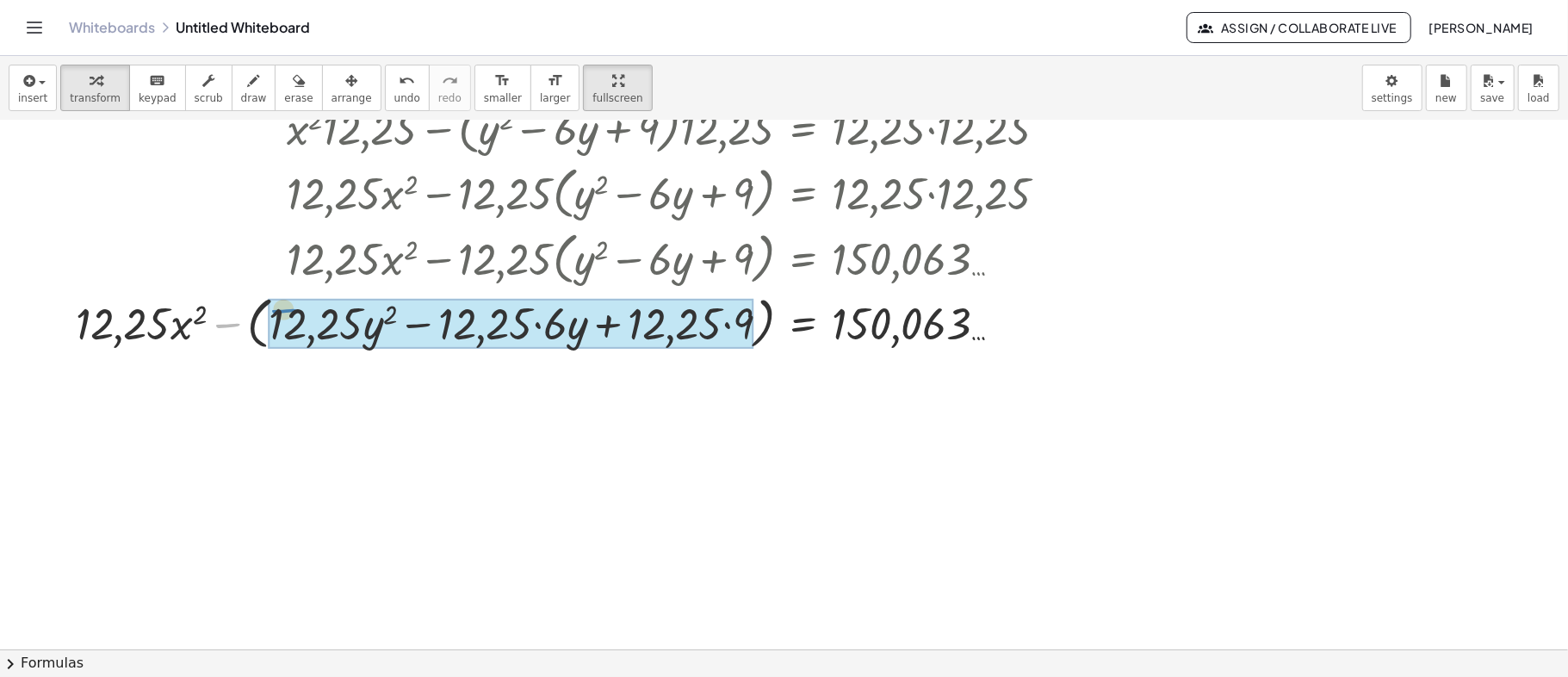
drag, startPoint x: 221, startPoint y: 329, endPoint x: 278, endPoint y: 315, distance: 58.7
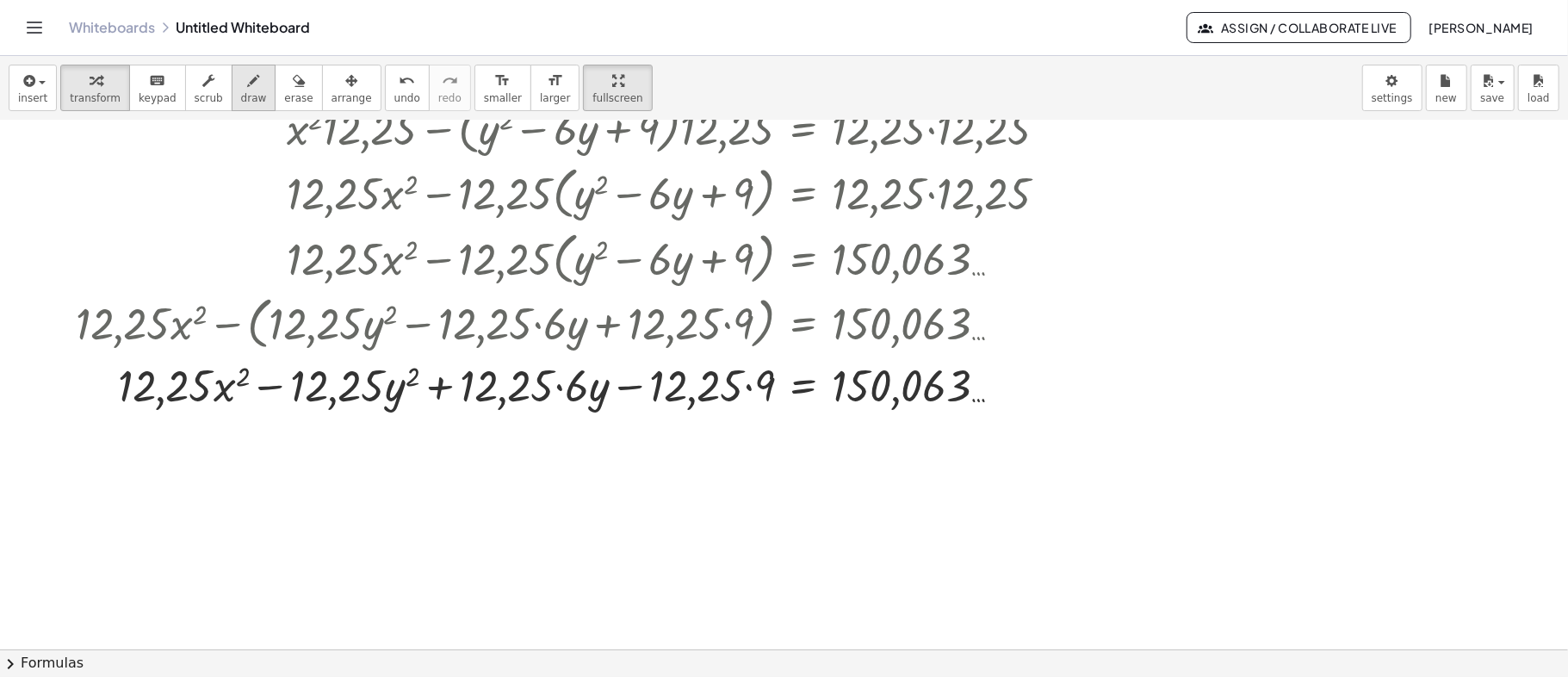
click at [248, 76] on icon "button" at bounding box center [254, 80] width 12 height 20
drag, startPoint x: 222, startPoint y: 303, endPoint x: 401, endPoint y: 301, distance: 179.0
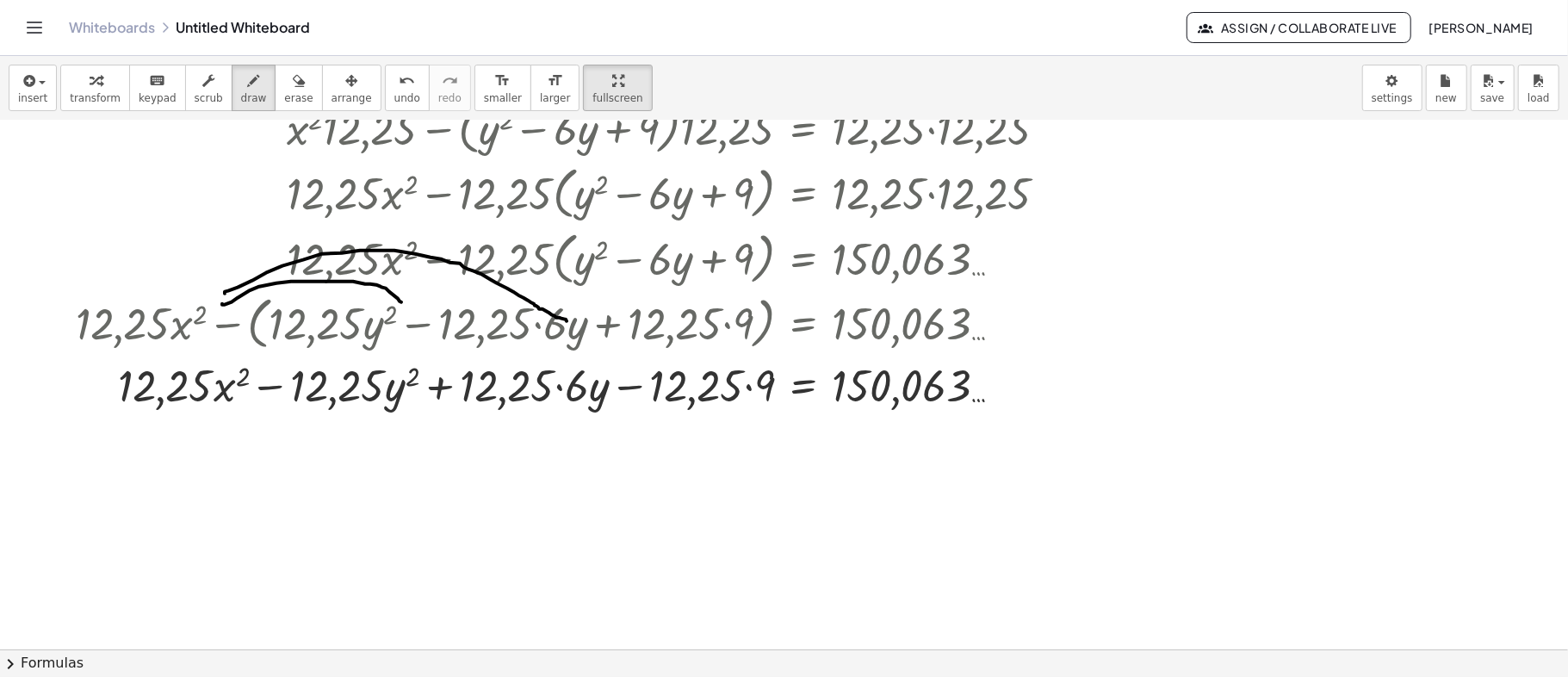
drag, startPoint x: 225, startPoint y: 293, endPoint x: 567, endPoint y: 320, distance: 343.1
click at [293, 84] on icon "button" at bounding box center [299, 80] width 12 height 20
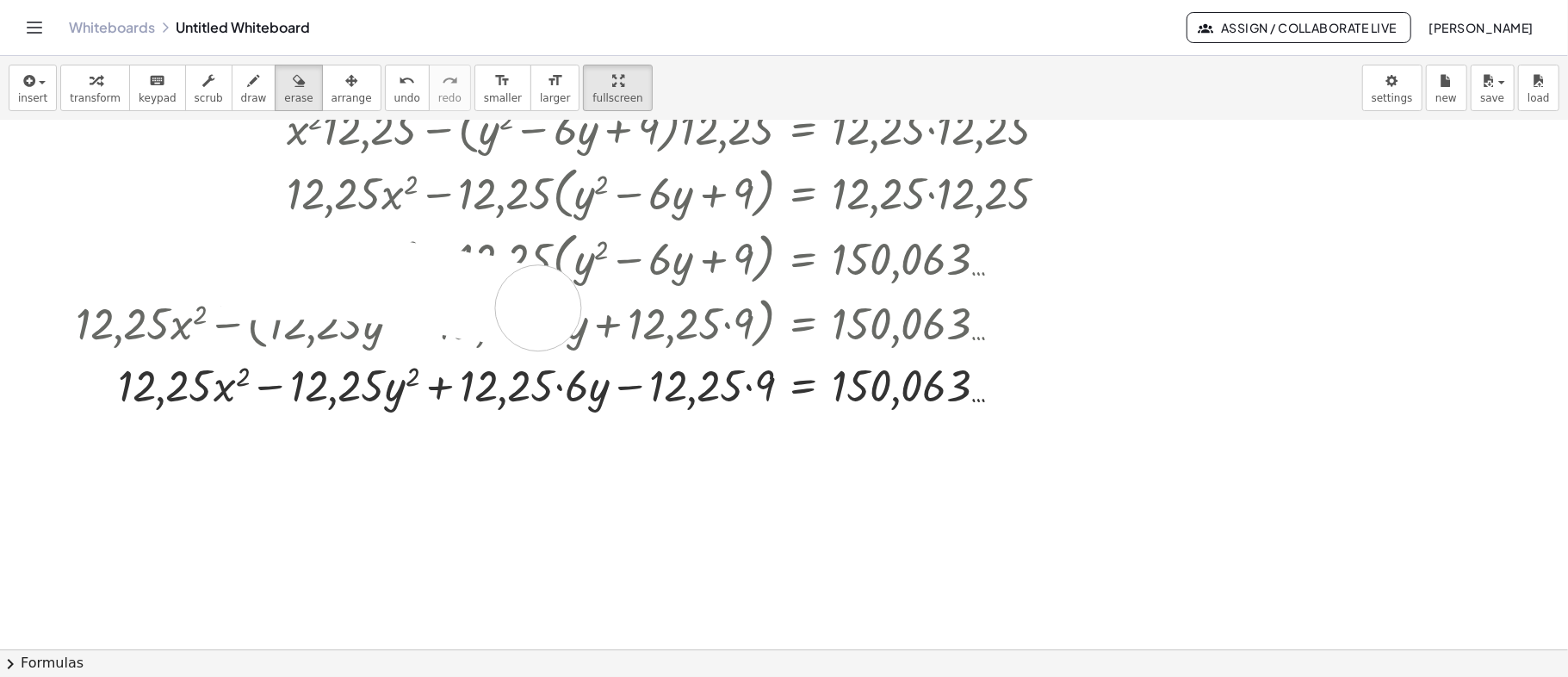
drag, startPoint x: 253, startPoint y: 277, endPoint x: 545, endPoint y: 308, distance: 293.6
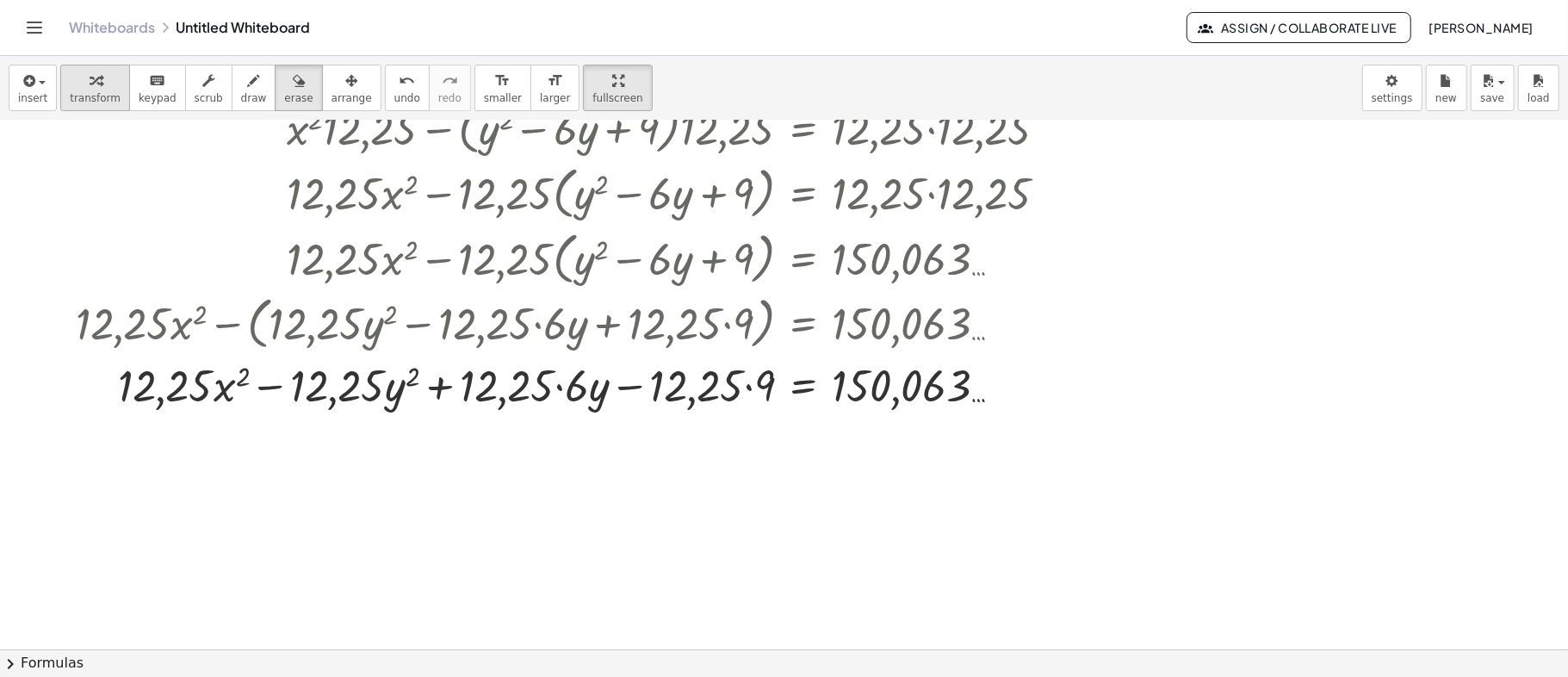
click at [96, 93] on span "transform" at bounding box center [95, 99] width 51 height 12
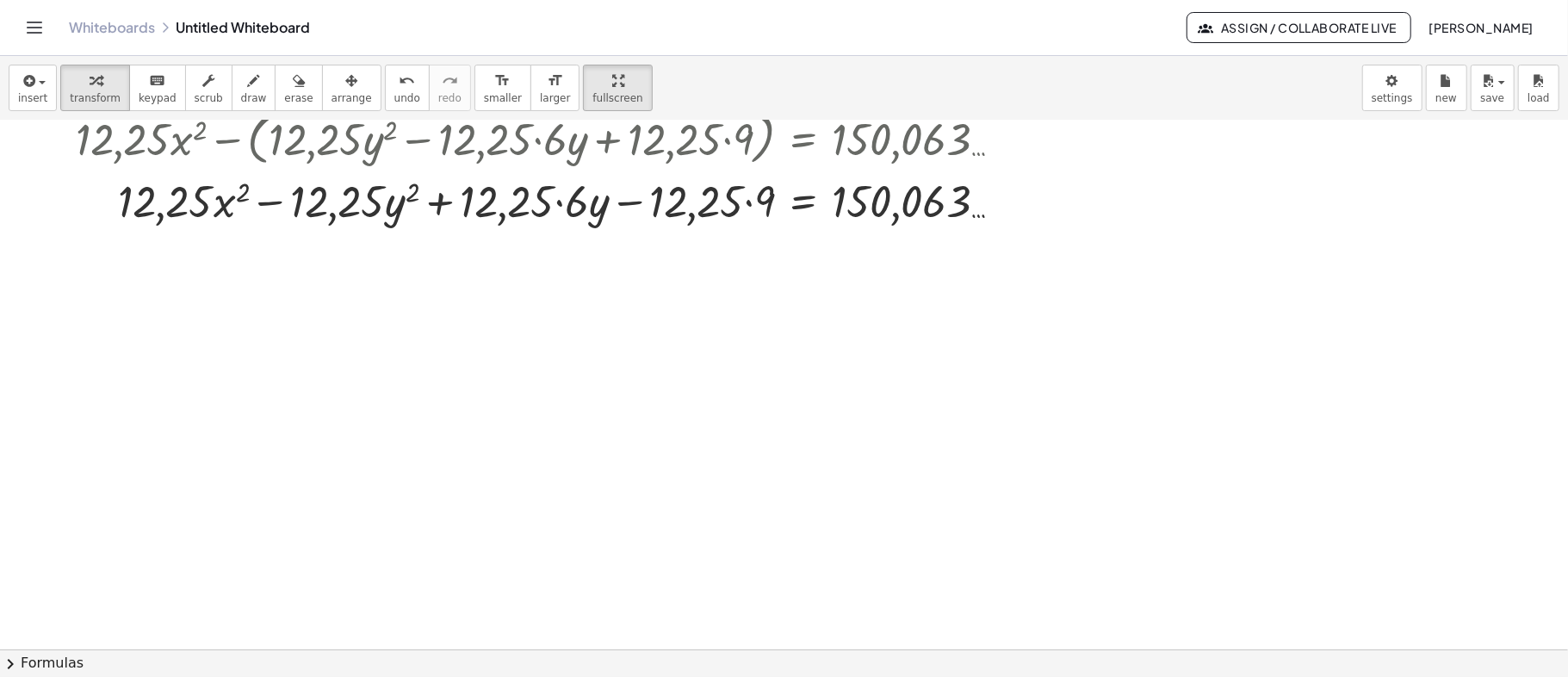
scroll to position [1471, 0]
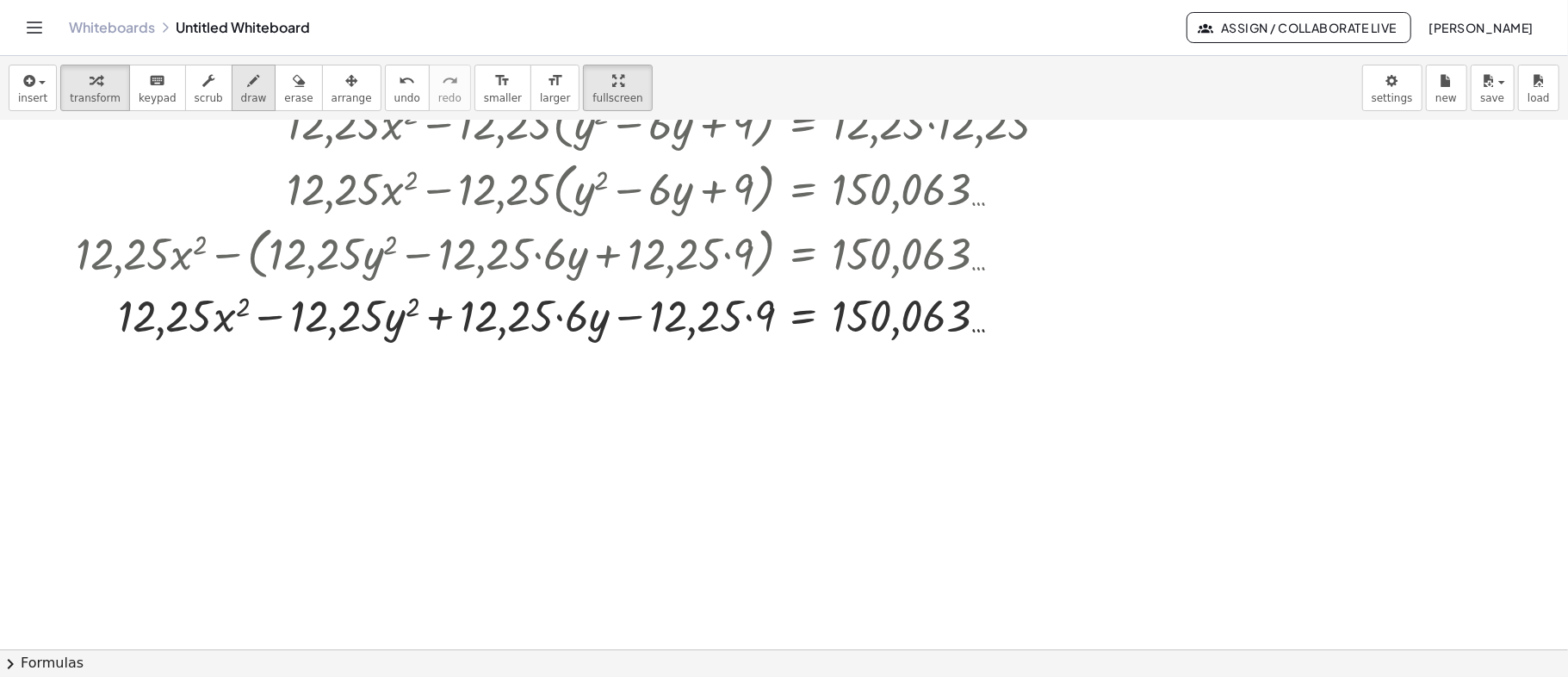
click at [242, 97] on span "draw" at bounding box center [254, 99] width 26 height 12
drag, startPoint x: 114, startPoint y: 346, endPoint x: 249, endPoint y: 354, distance: 135.2
drag, startPoint x: 286, startPoint y: 348, endPoint x: 399, endPoint y: 348, distance: 113.0
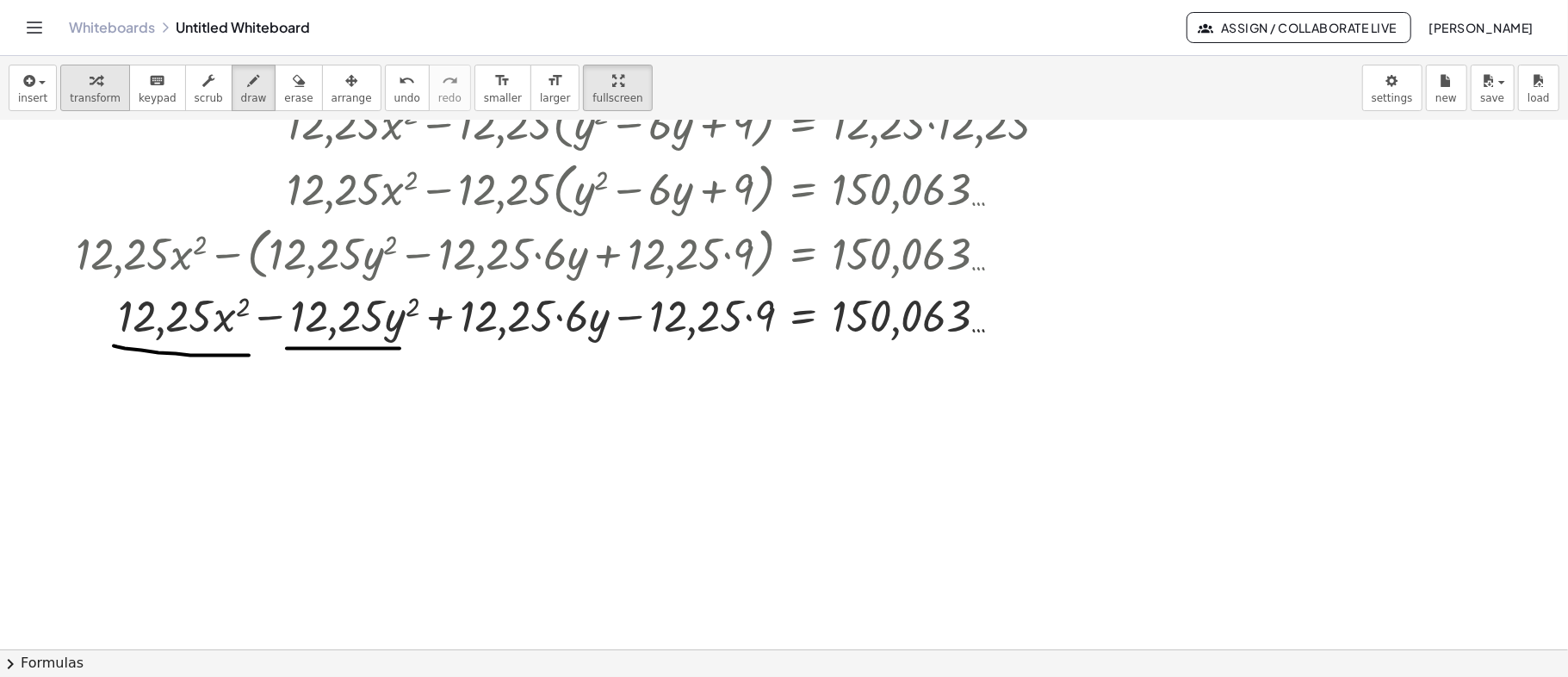
click at [90, 81] on icon "button" at bounding box center [96, 80] width 12 height 20
click at [549, 316] on div at bounding box center [568, 314] width 1004 height 58
click at [560, 322] on div at bounding box center [568, 314] width 1004 height 58
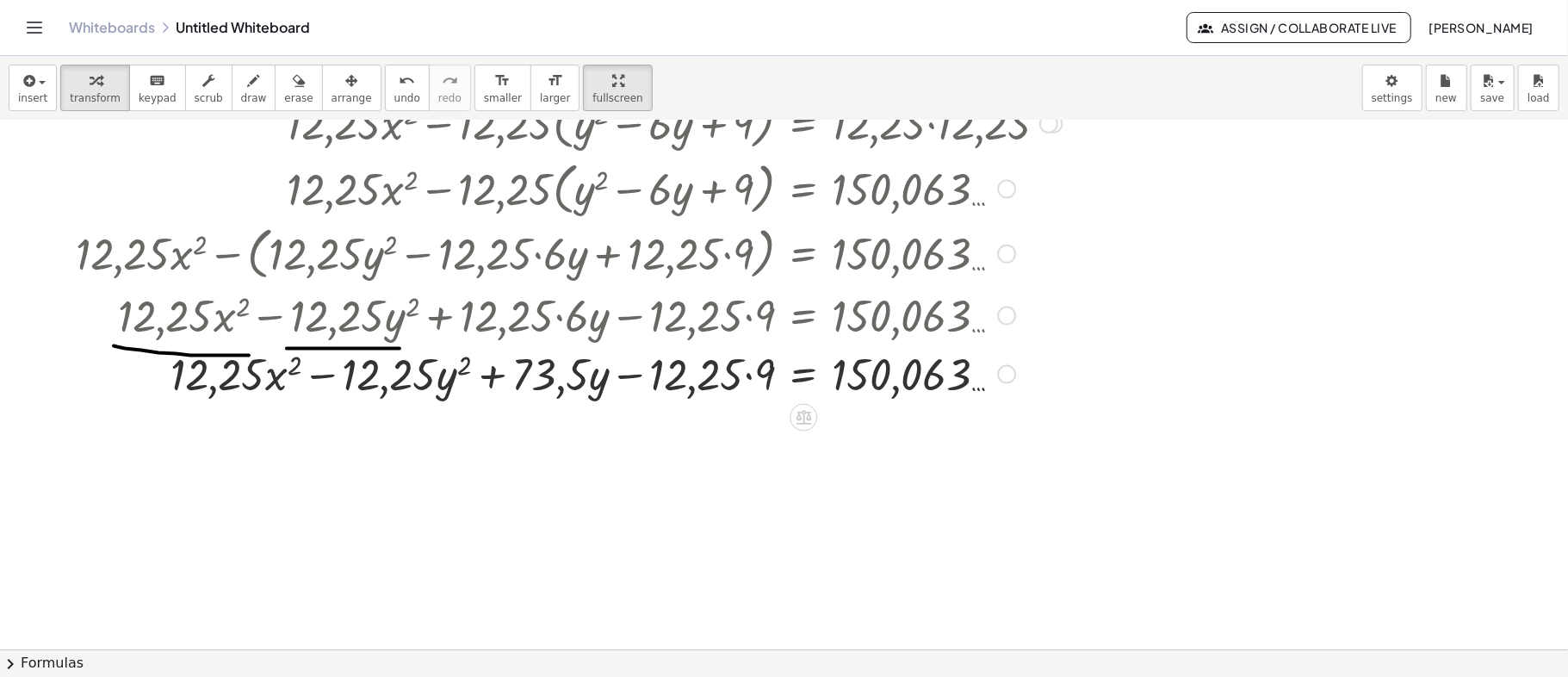
click at [751, 370] on div at bounding box center [568, 373] width 1004 height 58
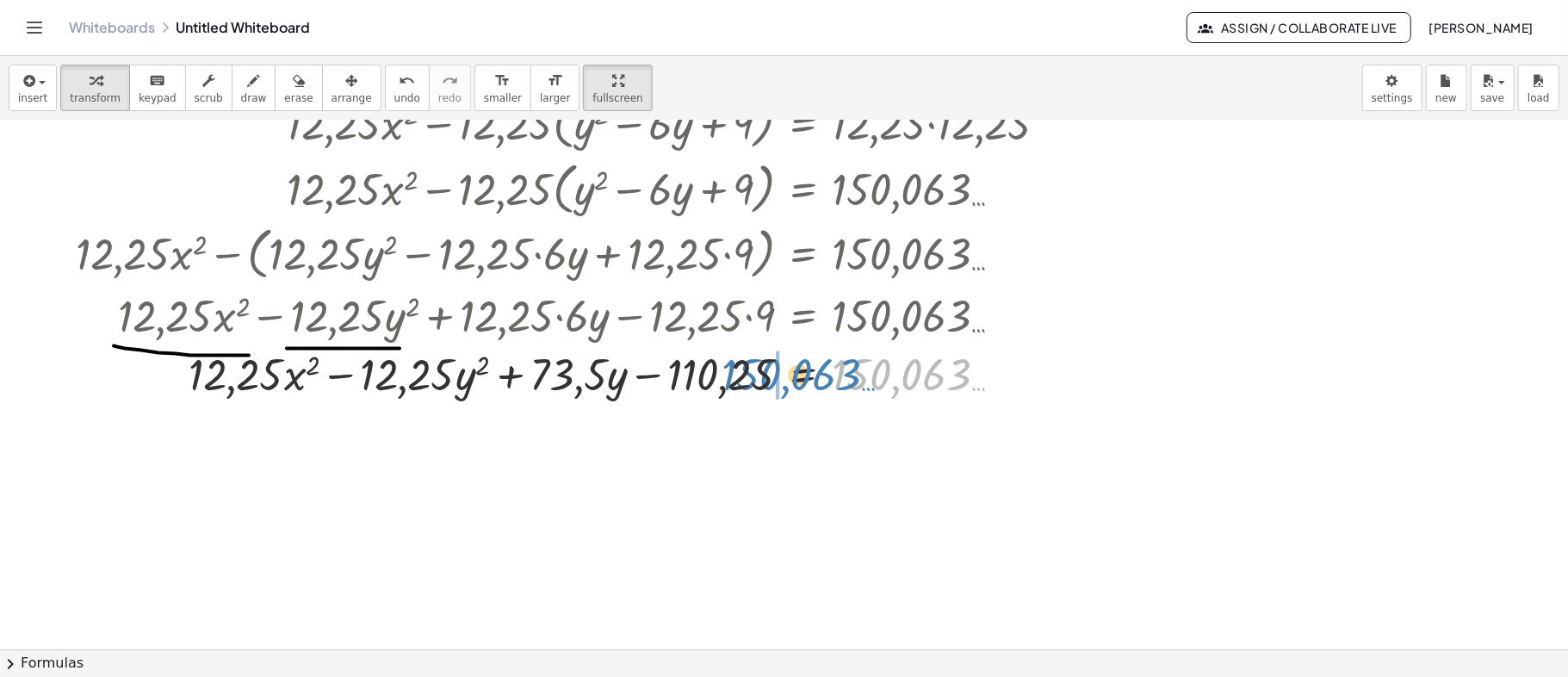
drag, startPoint x: 935, startPoint y: 380, endPoint x: 825, endPoint y: 380, distance: 110.0
click at [825, 380] on div at bounding box center [568, 373] width 1004 height 58
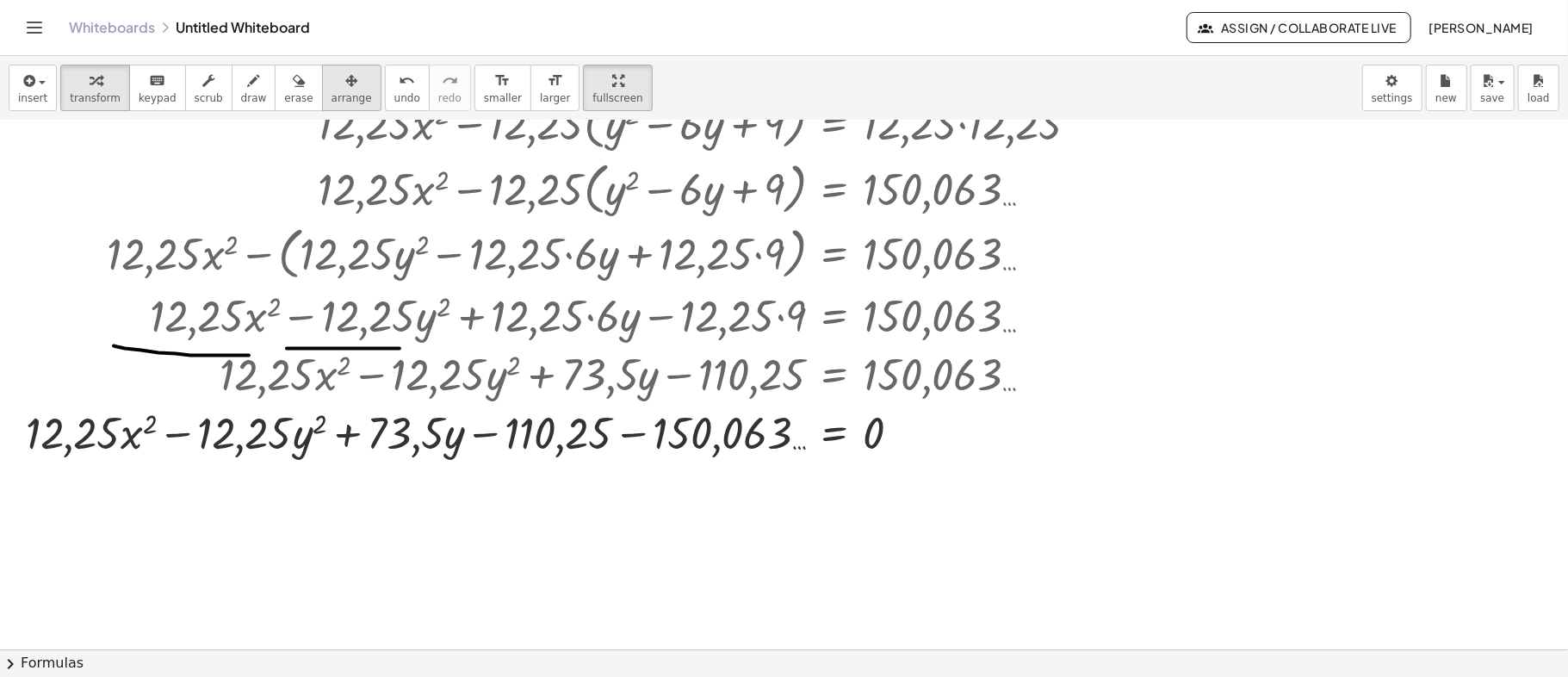
click at [334, 86] on div "button" at bounding box center [352, 79] width 41 height 20
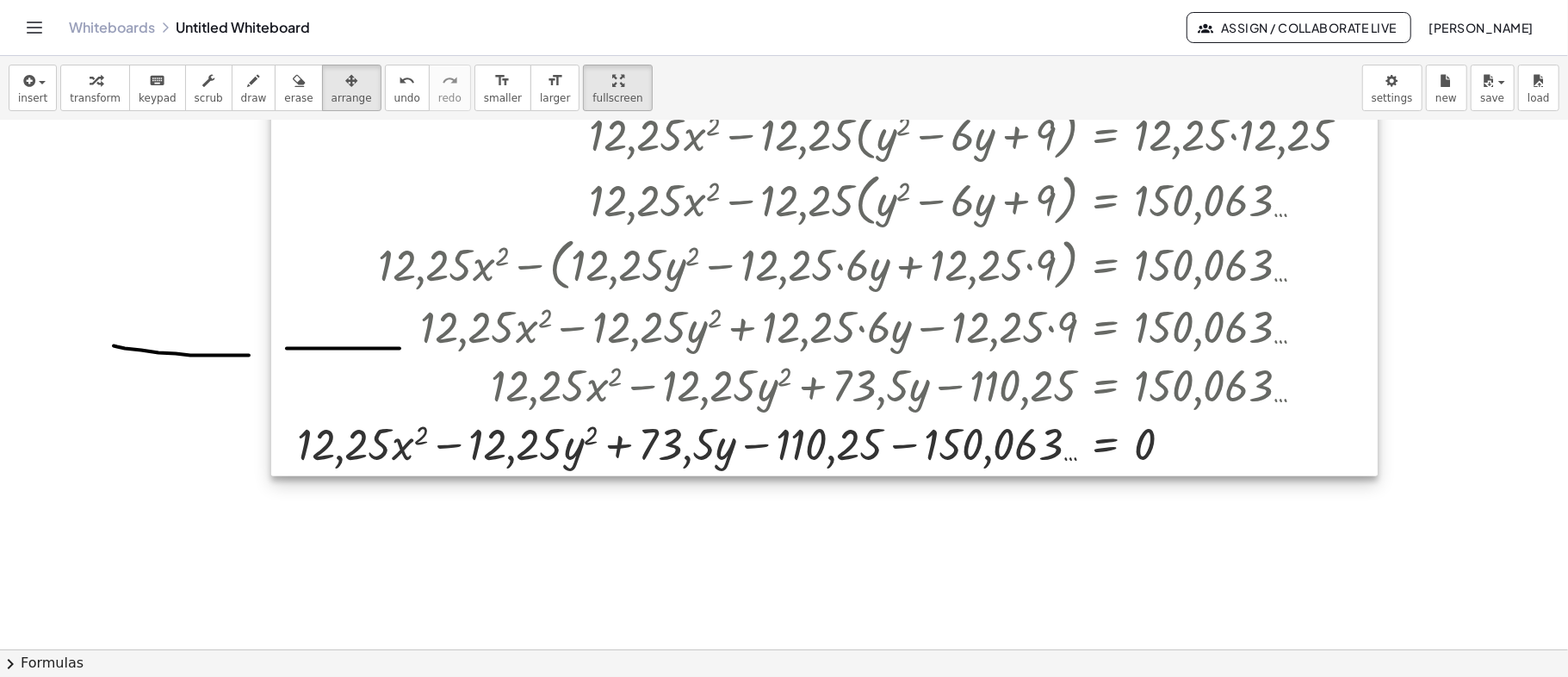
drag, startPoint x: 904, startPoint y: 331, endPoint x: 1175, endPoint y: 342, distance: 271.2
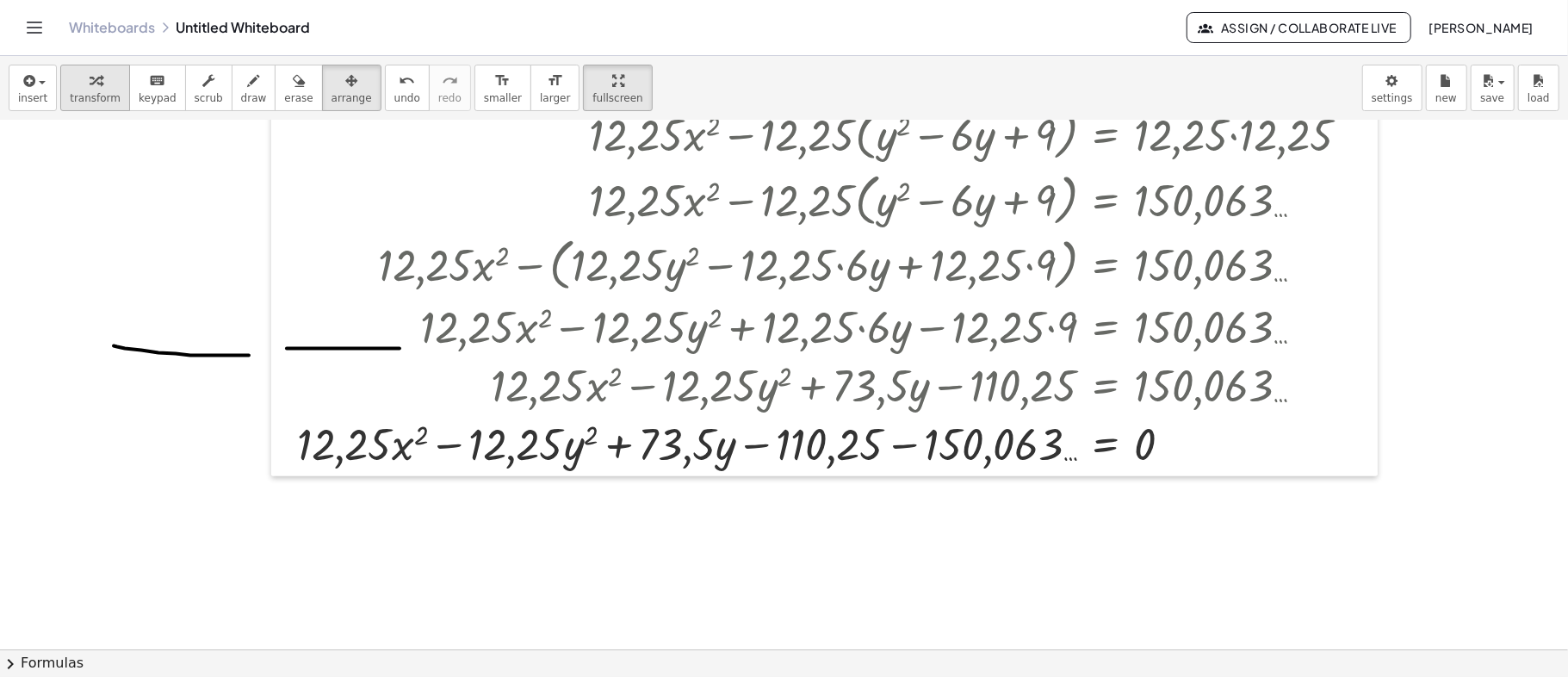
click at [93, 94] on span "transform" at bounding box center [95, 99] width 51 height 12
click at [289, 88] on button "erase" at bounding box center [299, 87] width 48 height 47
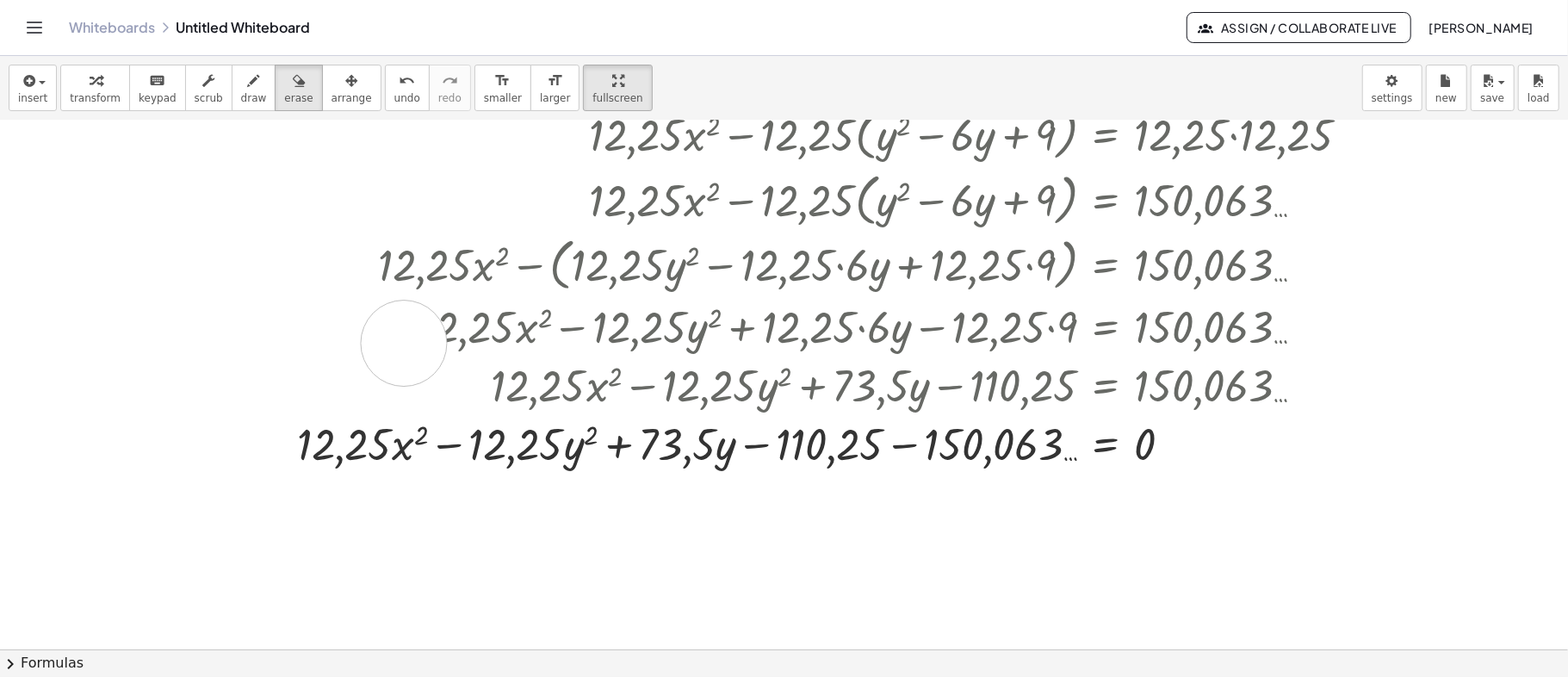
drag, startPoint x: 125, startPoint y: 322, endPoint x: 404, endPoint y: 343, distance: 279.8
click at [81, 97] on span "transform" at bounding box center [95, 99] width 51 height 12
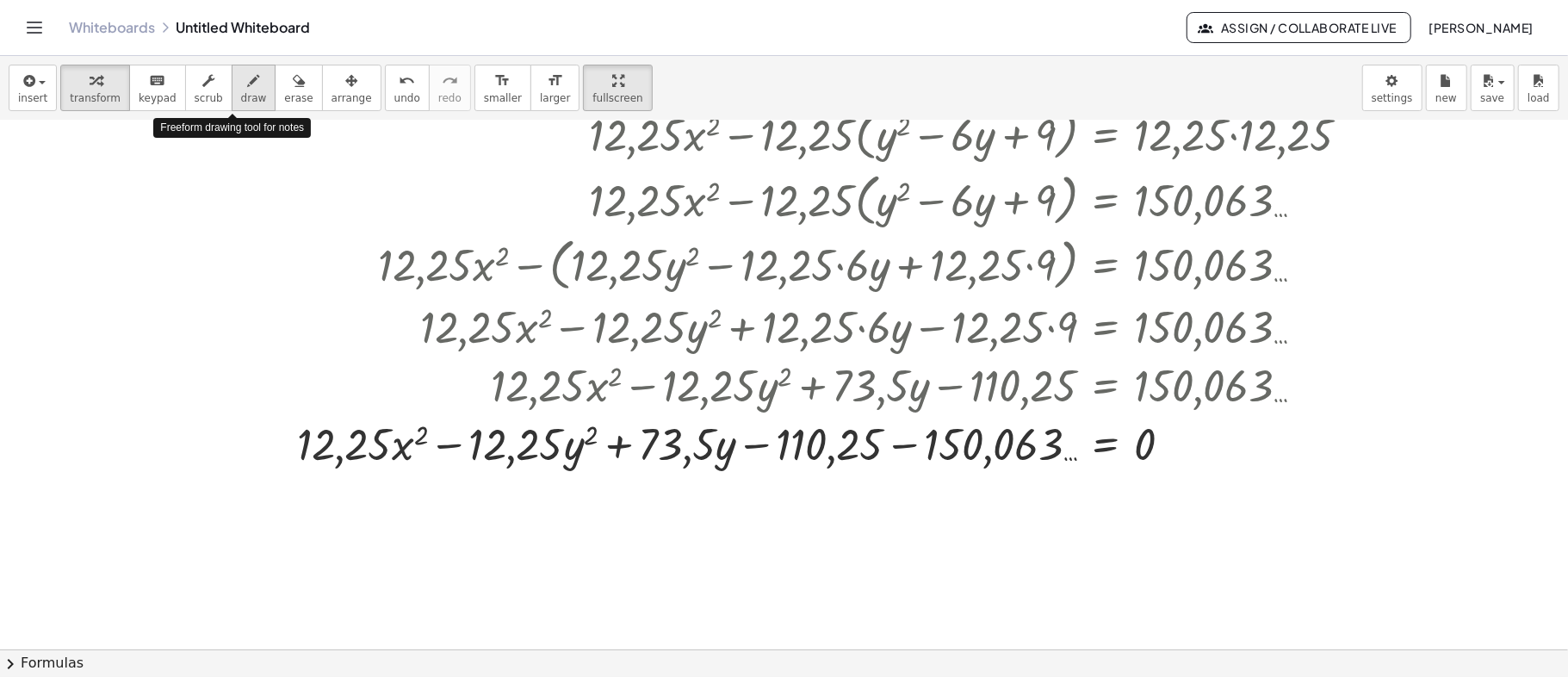
click at [248, 84] on icon "button" at bounding box center [254, 80] width 12 height 20
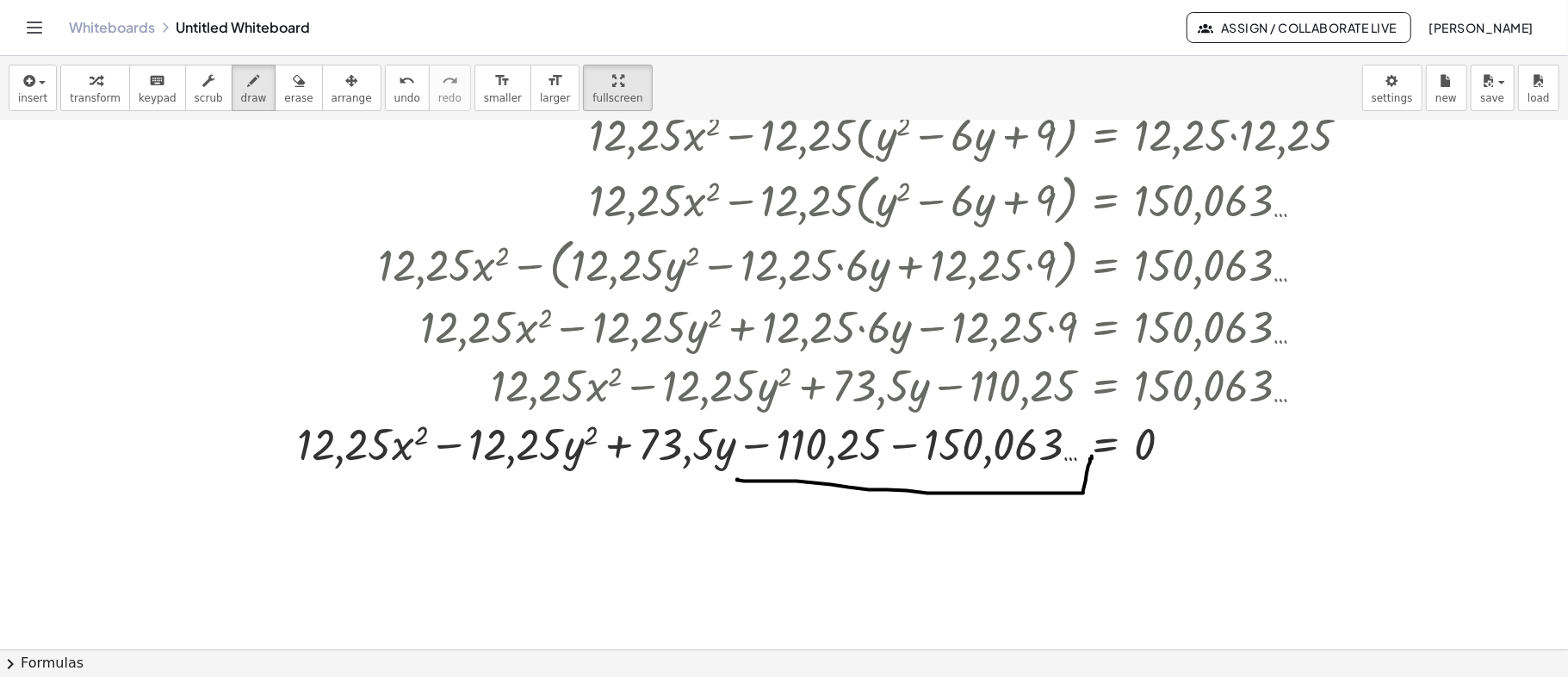
drag, startPoint x: 738, startPoint y: 479, endPoint x: 1092, endPoint y: 456, distance: 354.7
click at [78, 84] on div "button" at bounding box center [95, 79] width 51 height 20
click at [897, 444] on div at bounding box center [830, 443] width 1085 height 58
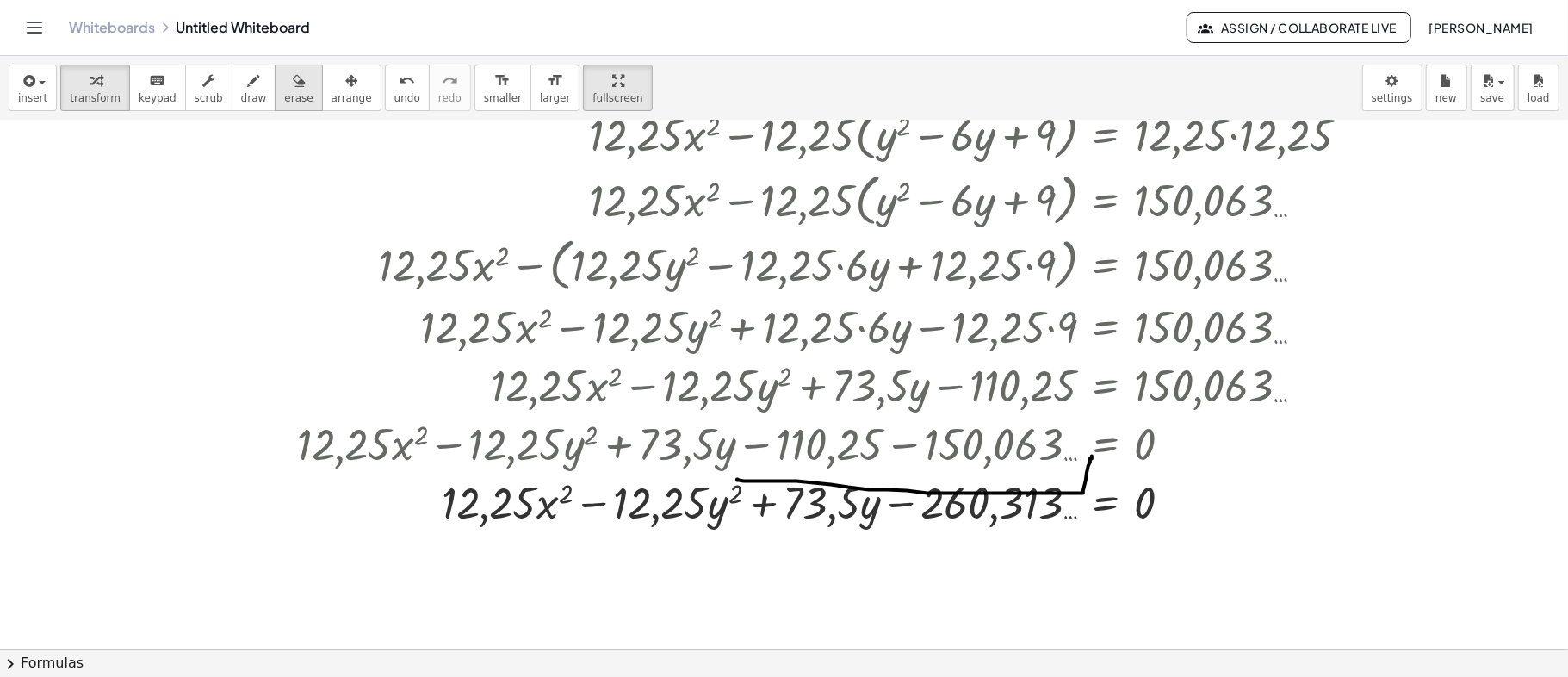
click at [293, 90] on icon "button" at bounding box center [299, 80] width 12 height 20
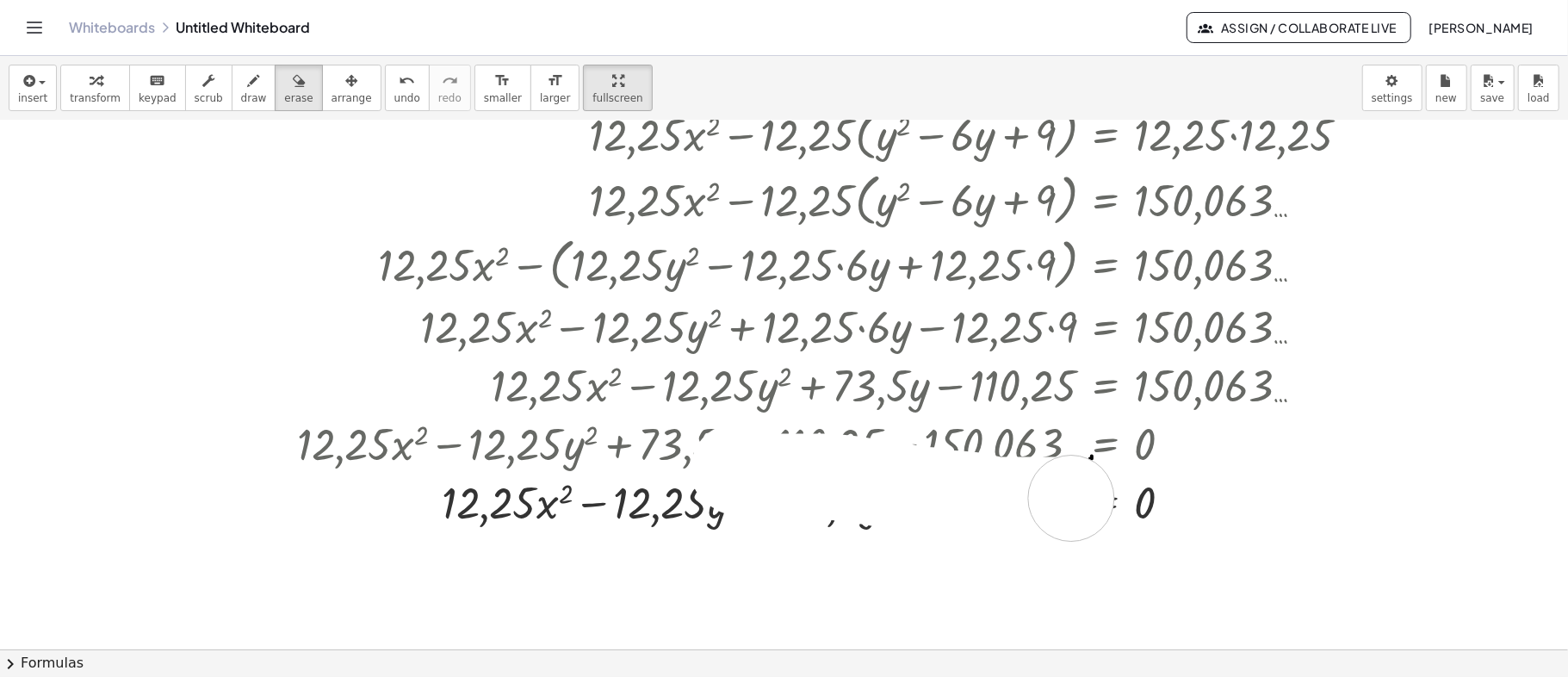
drag, startPoint x: 734, startPoint y: 466, endPoint x: 1087, endPoint y: 465, distance: 353.0
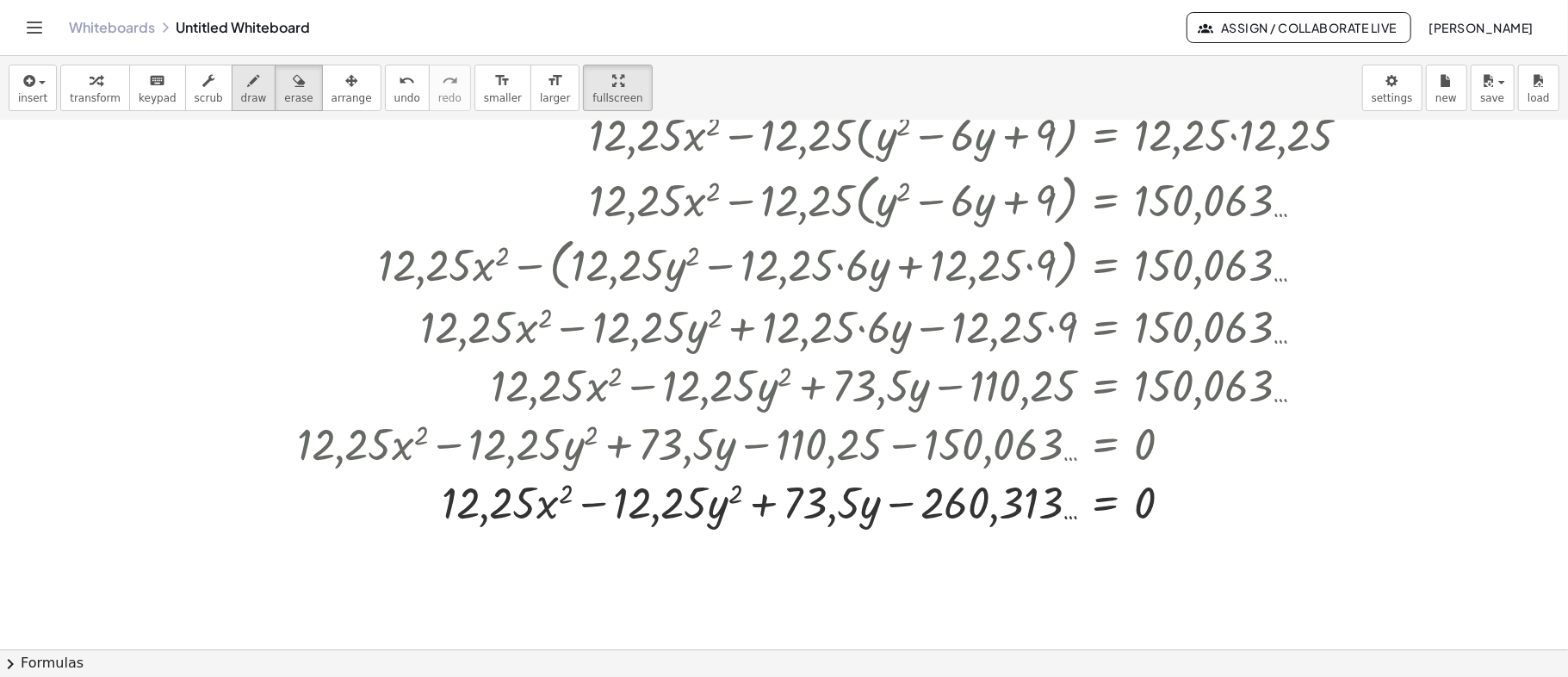
click at [242, 83] on div "button" at bounding box center [254, 79] width 26 height 20
drag, startPoint x: 397, startPoint y: 475, endPoint x: 398, endPoint y: 544, distance: 69.0
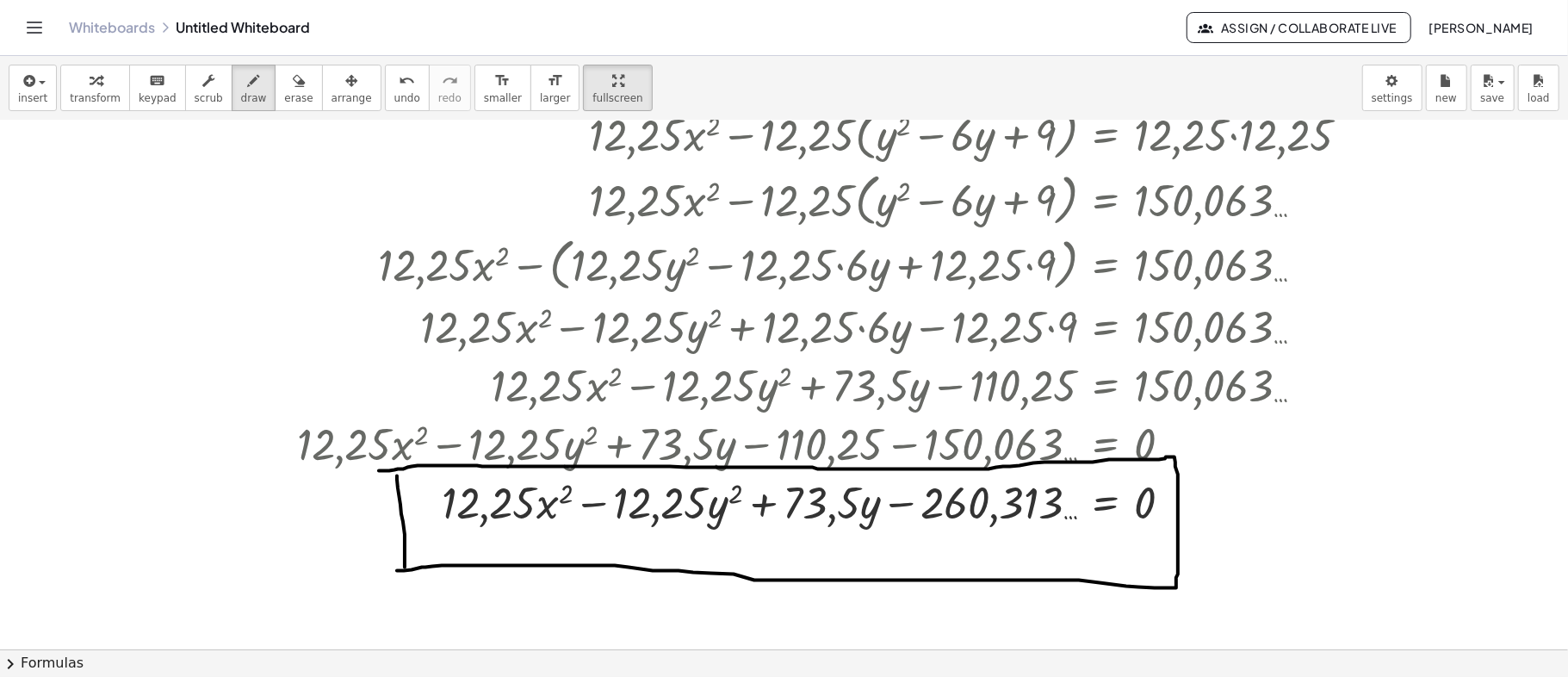
drag, startPoint x: 379, startPoint y: 470, endPoint x: 397, endPoint y: 570, distance: 101.6
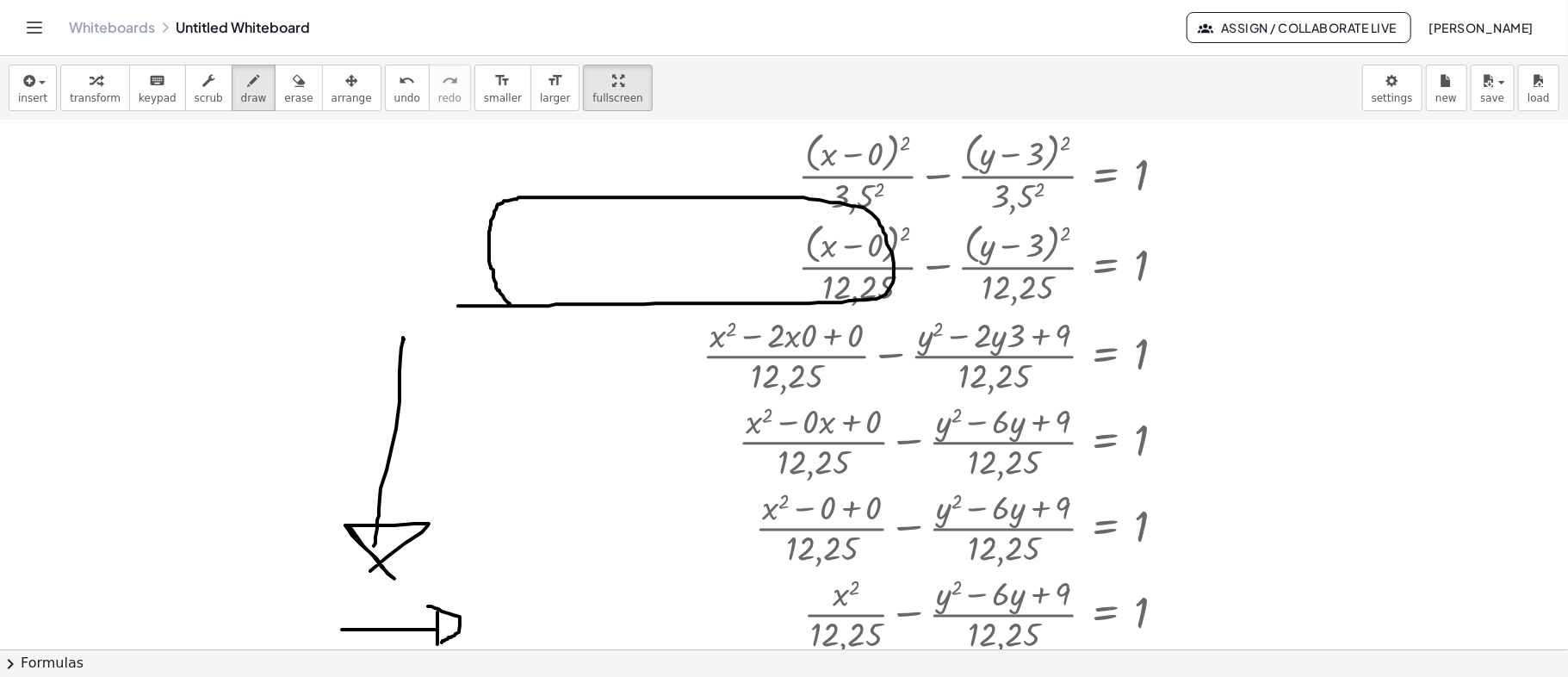
scroll to position [553, 0]
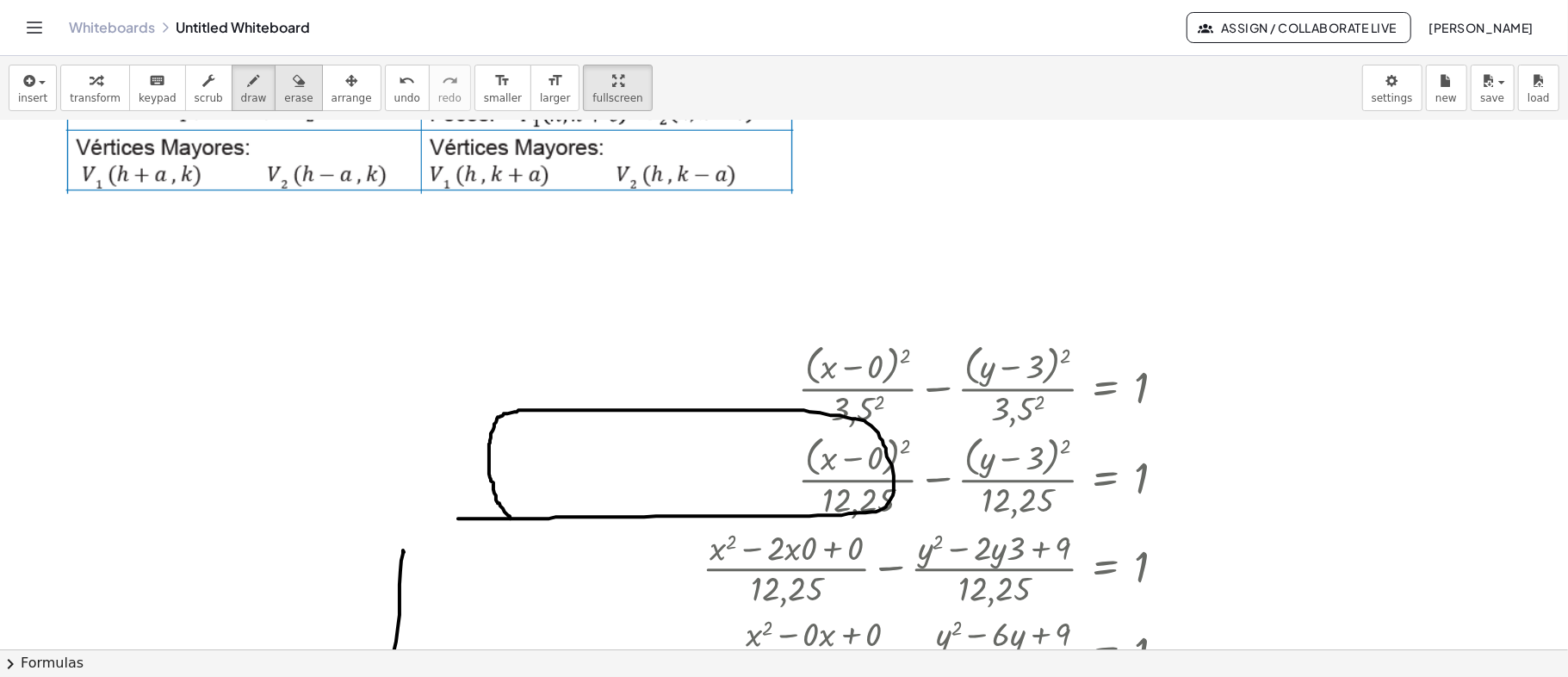
click at [293, 84] on icon "button" at bounding box center [299, 80] width 12 height 20
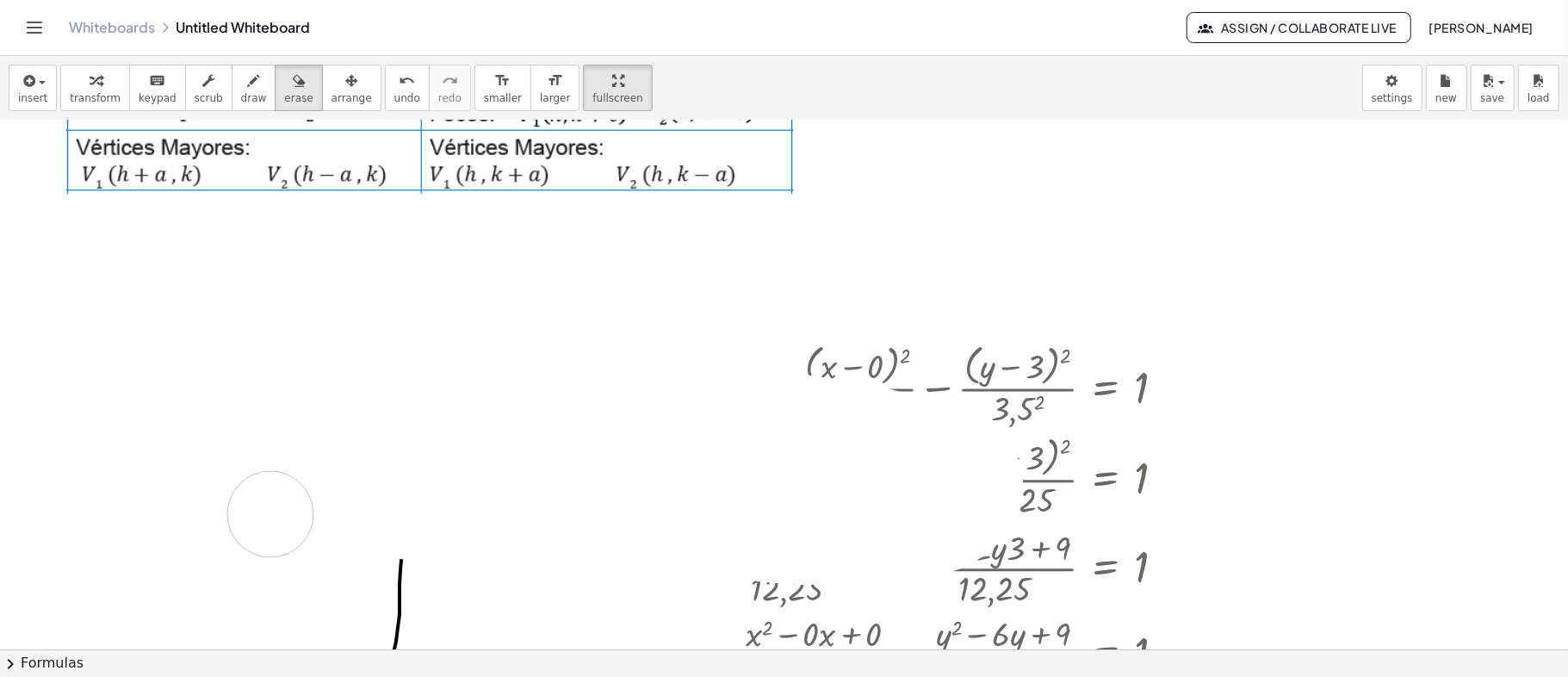
drag, startPoint x: 449, startPoint y: 374, endPoint x: 252, endPoint y: 565, distance: 274.4
click at [252, 567] on div at bounding box center [784, 626] width 1568 height 2116
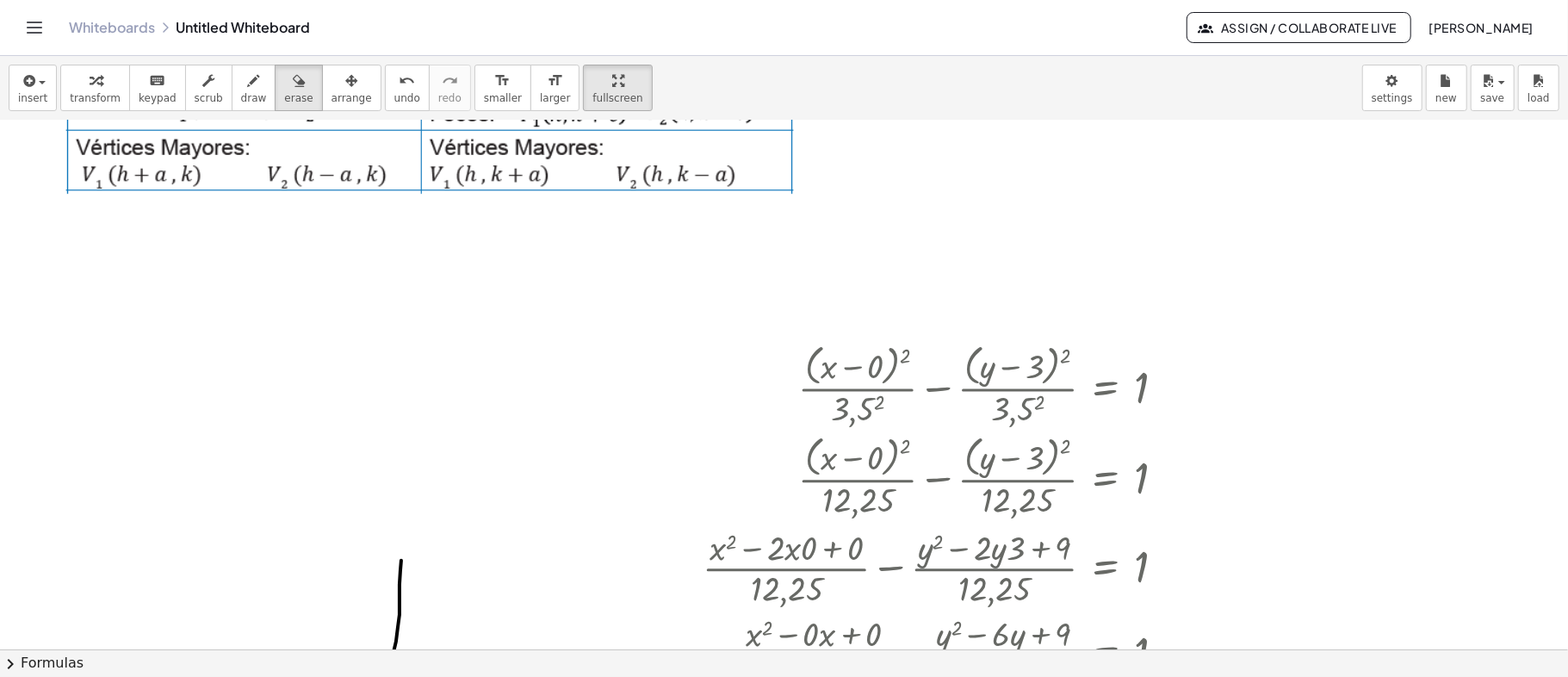
scroll to position [897, 0]
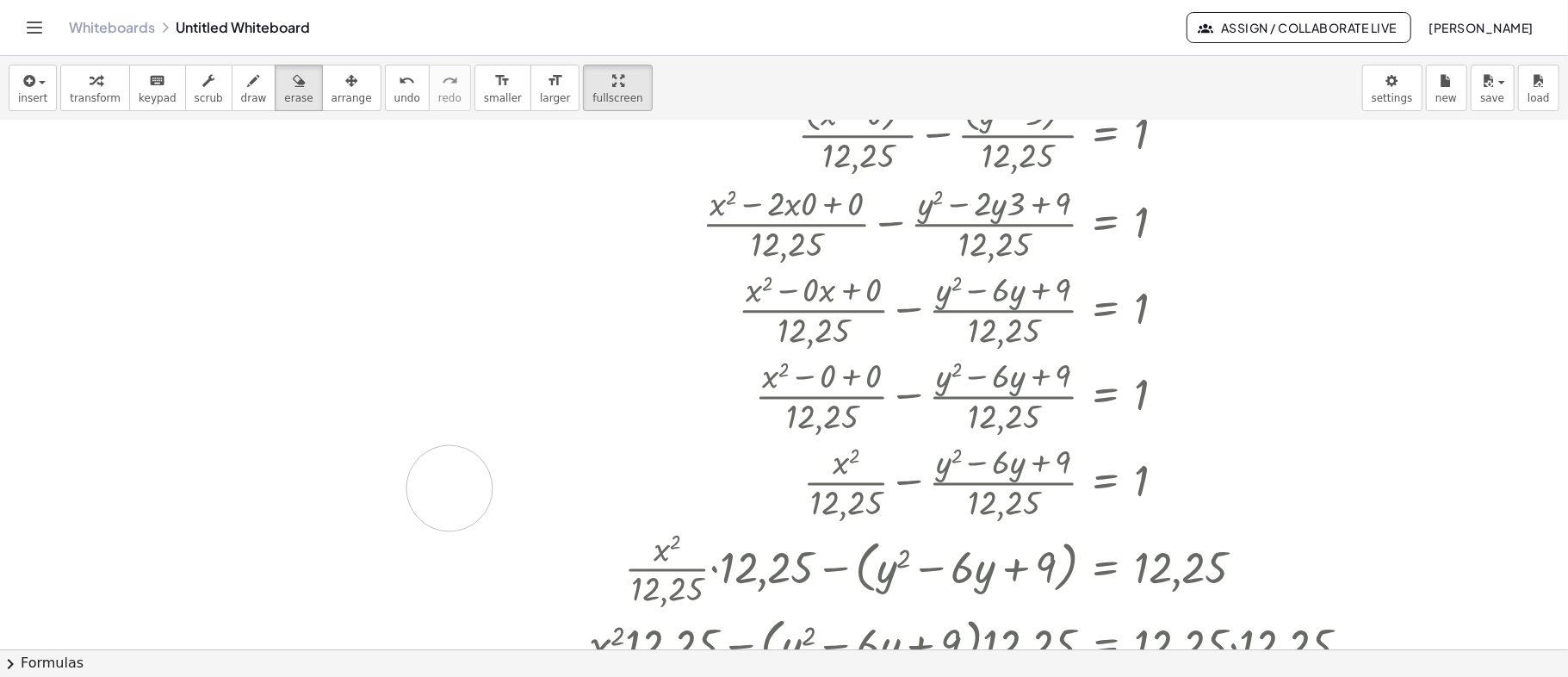
drag, startPoint x: 396, startPoint y: 228, endPoint x: 515, endPoint y: 472, distance: 271.5
click at [509, 477] on div at bounding box center [784, 281] width 1568 height 2116
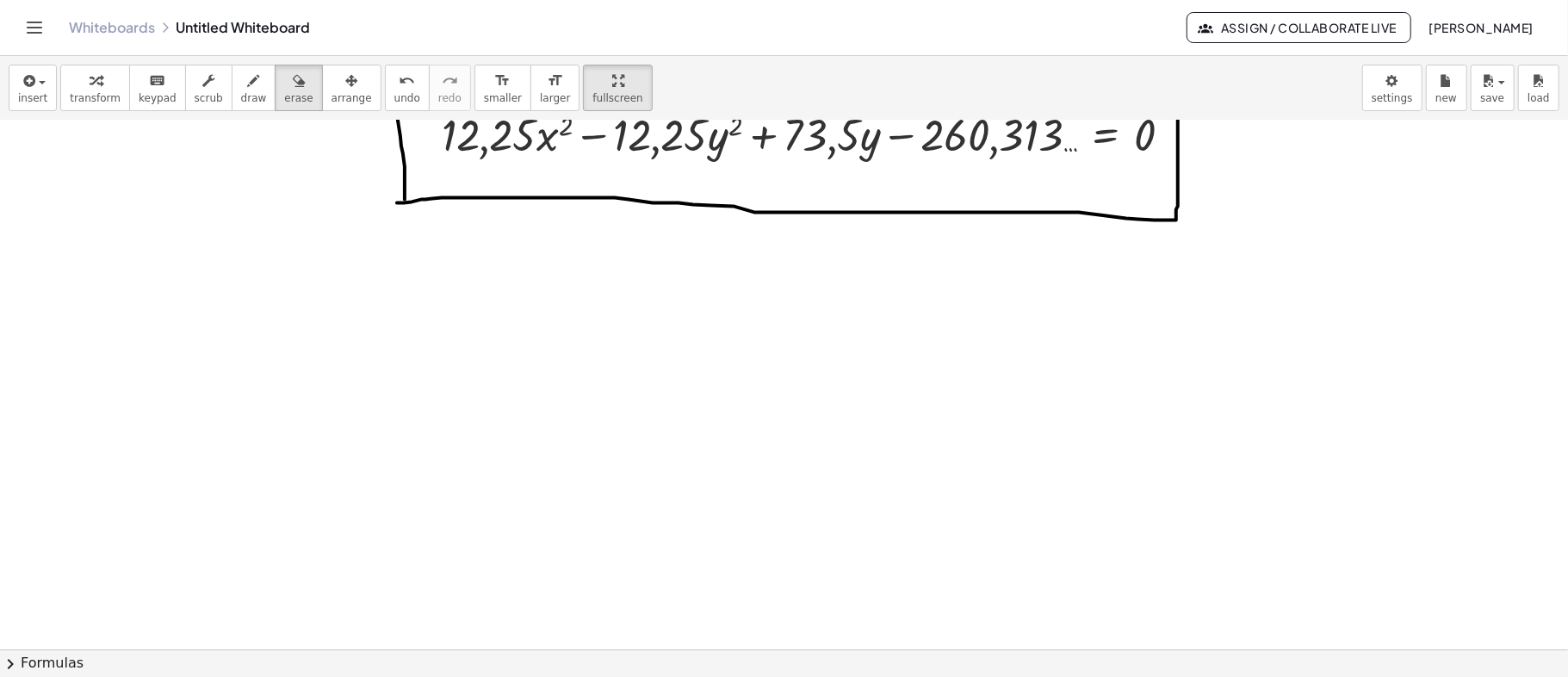
scroll to position [1701, 0]
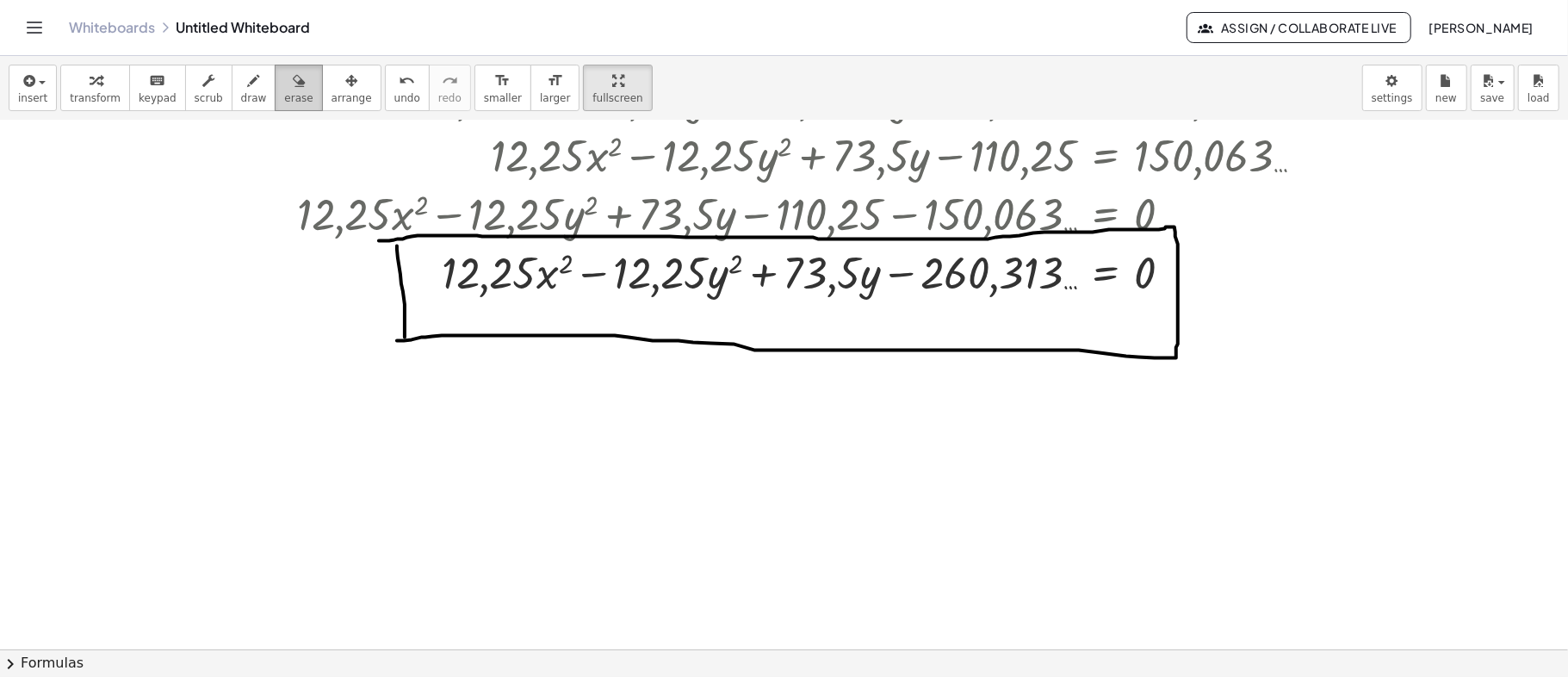
click at [284, 81] on div "button" at bounding box center [298, 79] width 28 height 20
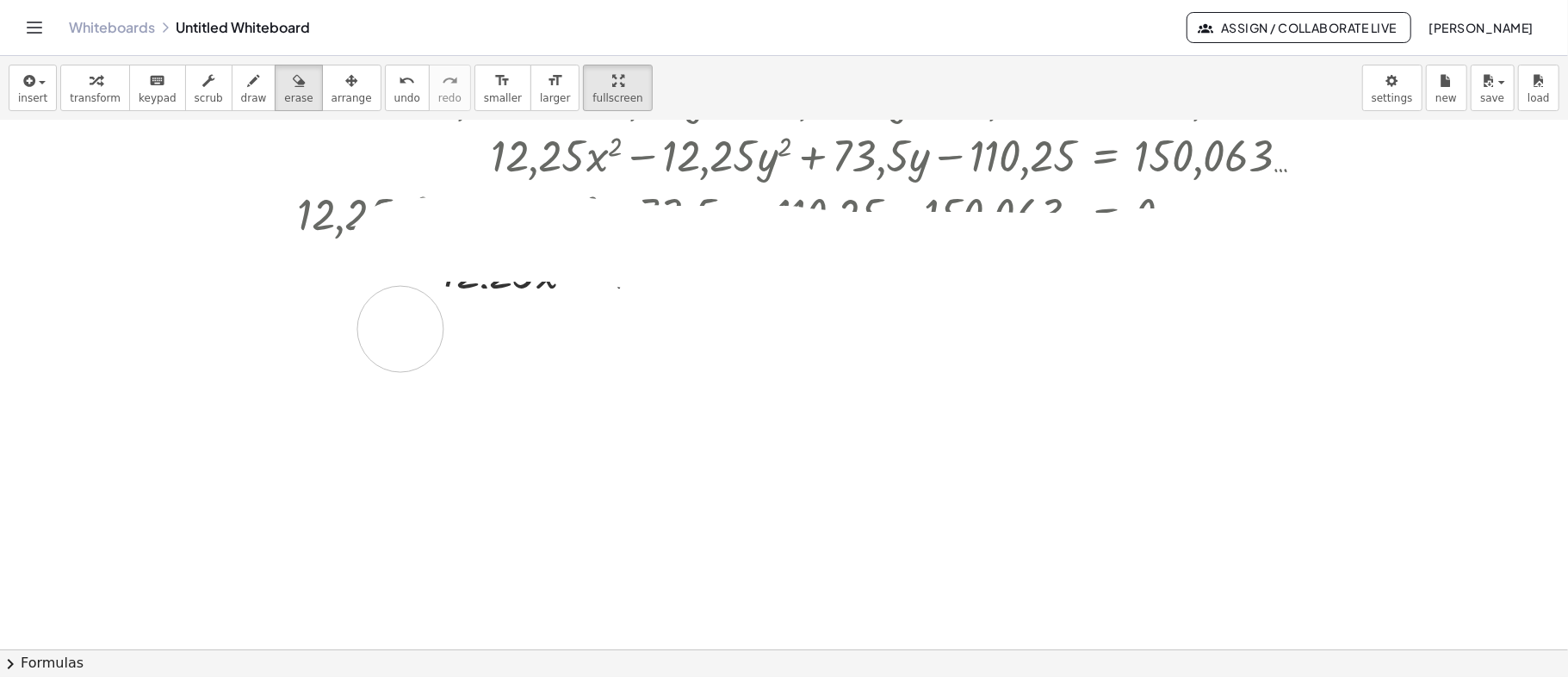
drag, startPoint x: 394, startPoint y: 244, endPoint x: 372, endPoint y: 325, distance: 83.9
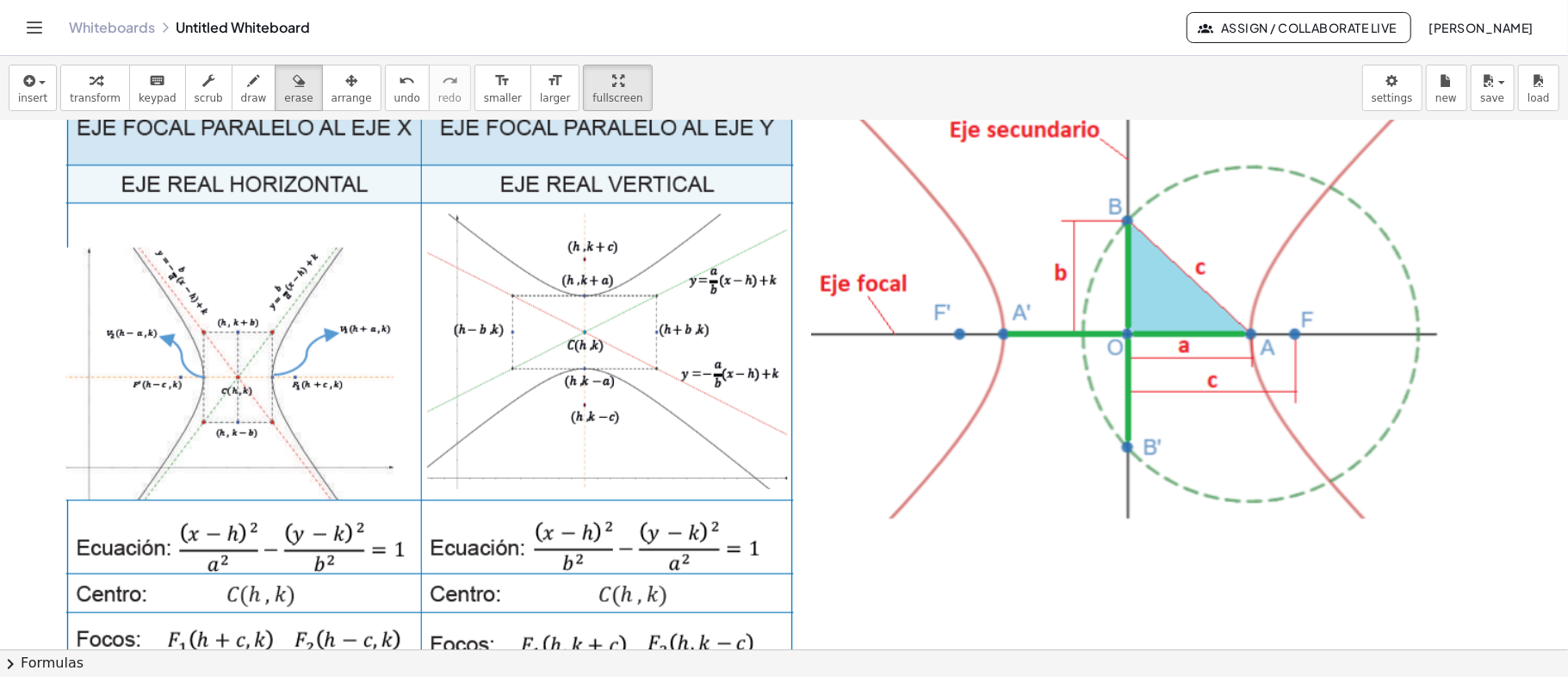
scroll to position [0, 0]
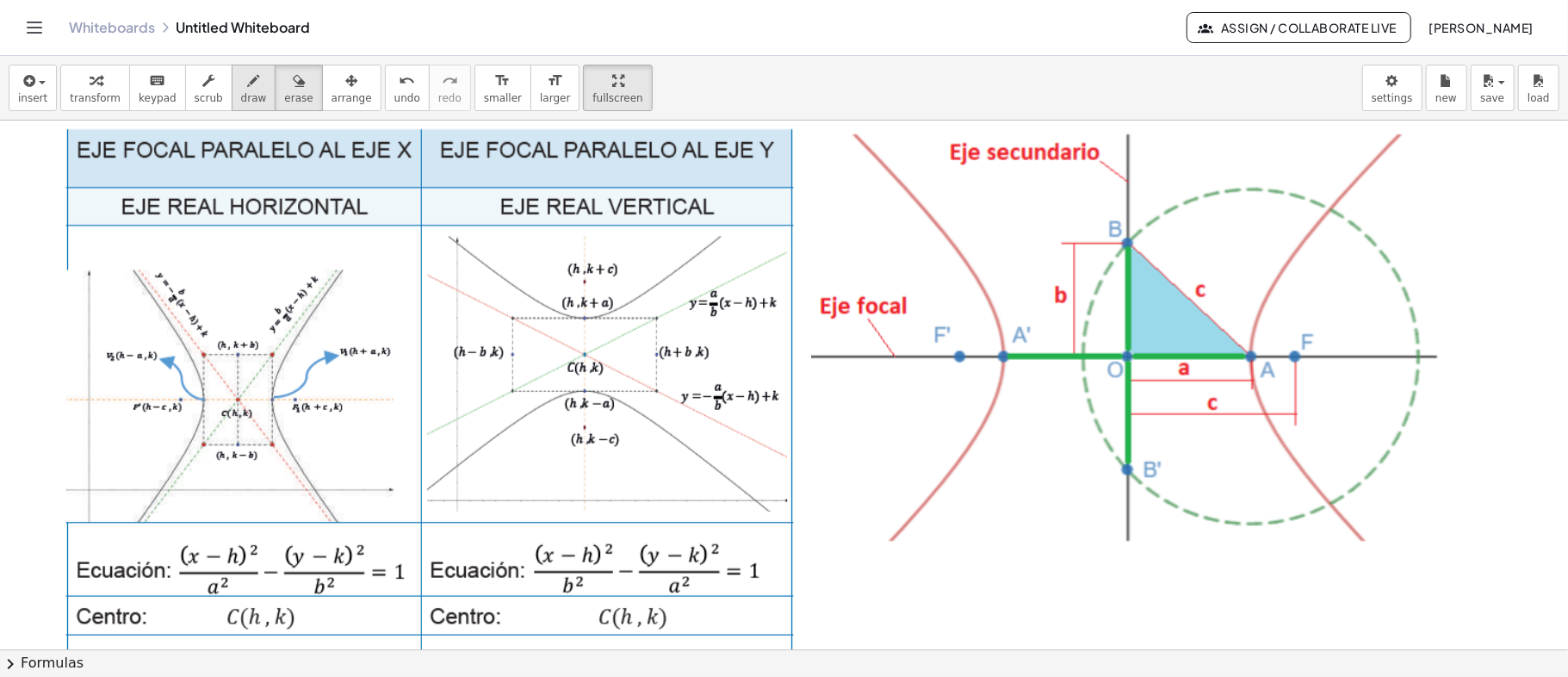
click at [242, 74] on div "button" at bounding box center [254, 79] width 26 height 20
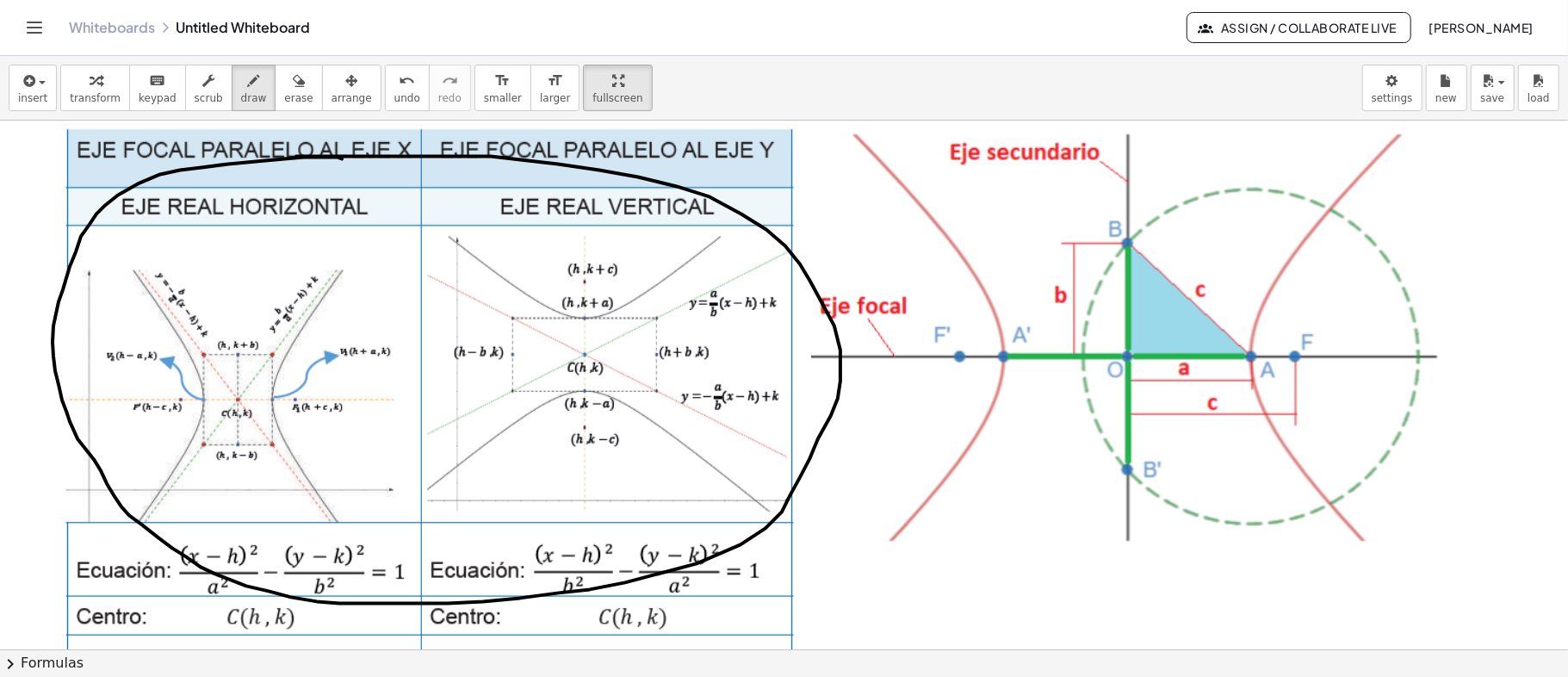
drag, startPoint x: 332, startPoint y: 157, endPoint x: 90, endPoint y: 221, distance: 250.3
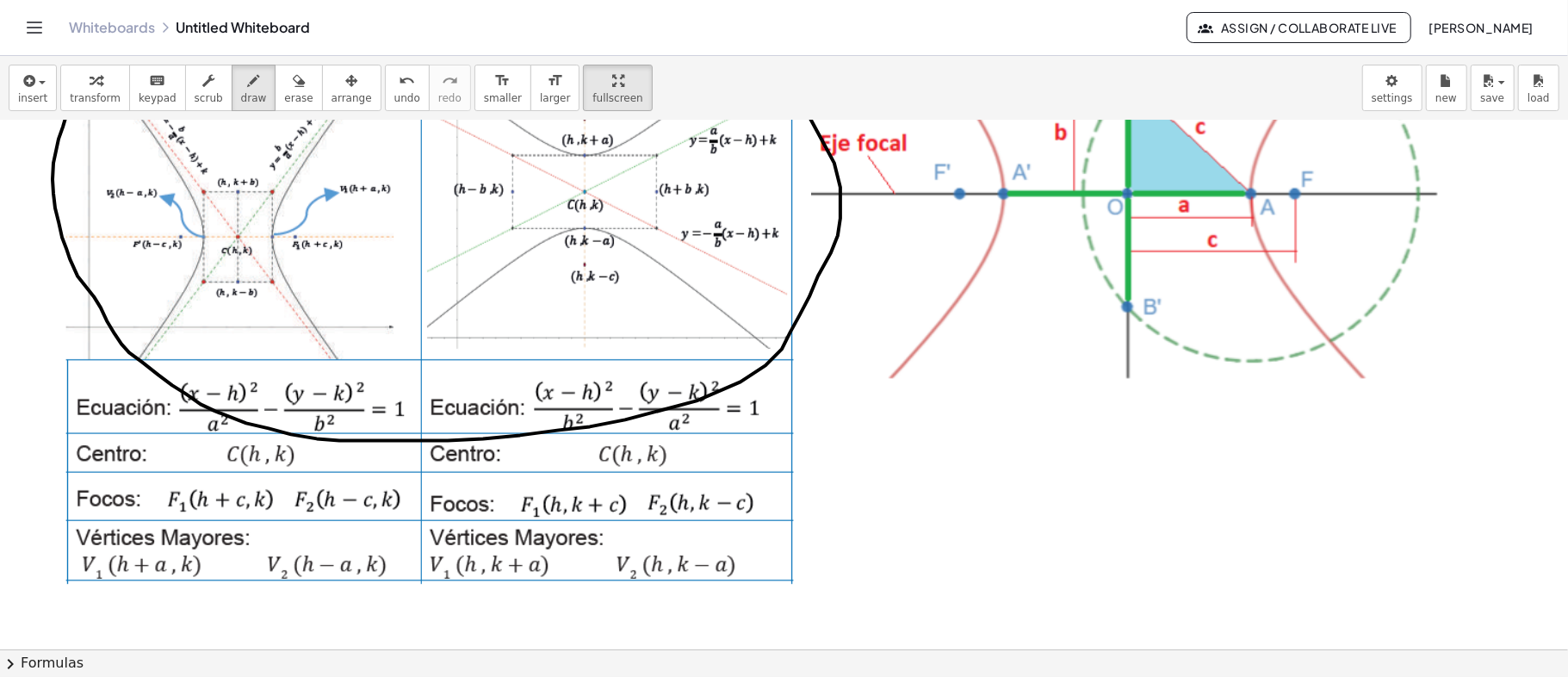
scroll to position [229, 0]
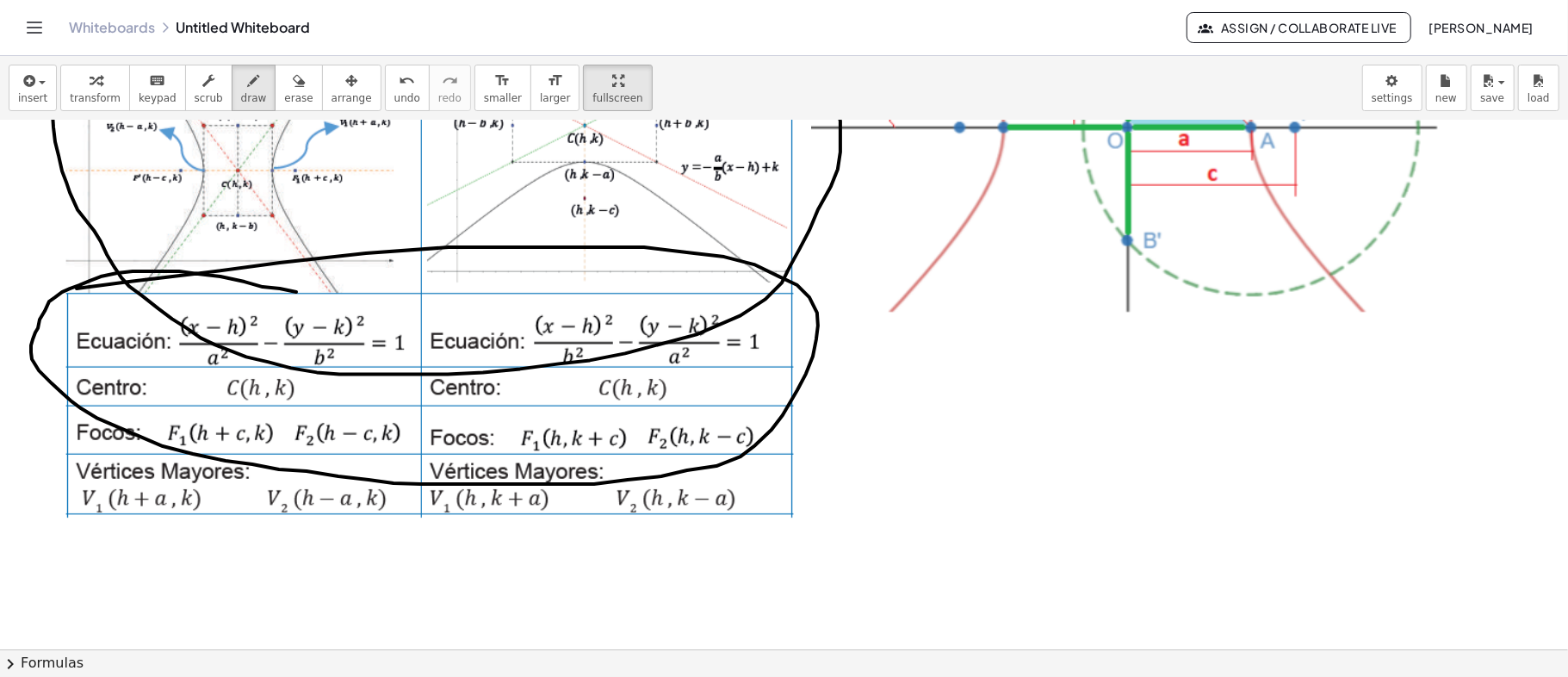
drag, startPoint x: 179, startPoint y: 271, endPoint x: 36, endPoint y: 294, distance: 144.8
click at [36, 294] on div at bounding box center [784, 685] width 1568 height 1587
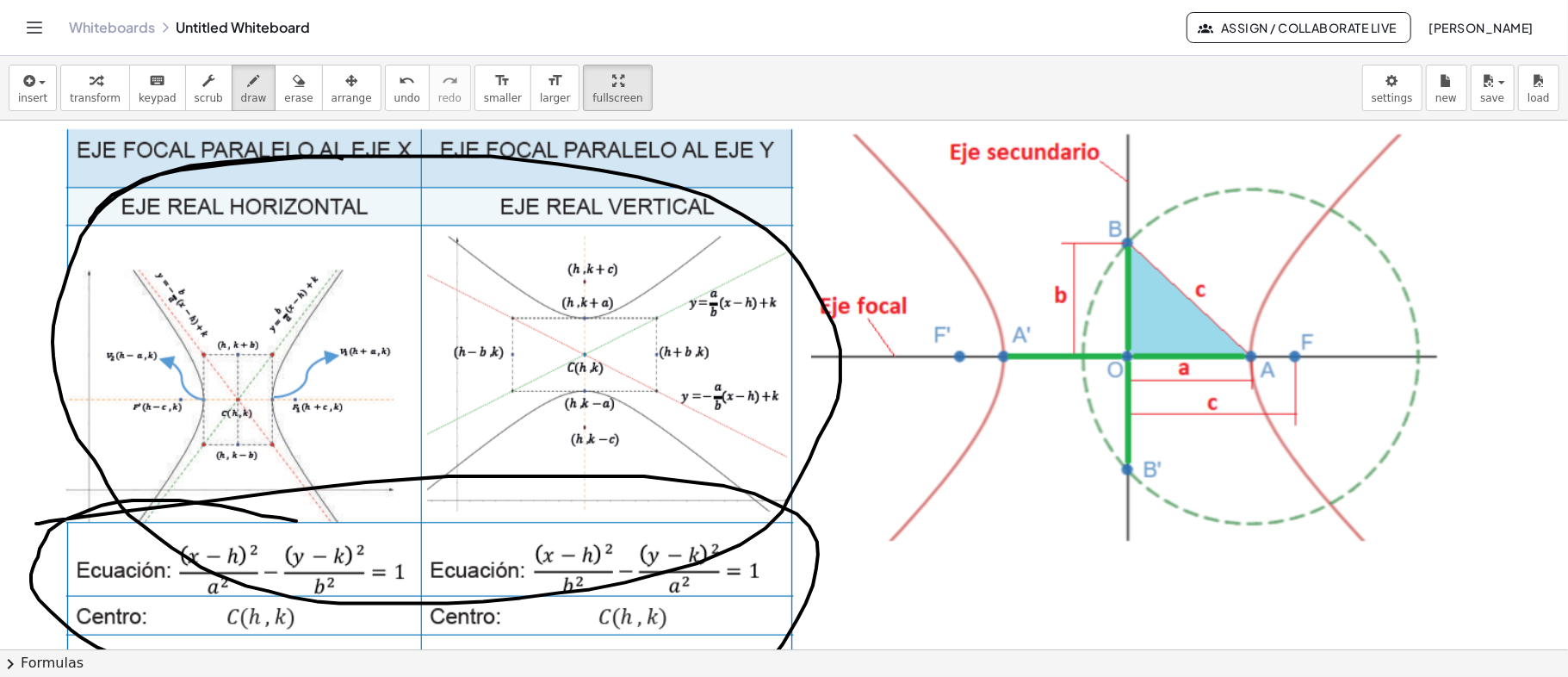
scroll to position [115, 0]
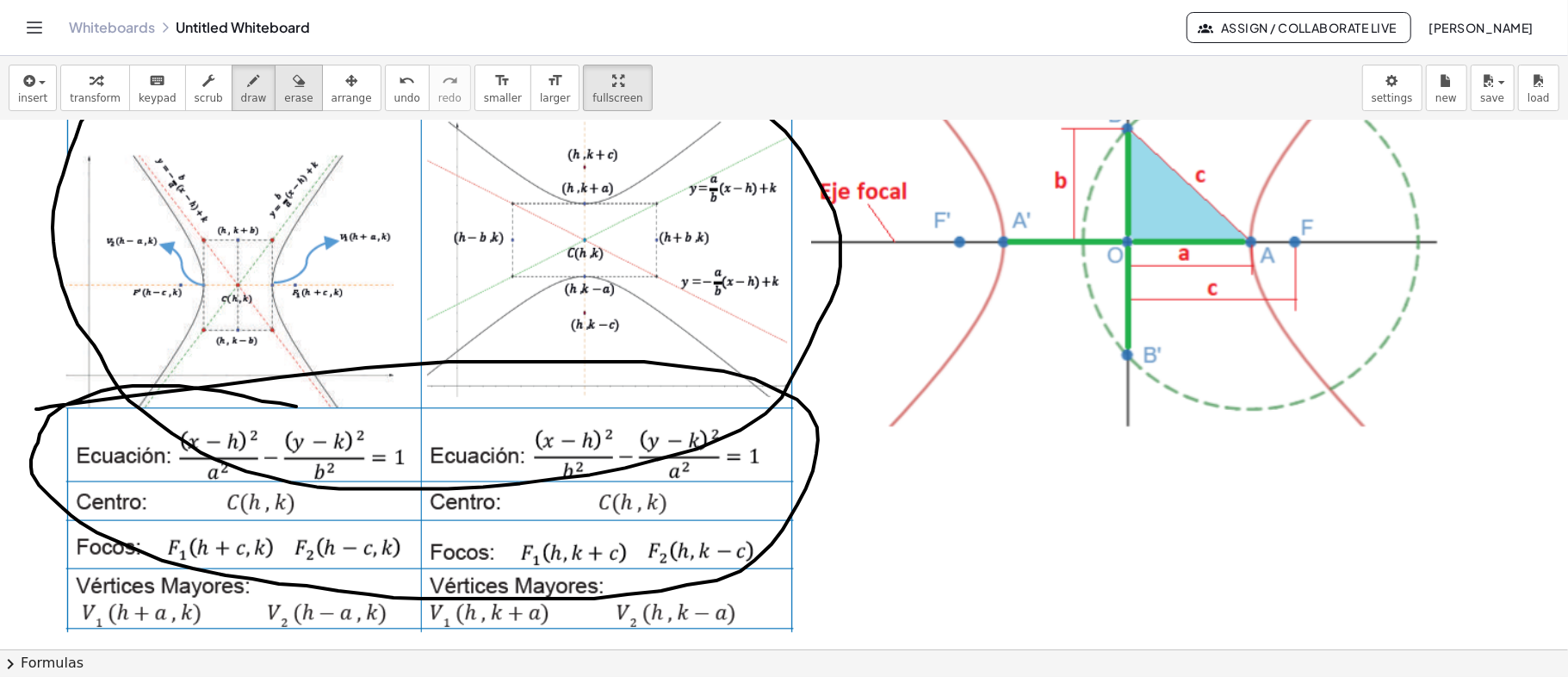
click at [293, 77] on icon "button" at bounding box center [299, 80] width 12 height 20
click at [293, 78] on icon "button" at bounding box center [299, 80] width 12 height 20
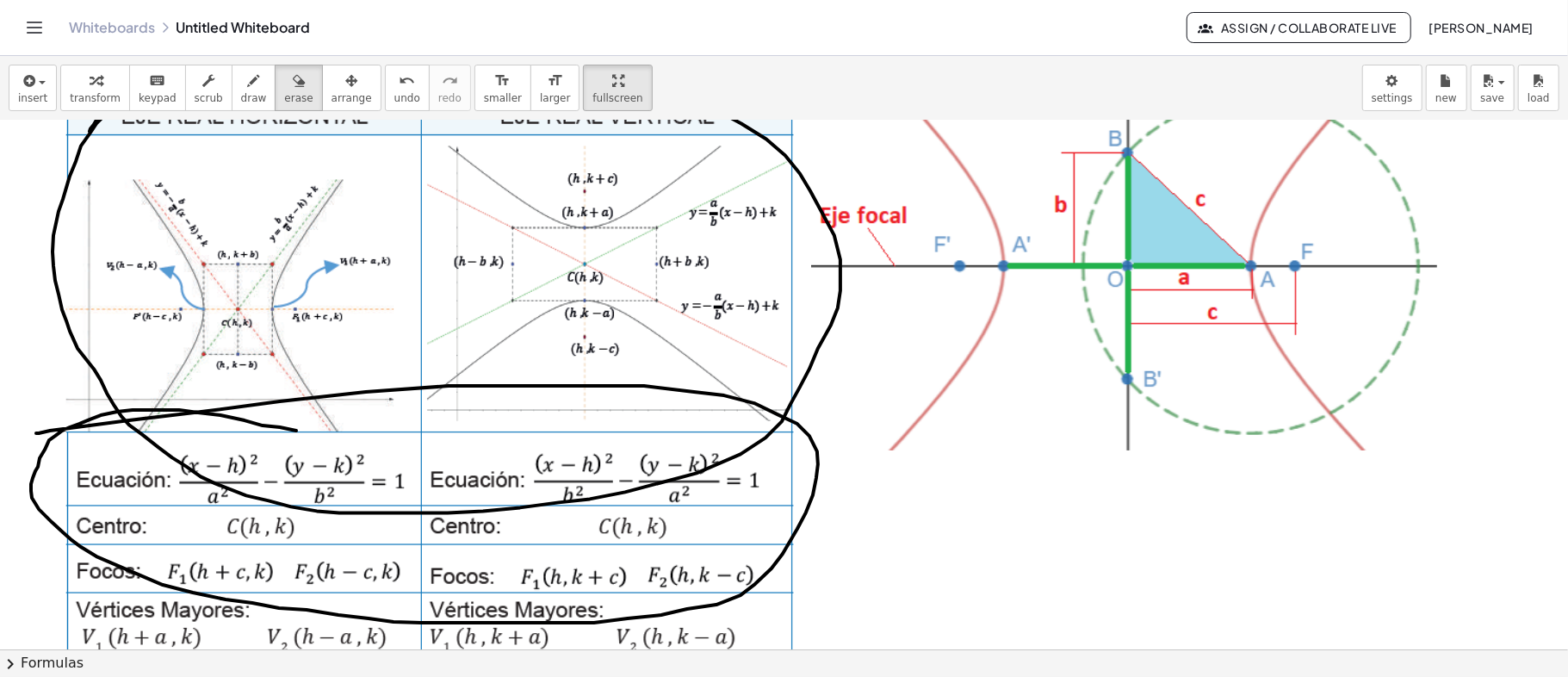
drag, startPoint x: 114, startPoint y: 117, endPoint x: 12, endPoint y: 272, distance: 185.6
click at [12, 272] on div "insert select one: Math Expression Function Text Youtube Video Graphing Geometr…" at bounding box center [784, 366] width 1568 height 621
click at [284, 96] on span "erase" at bounding box center [298, 99] width 28 height 12
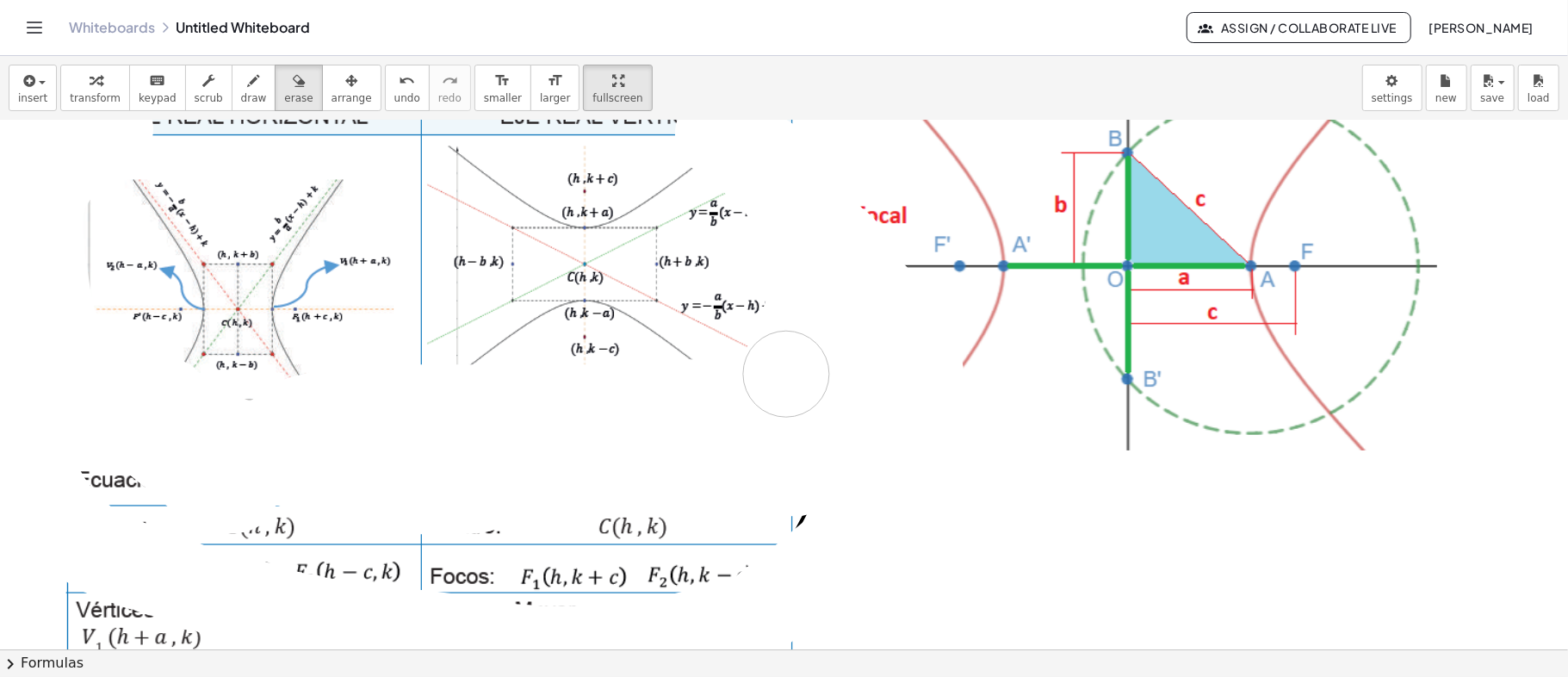
drag, startPoint x: 110, startPoint y: 129, endPoint x: 697, endPoint y: 365, distance: 632.7
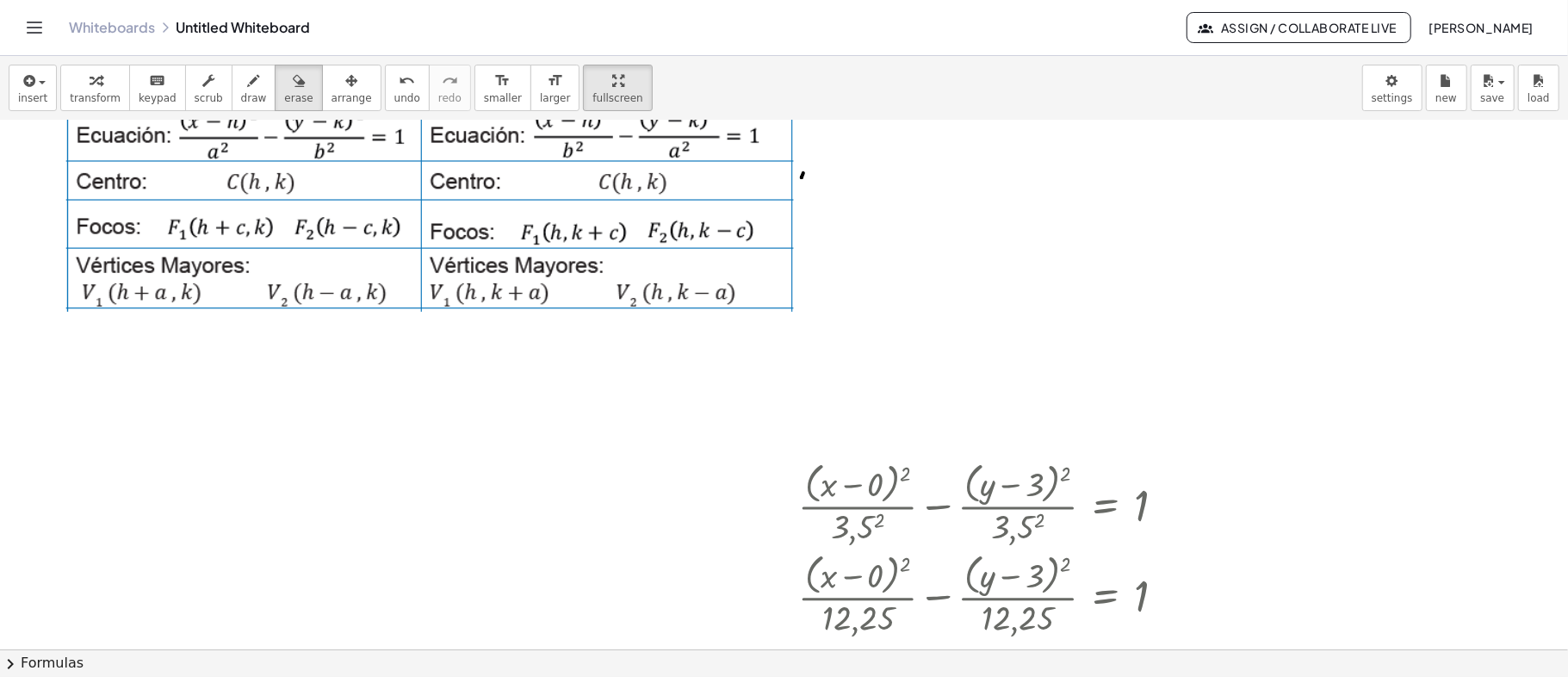
scroll to position [0, 0]
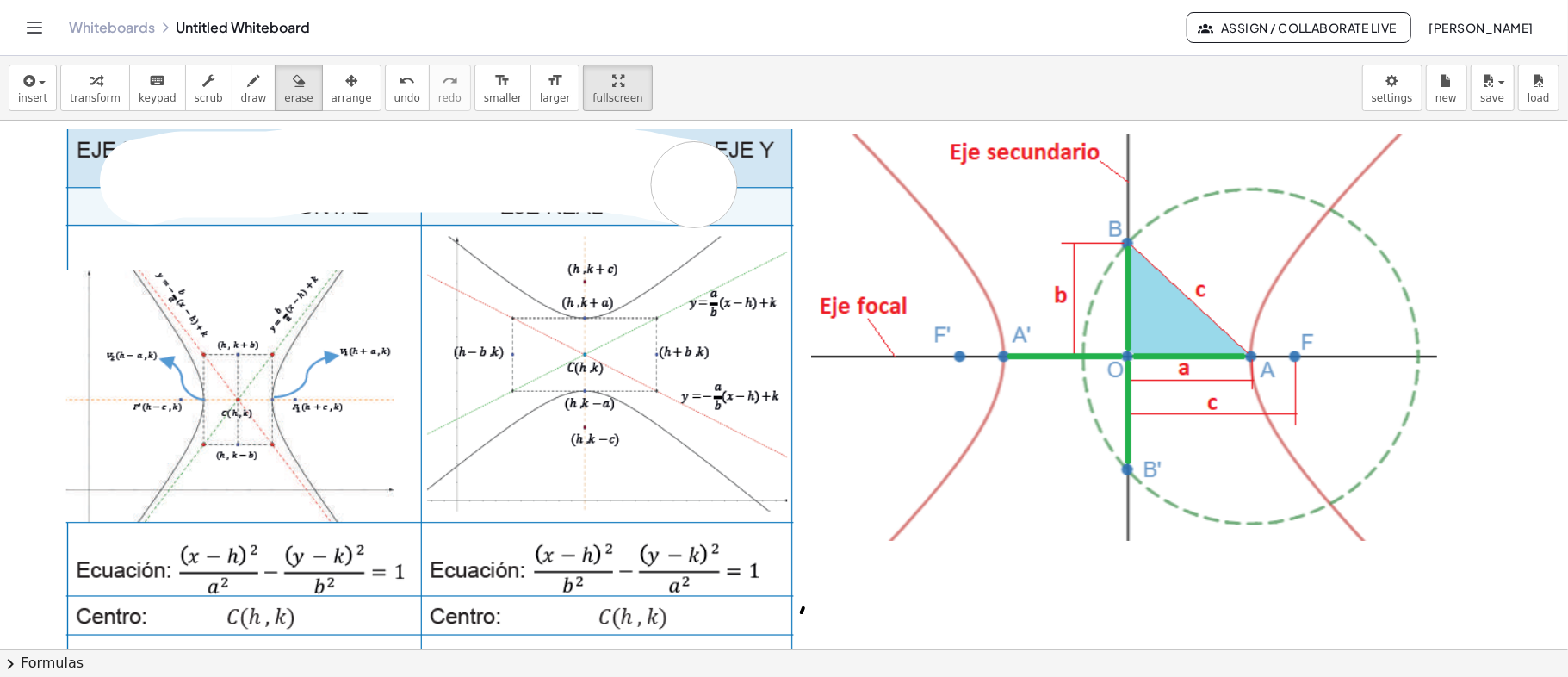
drag, startPoint x: 143, startPoint y: 181, endPoint x: 694, endPoint y: 184, distance: 551.0
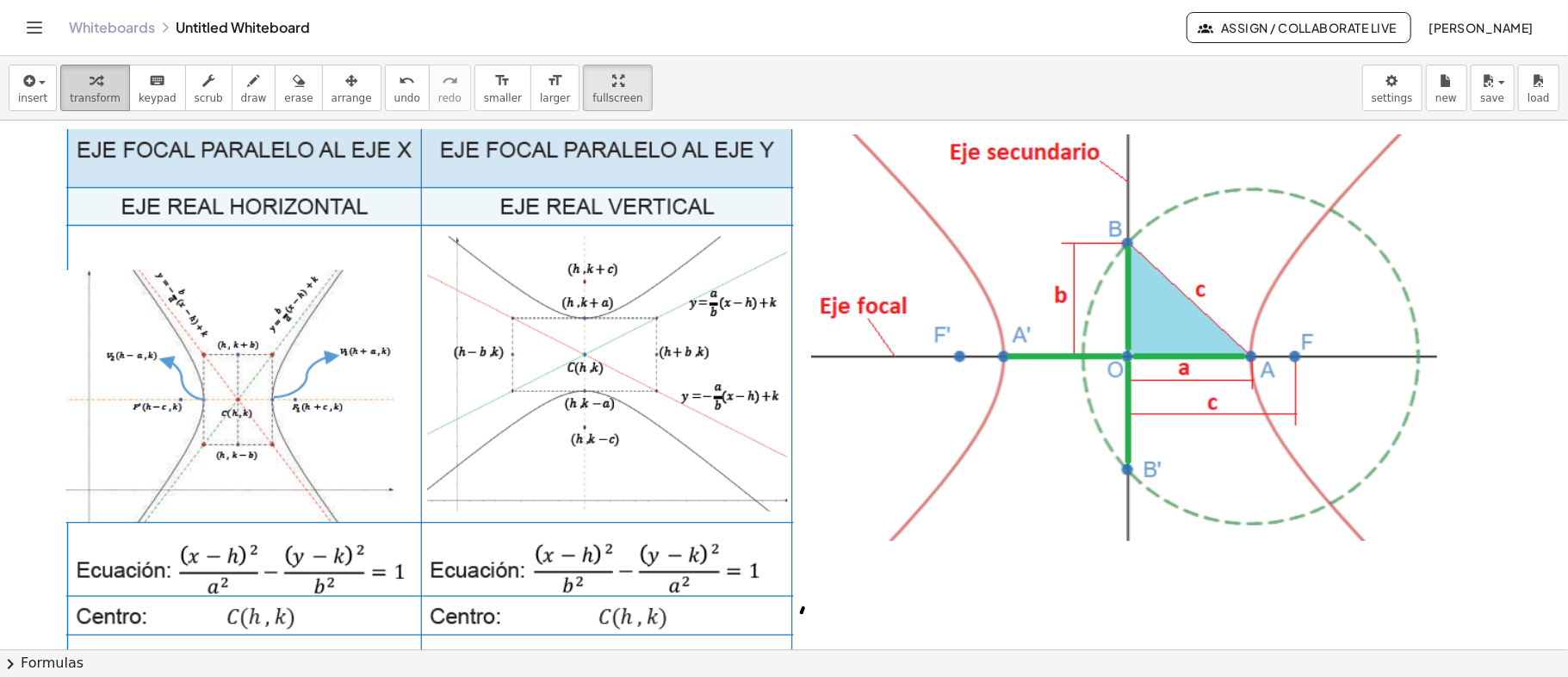
click at [93, 86] on icon "button" at bounding box center [96, 80] width 12 height 20
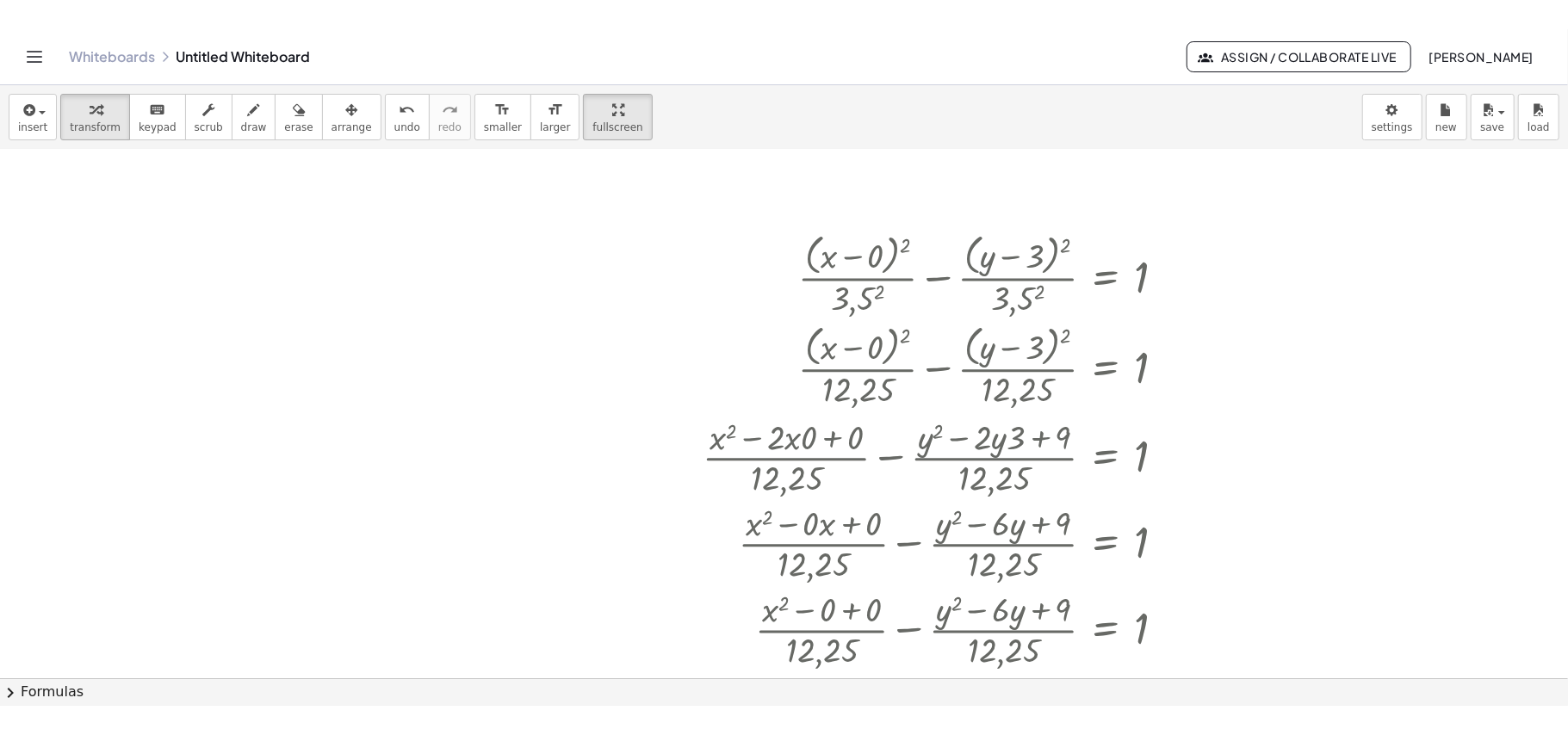
scroll to position [692, 0]
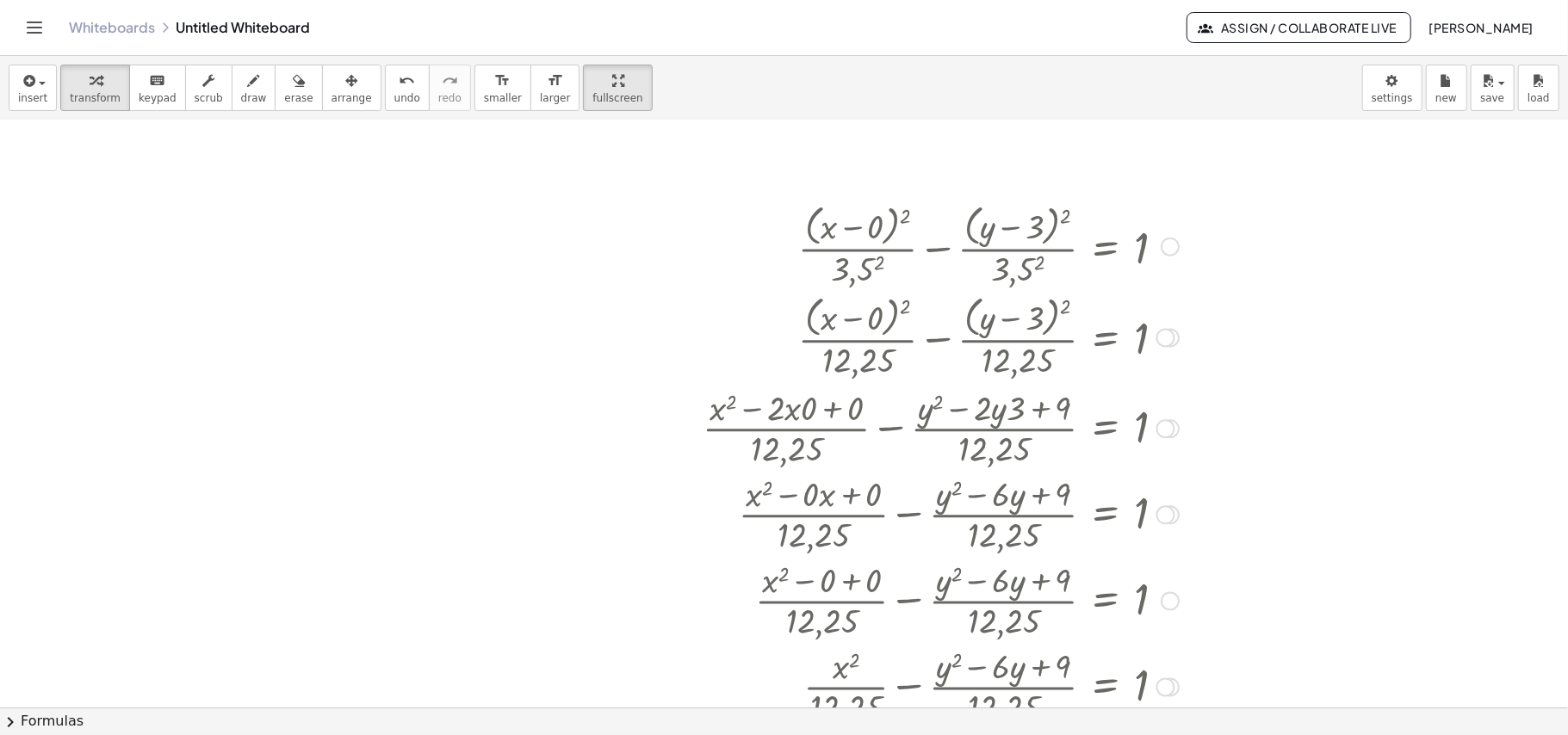
click at [1317, 291] on div at bounding box center [830, 337] width 1085 height 92
